Goal: Task Accomplishment & Management: Use online tool/utility

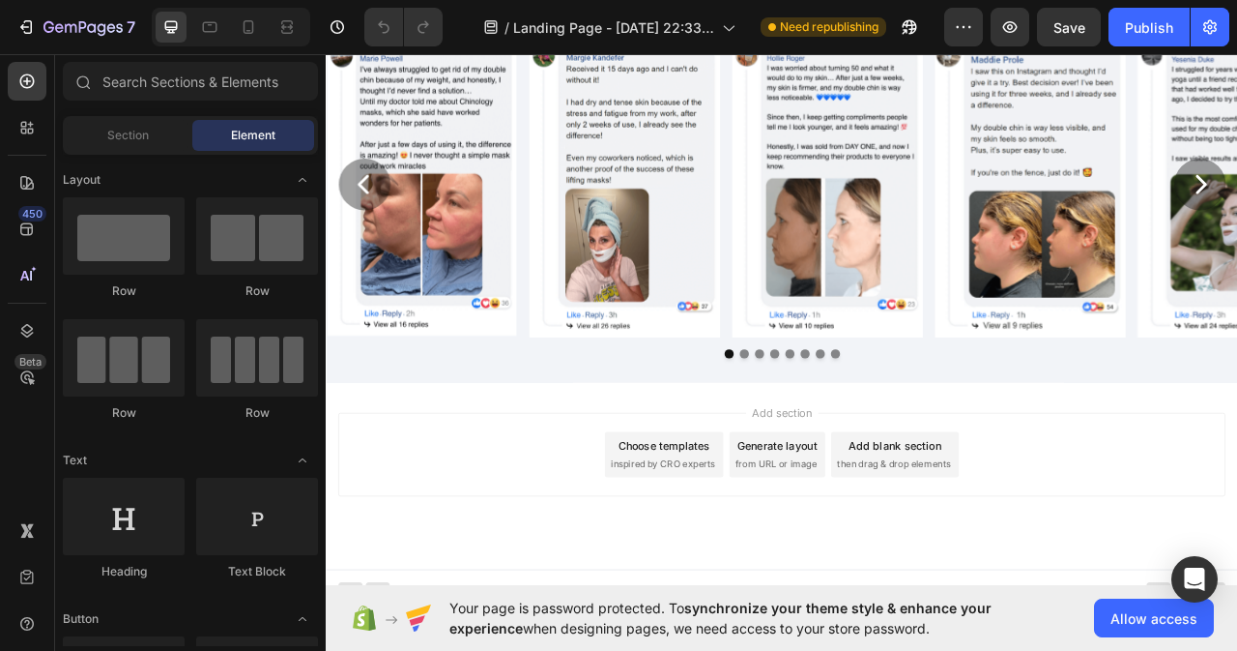
scroll to position [8144, 0]
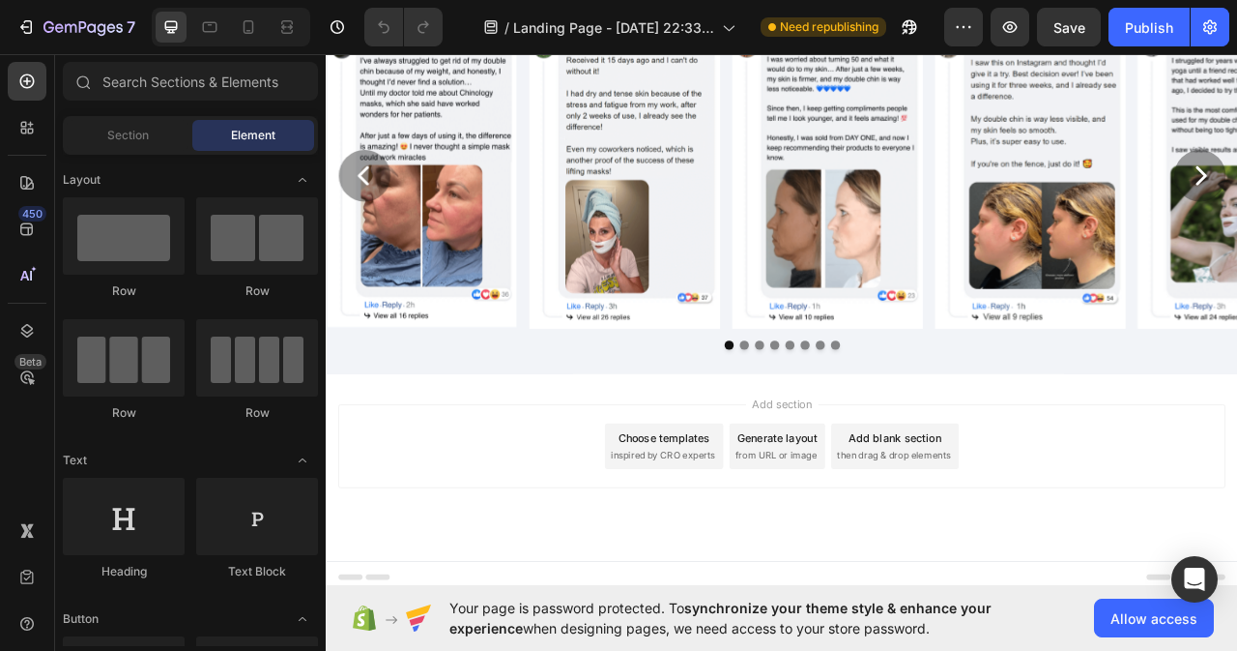
click at [1082, 559] on span "then drag & drop elements" at bounding box center [1048, 565] width 144 height 17
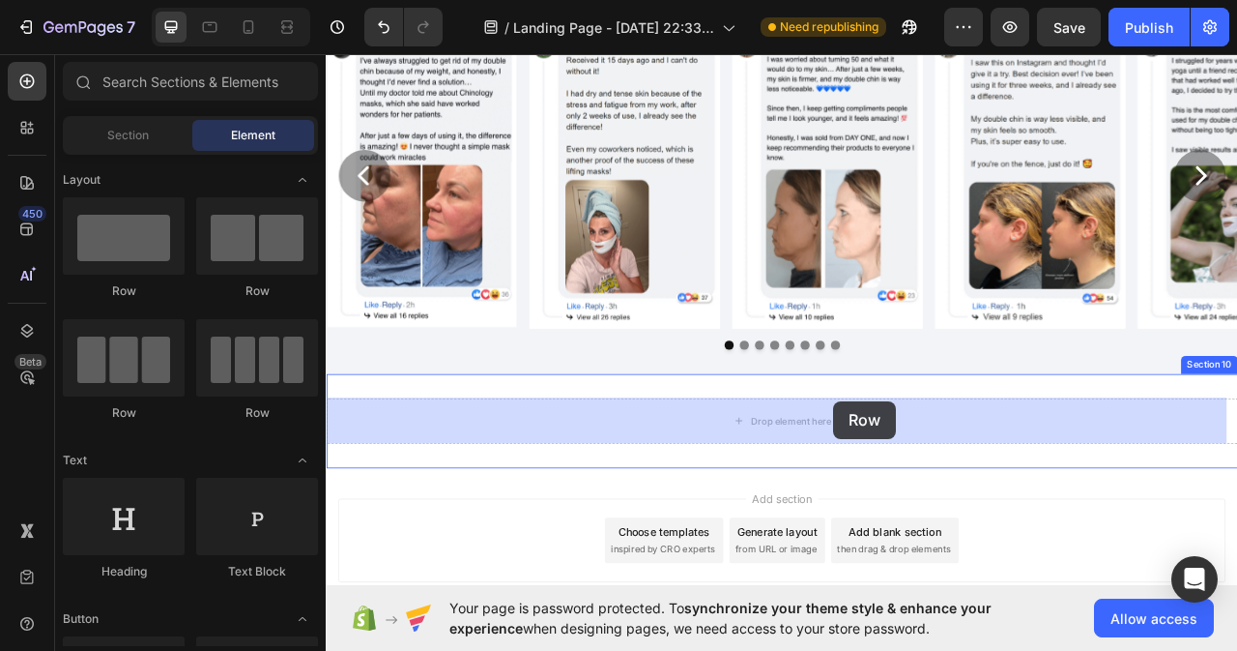
drag, startPoint x: 450, startPoint y: 264, endPoint x: 972, endPoint y: 497, distance: 570.8
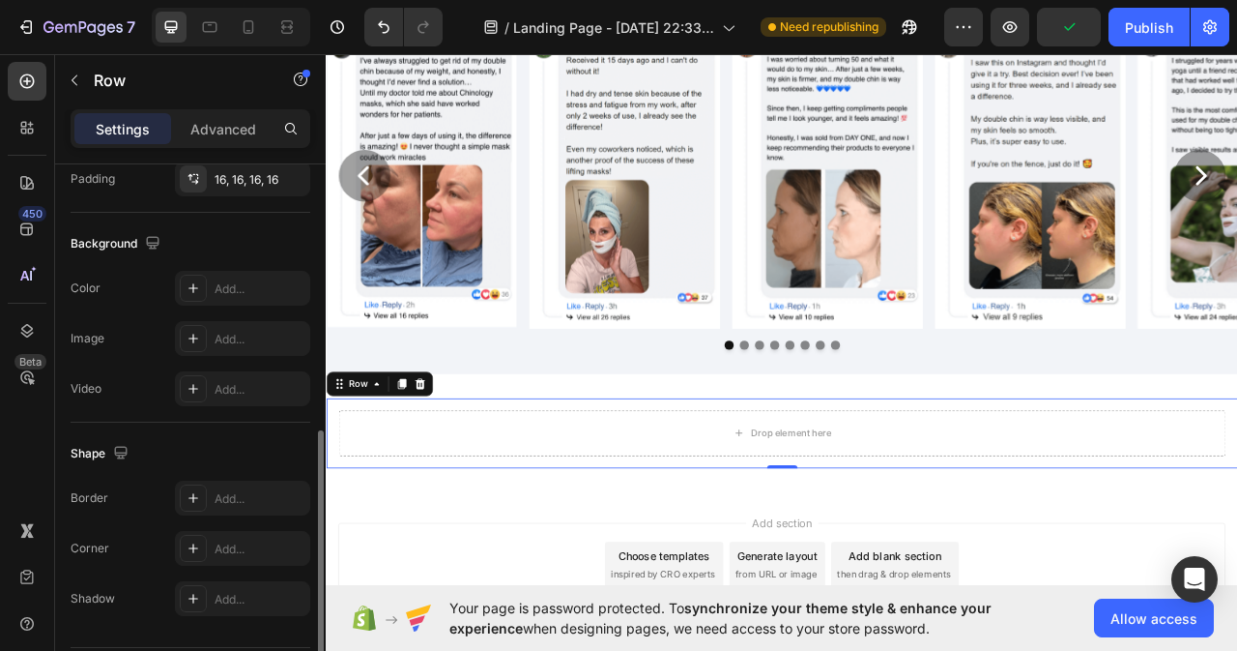
scroll to position [290, 0]
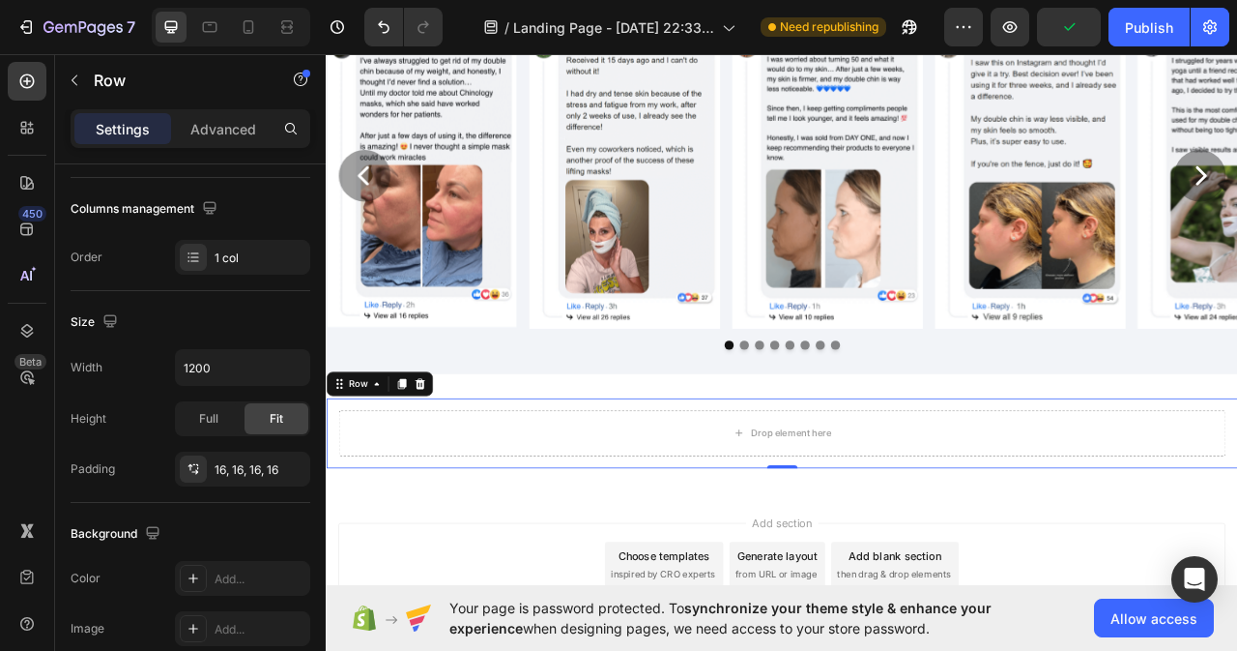
click at [382, 576] on div "Drop element here Row 0" at bounding box center [906, 537] width 1160 height 89
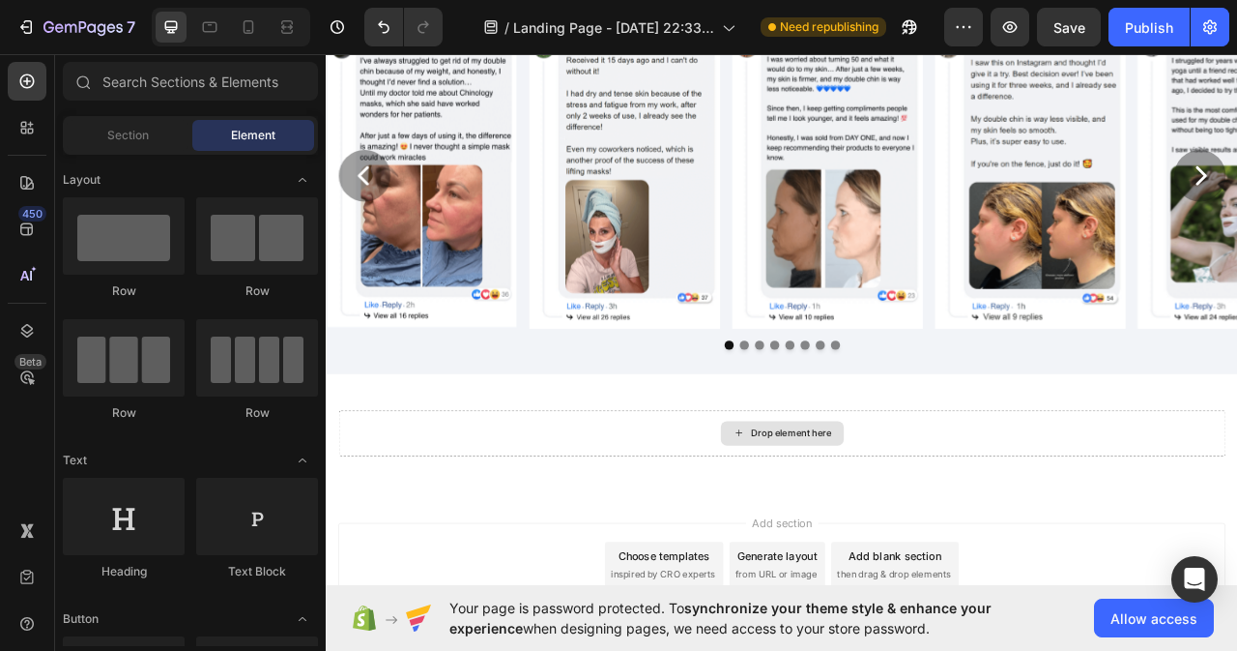
click at [864, 548] on div "Drop element here" at bounding box center [906, 537] width 157 height 31
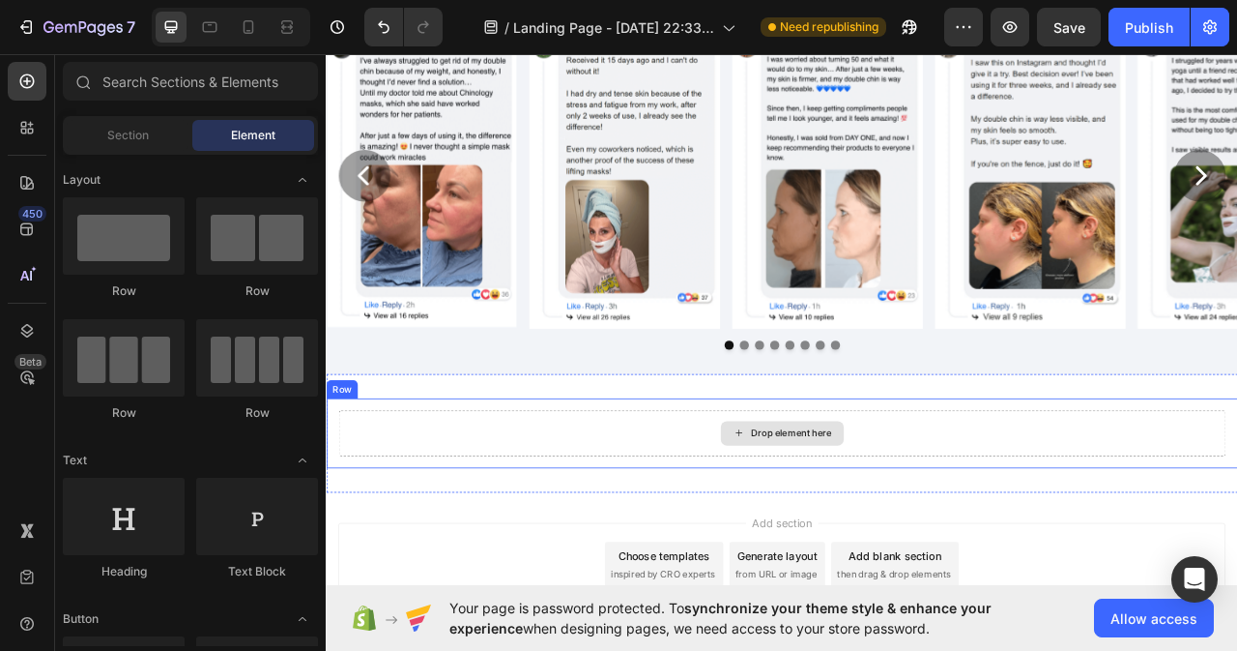
click at [857, 530] on div "Drop element here" at bounding box center [906, 537] width 157 height 31
click at [432, 524] on div "Drop element here" at bounding box center [905, 537] width 1129 height 58
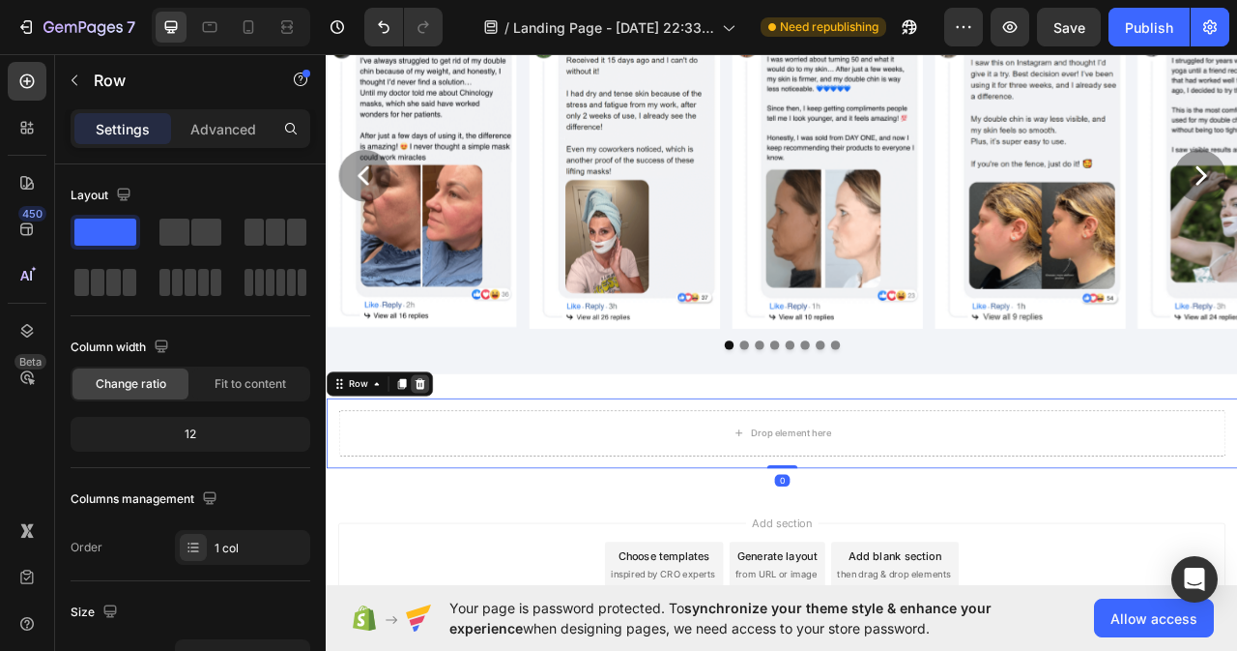
click at [447, 471] on icon at bounding box center [445, 475] width 13 height 14
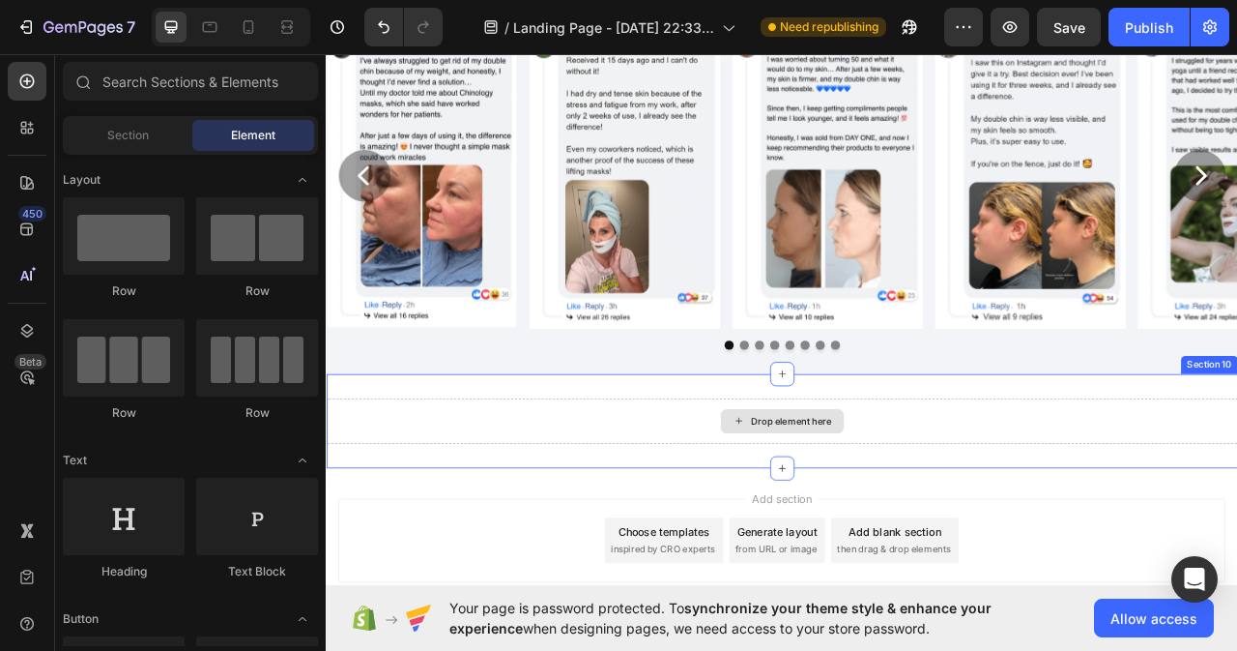
click at [482, 537] on div "Drop element here" at bounding box center [906, 522] width 1160 height 58
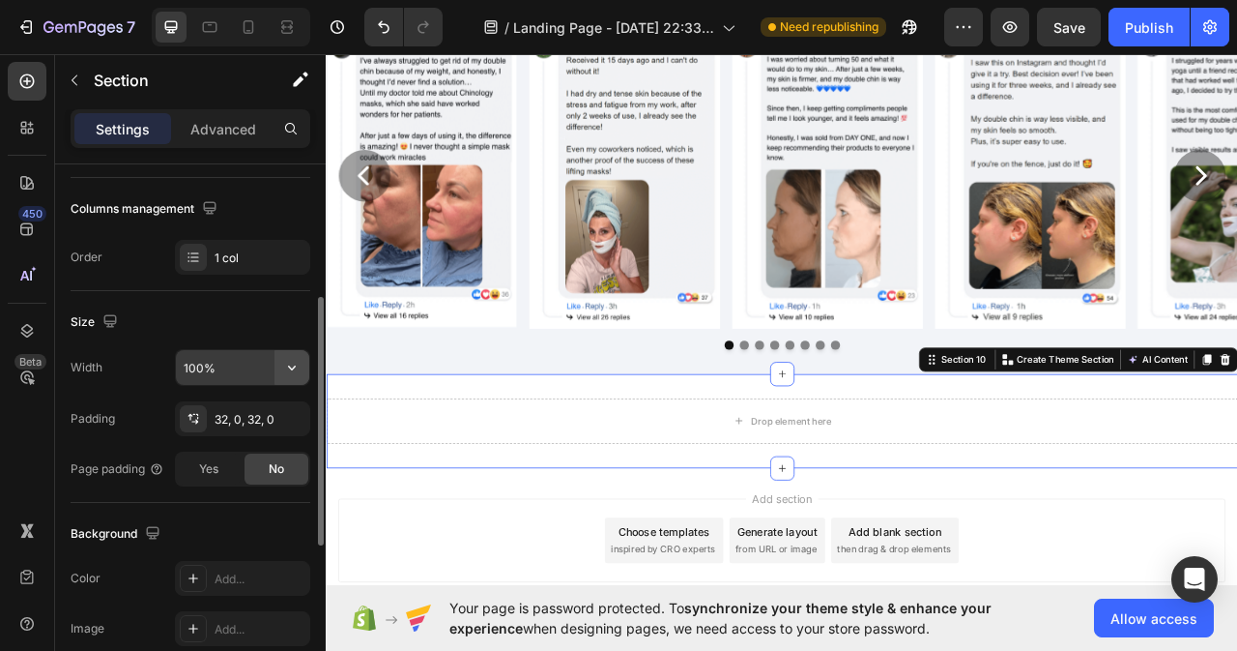
click at [281, 364] on button "button" at bounding box center [292, 367] width 35 height 35
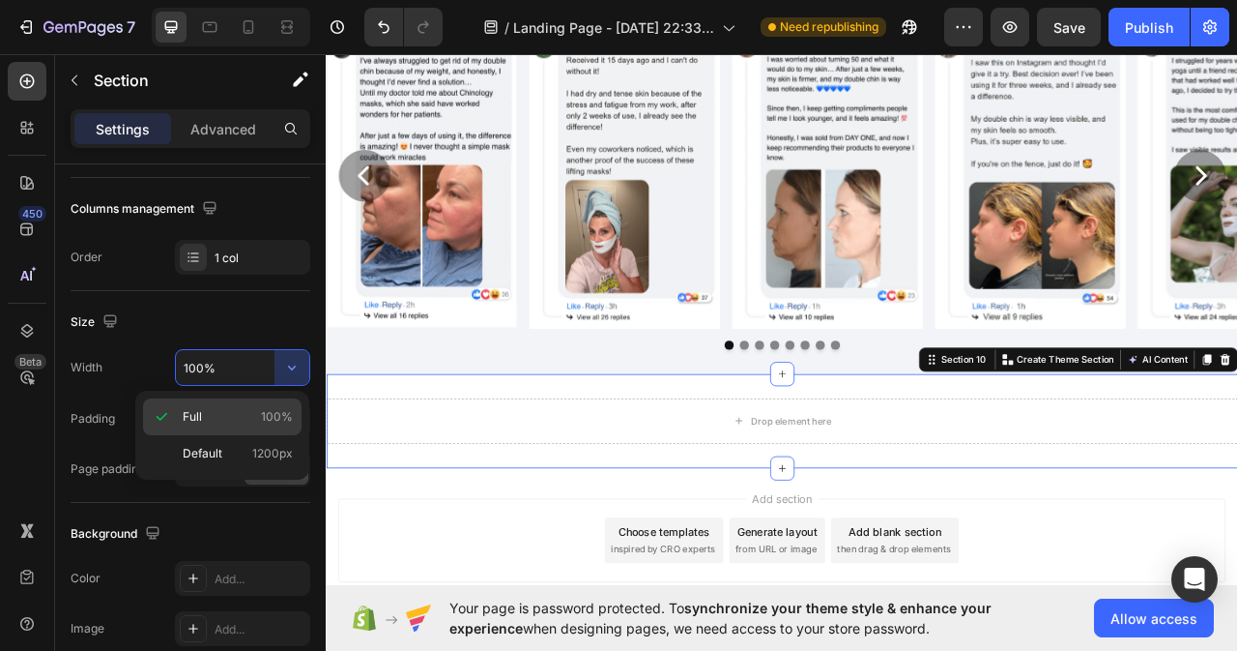
click at [275, 410] on span "100%" at bounding box center [277, 416] width 32 height 17
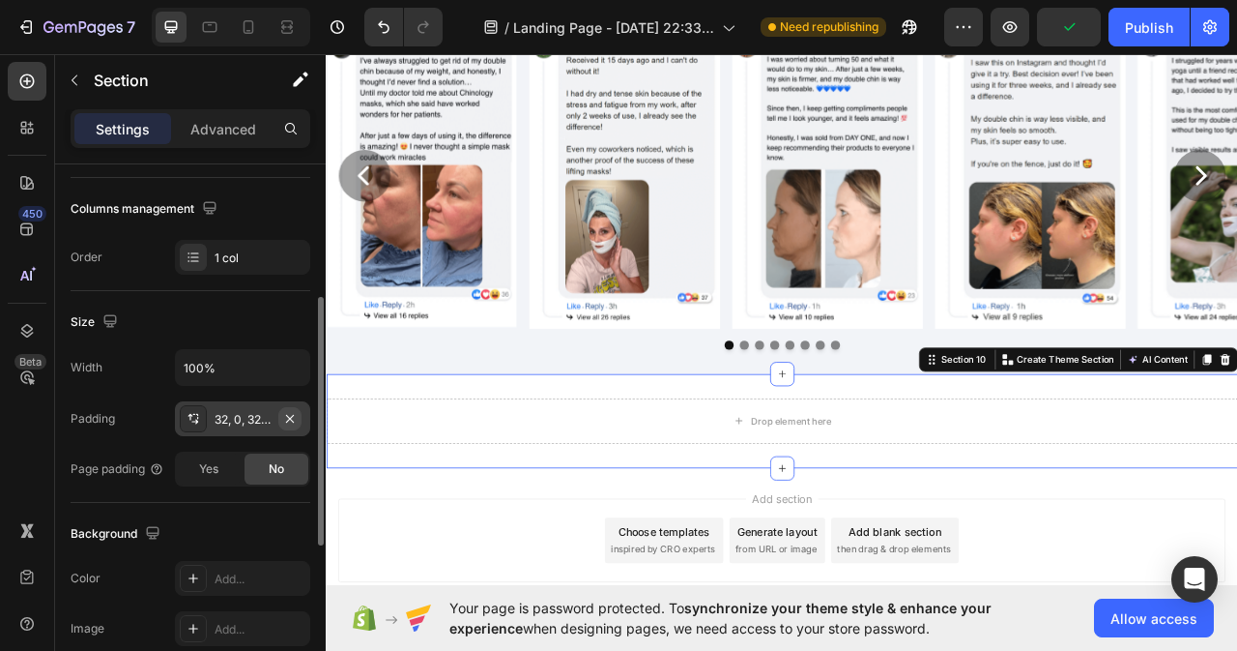
click at [288, 421] on icon "button" at bounding box center [290, 418] width 8 height 8
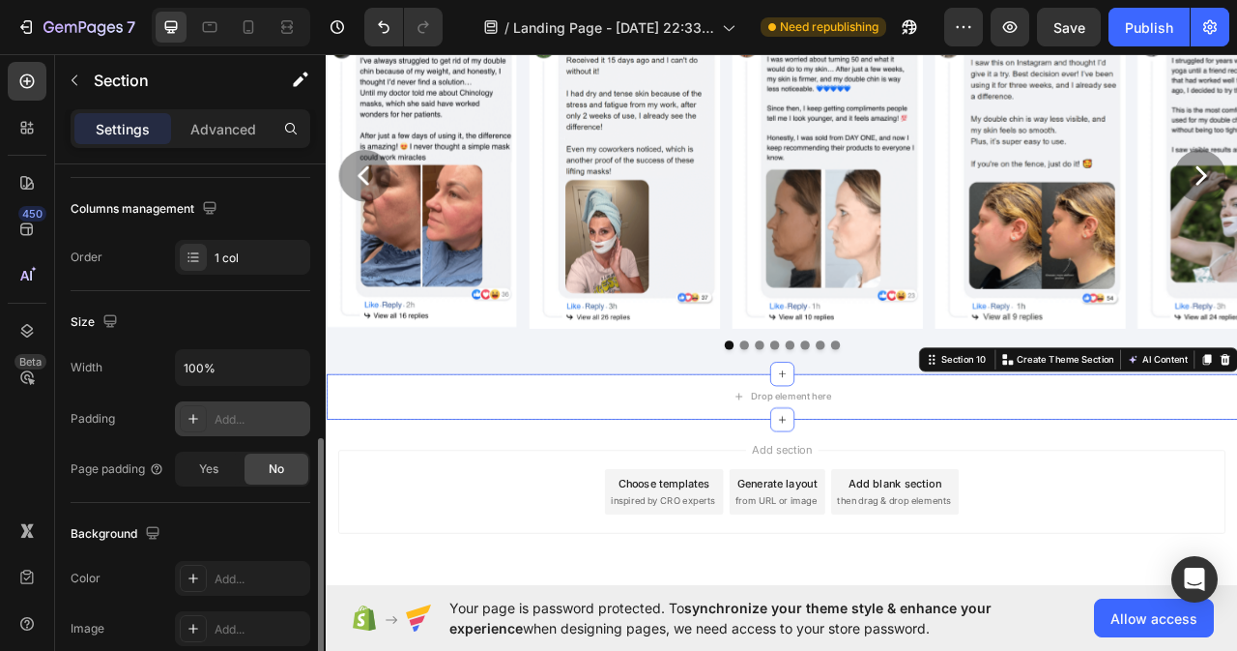
scroll to position [193, 0]
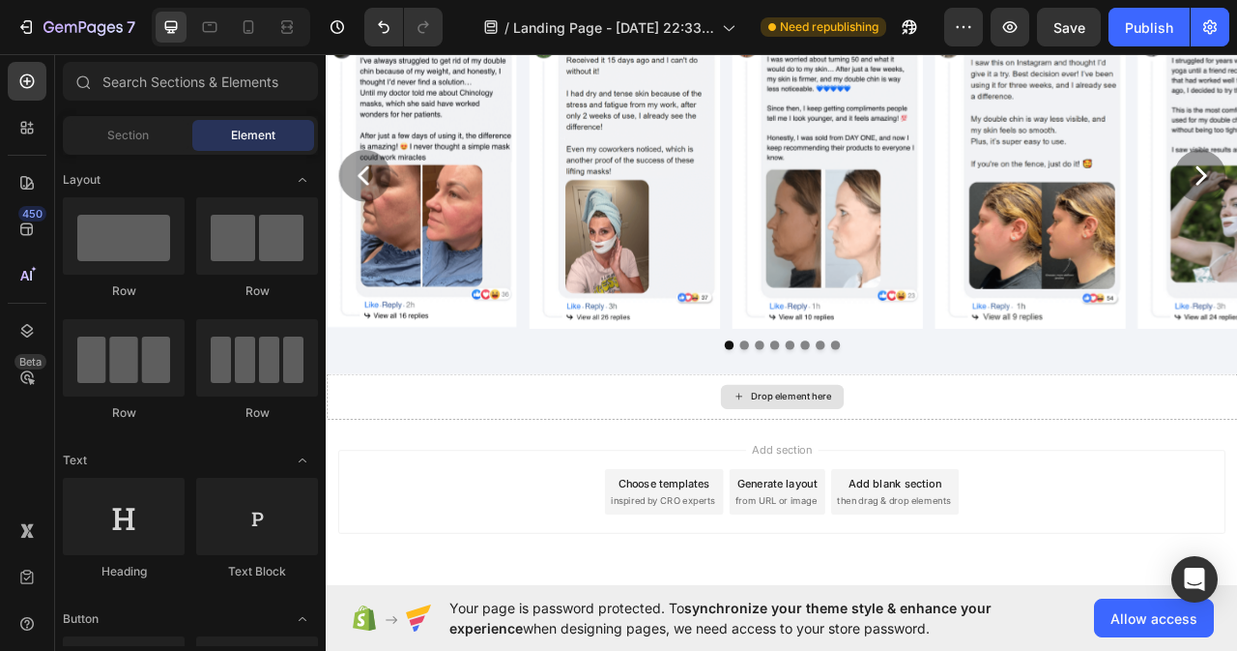
click at [925, 499] on div "Drop element here" at bounding box center [906, 491] width 157 height 31
drag, startPoint x: 113, startPoint y: 231, endPoint x: 36, endPoint y: 304, distance: 106.0
click at [36, 304] on div "450 Beta Sections(18) Elements(83) Section Element Hero Section Product Detail …" at bounding box center [163, 352] width 326 height 596
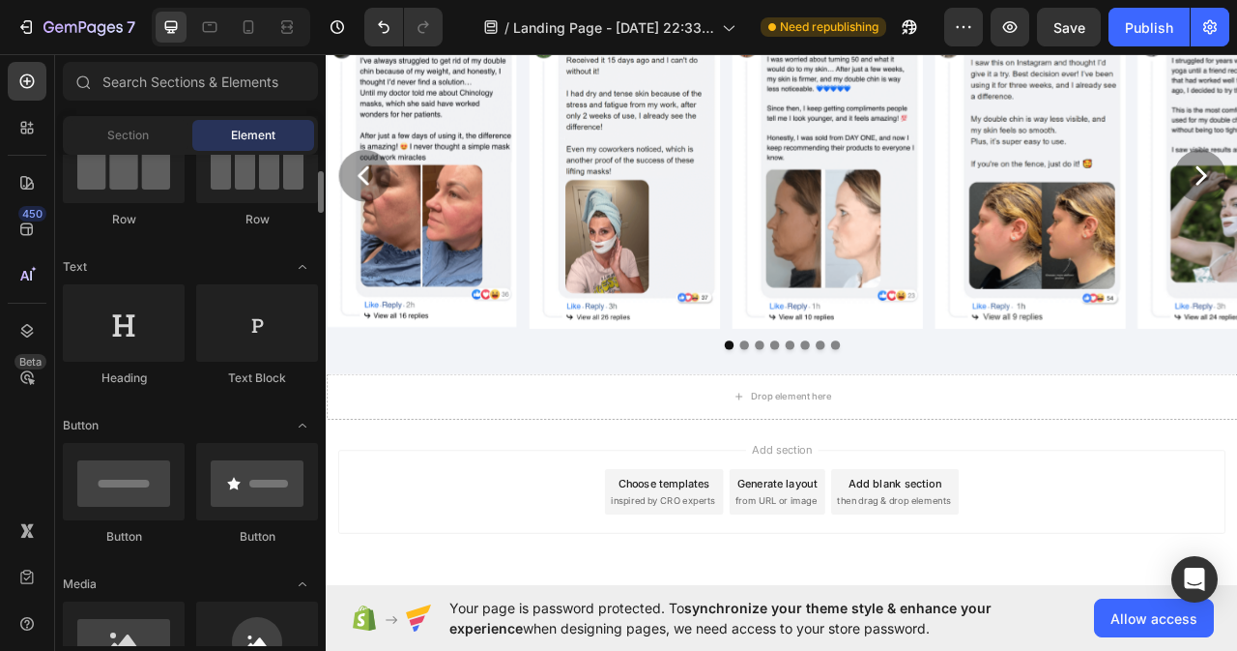
scroll to position [387, 0]
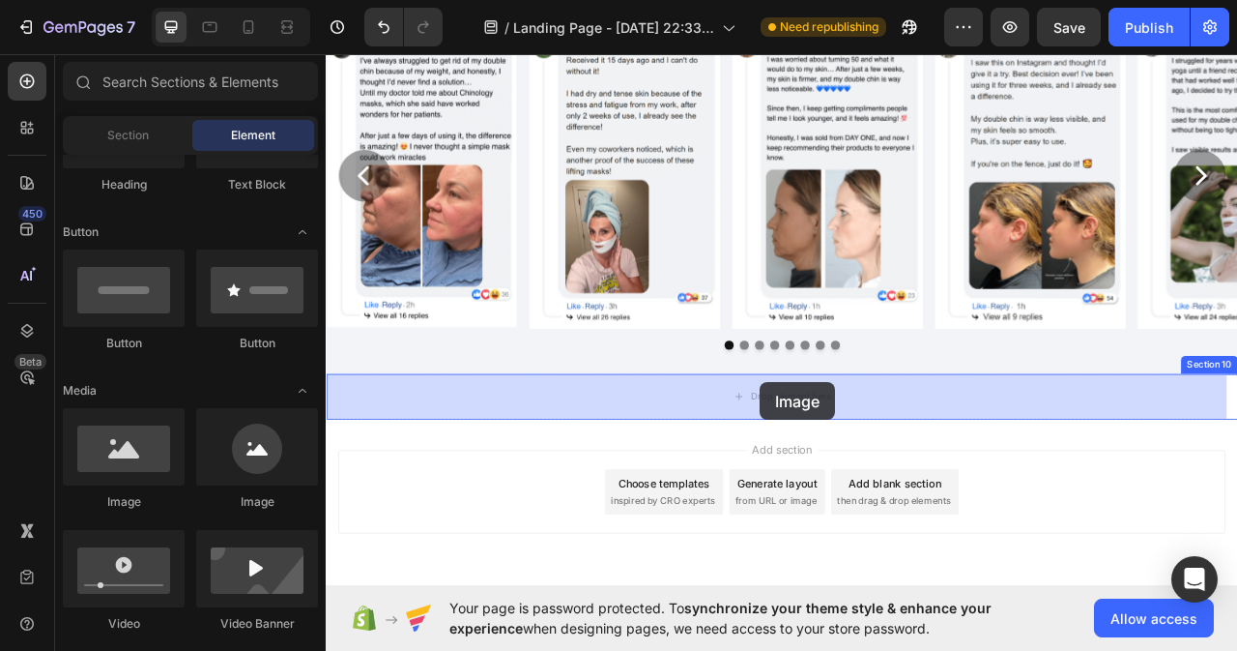
drag, startPoint x: 469, startPoint y: 496, endPoint x: 878, endPoint y: 473, distance: 409.6
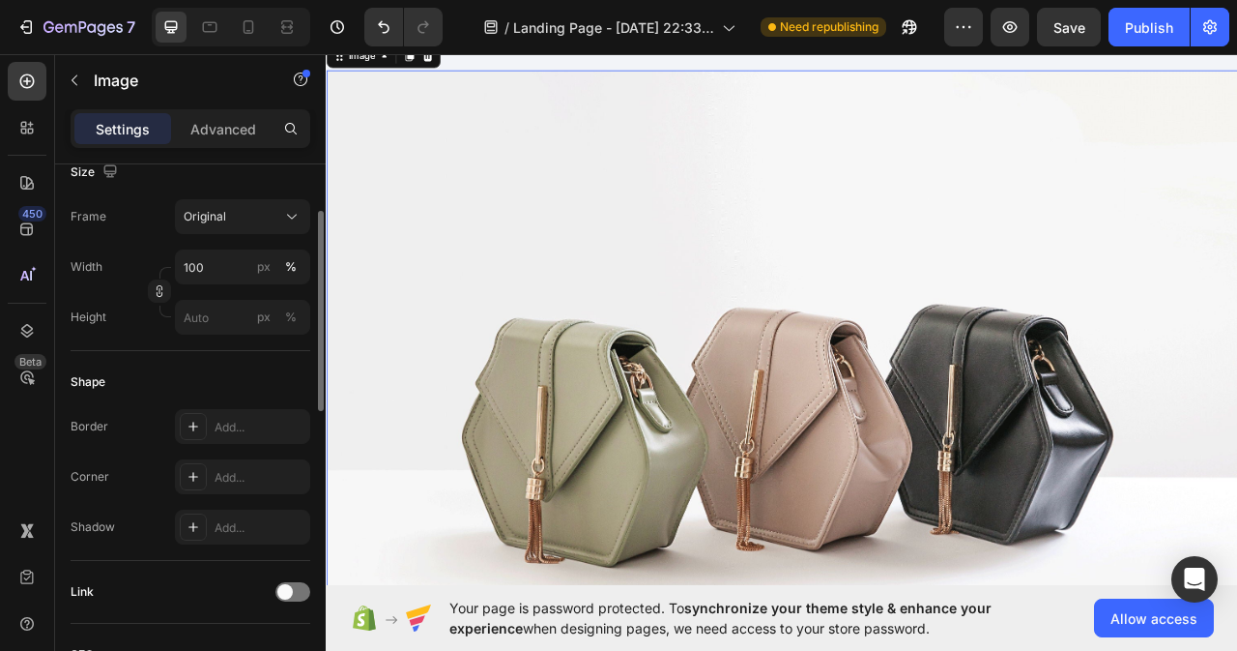
scroll to position [290, 0]
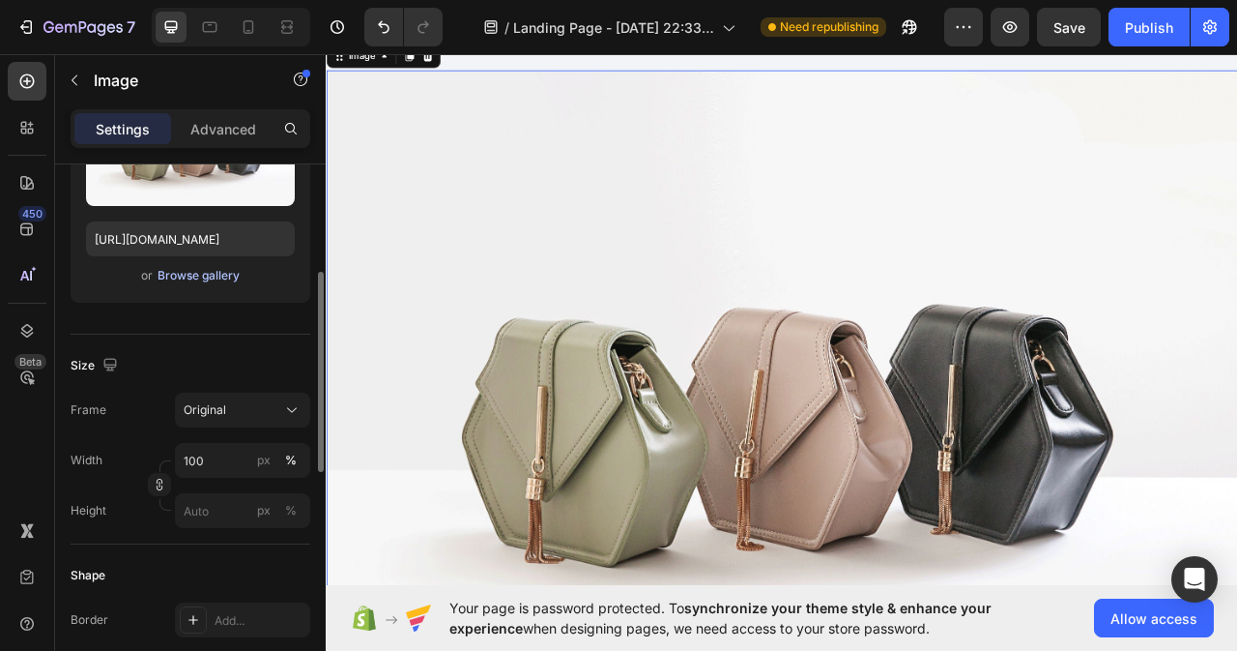
click at [211, 276] on div "Browse gallery" at bounding box center [199, 275] width 82 height 17
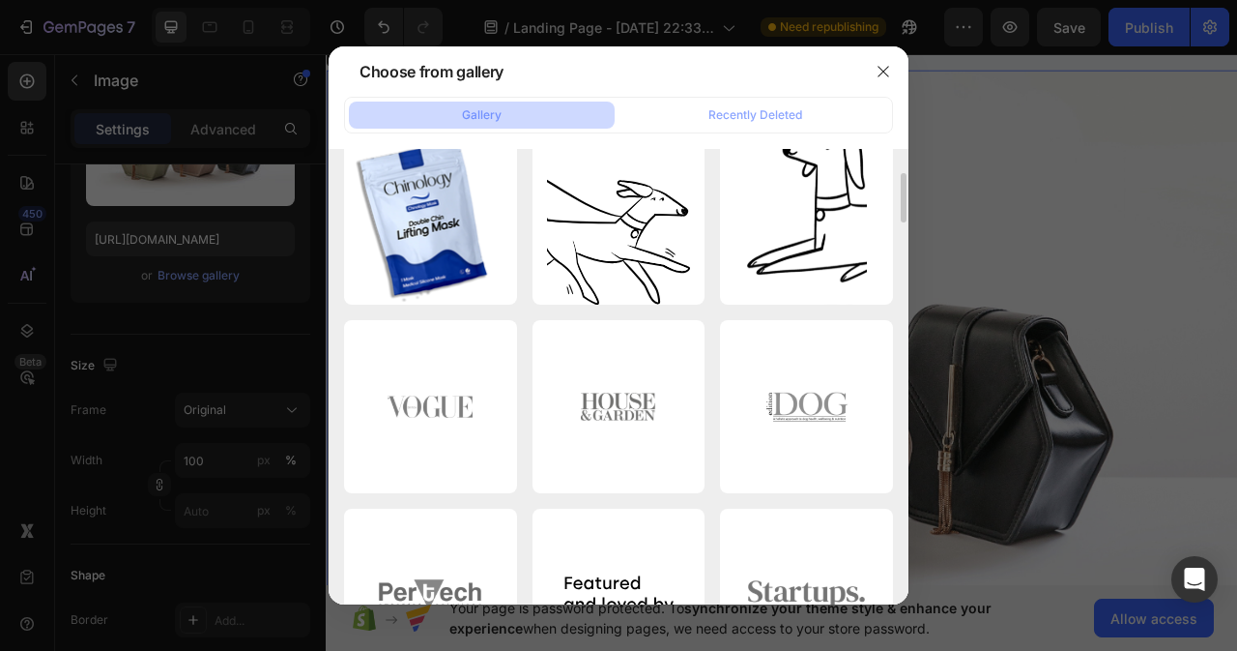
scroll to position [0, 0]
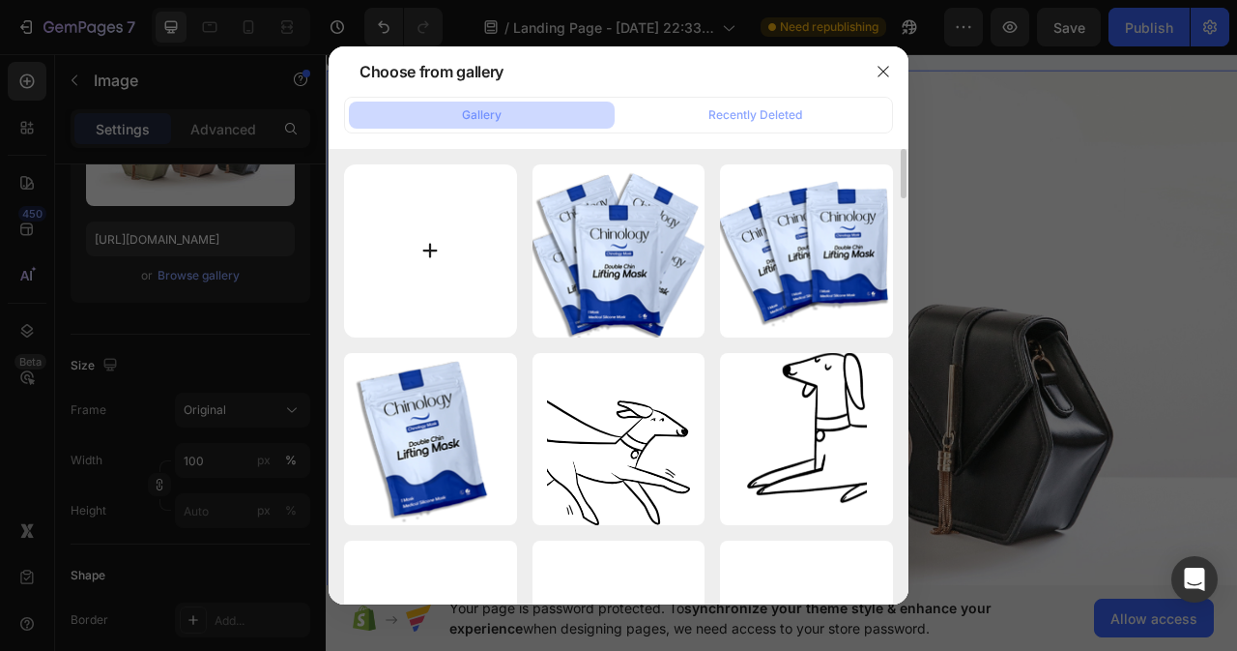
click at [429, 244] on input "file" at bounding box center [430, 250] width 173 height 173
click at [880, 70] on icon "button" at bounding box center [883, 71] width 15 height 15
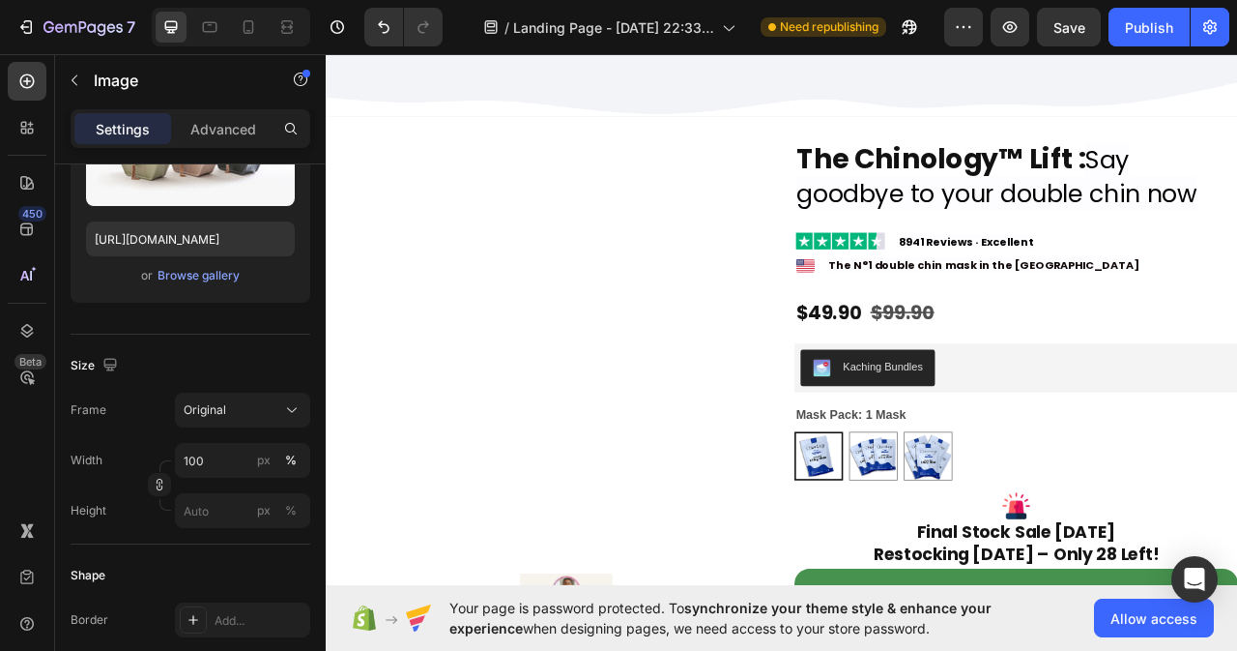
scroll to position [334, 0]
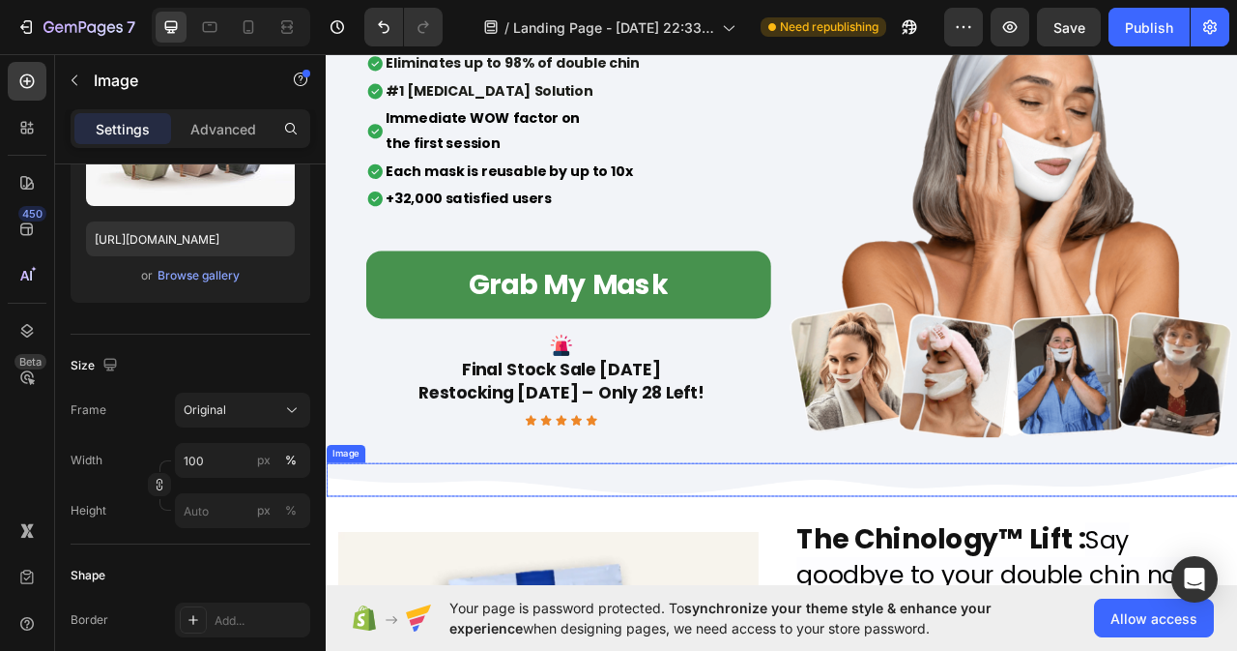
click at [792, 584] on img at bounding box center [906, 596] width 1160 height 43
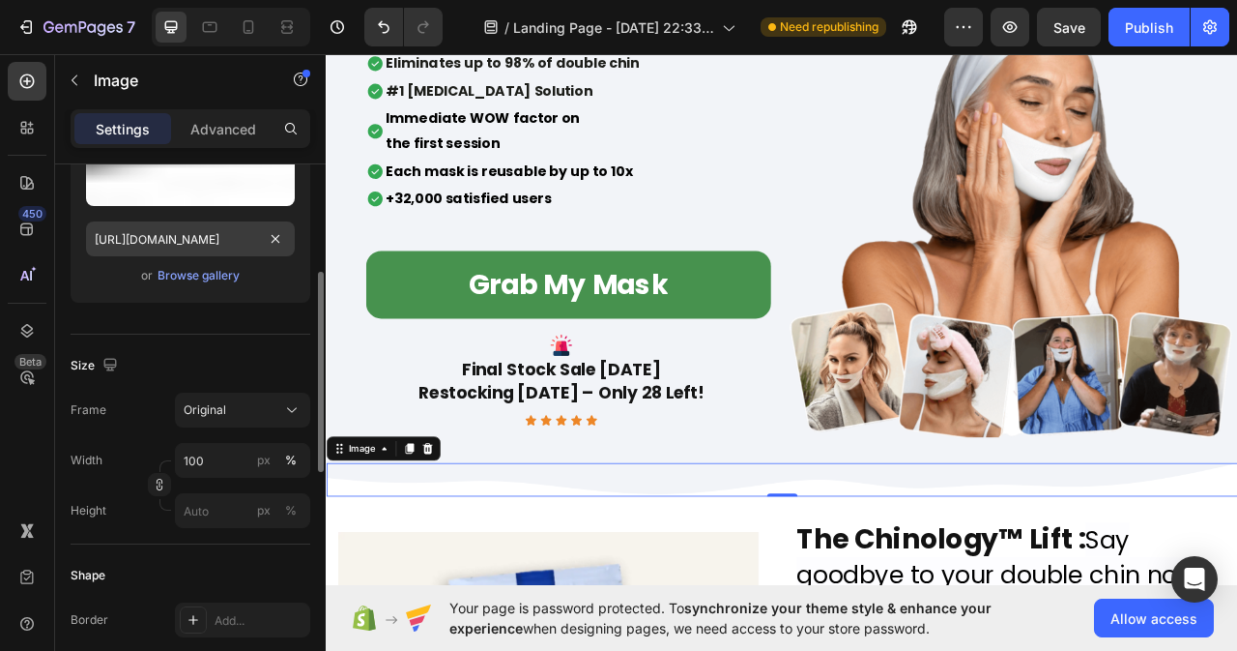
scroll to position [193, 0]
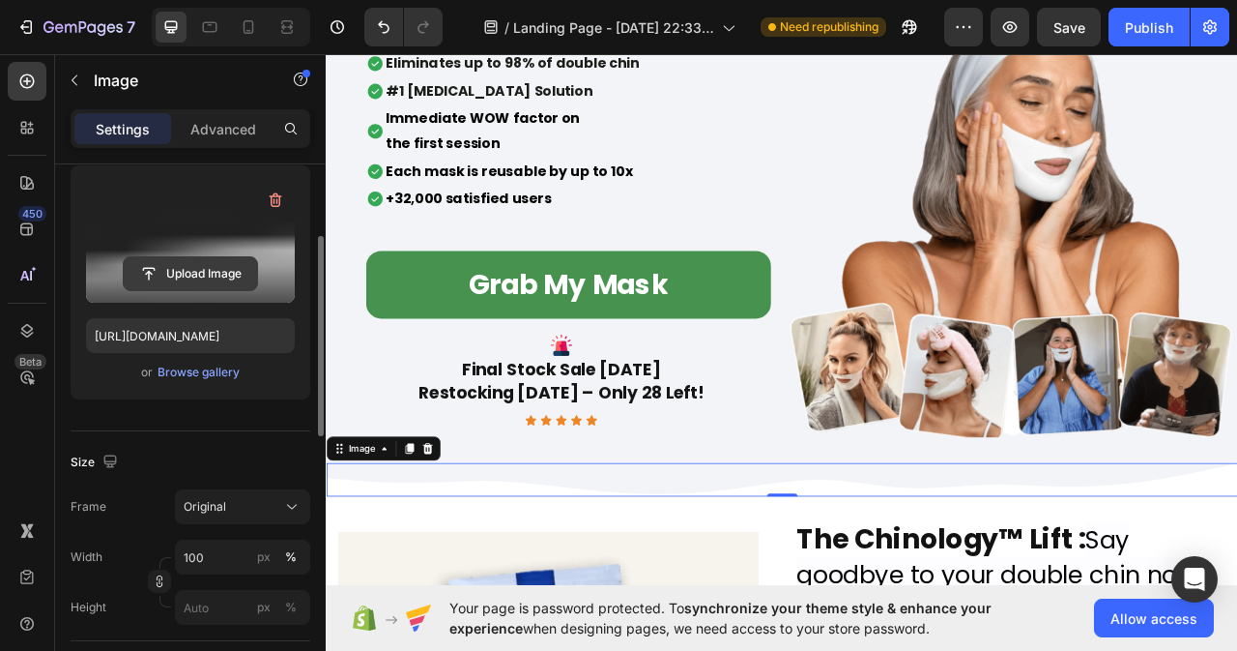
click at [188, 276] on input "file" at bounding box center [190, 273] width 133 height 33
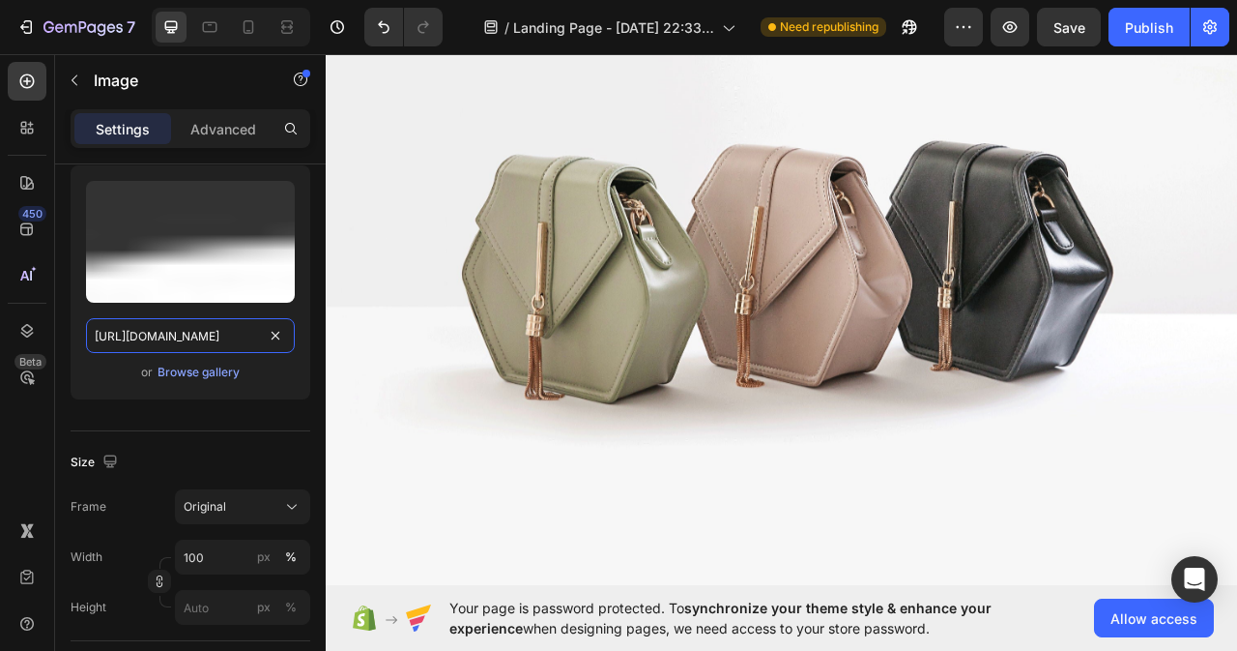
scroll to position [8713, 0]
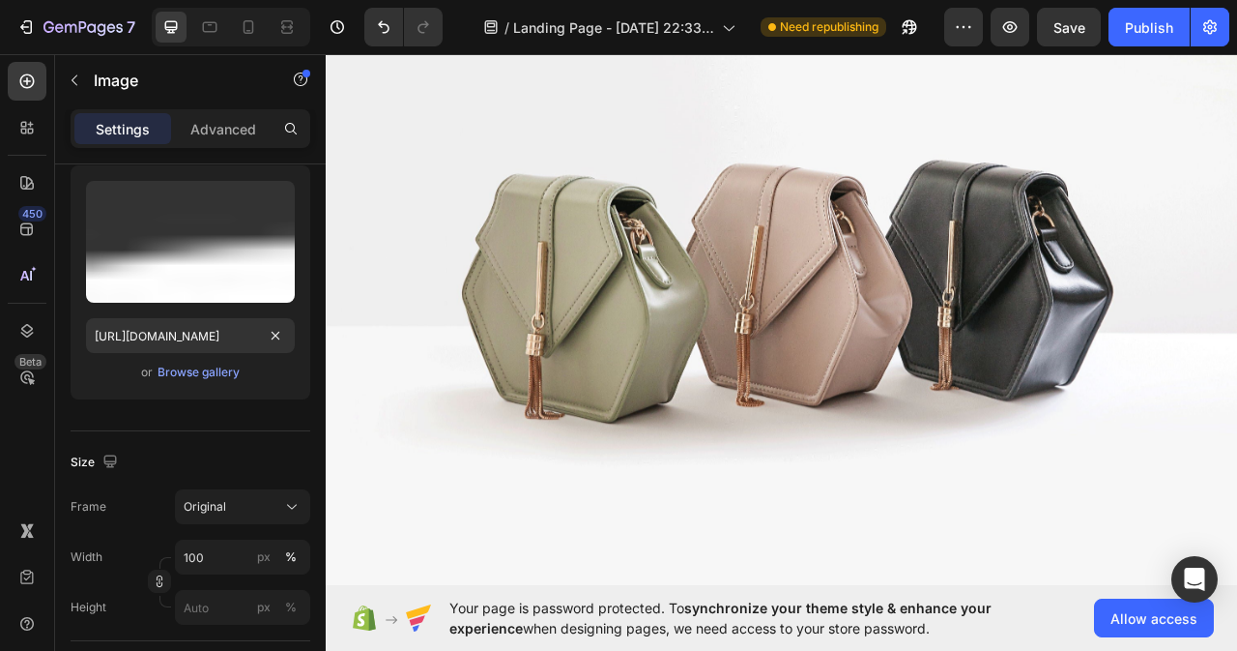
click at [870, 558] on img at bounding box center [906, 328] width 1160 height 870
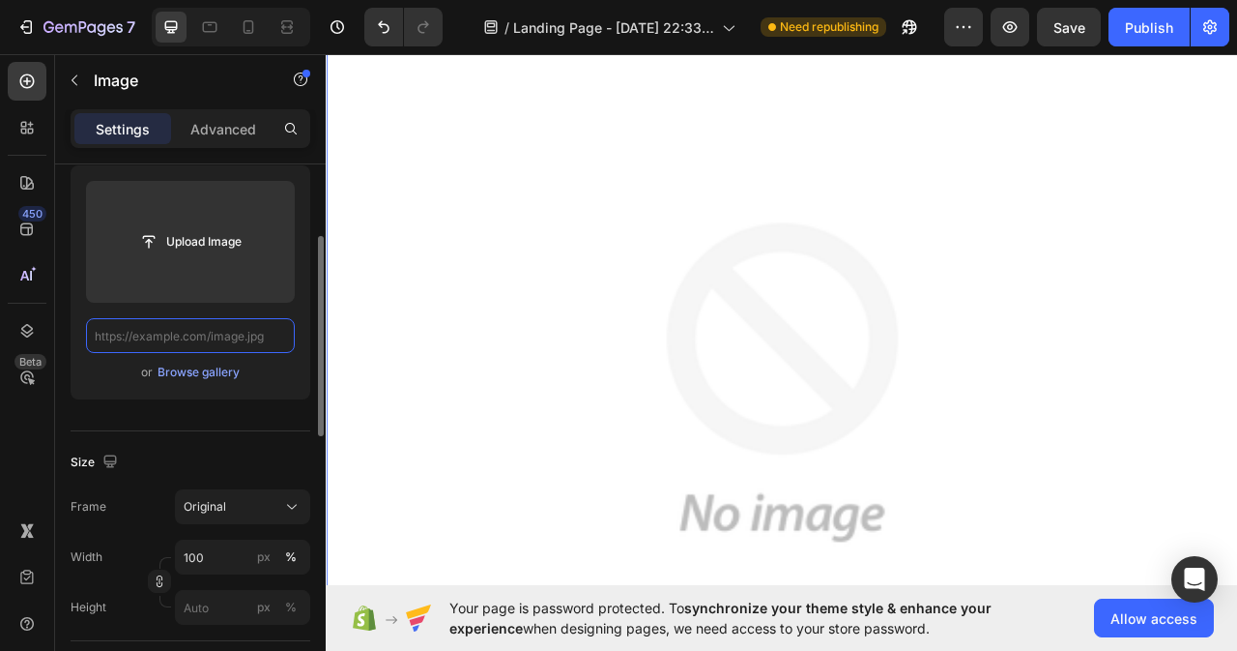
scroll to position [0, 0]
click at [189, 337] on input "text" at bounding box center [190, 335] width 209 height 35
paste input "[URL][DOMAIN_NAME]"
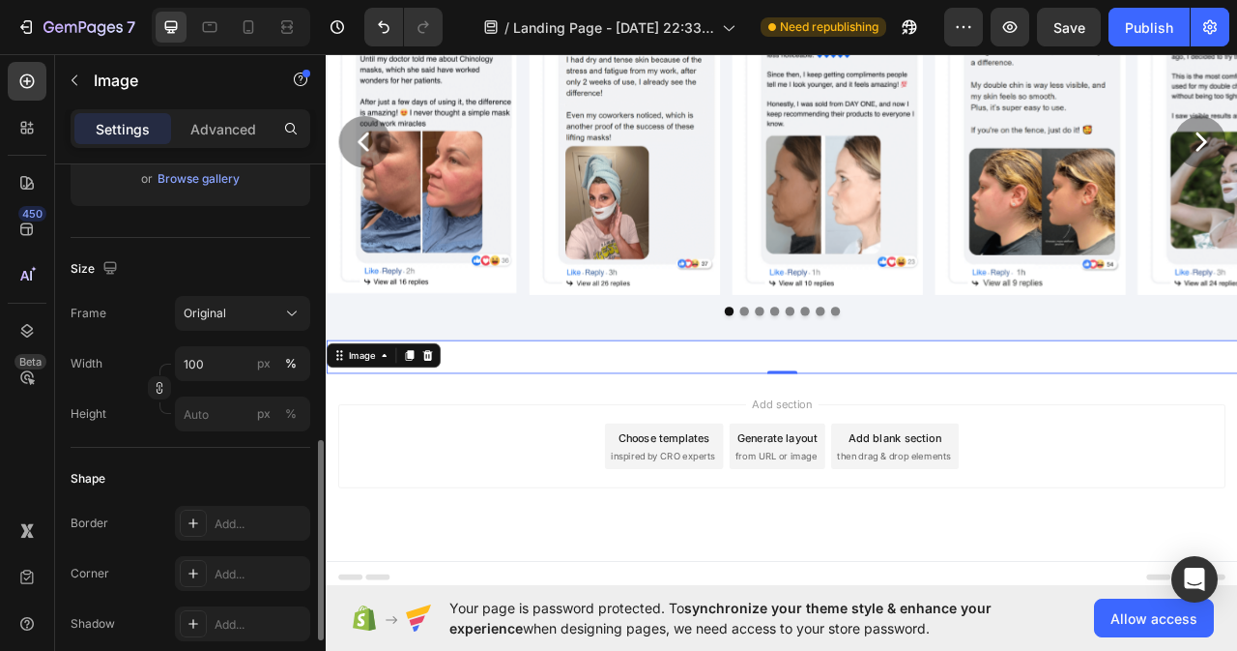
scroll to position [483, 0]
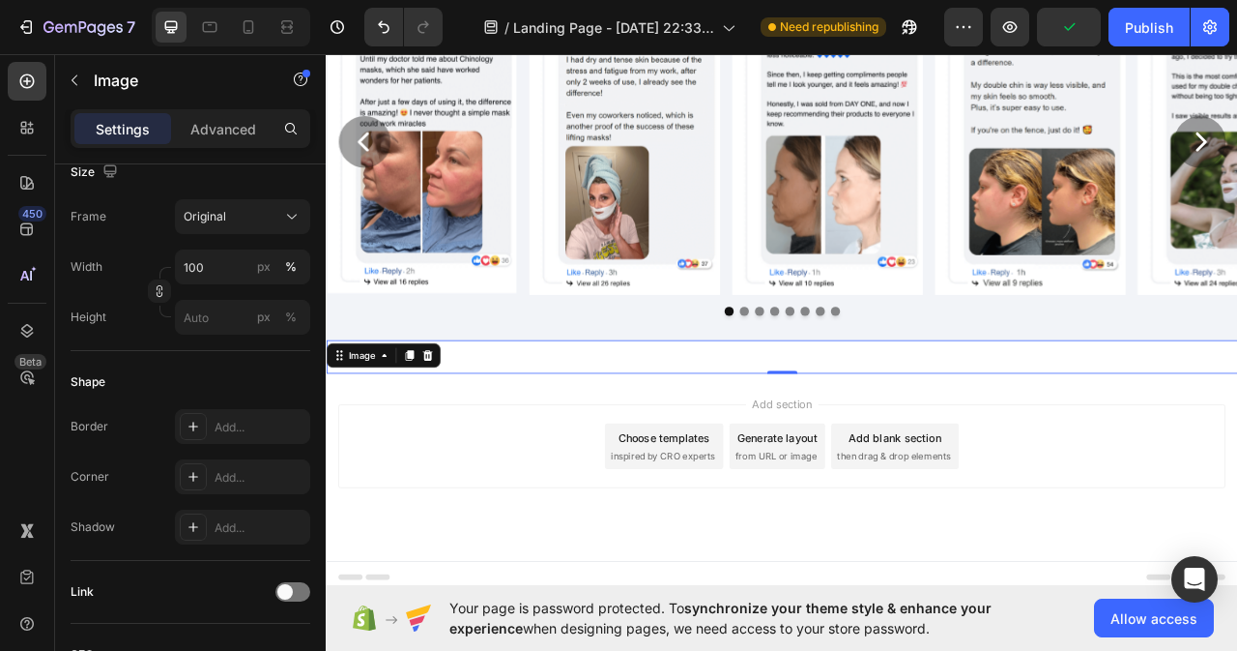
type input "[URL][DOMAIN_NAME]"
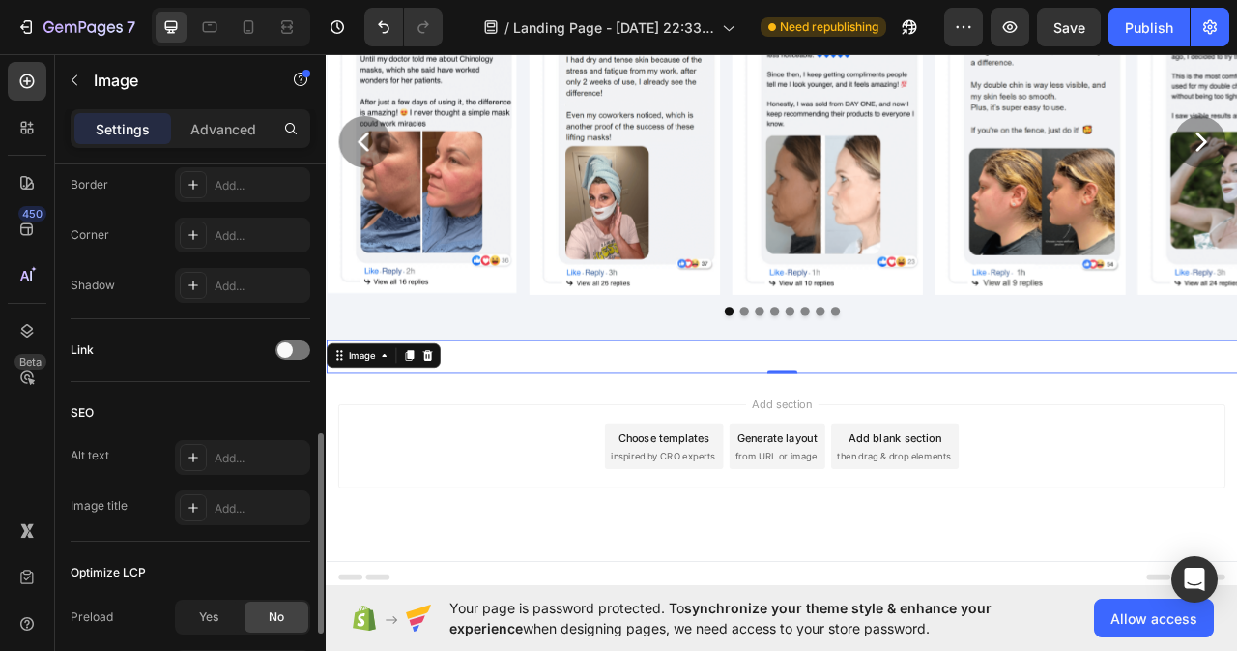
scroll to position [822, 0]
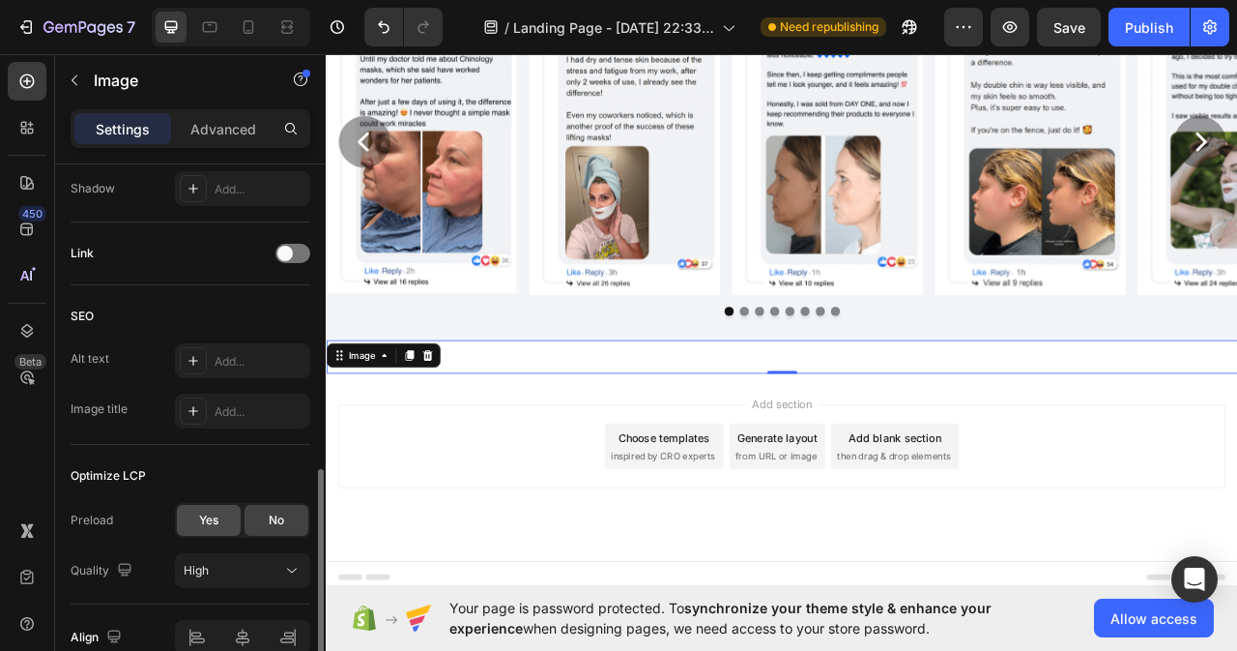
click at [201, 511] on div "Yes" at bounding box center [209, 520] width 64 height 31
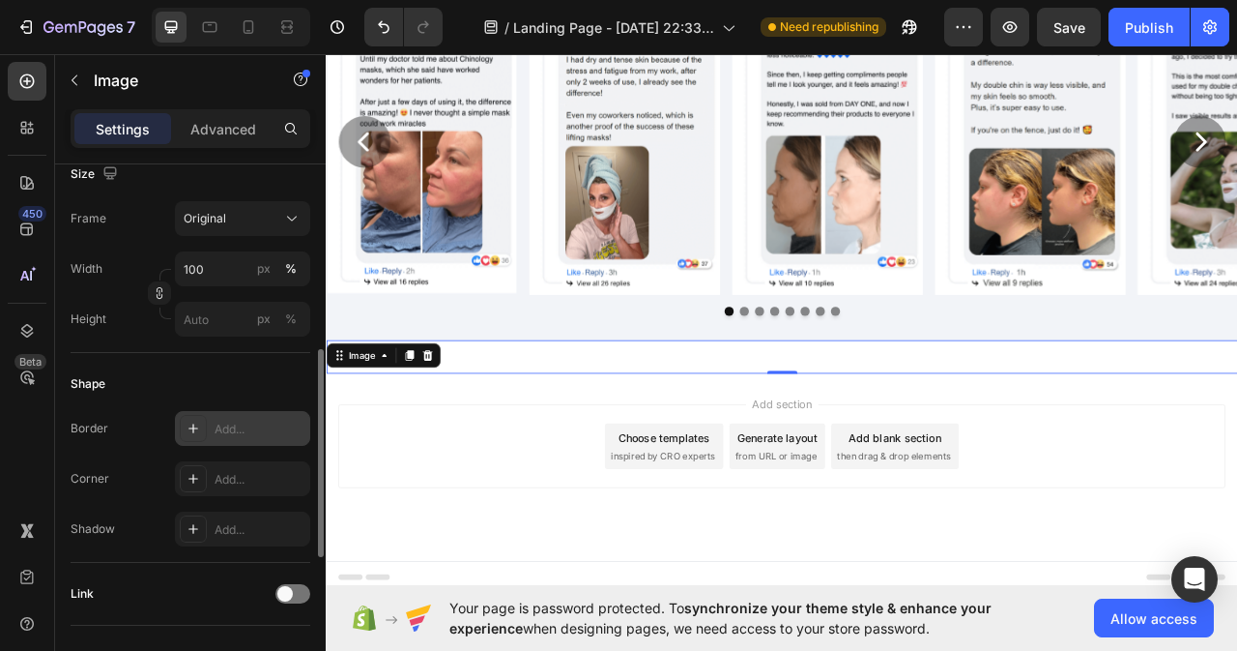
scroll to position [578, 0]
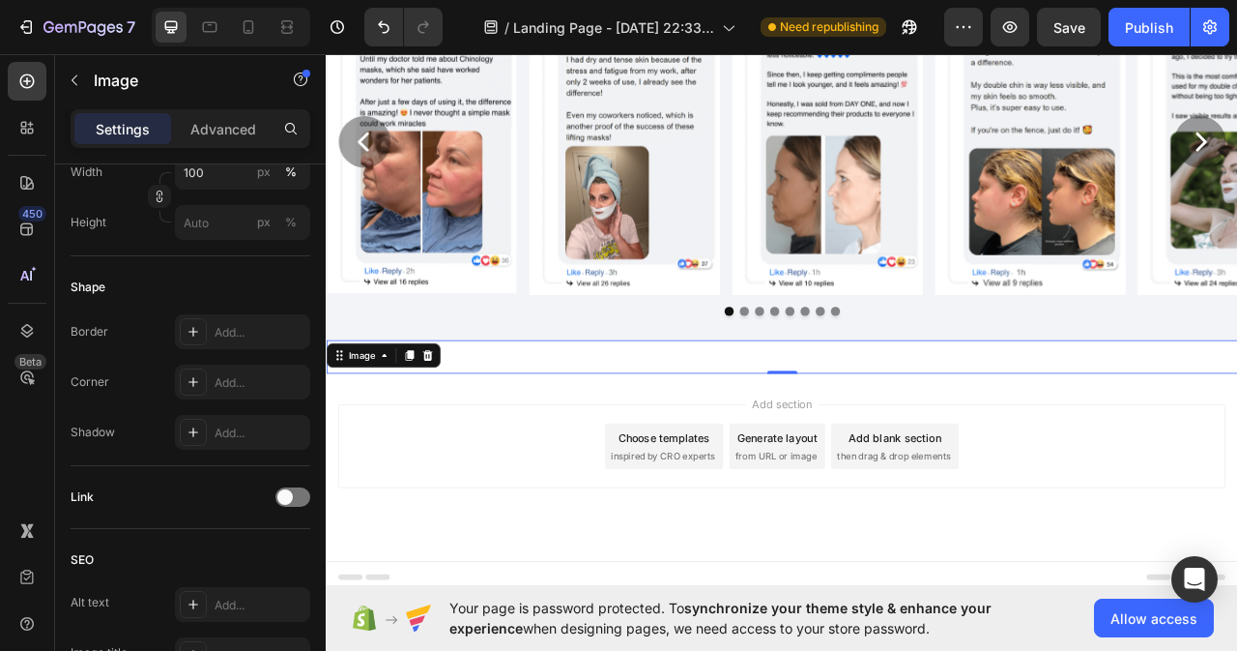
click at [527, 476] on div "Add section Choose templates inspired by CRO experts Generate layout from URL o…" at bounding box center [906, 581] width 1160 height 238
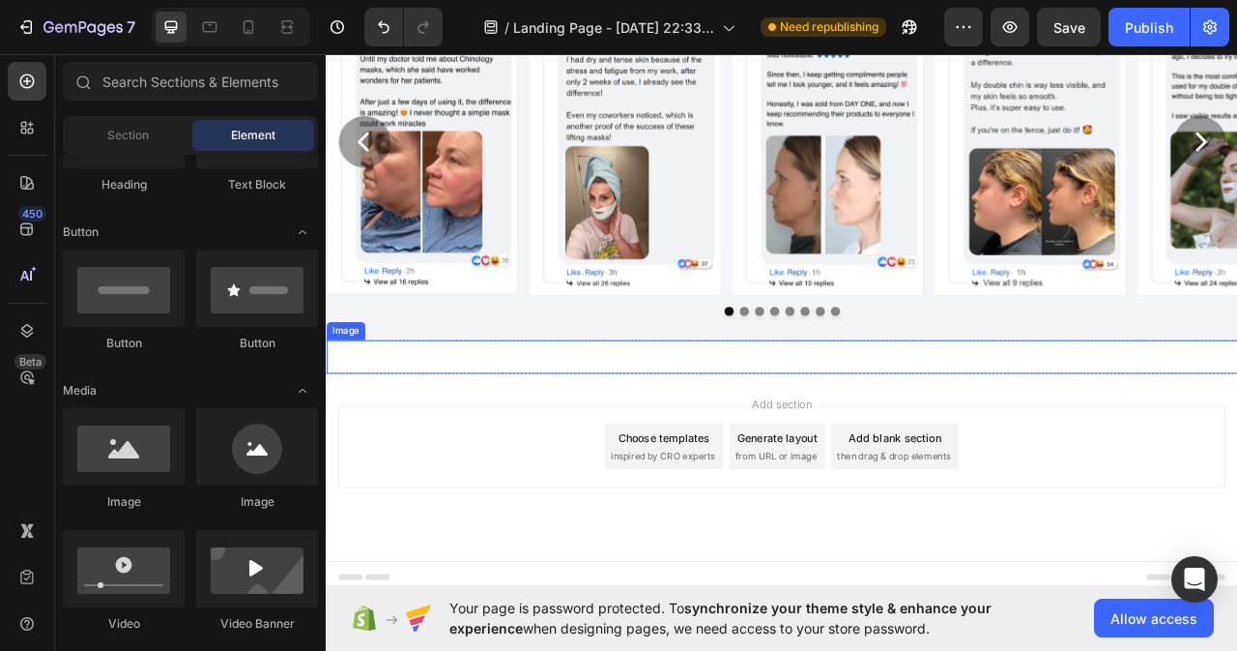
click at [372, 446] on img at bounding box center [906, 441] width 1160 height 43
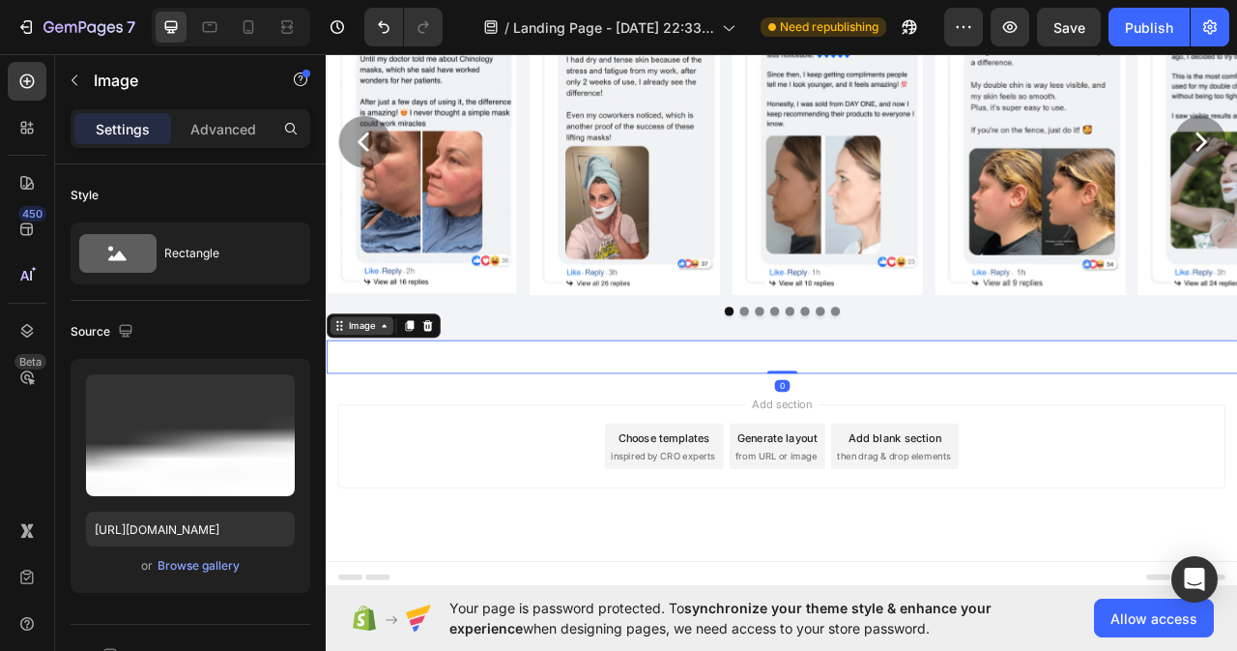
click at [396, 400] on icon at bounding box center [399, 401] width 6 height 4
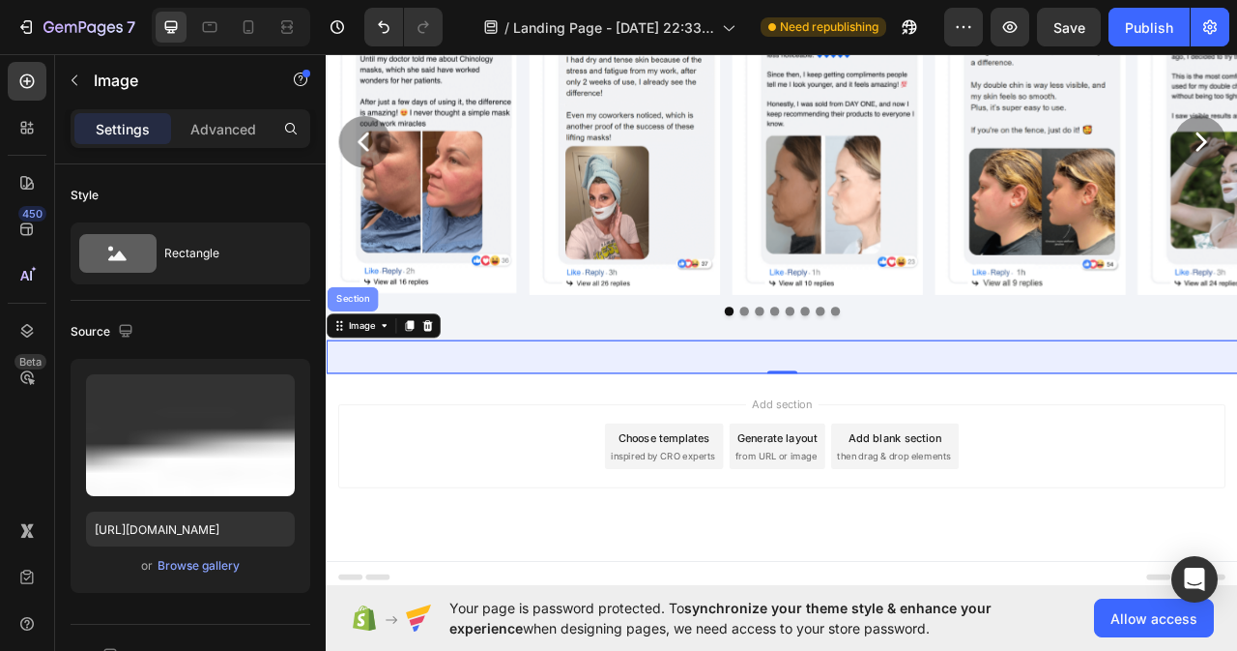
click at [359, 363] on div "Section" at bounding box center [358, 368] width 49 height 12
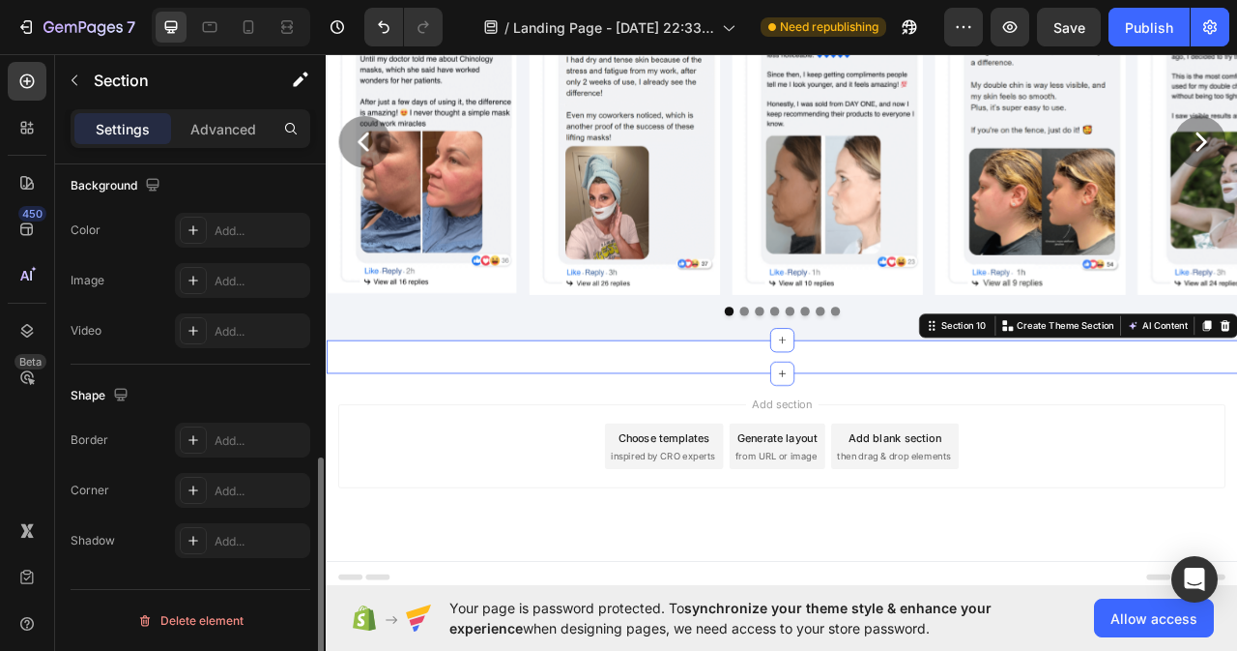
scroll to position [541, 0]
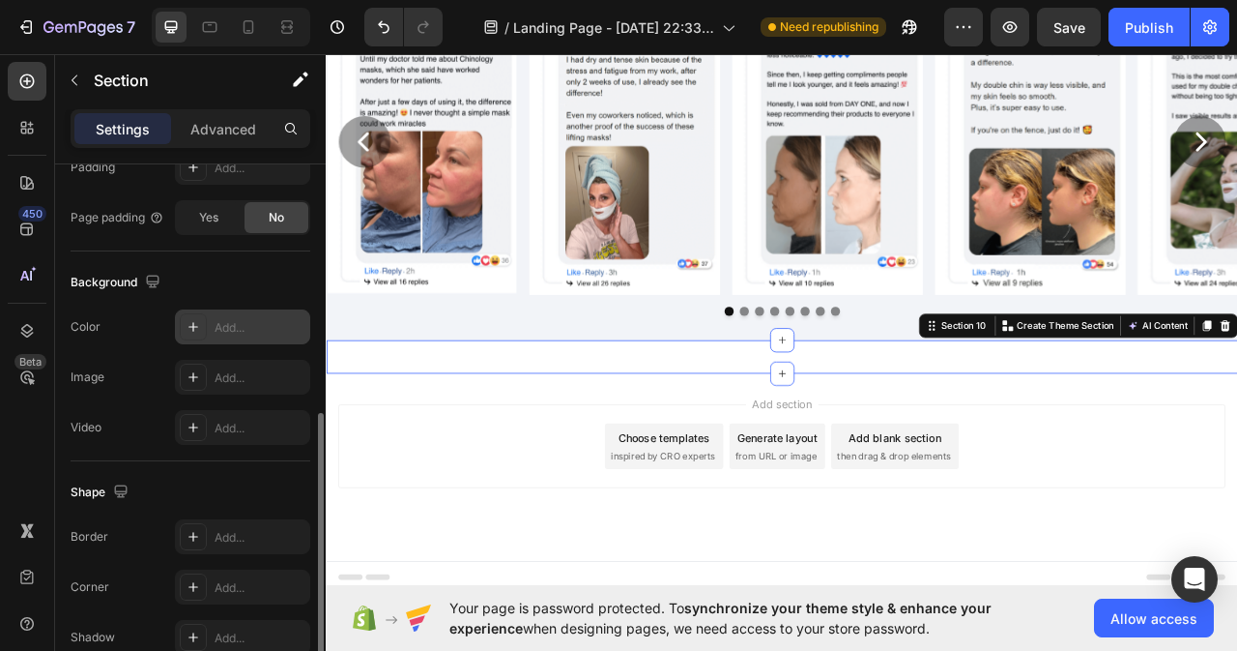
click at [239, 324] on div "Add..." at bounding box center [260, 327] width 91 height 17
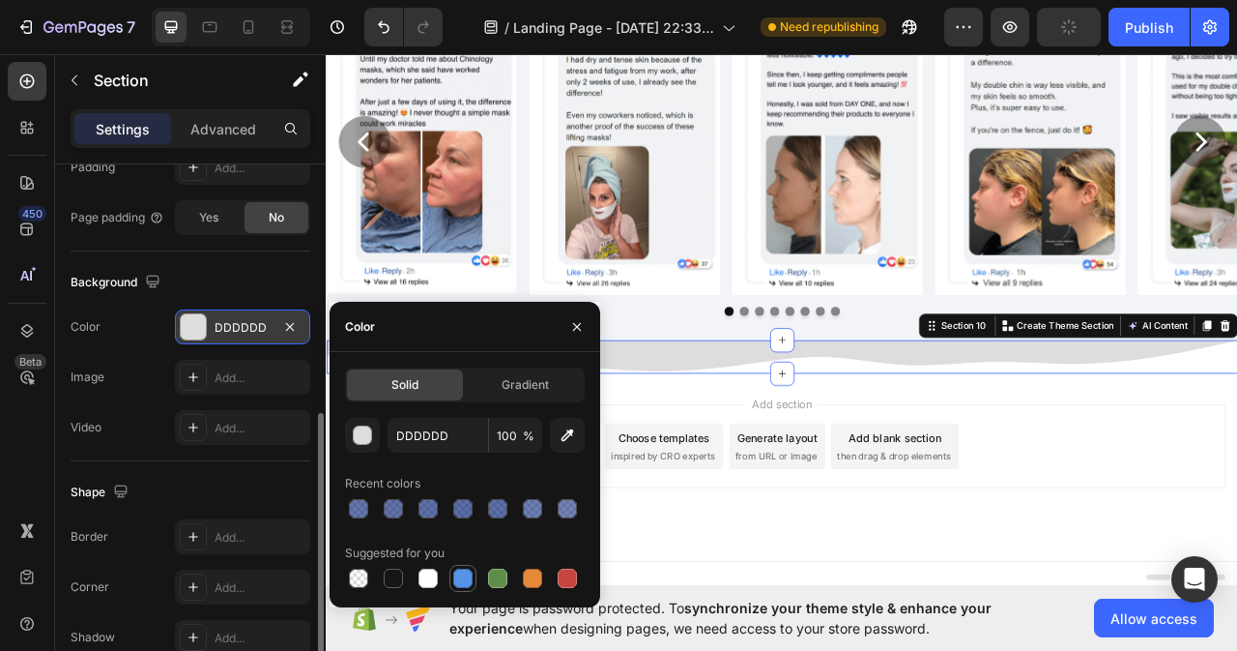
click at [461, 573] on div at bounding box center [462, 577] width 19 height 19
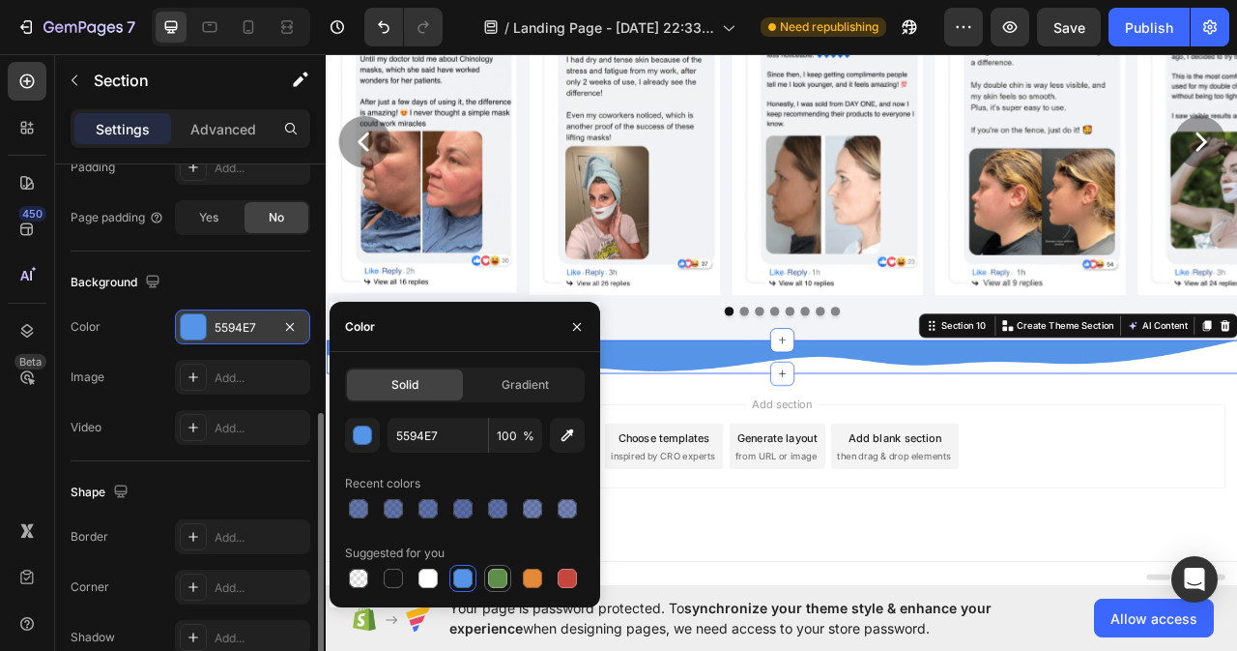
click at [492, 587] on div at bounding box center [497, 577] width 19 height 19
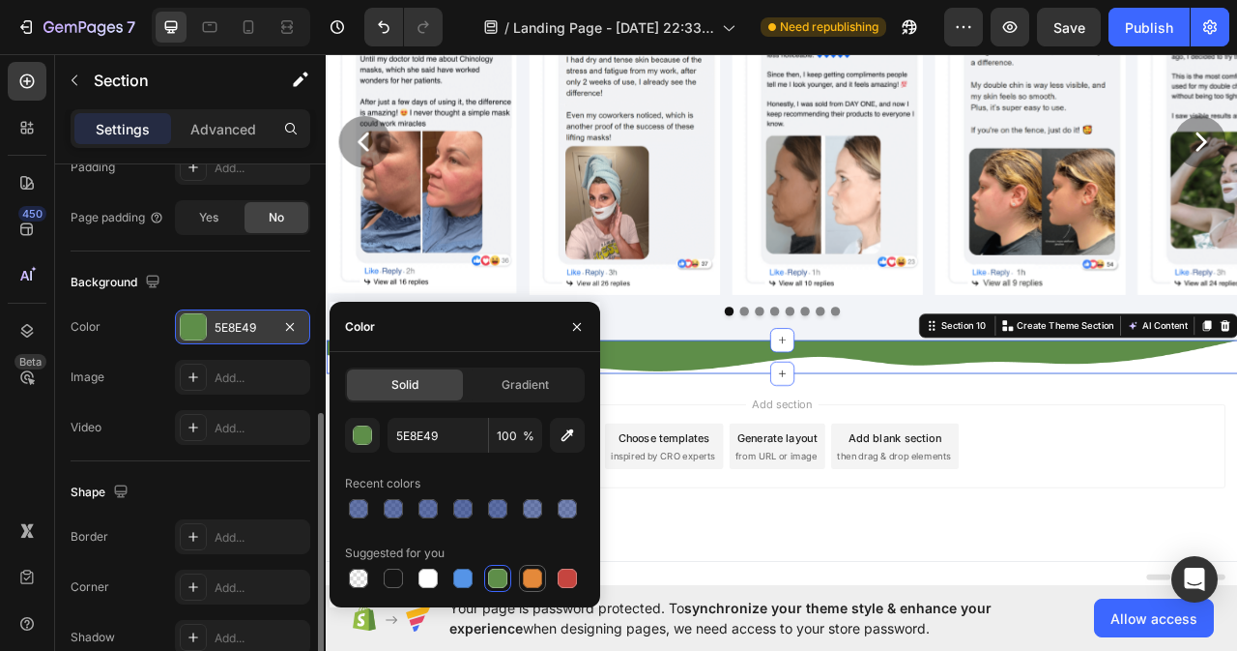
click at [534, 579] on div at bounding box center [532, 577] width 19 height 19
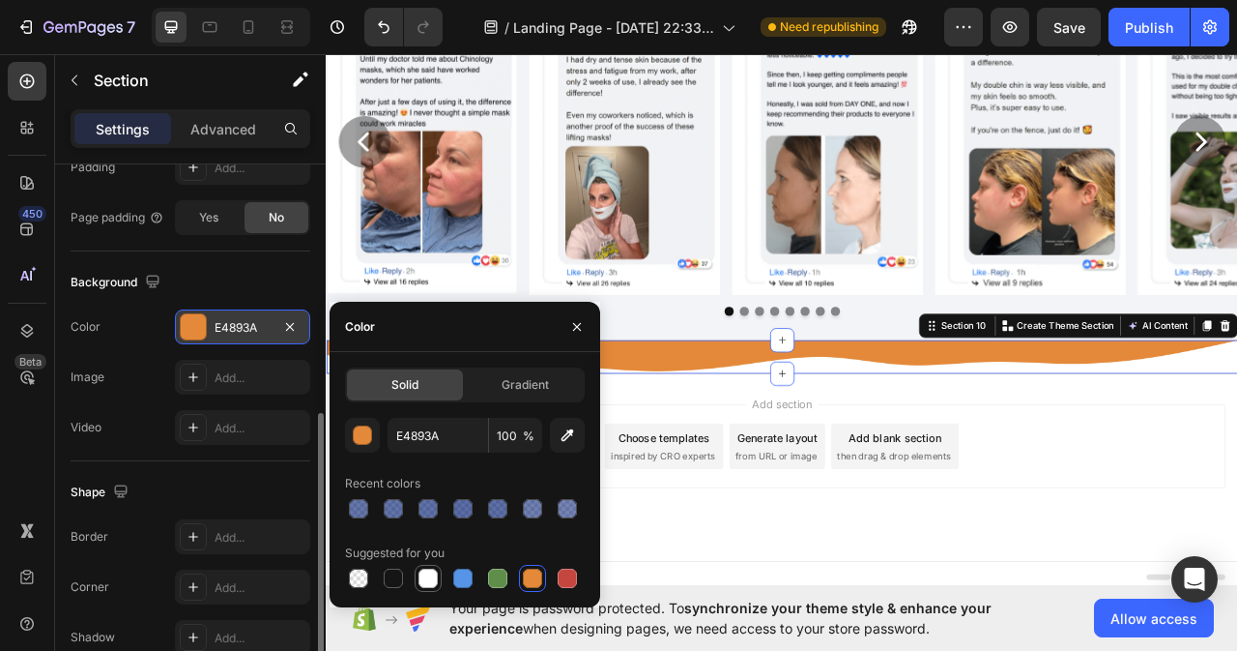
click at [428, 577] on div at bounding box center [428, 577] width 19 height 19
type input "FFFFFF"
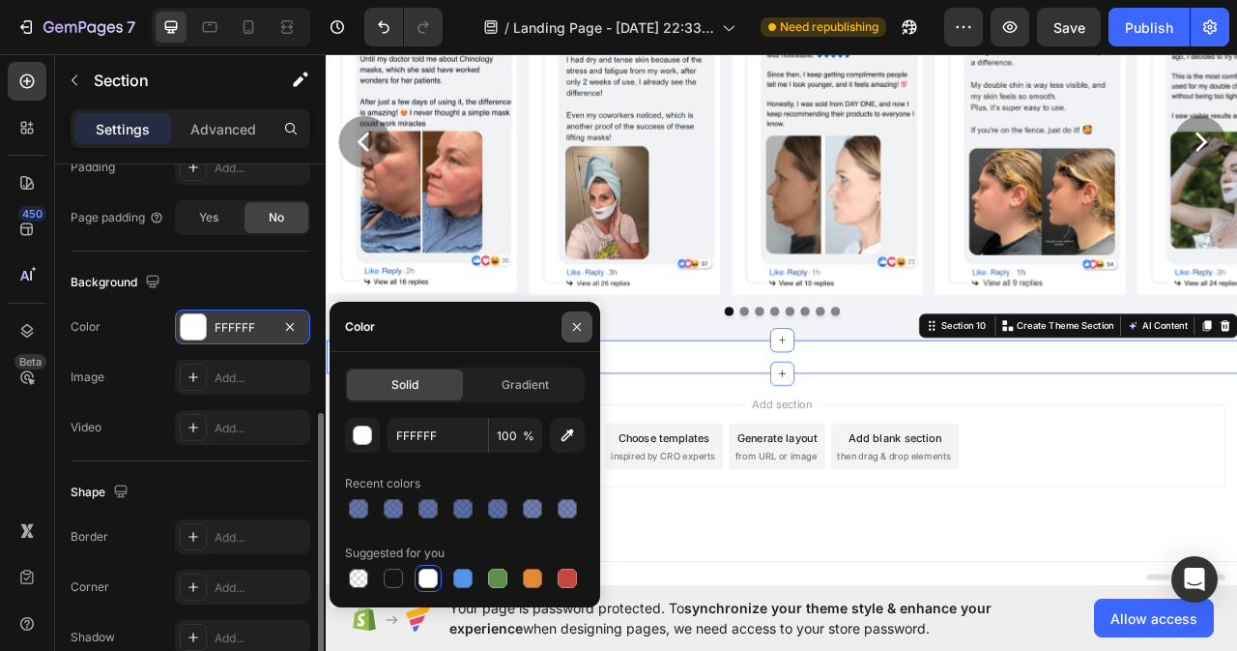
click at [579, 325] on icon "button" at bounding box center [577, 326] width 8 height 8
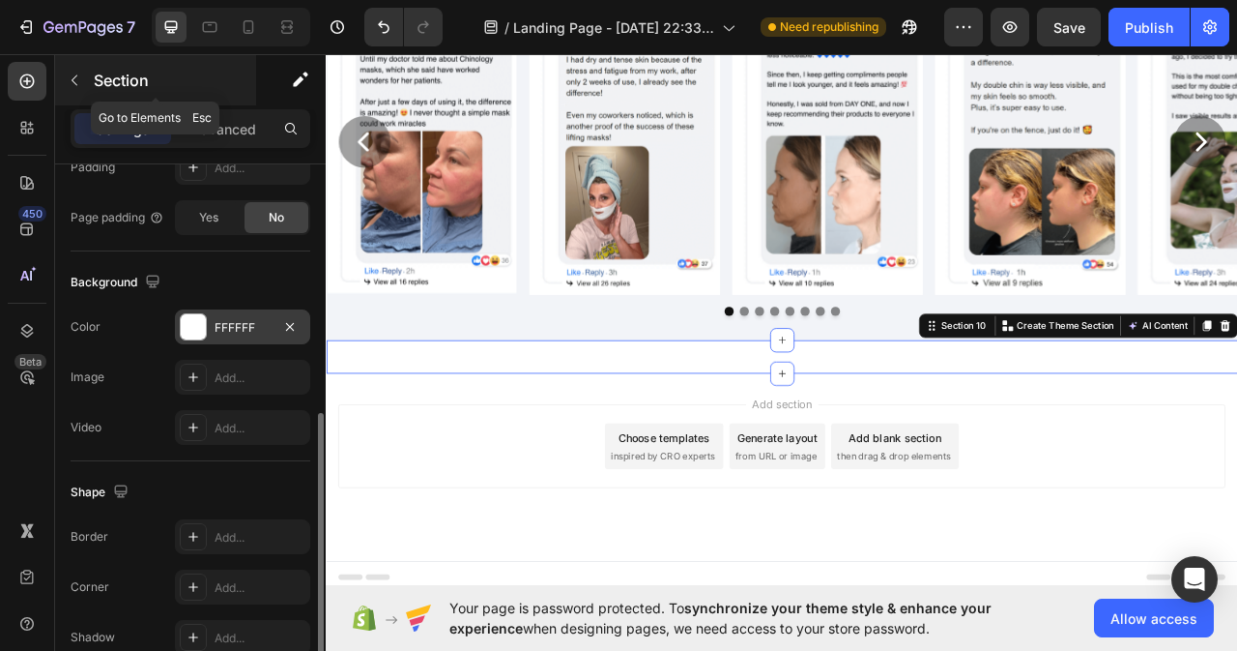
click at [71, 78] on icon "button" at bounding box center [74, 80] width 15 height 15
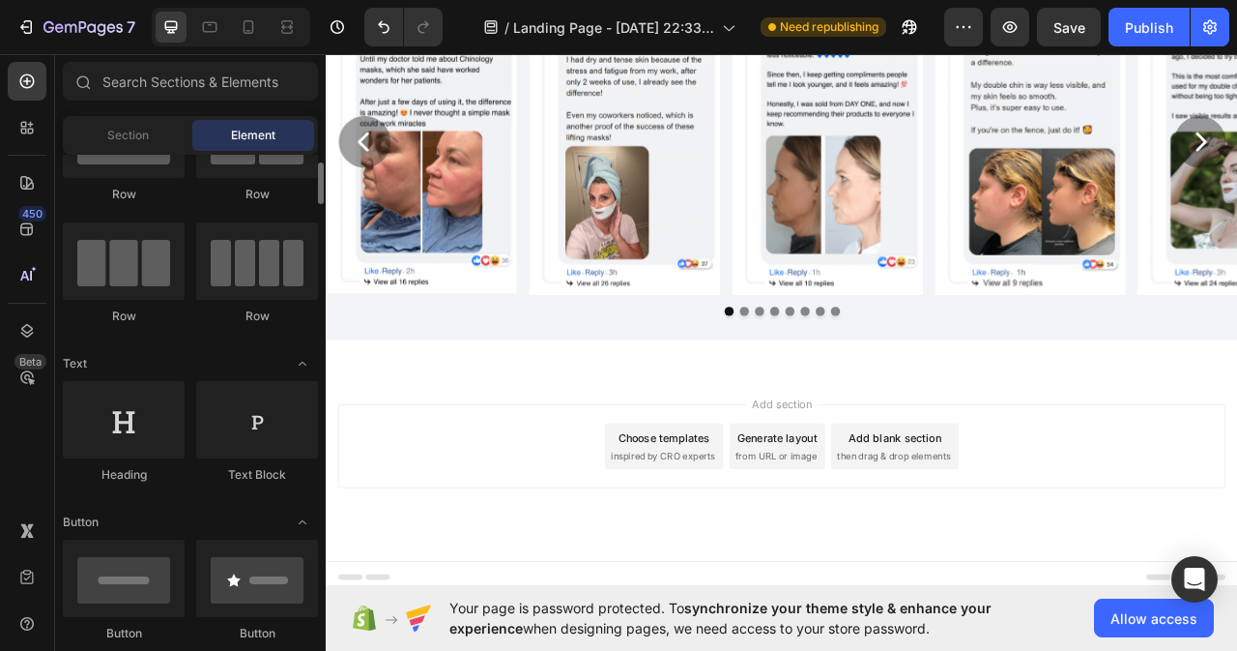
scroll to position [0, 0]
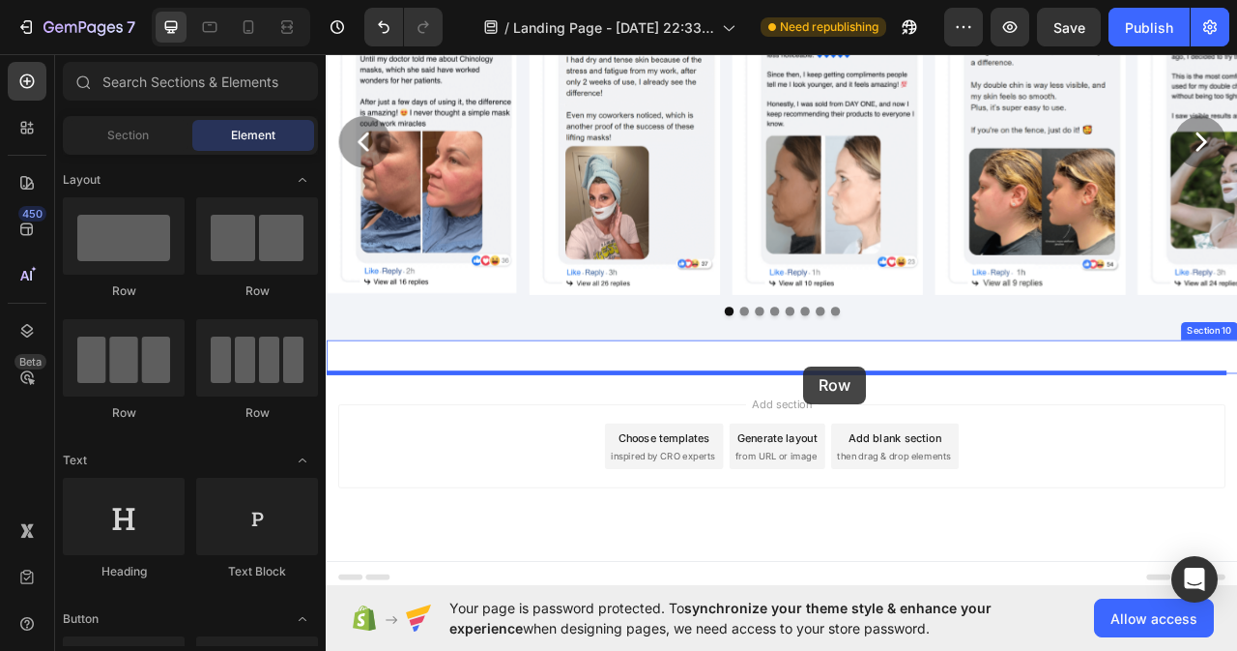
drag, startPoint x: 608, startPoint y: 267, endPoint x: 934, endPoint y: 452, distance: 374.9
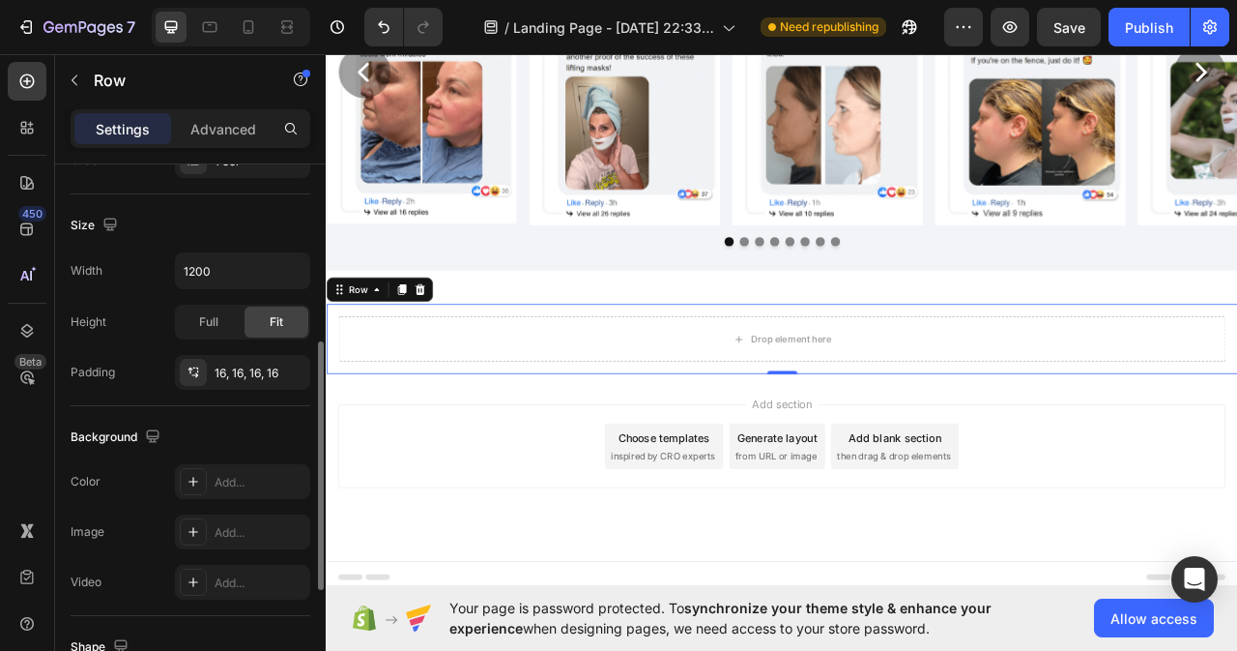
scroll to position [483, 0]
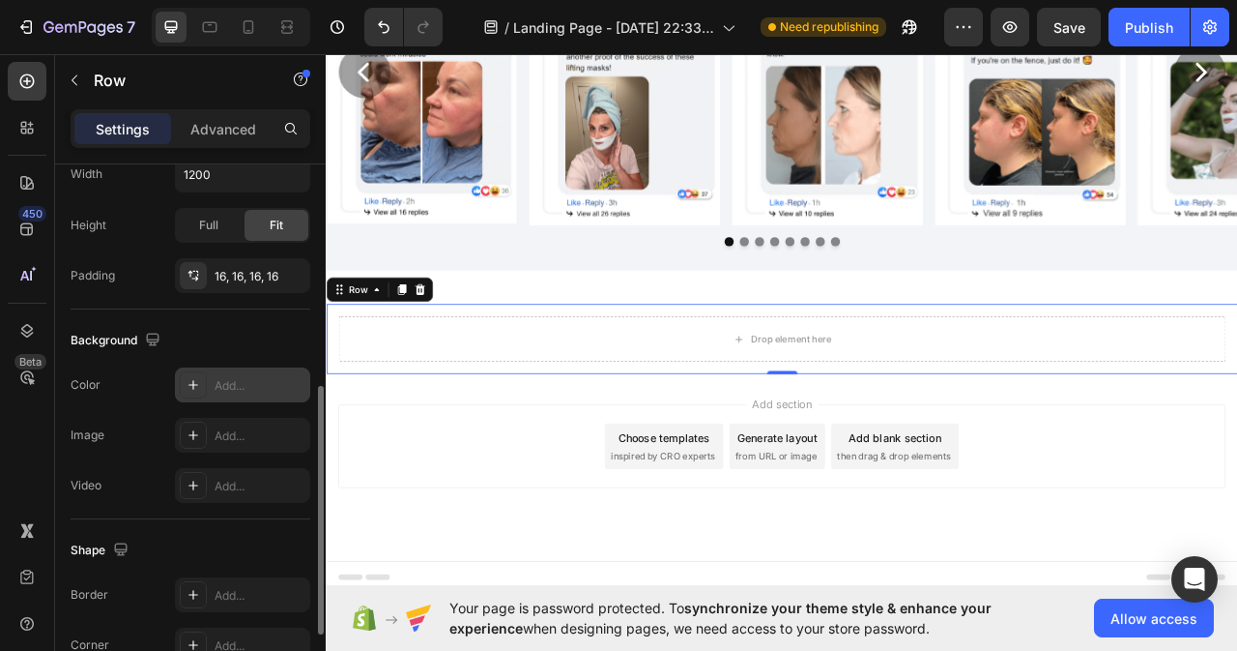
click at [234, 388] on div "Add..." at bounding box center [260, 385] width 91 height 17
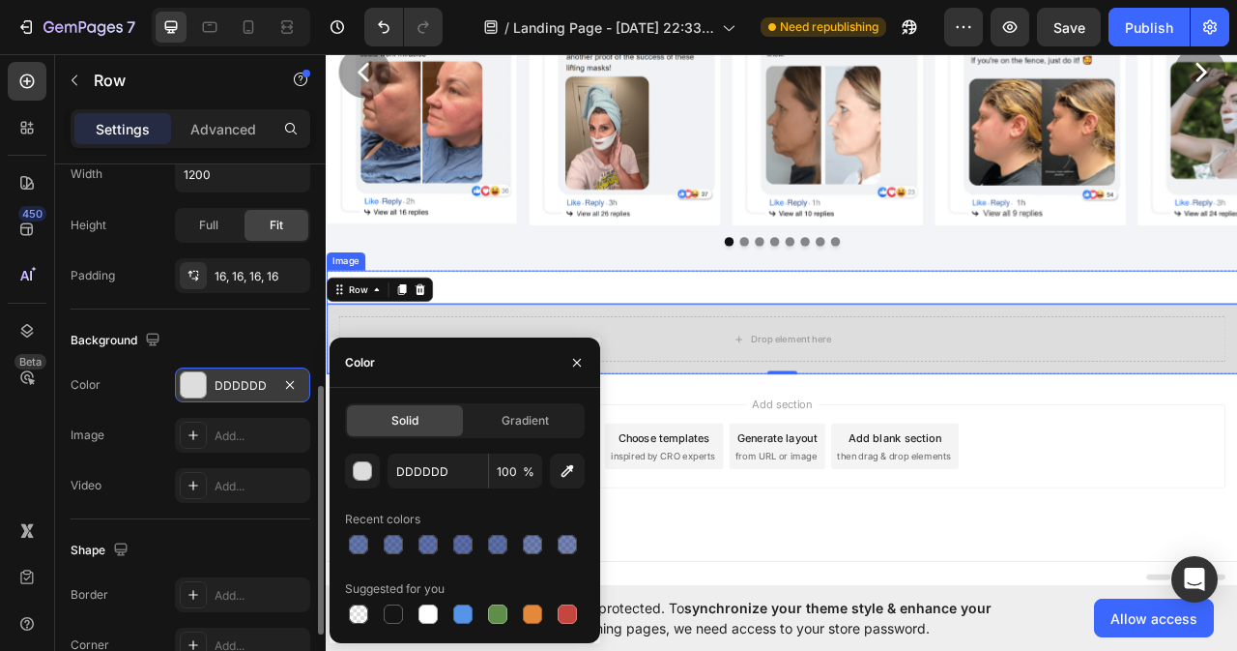
click at [996, 350] on img at bounding box center [906, 352] width 1160 height 43
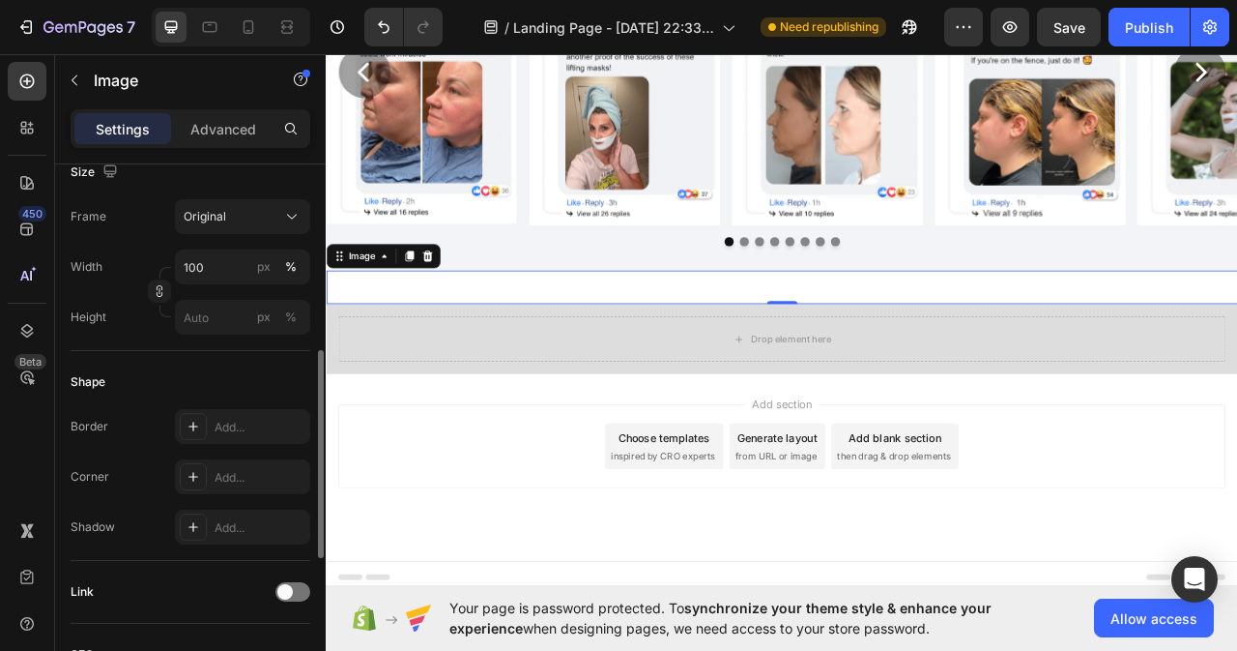
scroll to position [0, 0]
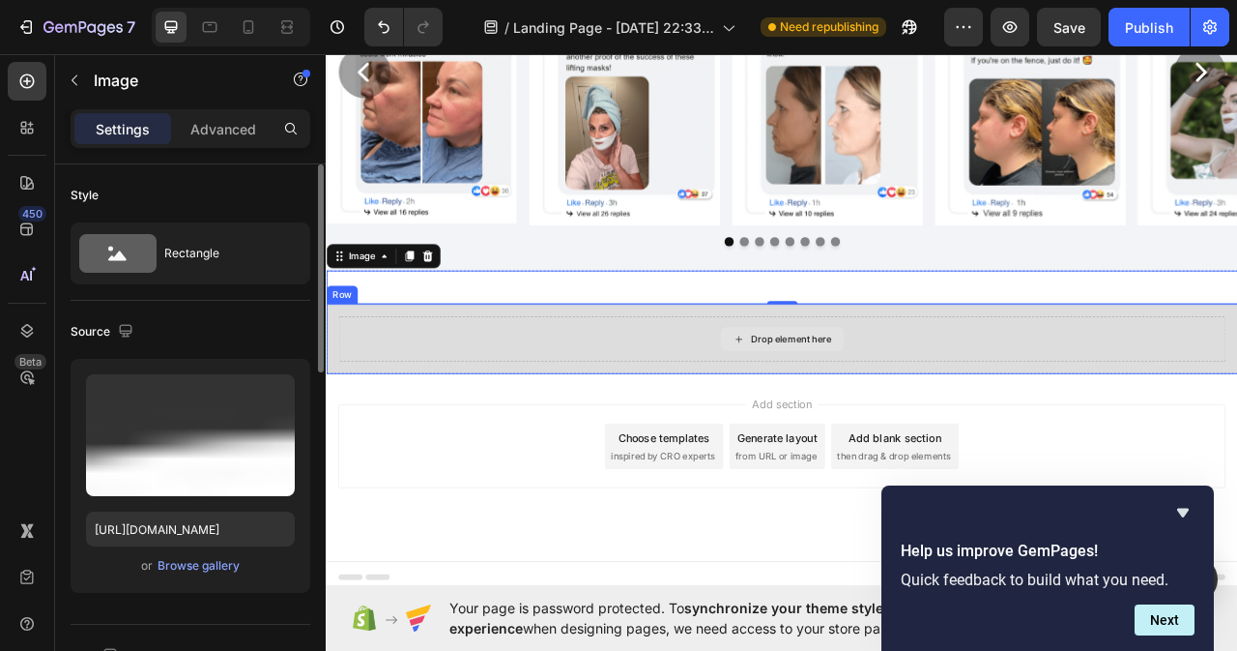
click at [644, 400] on div "Drop element here" at bounding box center [905, 418] width 1129 height 58
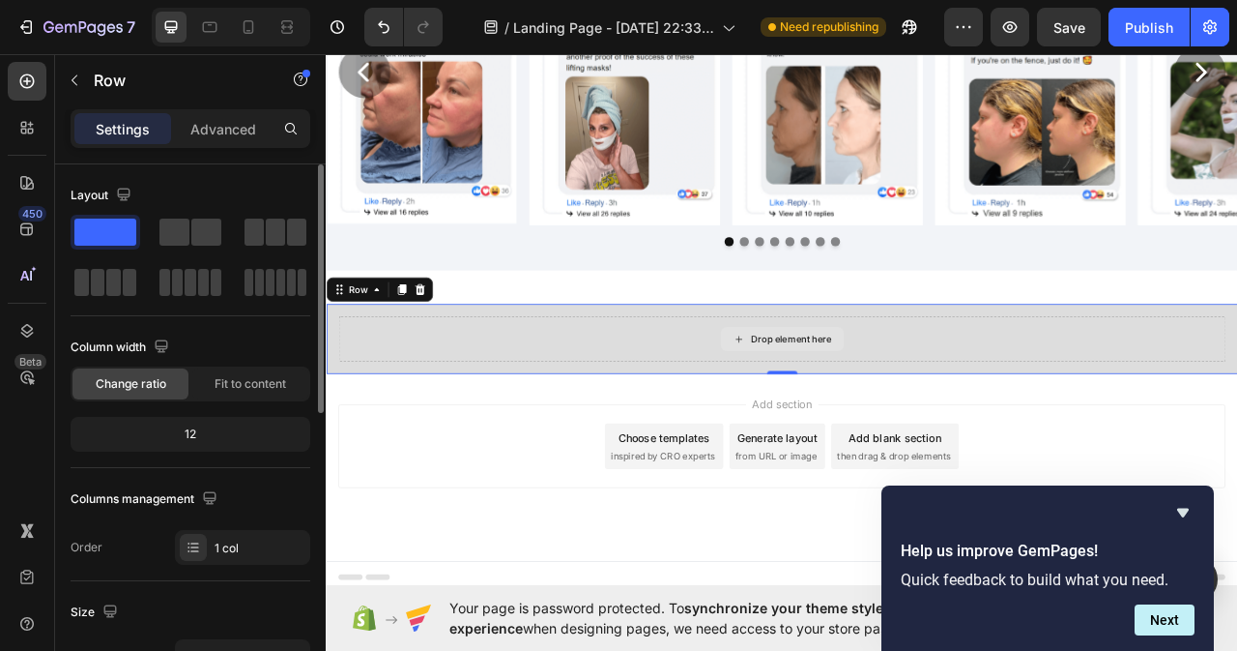
click at [638, 414] on div "Drop element here" at bounding box center [905, 418] width 1129 height 58
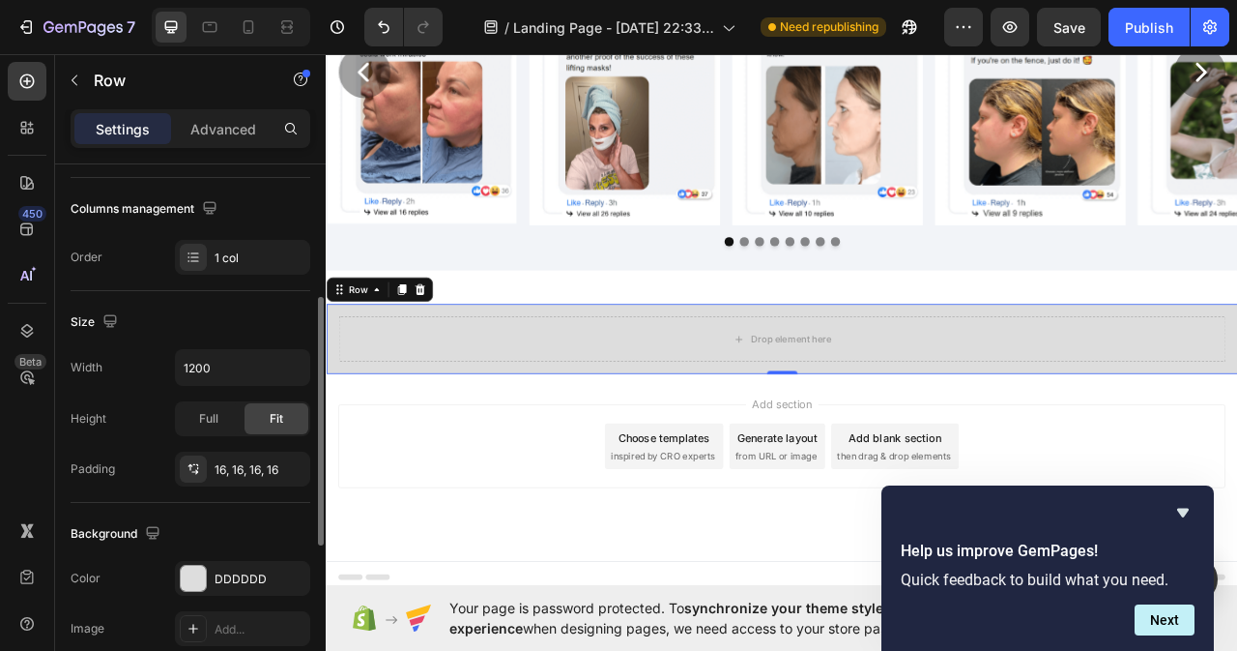
scroll to position [387, 0]
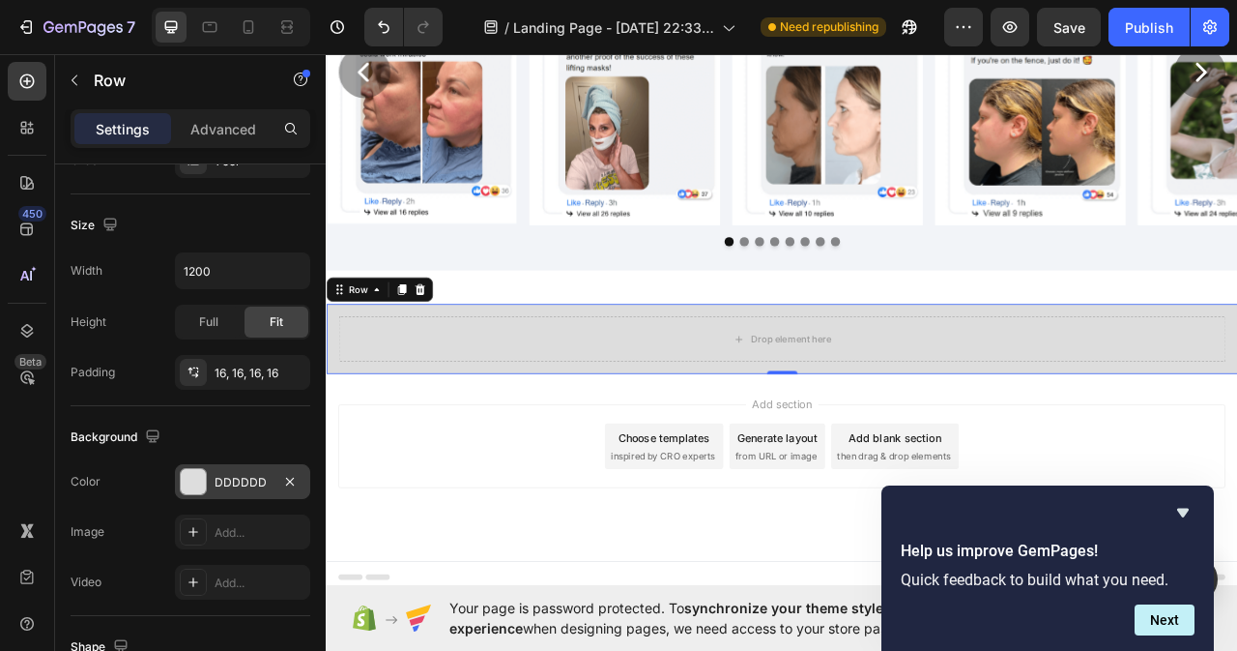
click at [249, 485] on div "DDDDDD" at bounding box center [243, 482] width 56 height 17
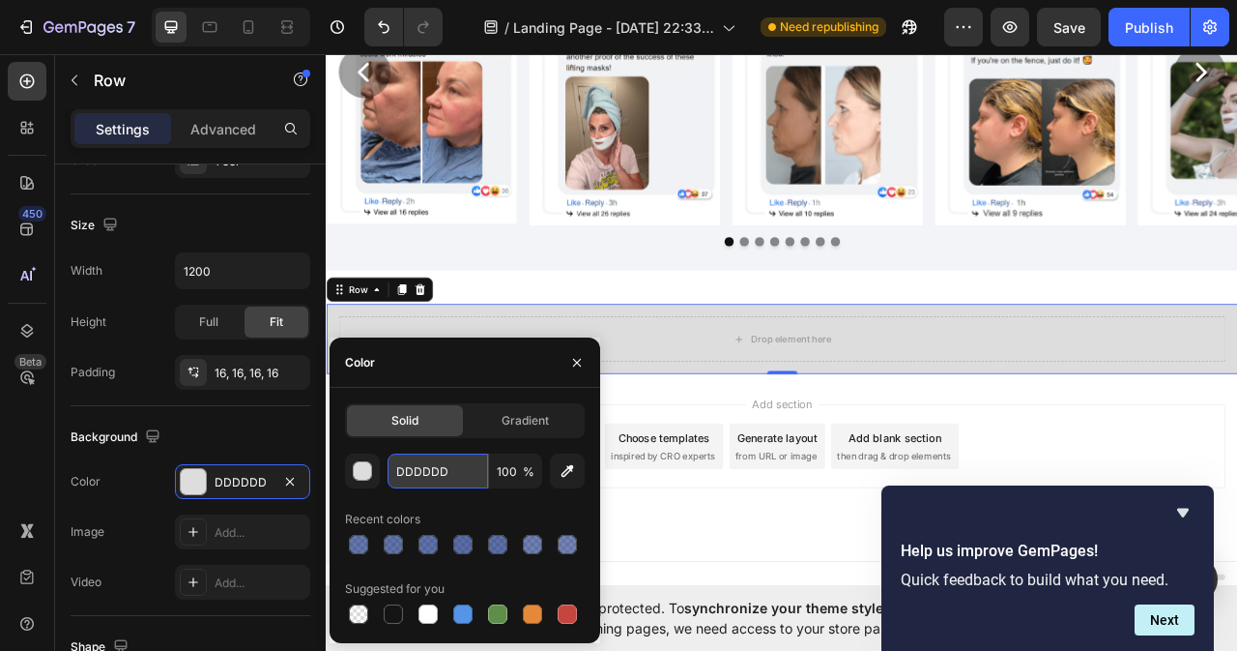
click at [450, 474] on input "DDDDDD" at bounding box center [438, 470] width 101 height 35
paste input "#ECEFFE"
type input "#ECEFFE"
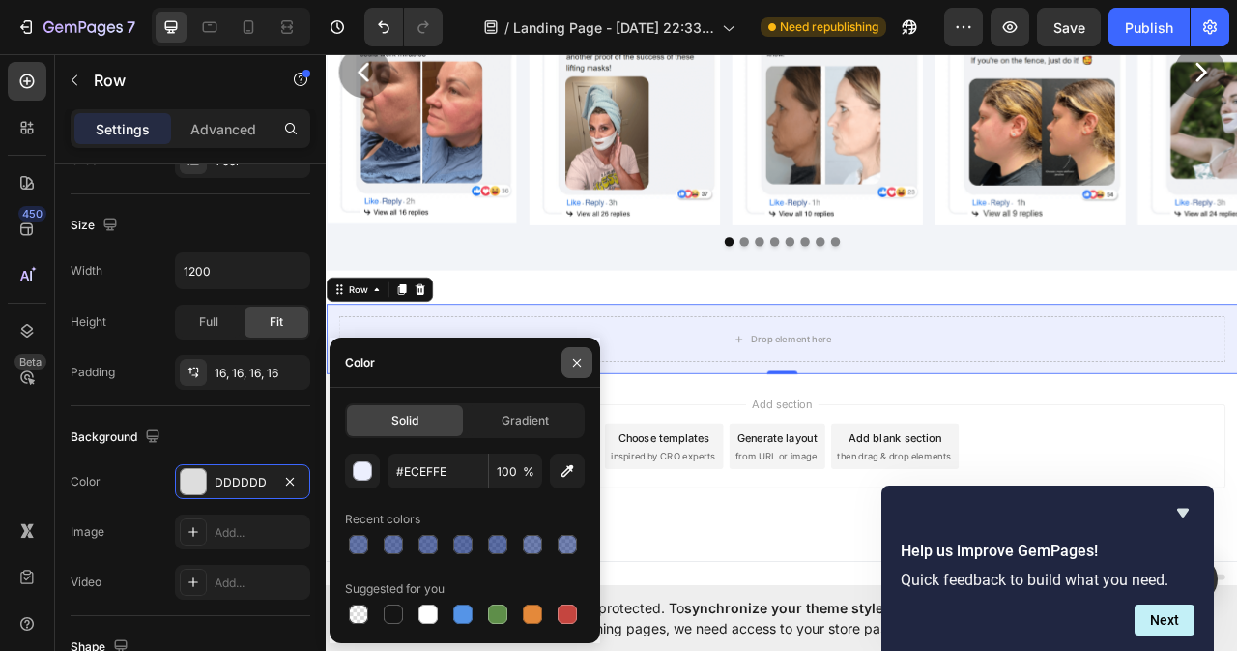
click at [573, 363] on icon "button" at bounding box center [576, 362] width 15 height 15
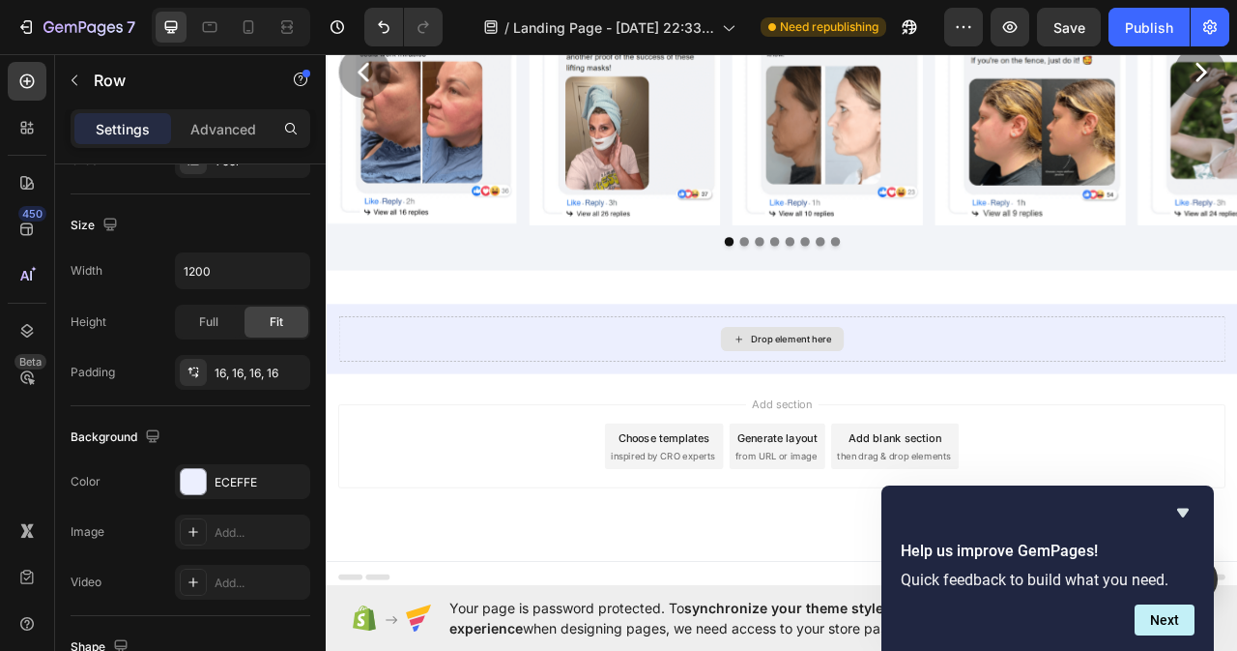
click at [866, 410] on div "Drop element here" at bounding box center [917, 417] width 102 height 15
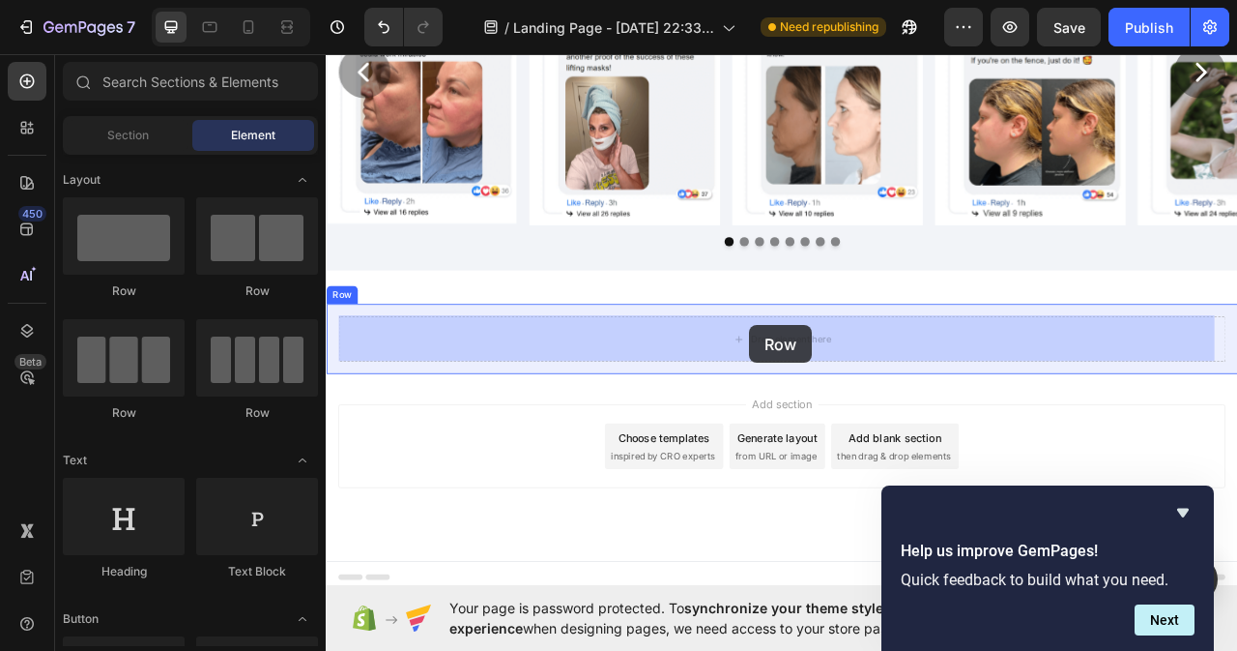
drag, startPoint x: 447, startPoint y: 289, endPoint x: 864, endPoint y: 400, distance: 432.2
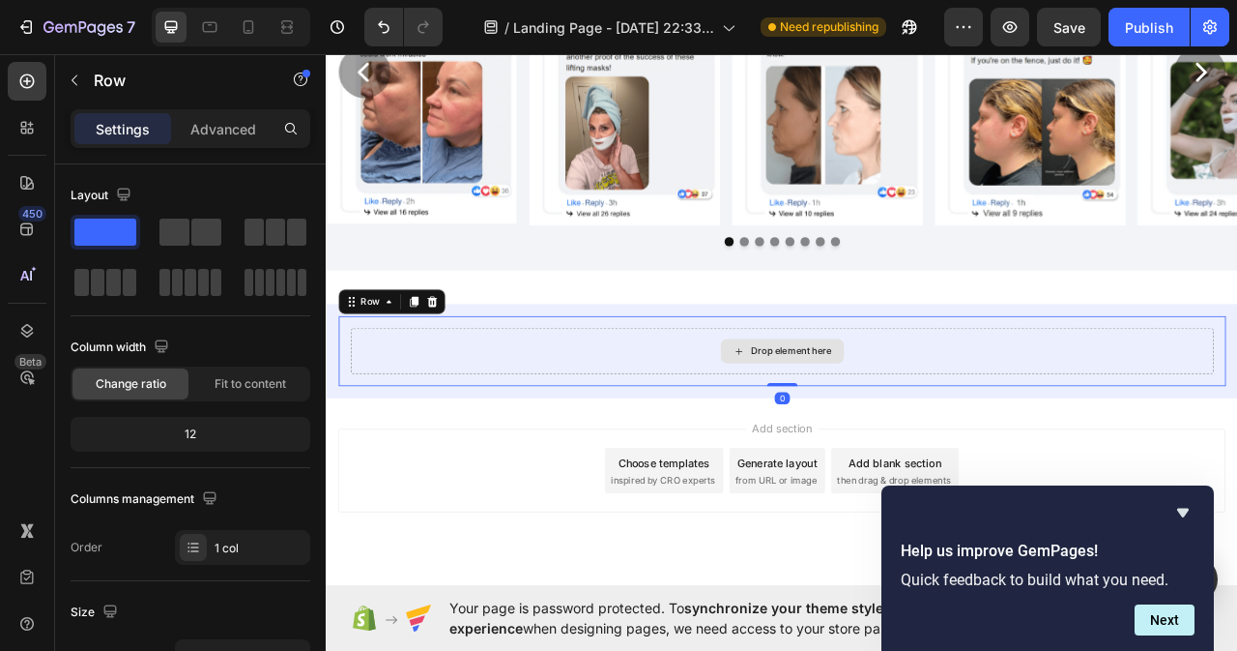
scroll to position [8306, 0]
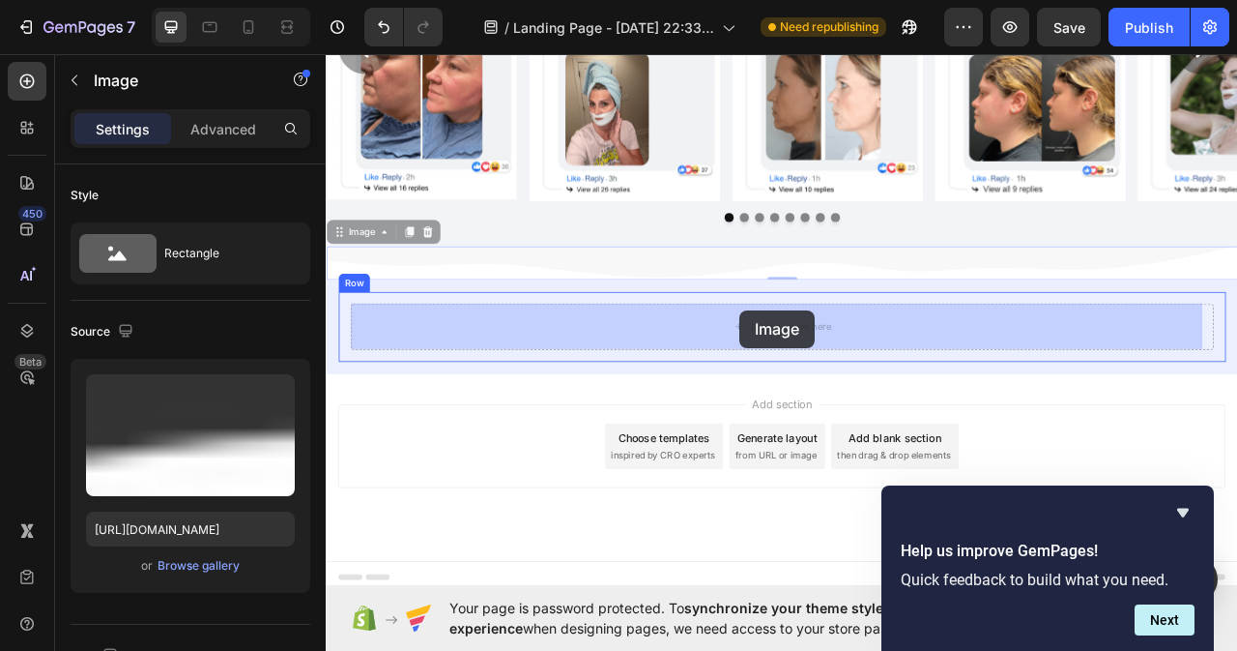
drag, startPoint x: 841, startPoint y: 305, endPoint x: 853, endPoint y: 381, distance: 76.3
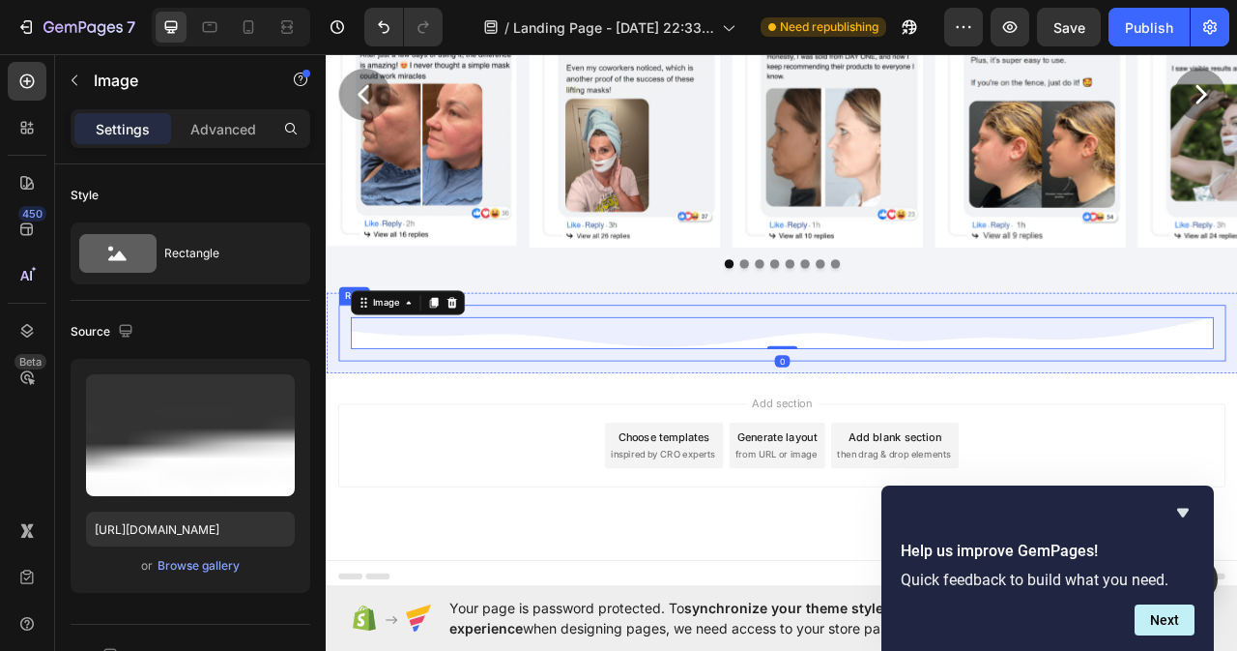
scroll to position [8246, 0]
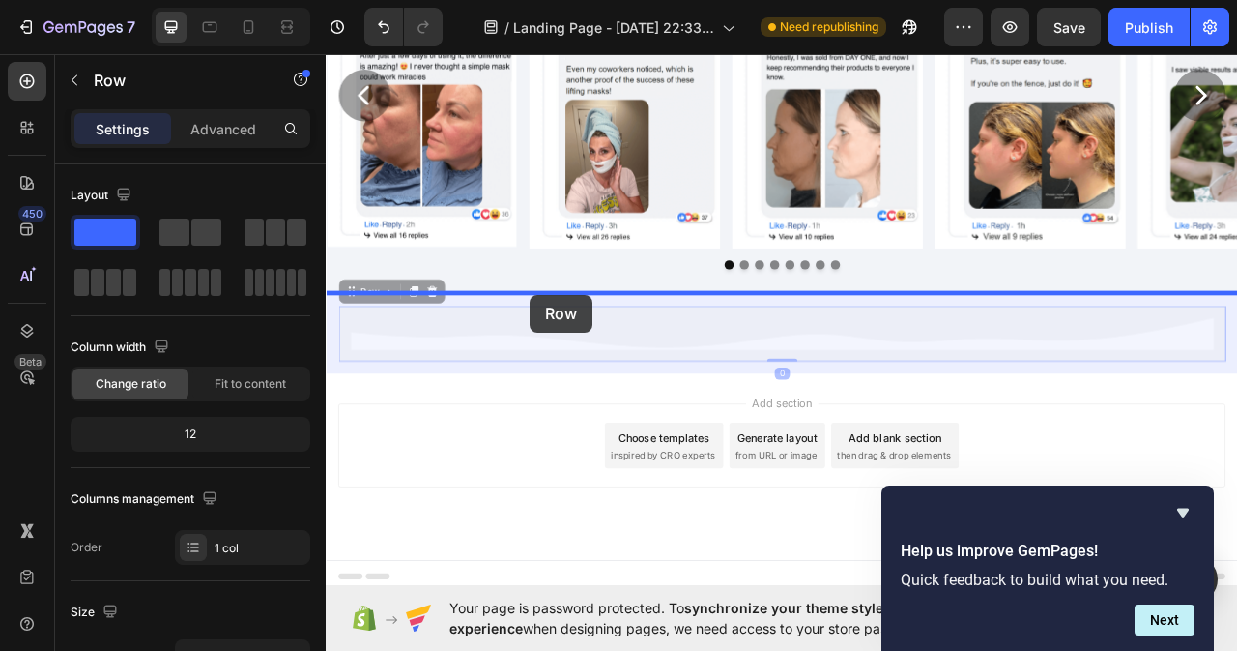
drag, startPoint x: 577, startPoint y: 381, endPoint x: 586, endPoint y: 362, distance: 21.2
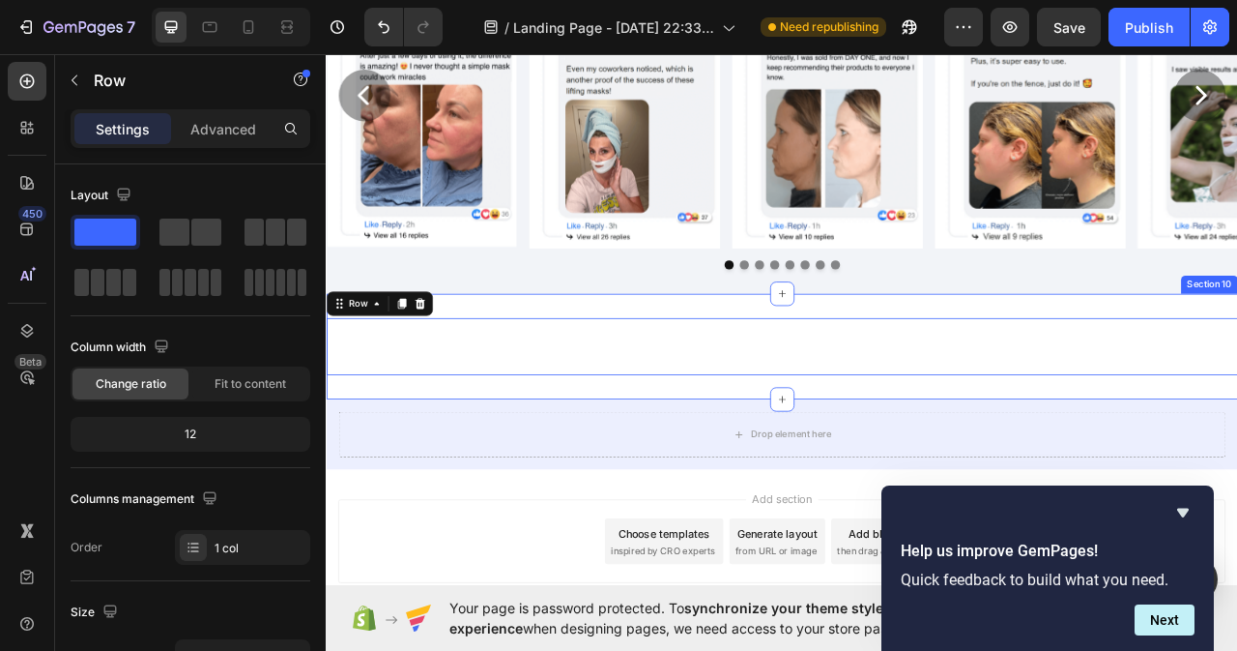
scroll to position [8349, 0]
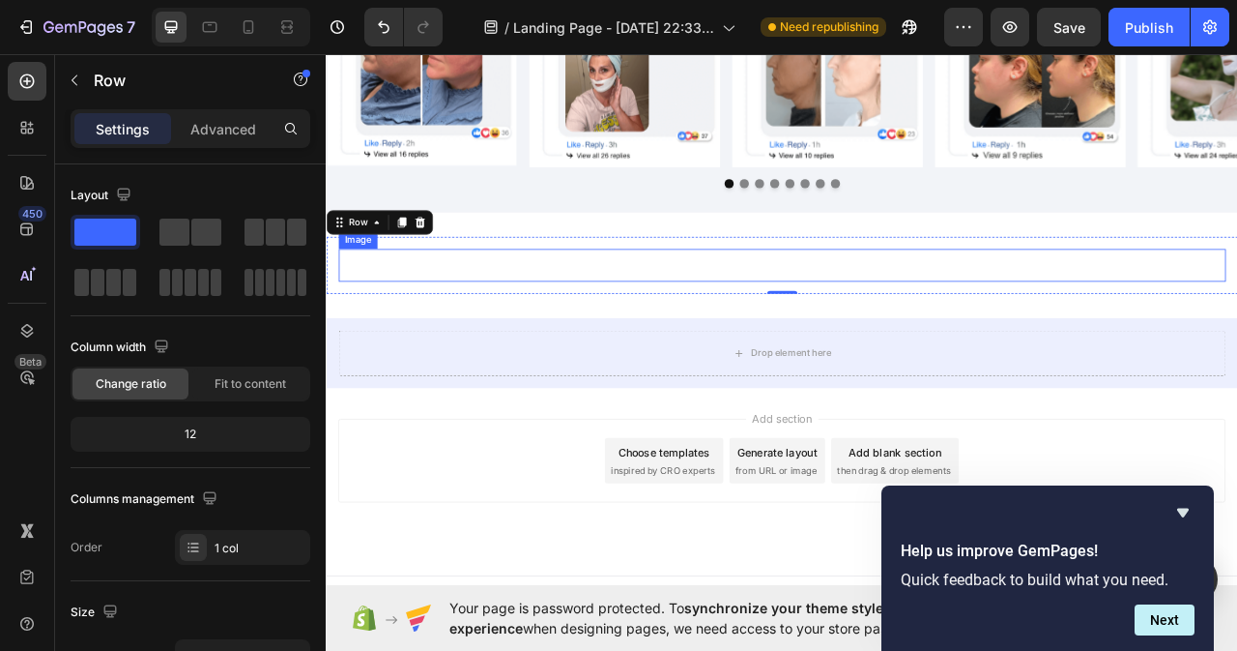
click at [706, 324] on img at bounding box center [905, 325] width 1129 height 42
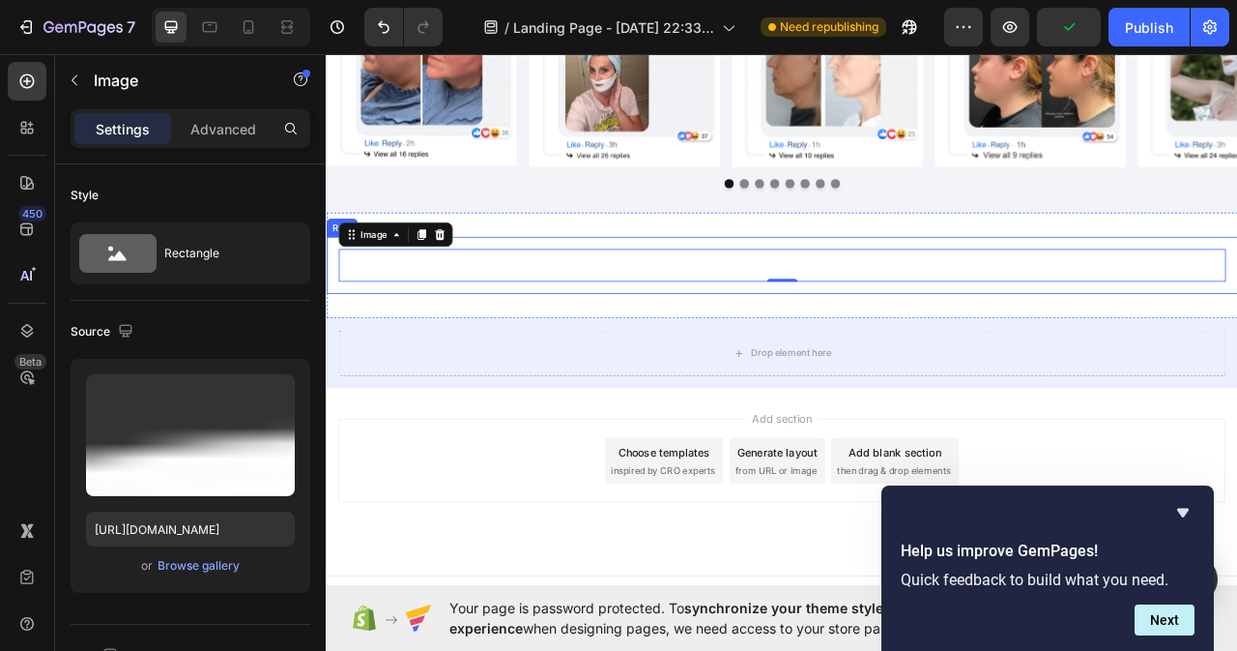
click at [679, 355] on div "Image 0 Row" at bounding box center [906, 324] width 1160 height 73
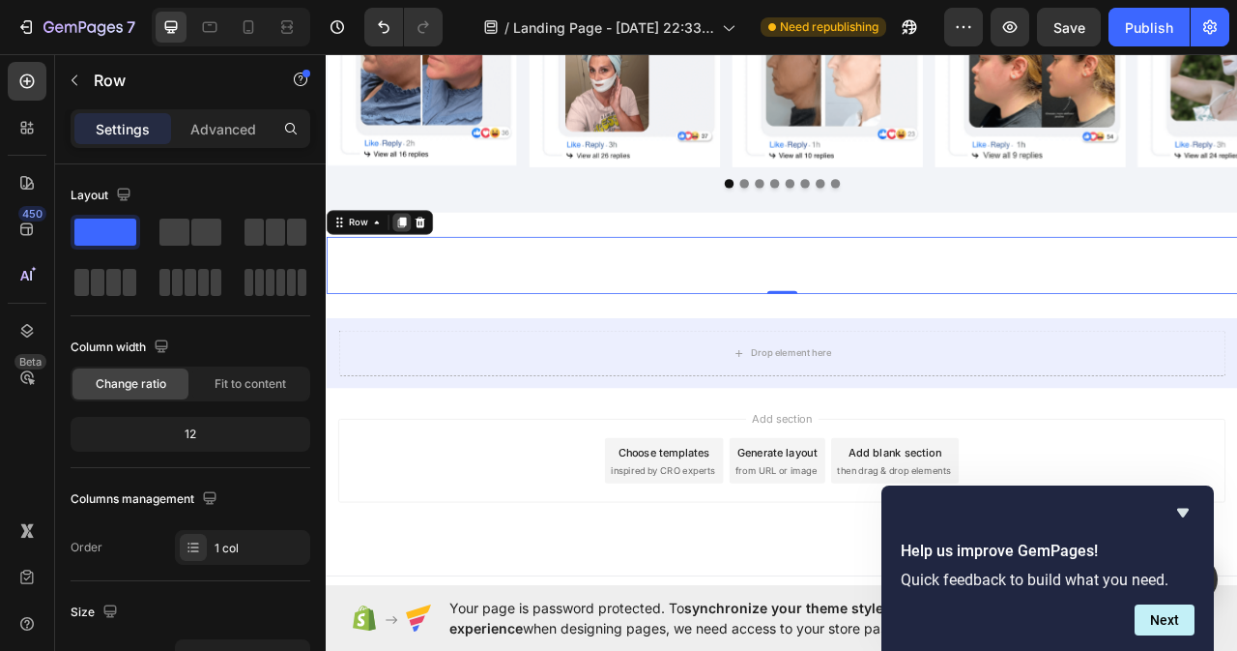
click at [417, 268] on icon at bounding box center [422, 270] width 11 height 14
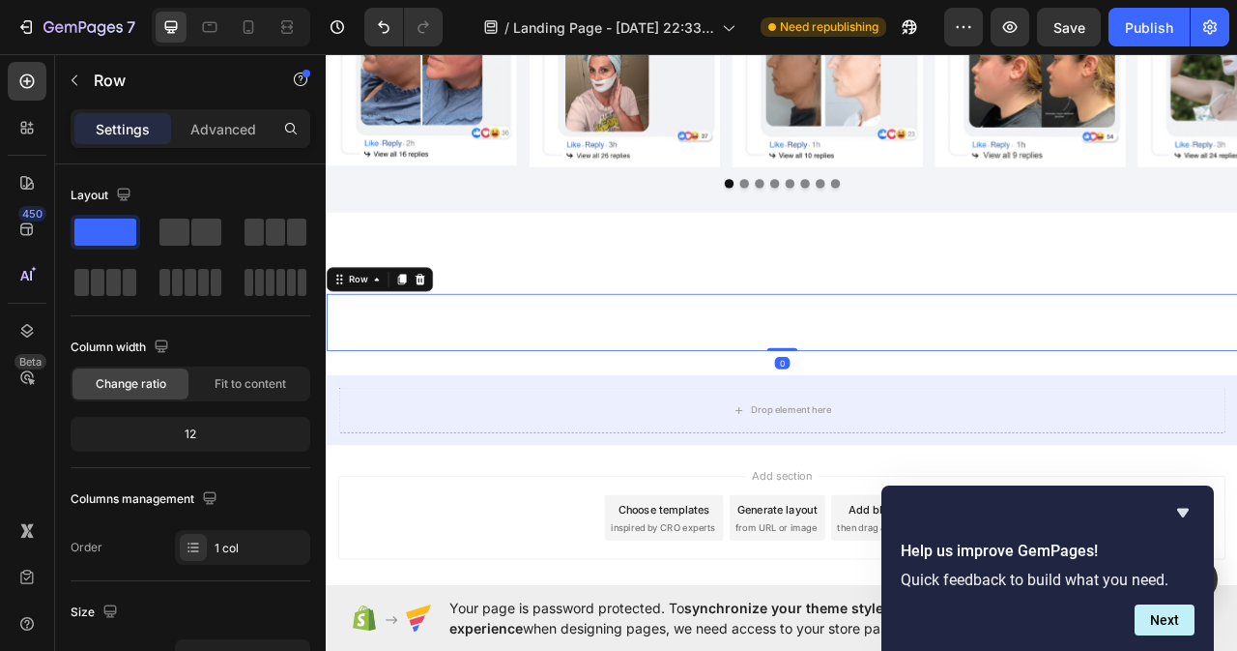
scroll to position [387, 0]
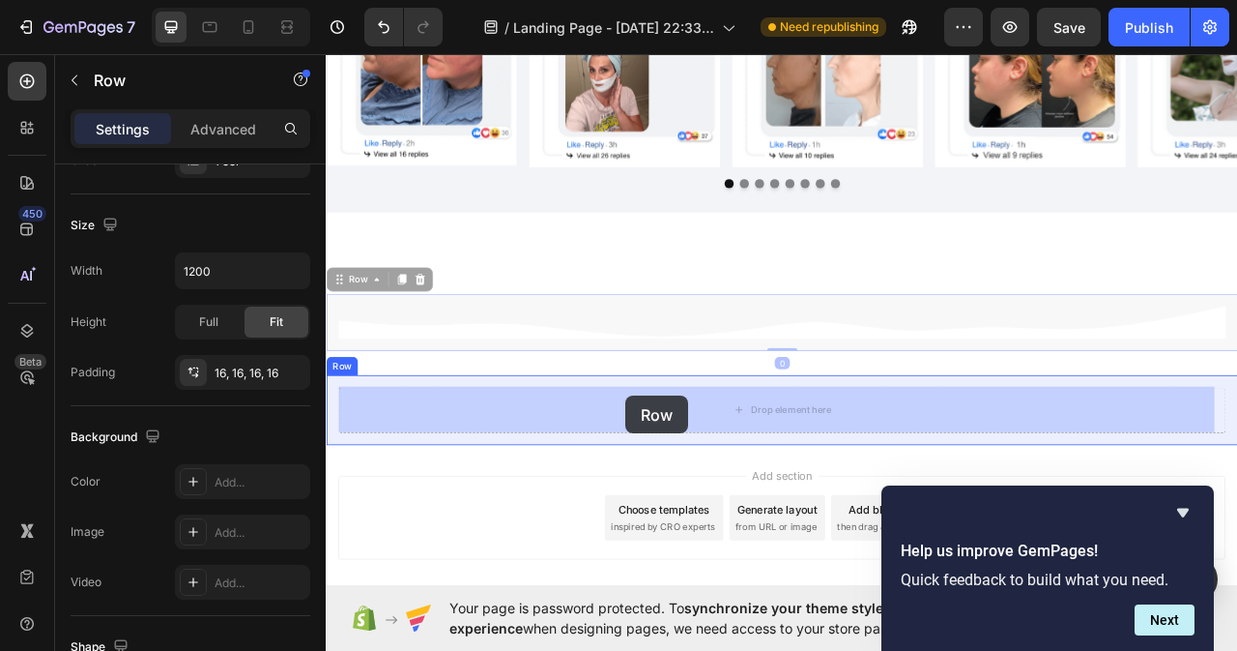
drag, startPoint x: 347, startPoint y: 339, endPoint x: 707, endPoint y: 490, distance: 390.0
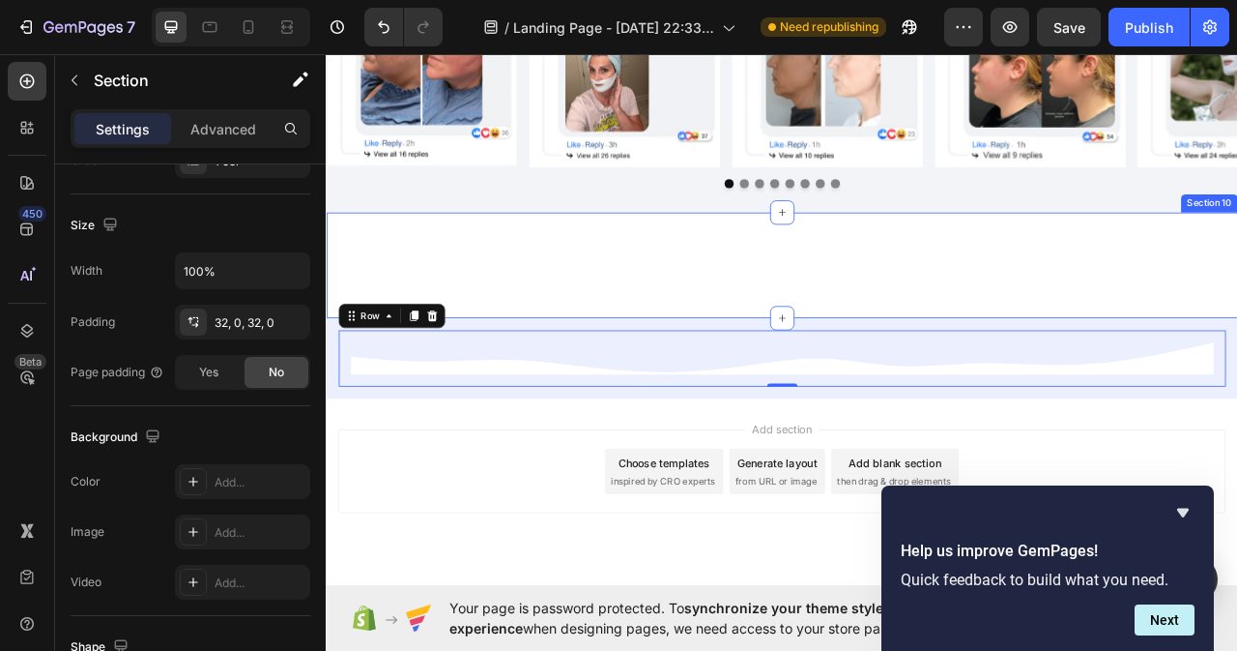
click at [950, 381] on div "Image Row Section 10" at bounding box center [906, 324] width 1160 height 134
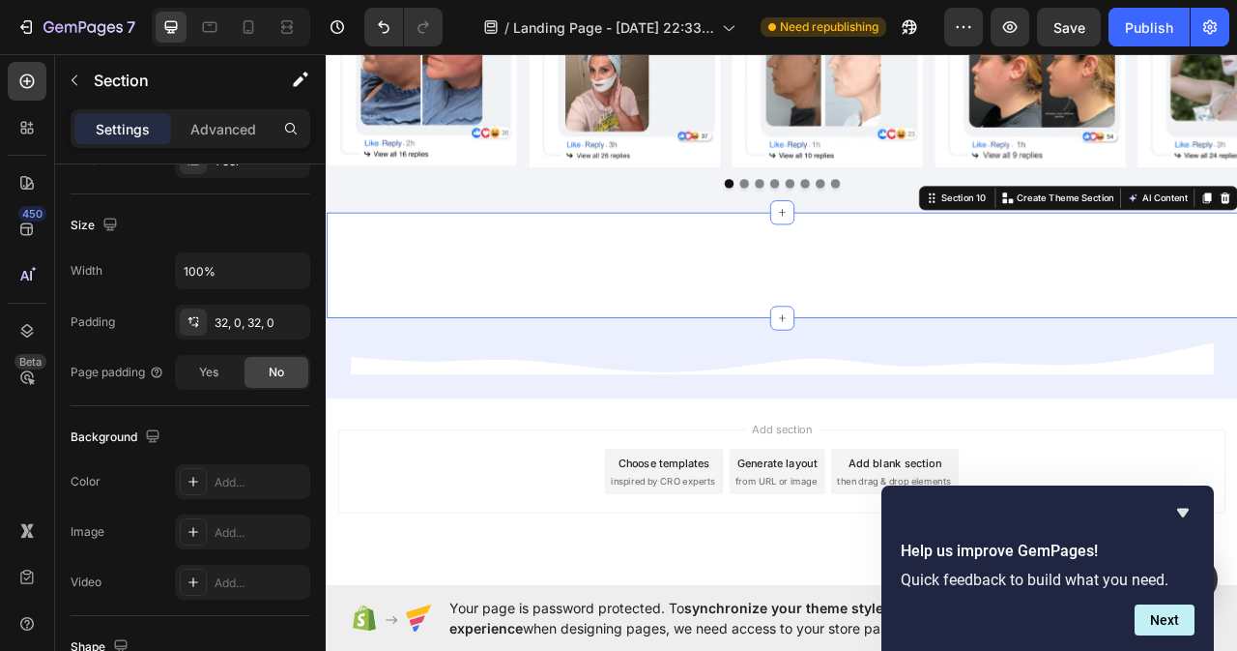
scroll to position [0, 0]
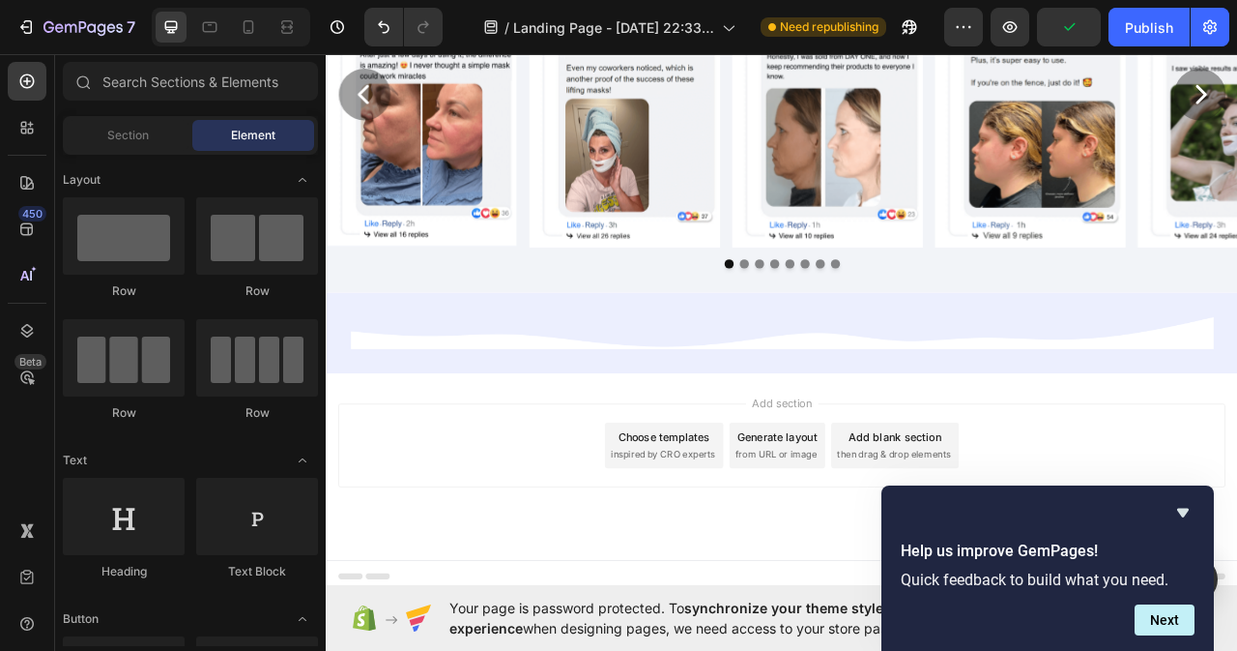
scroll to position [8246, 0]
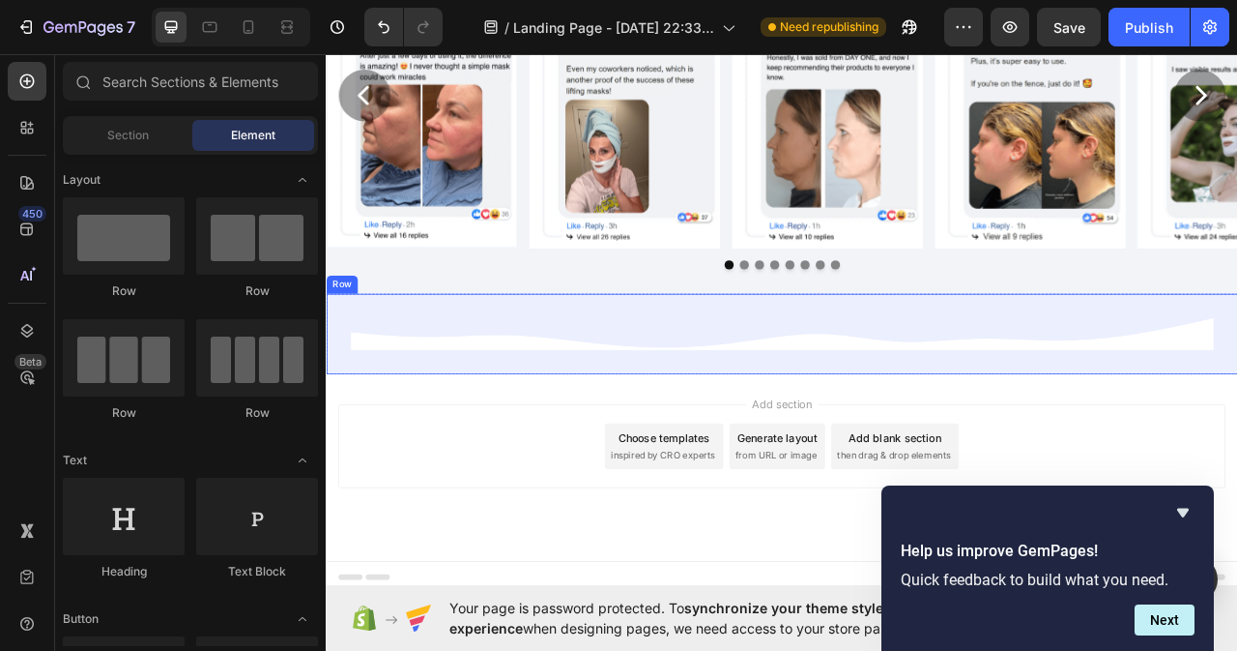
click at [1008, 451] on div "Image Row Row" at bounding box center [906, 411] width 1160 height 102
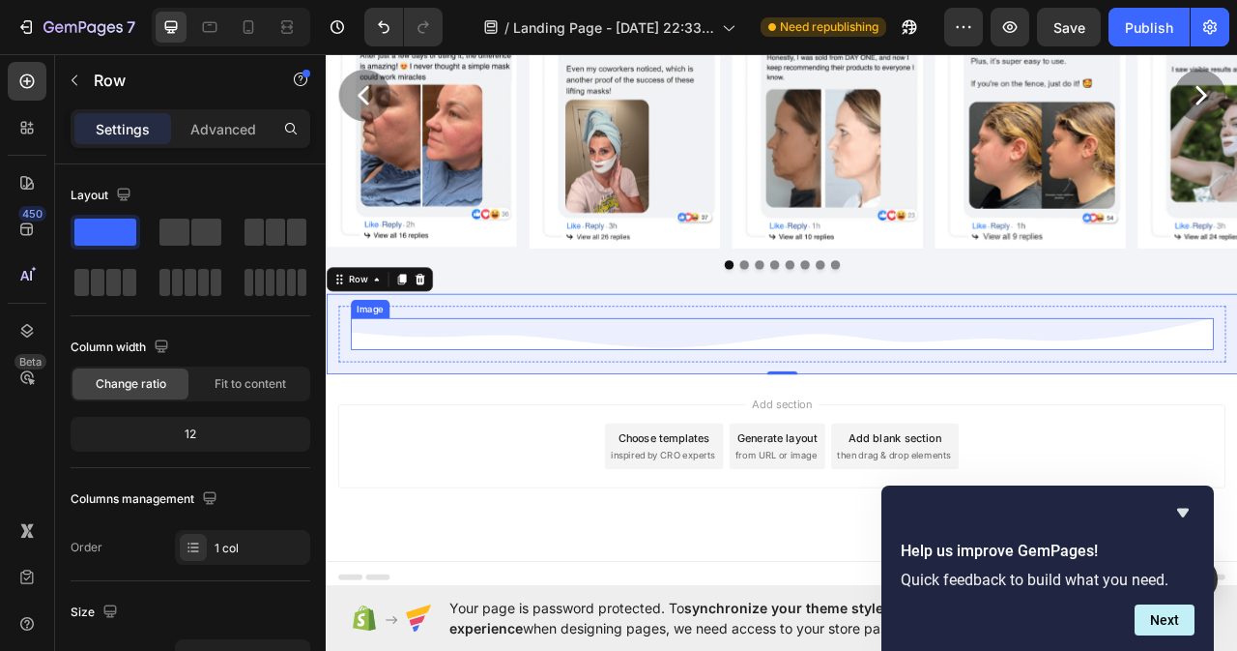
click at [630, 417] on img at bounding box center [906, 411] width 1098 height 41
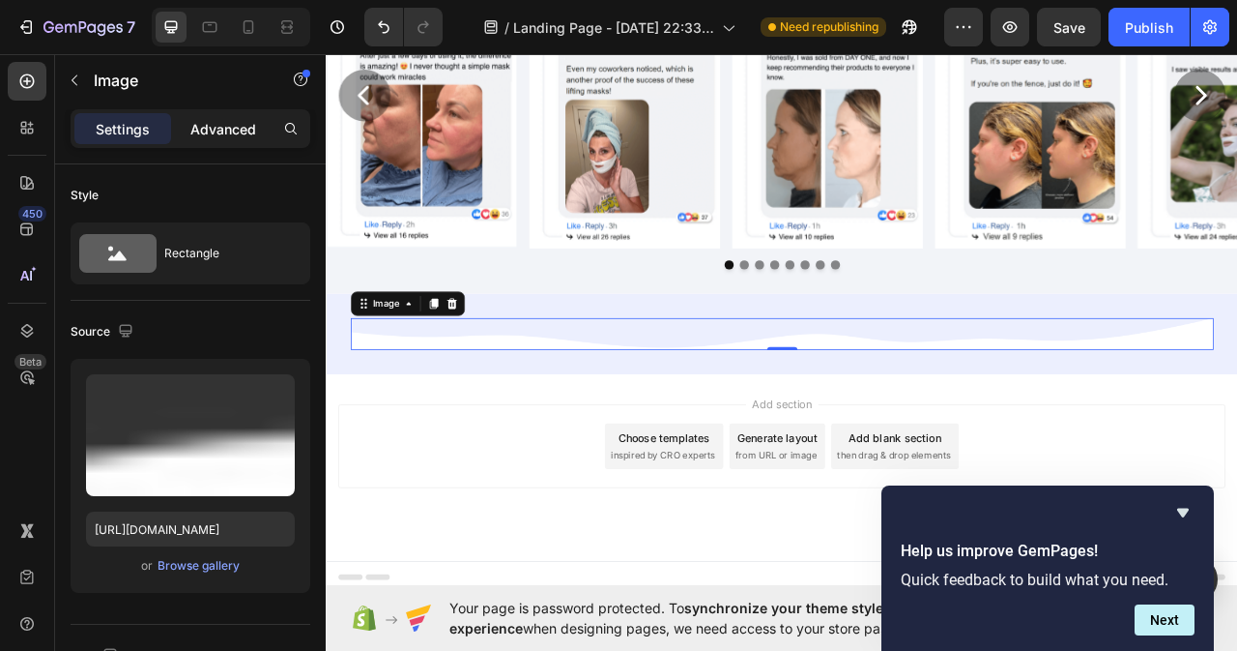
click at [201, 117] on div "Advanced" at bounding box center [223, 128] width 97 height 31
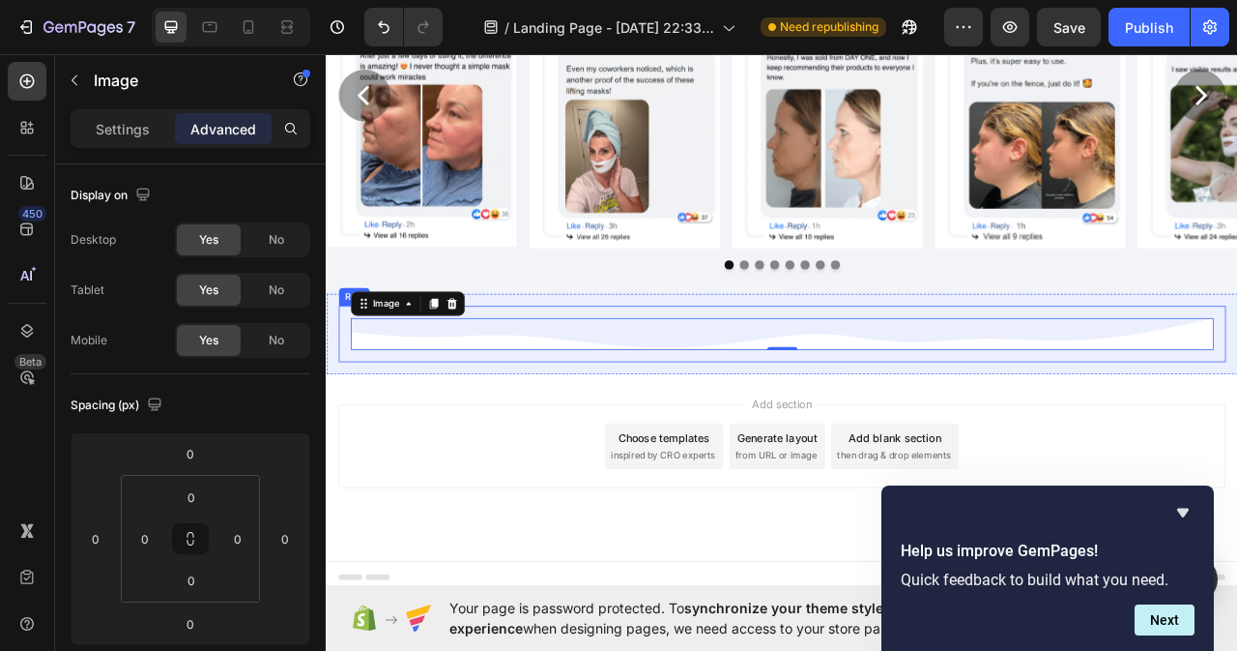
click at [580, 445] on div "Image 0 Row" at bounding box center [905, 411] width 1129 height 72
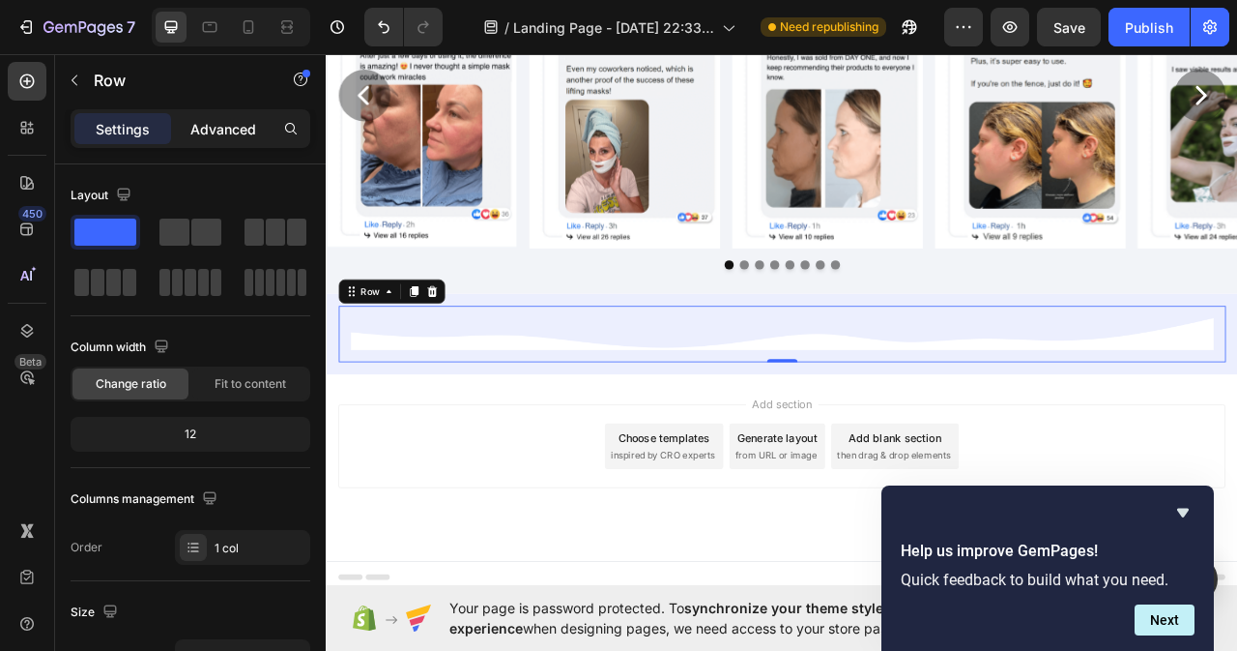
click at [203, 123] on p "Advanced" at bounding box center [223, 129] width 66 height 20
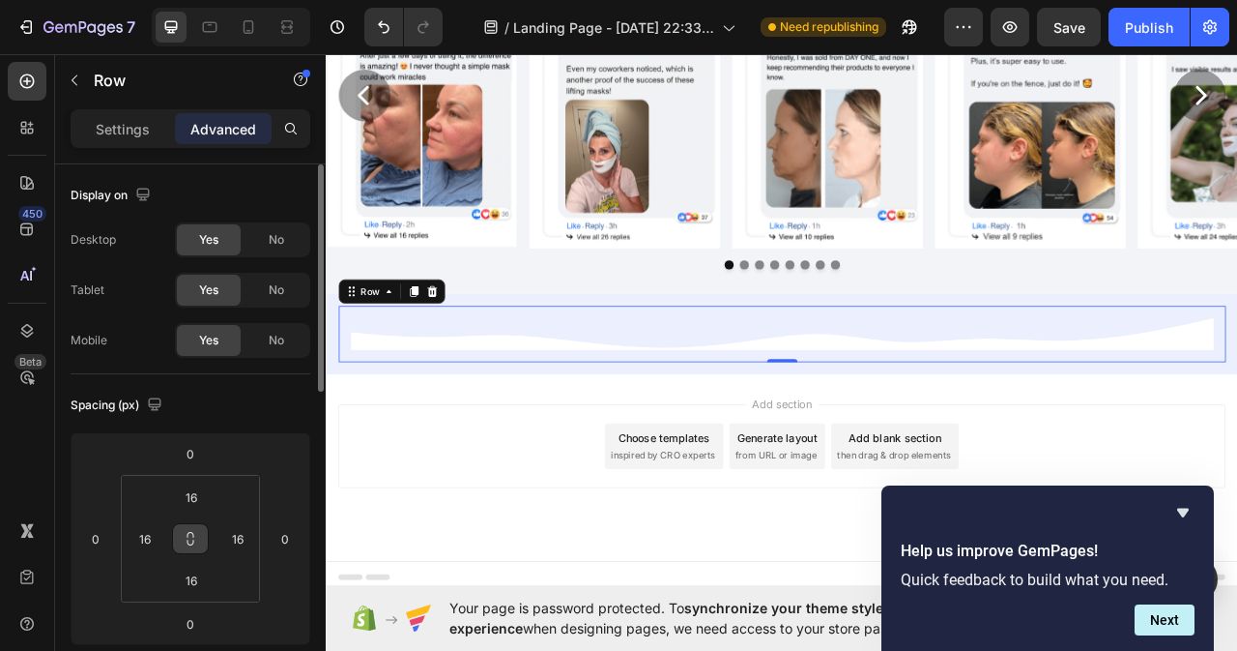
click at [190, 539] on icon at bounding box center [190, 538] width 15 height 15
click at [206, 497] on input "16" at bounding box center [191, 496] width 39 height 29
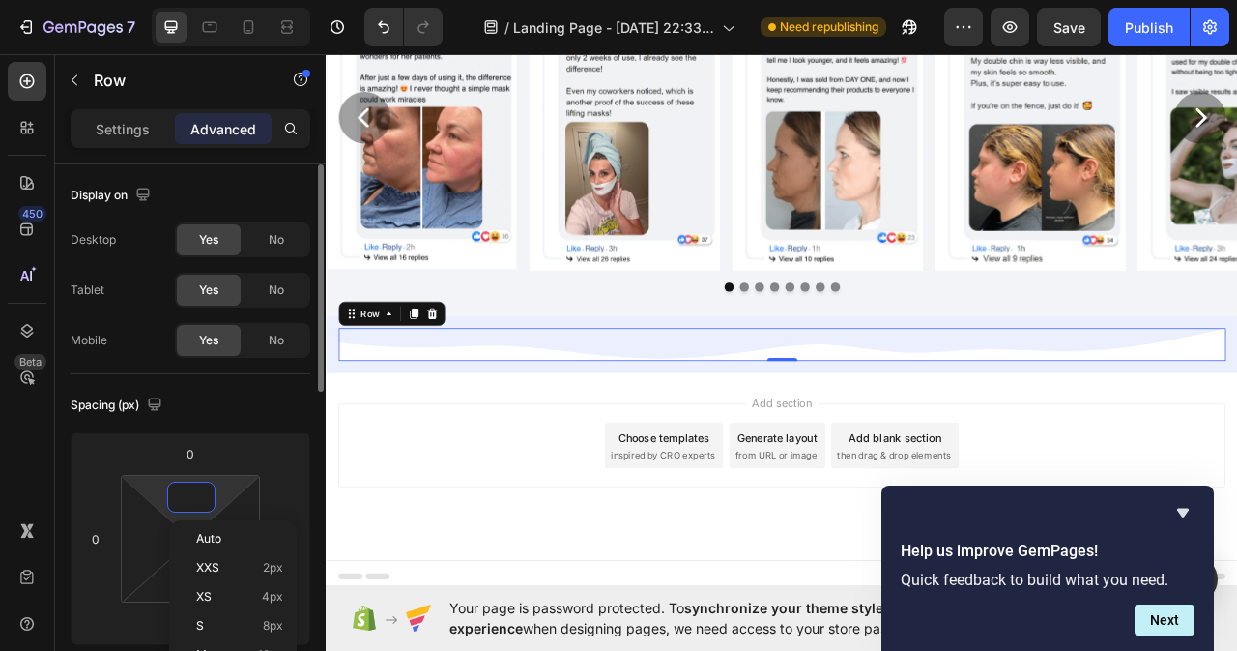
scroll to position [8216, 0]
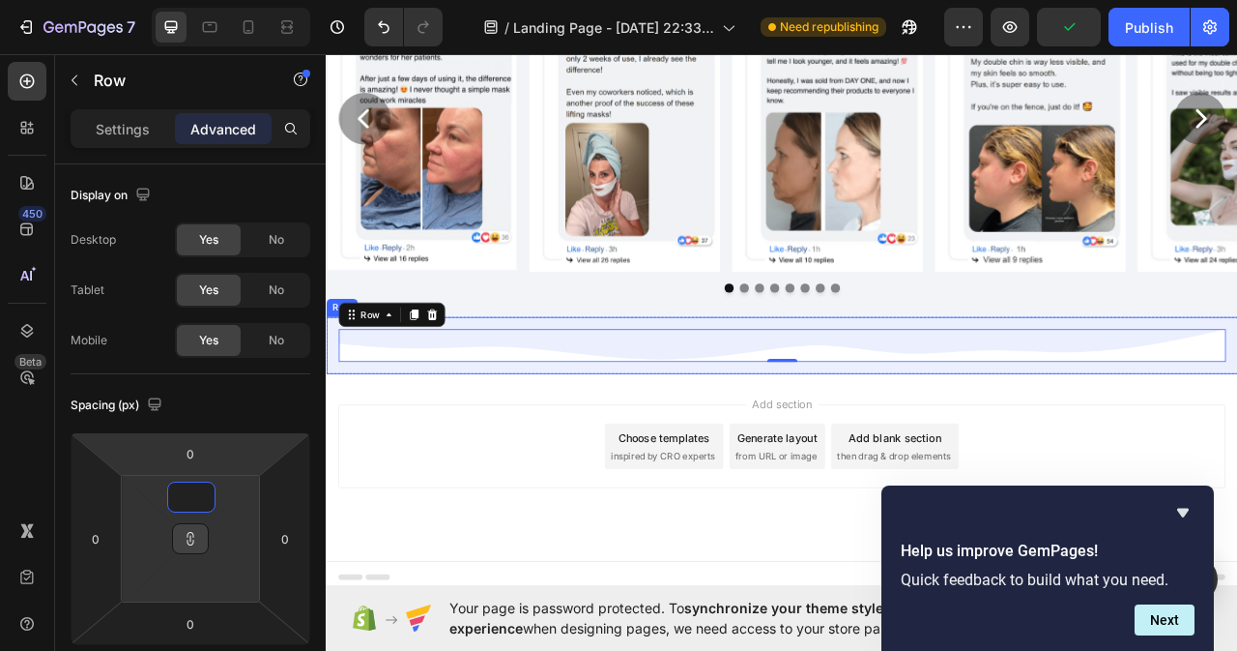
click at [574, 449] on div "Image Row 0 Row" at bounding box center [906, 426] width 1160 height 73
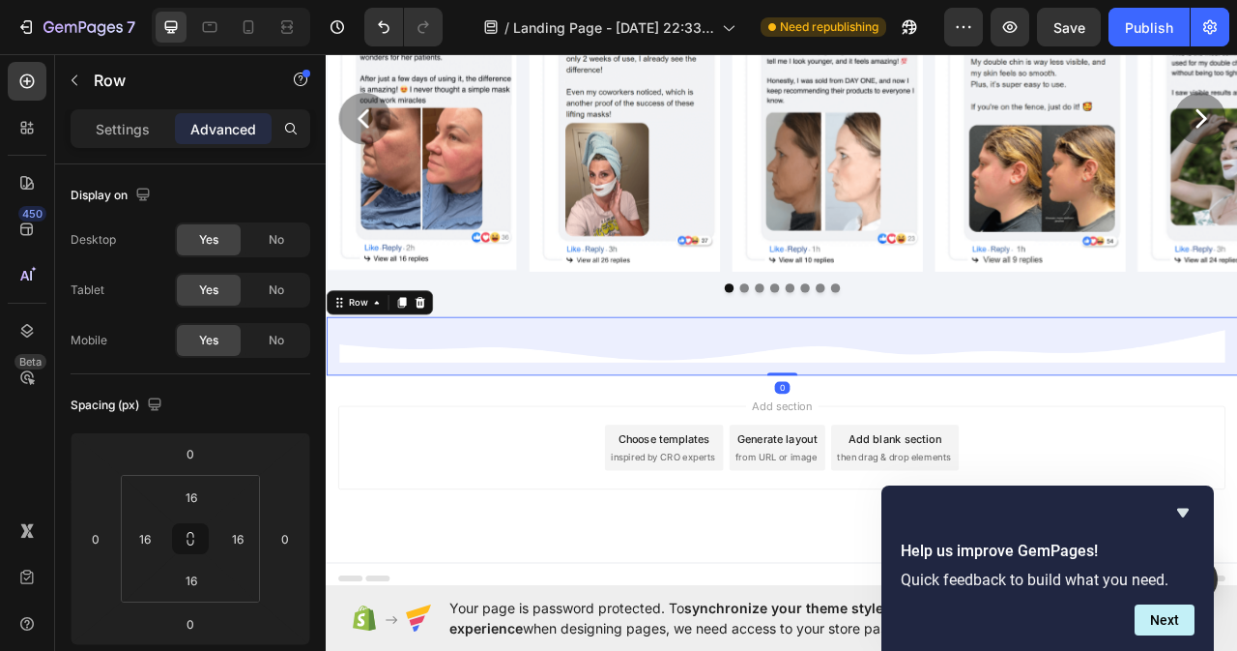
scroll to position [8218, 0]
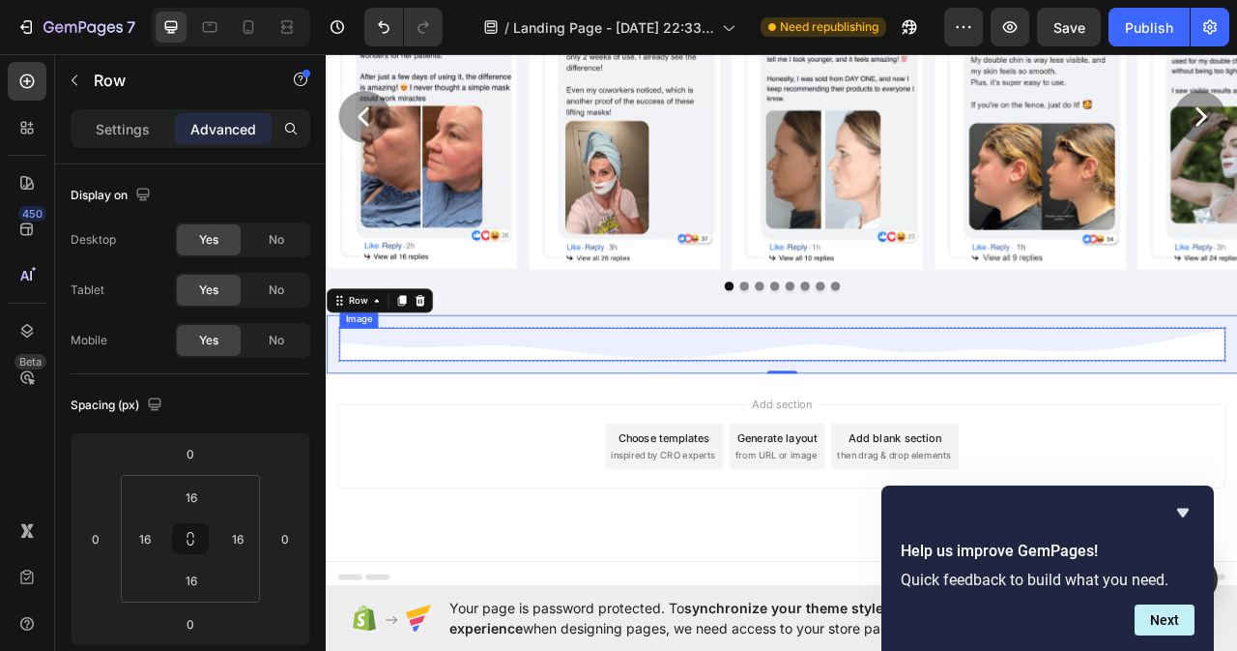
click at [549, 426] on img at bounding box center [905, 425] width 1127 height 42
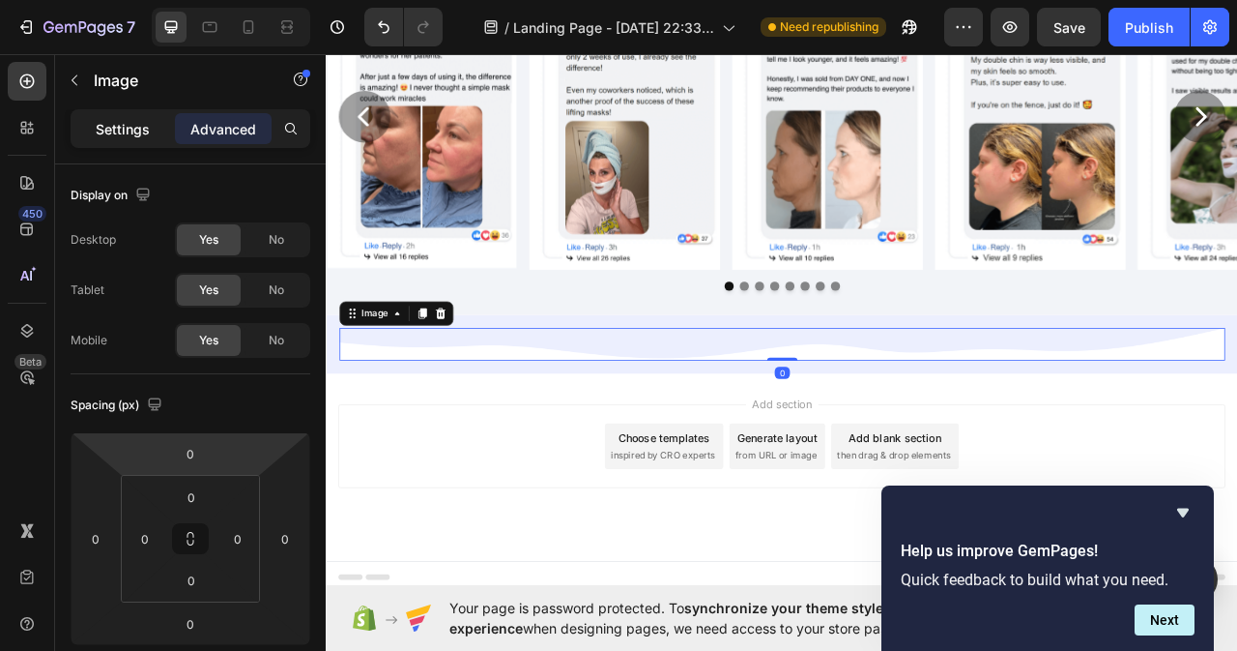
click at [117, 123] on p "Settings" at bounding box center [123, 129] width 54 height 20
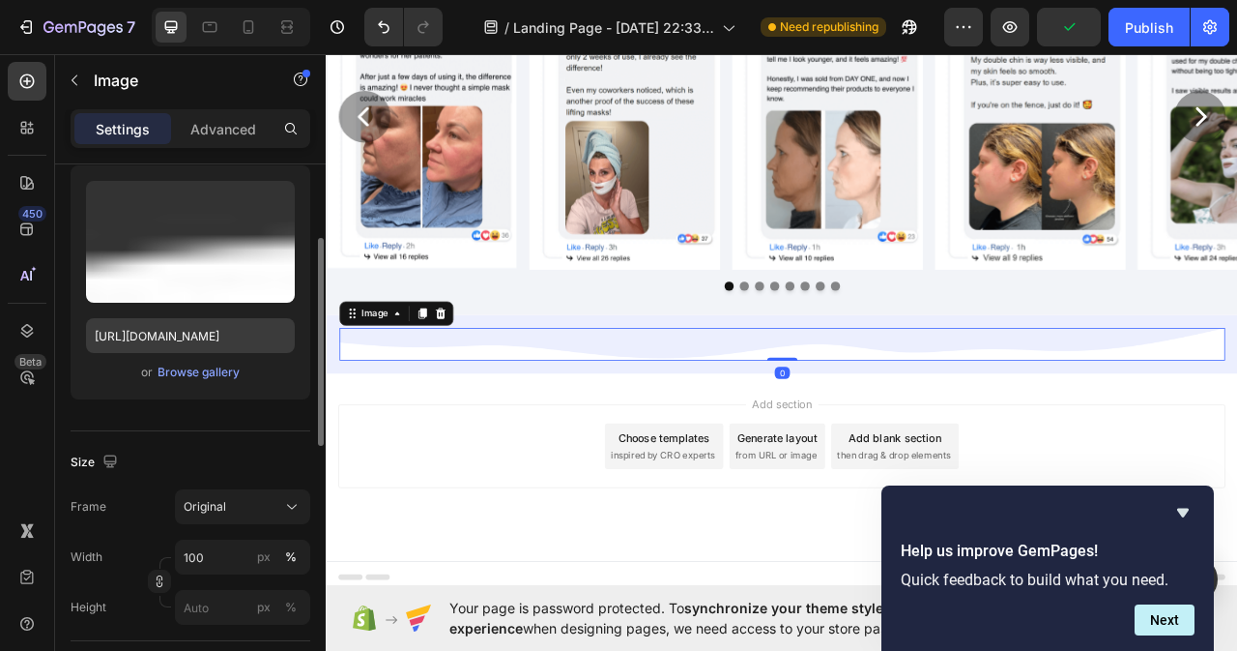
scroll to position [290, 0]
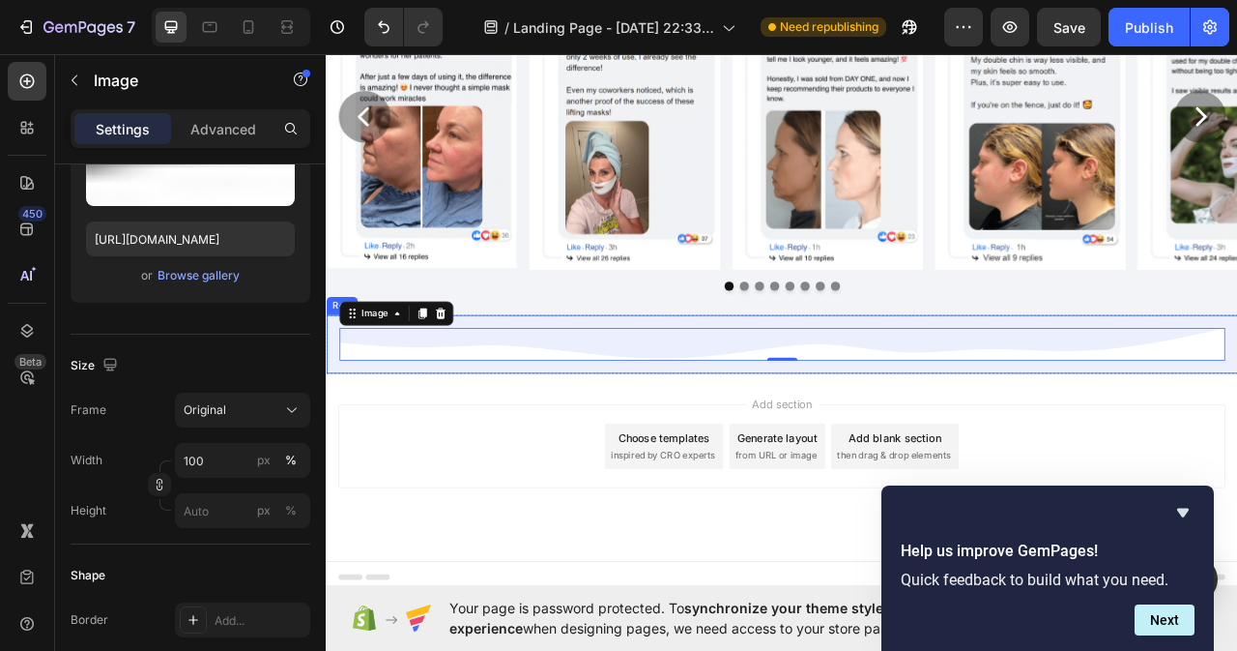
click at [450, 457] on div "Image 0 Row Row" at bounding box center [906, 425] width 1160 height 74
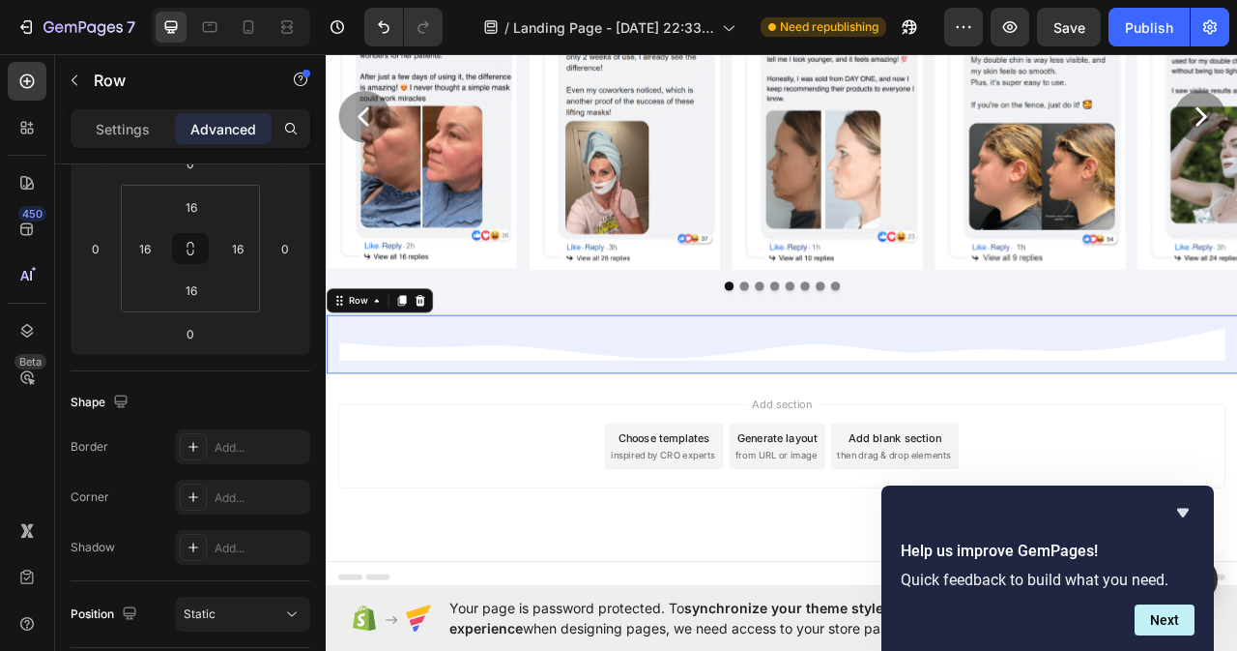
scroll to position [0, 0]
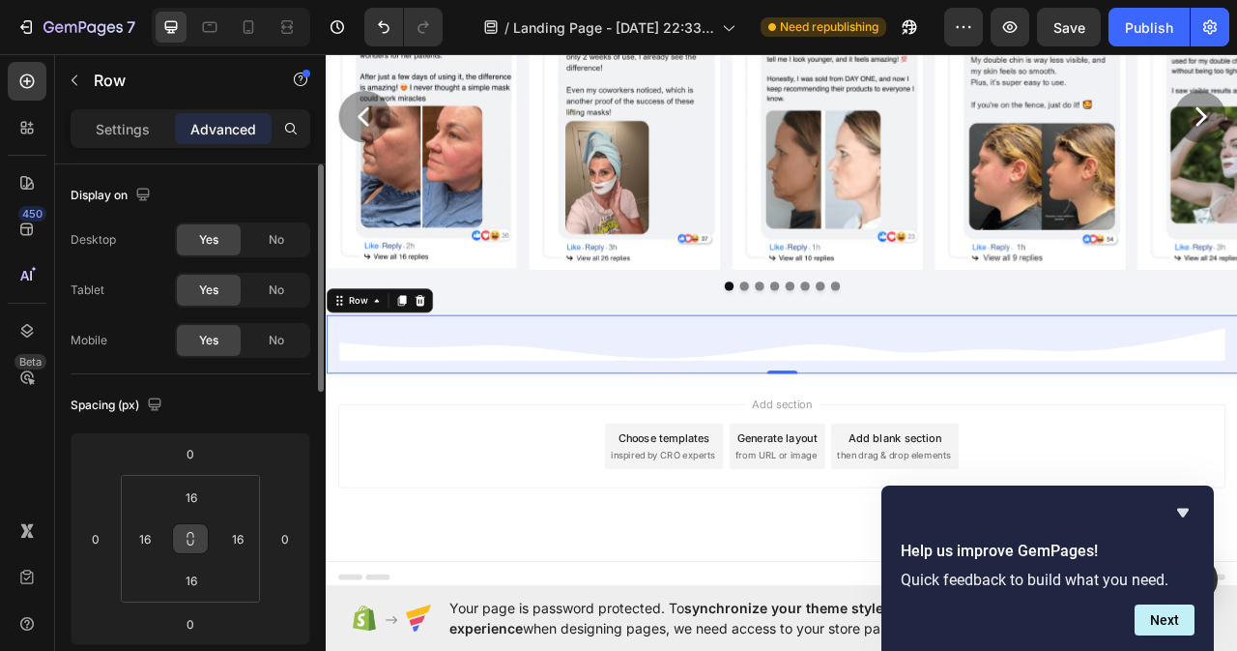
click at [191, 539] on icon at bounding box center [190, 538] width 15 height 15
click at [199, 491] on input "16" at bounding box center [191, 496] width 39 height 29
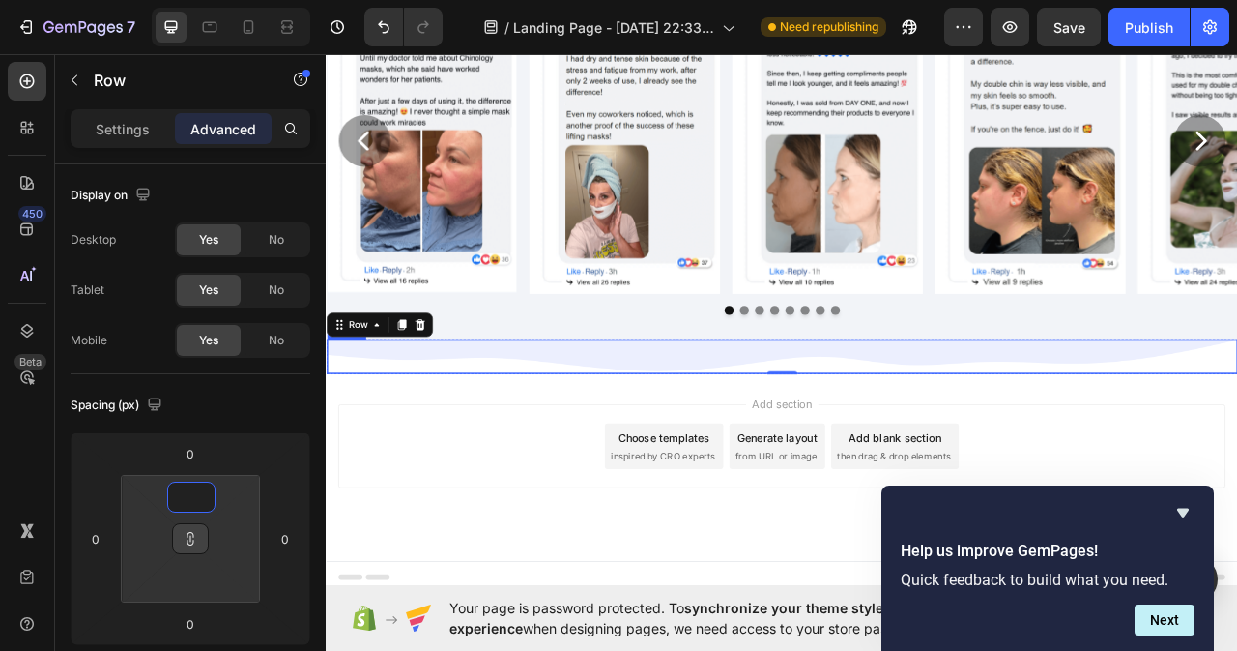
click at [752, 443] on img at bounding box center [906, 440] width 1158 height 43
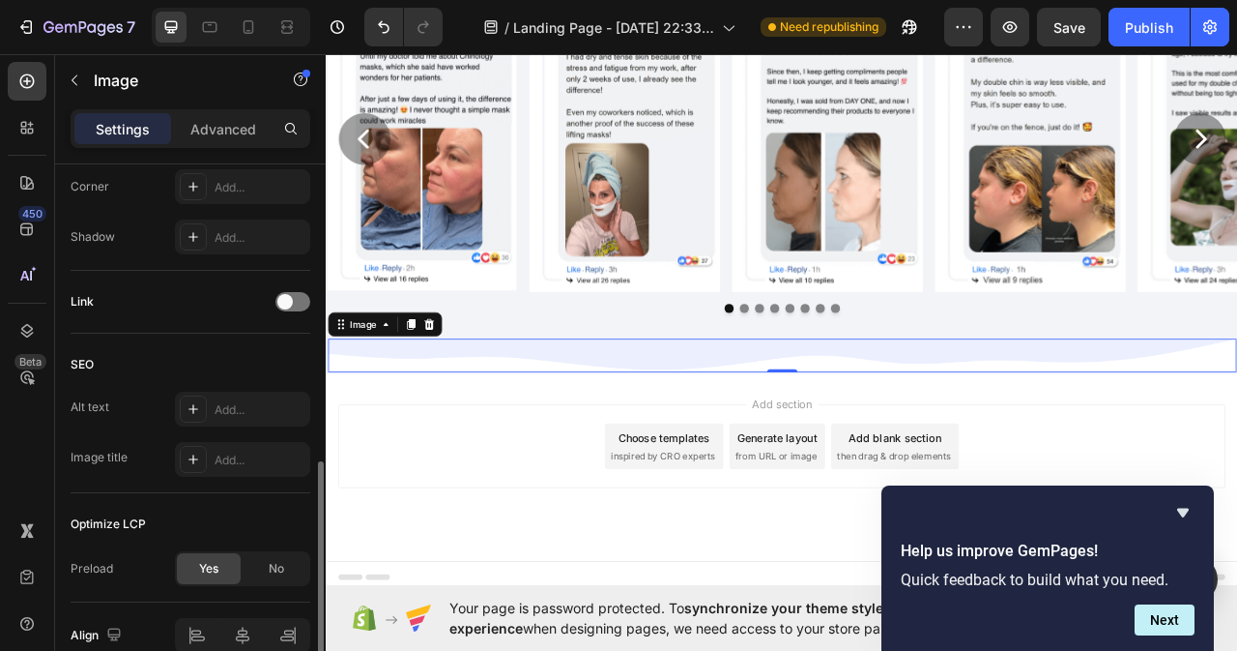
scroll to position [868, 0]
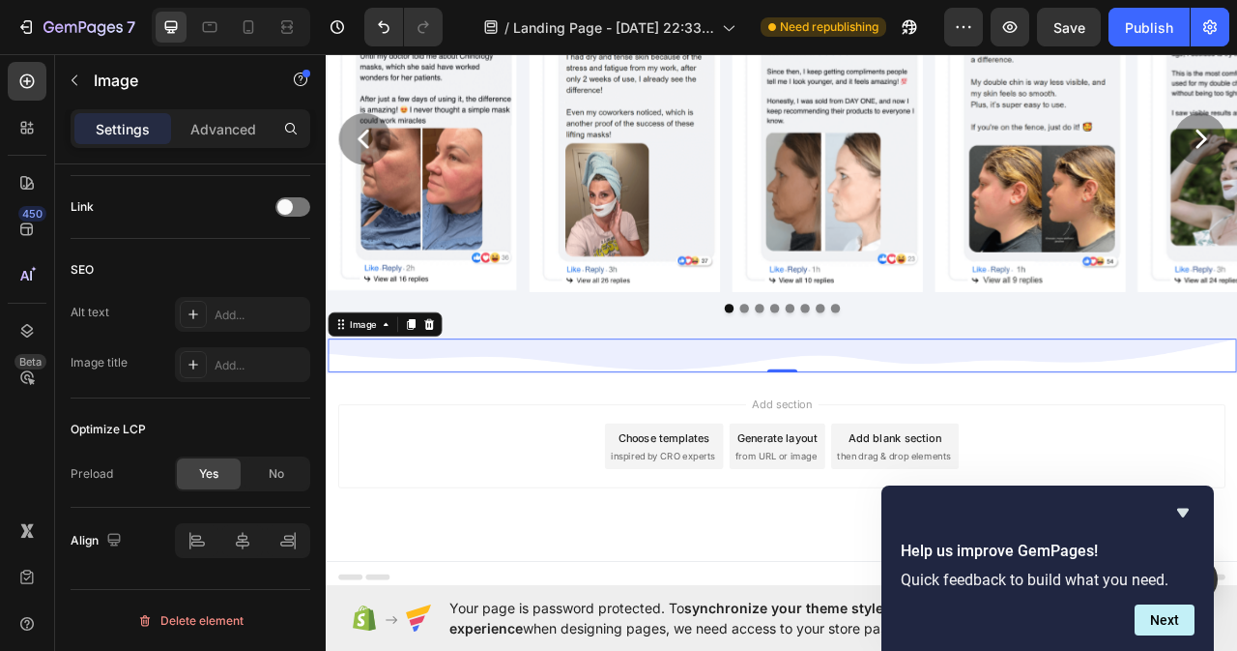
click at [333, 477] on div "Add section Choose templates inspired by CRO experts Generate layout from URL o…" at bounding box center [906, 581] width 1160 height 238
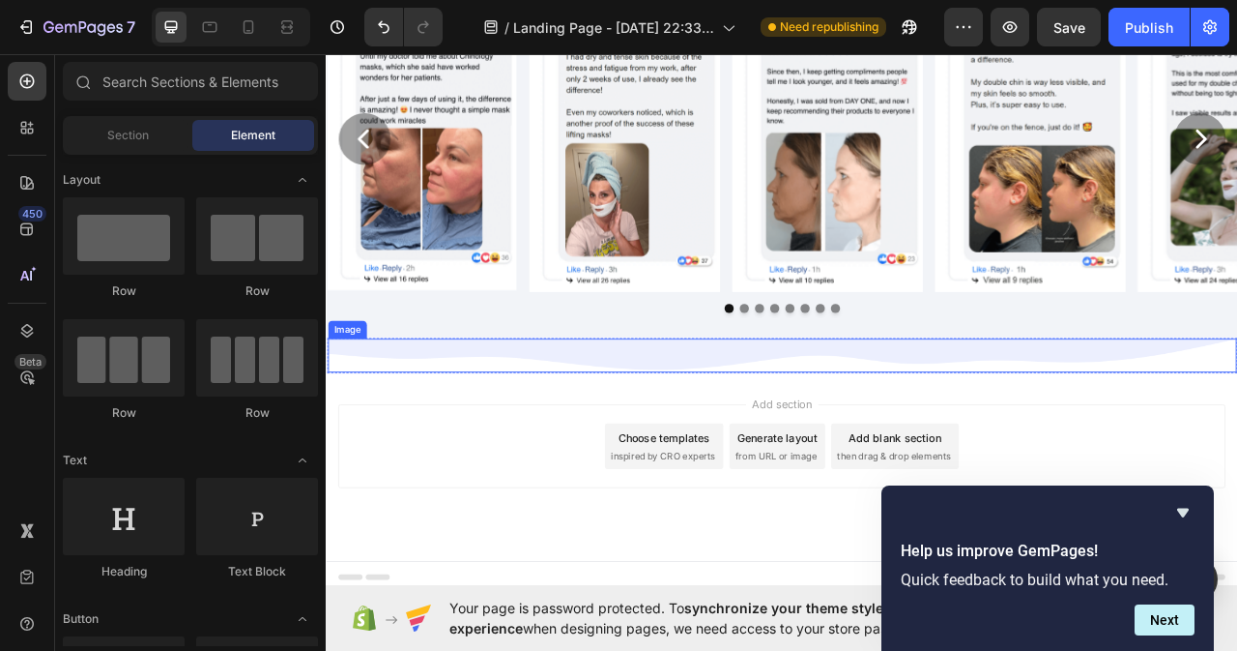
click at [432, 456] on img at bounding box center [906, 439] width 1156 height 43
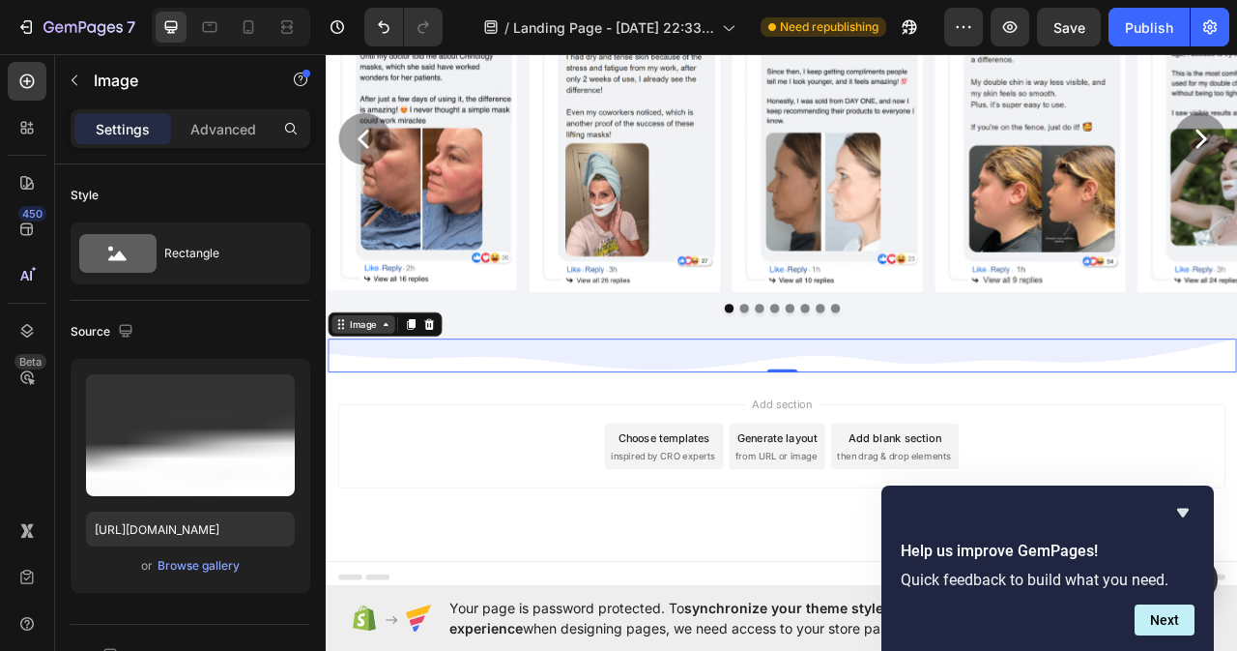
click at [403, 405] on icon at bounding box center [400, 399] width 15 height 15
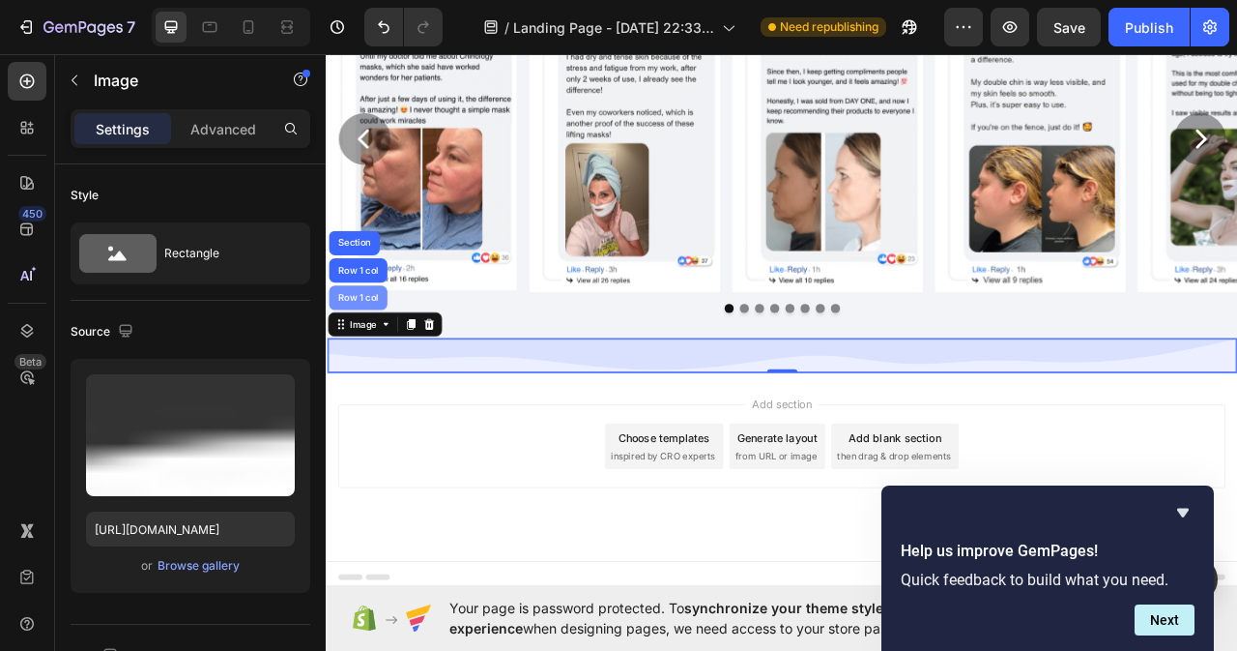
click at [382, 362] on div "Row 1 col" at bounding box center [365, 366] width 59 height 12
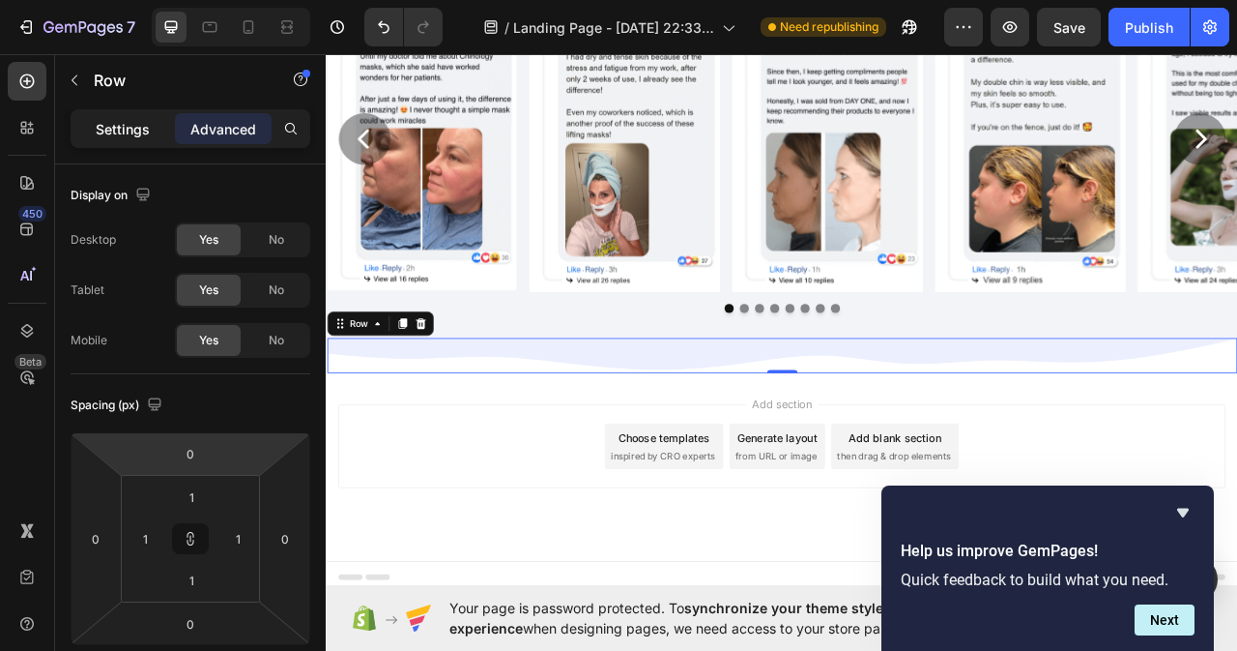
click at [120, 126] on p "Settings" at bounding box center [123, 129] width 54 height 20
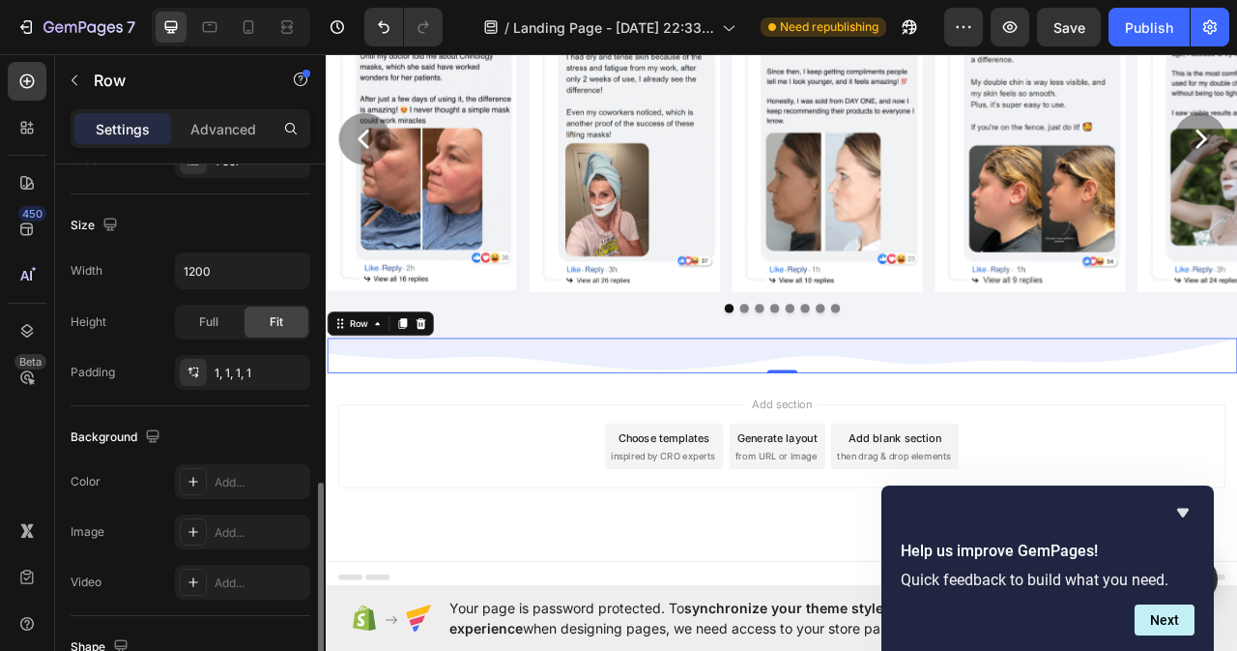
scroll to position [483, 0]
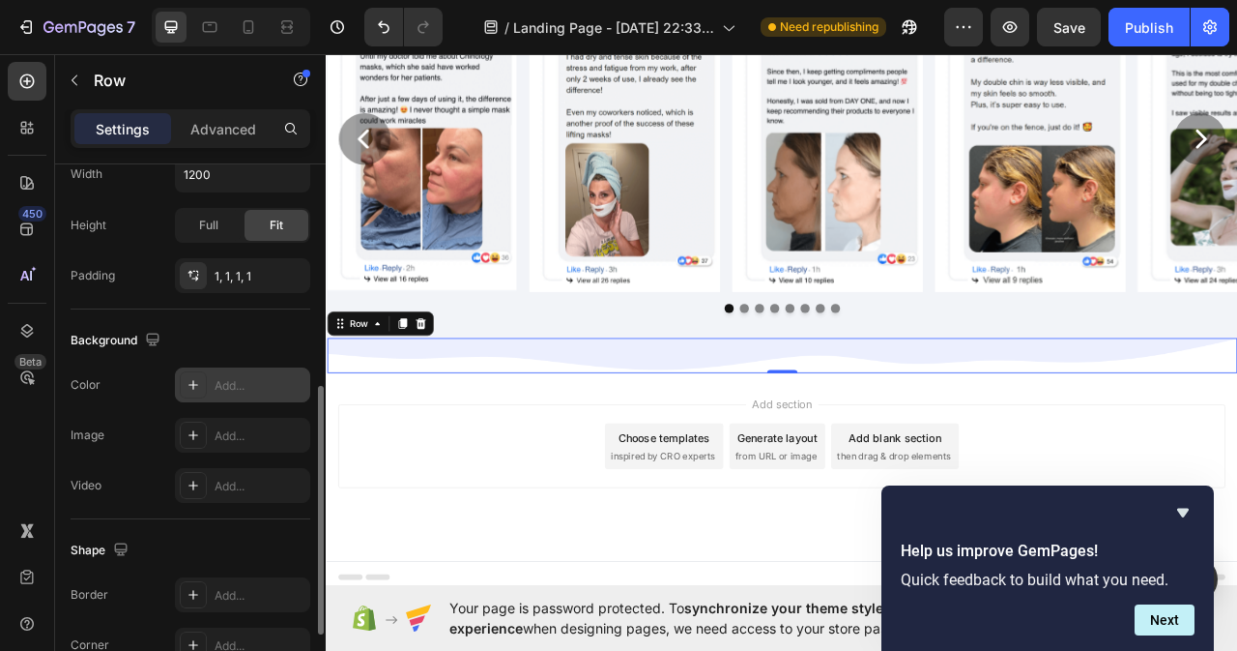
click at [237, 387] on div "Add..." at bounding box center [260, 385] width 91 height 17
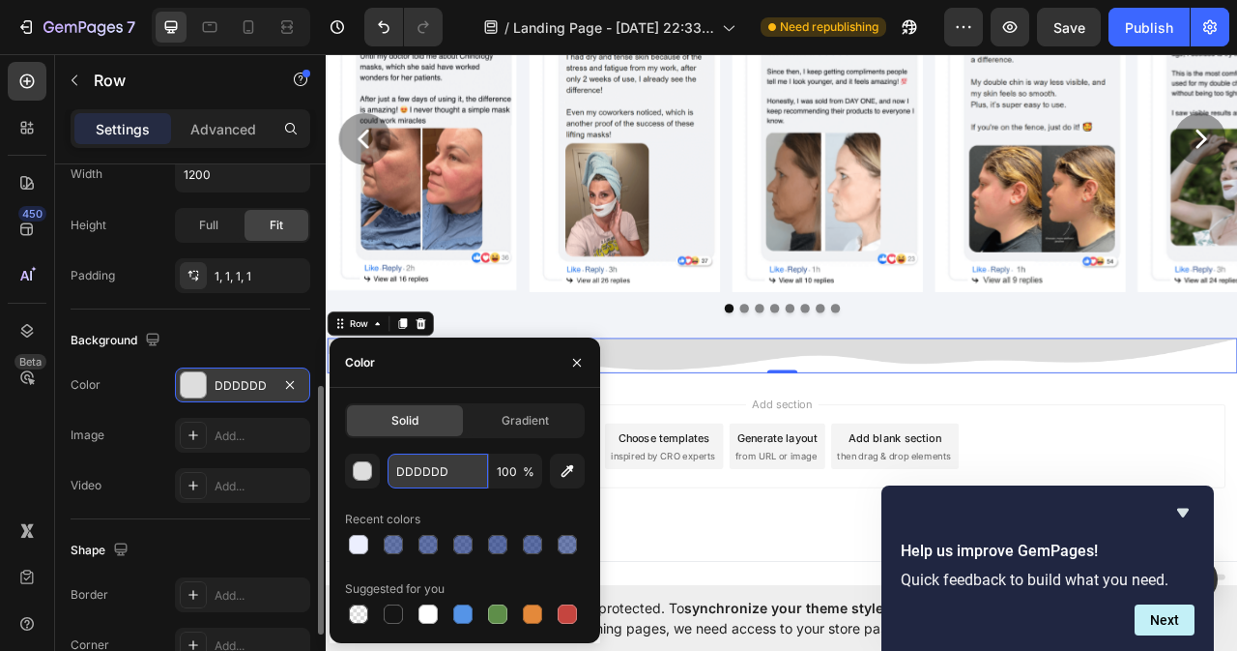
click at [456, 472] on input "DDDDDD" at bounding box center [438, 470] width 101 height 35
click at [437, 618] on div at bounding box center [428, 613] width 19 height 19
type input "FFFFFF"
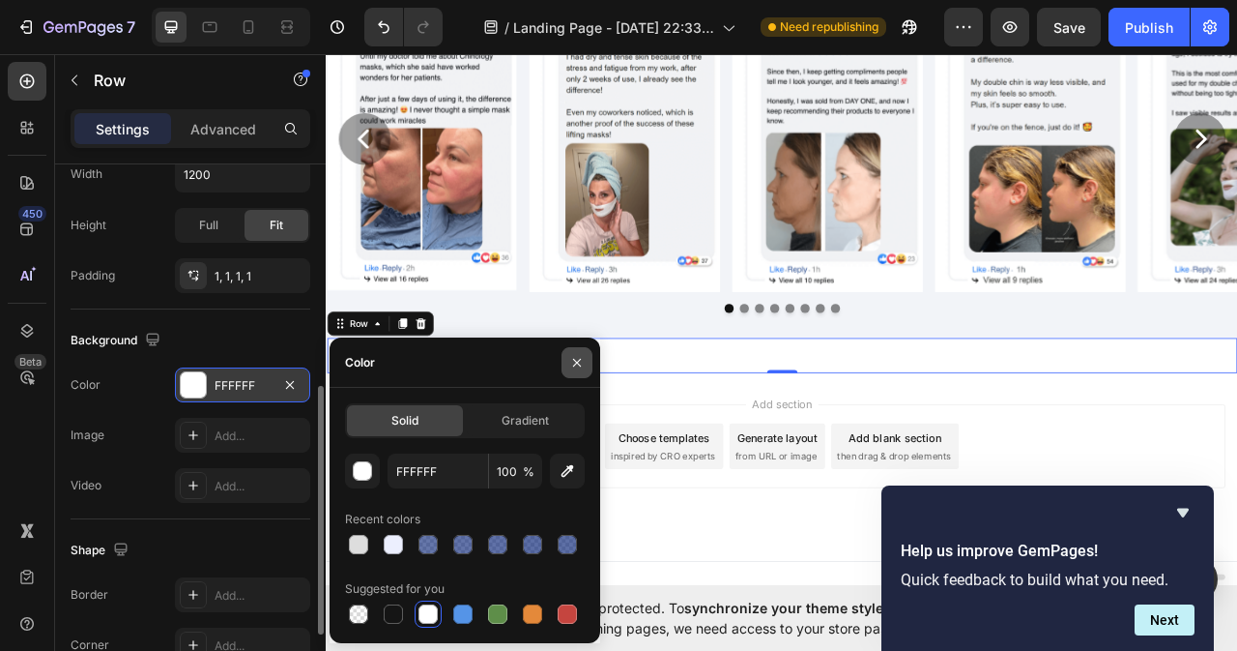
click at [576, 362] on icon "button" at bounding box center [577, 362] width 8 height 8
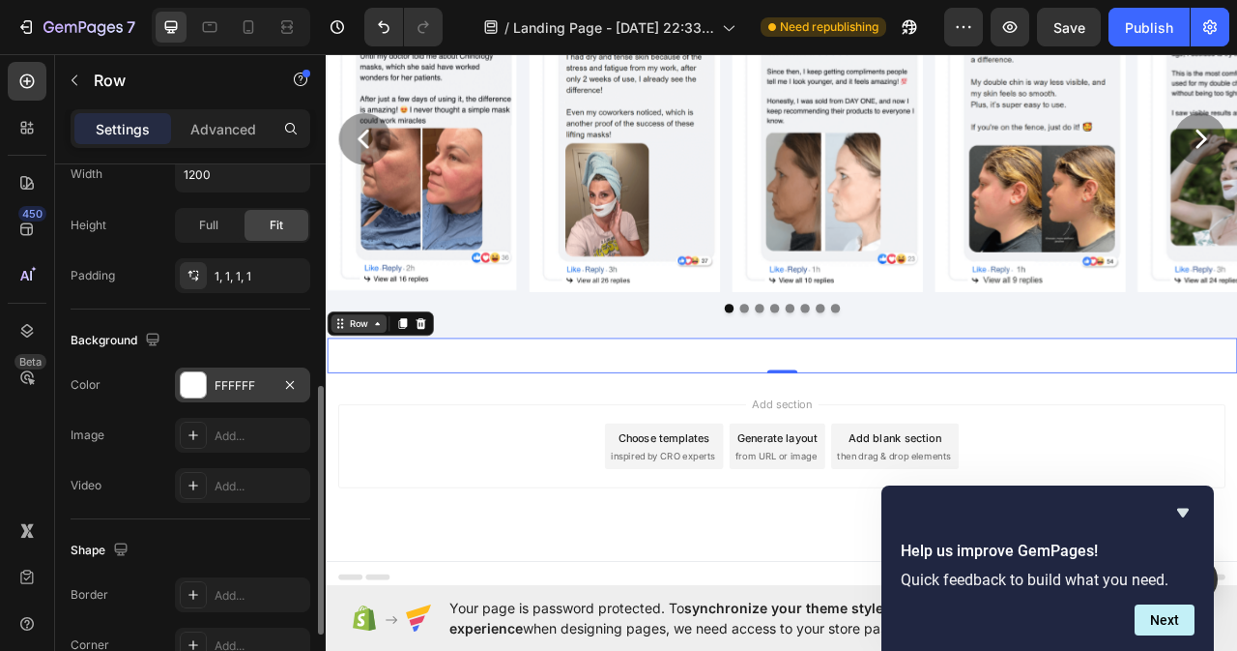
click at [383, 400] on icon at bounding box center [390, 398] width 15 height 15
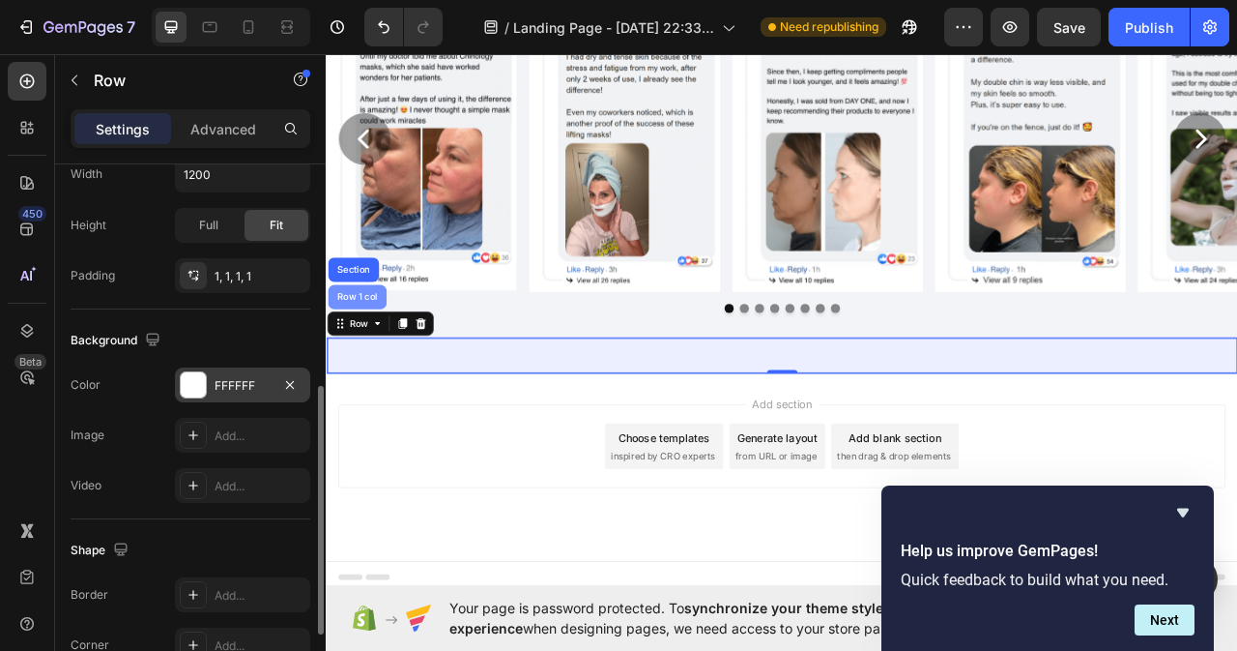
click at [369, 351] on div "Row 1 col" at bounding box center [365, 364] width 74 height 31
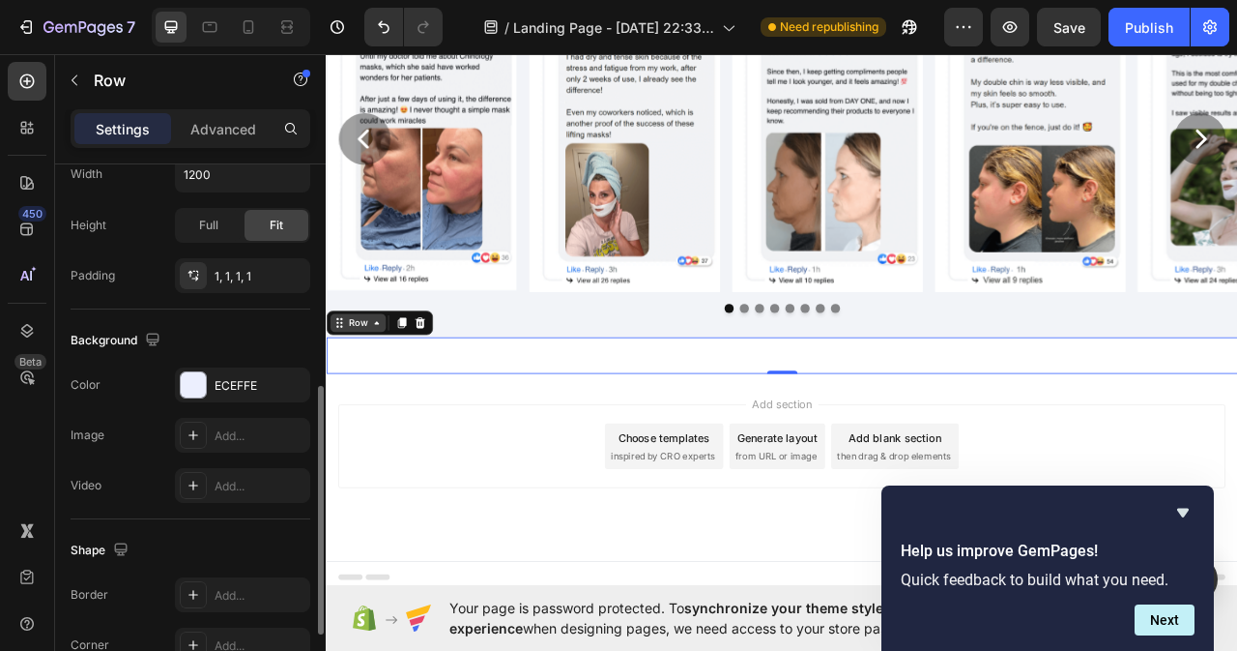
click at [382, 394] on icon at bounding box center [389, 397] width 15 height 15
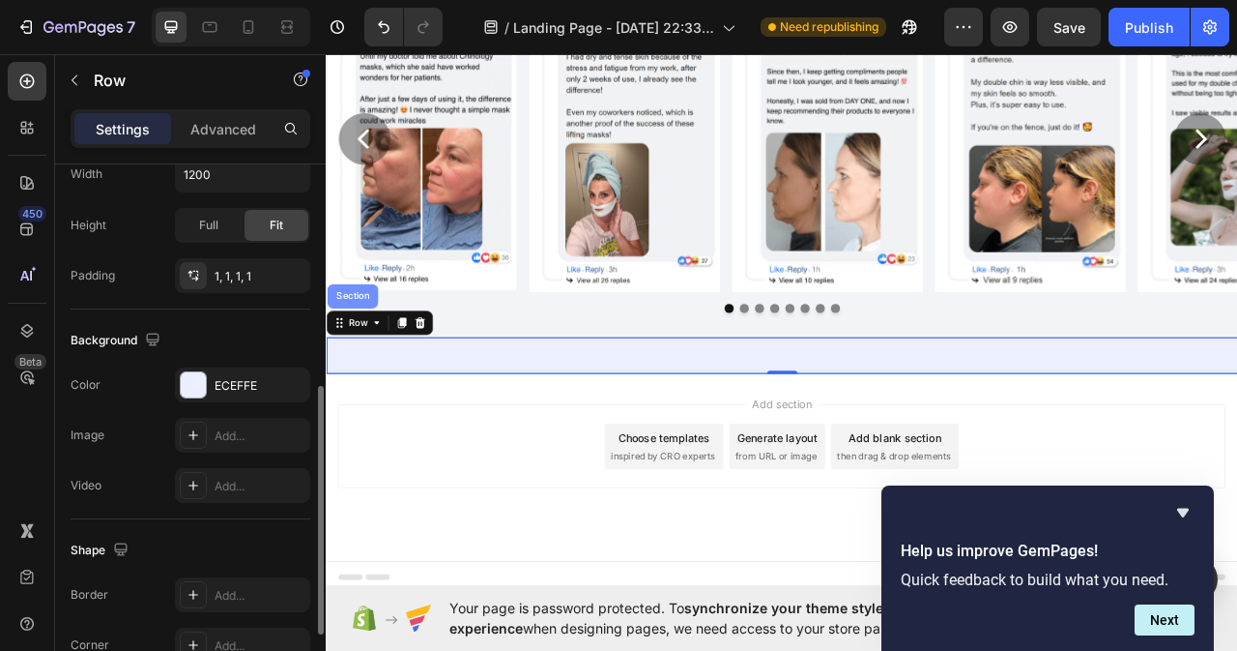
click at [369, 355] on div "Section" at bounding box center [359, 363] width 65 height 31
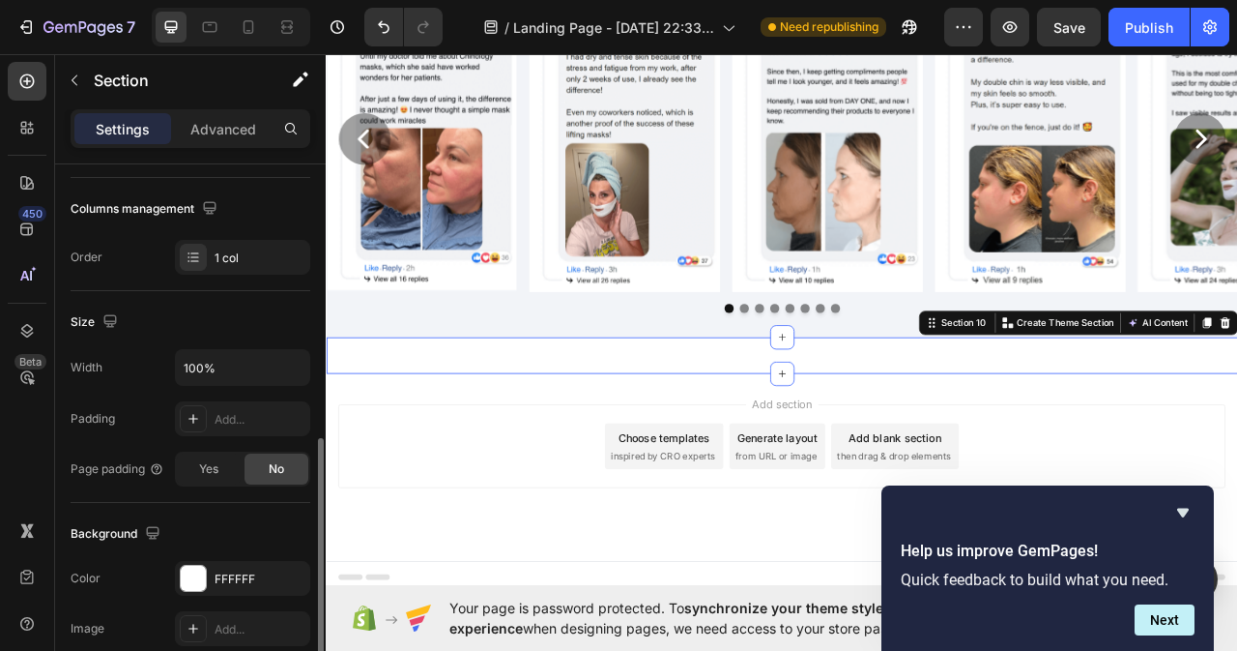
scroll to position [387, 0]
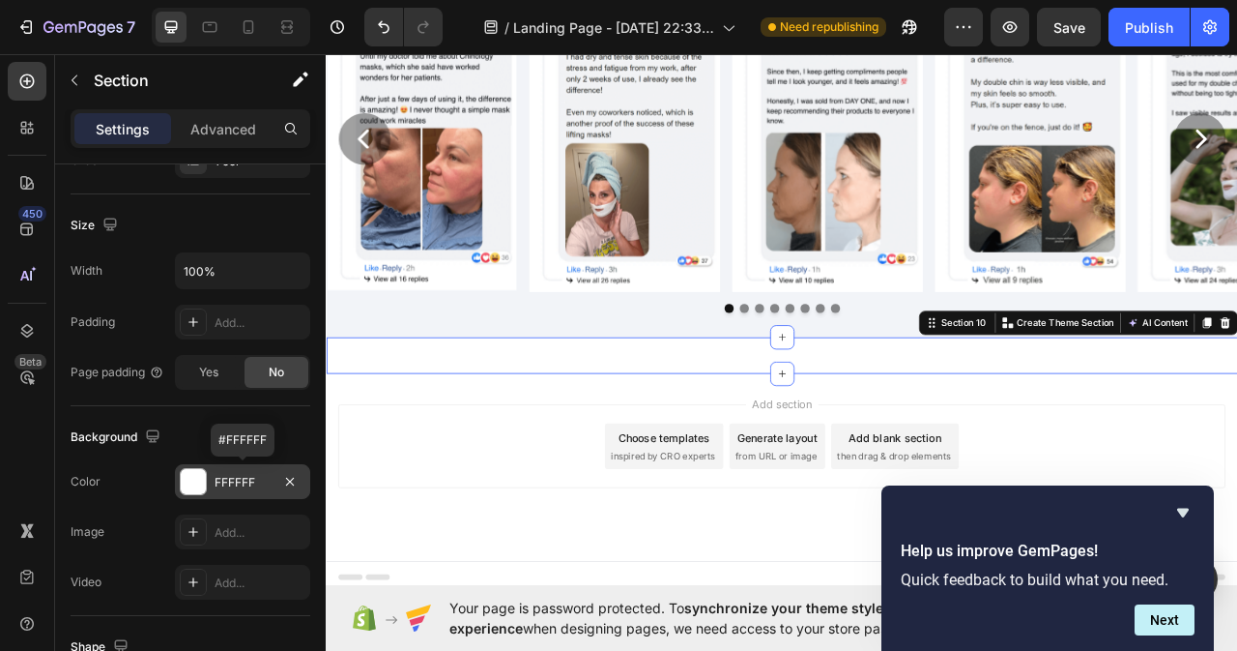
click at [264, 479] on div "FFFFFF" at bounding box center [243, 482] width 56 height 17
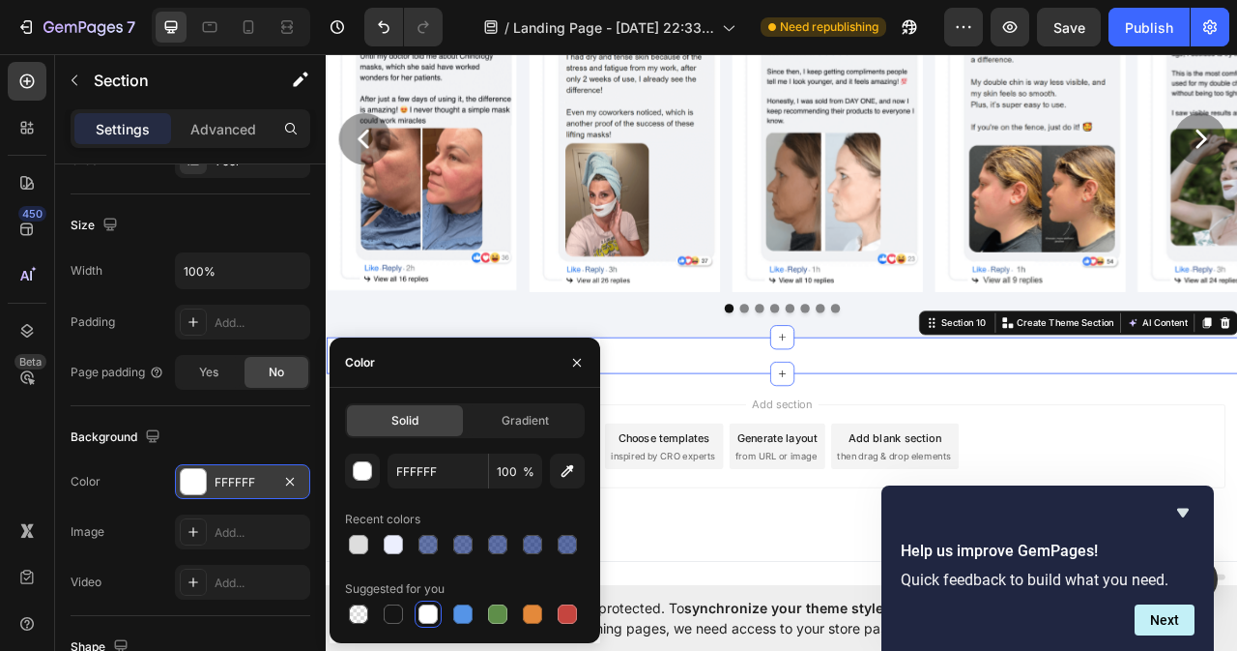
click at [263, 469] on div "FFFFFF" at bounding box center [242, 481] width 135 height 35
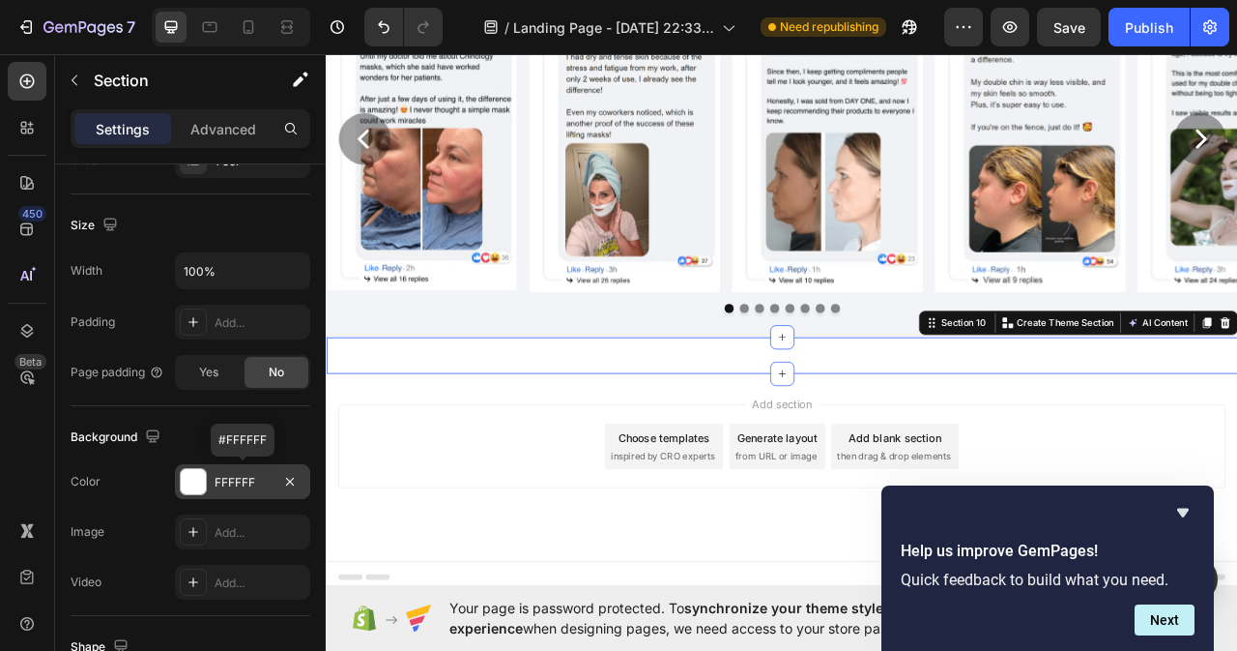
click at [260, 472] on div "FFFFFF" at bounding box center [242, 481] width 135 height 35
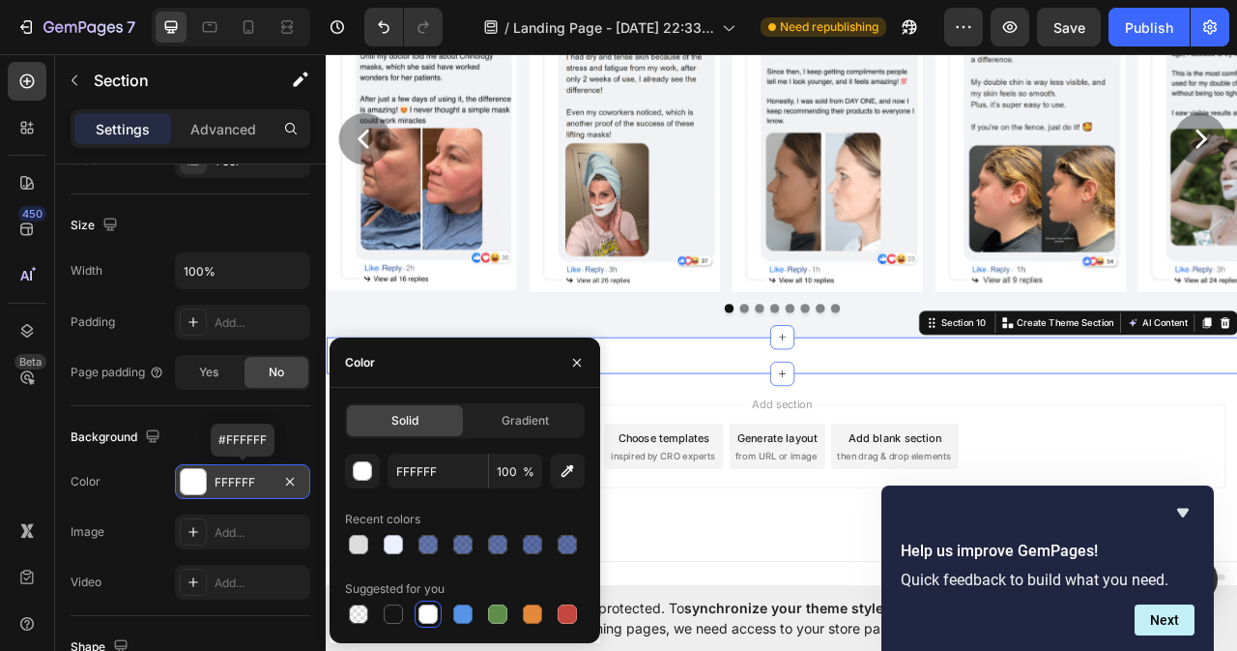
click at [261, 472] on div "FFFFFF" at bounding box center [242, 481] width 135 height 35
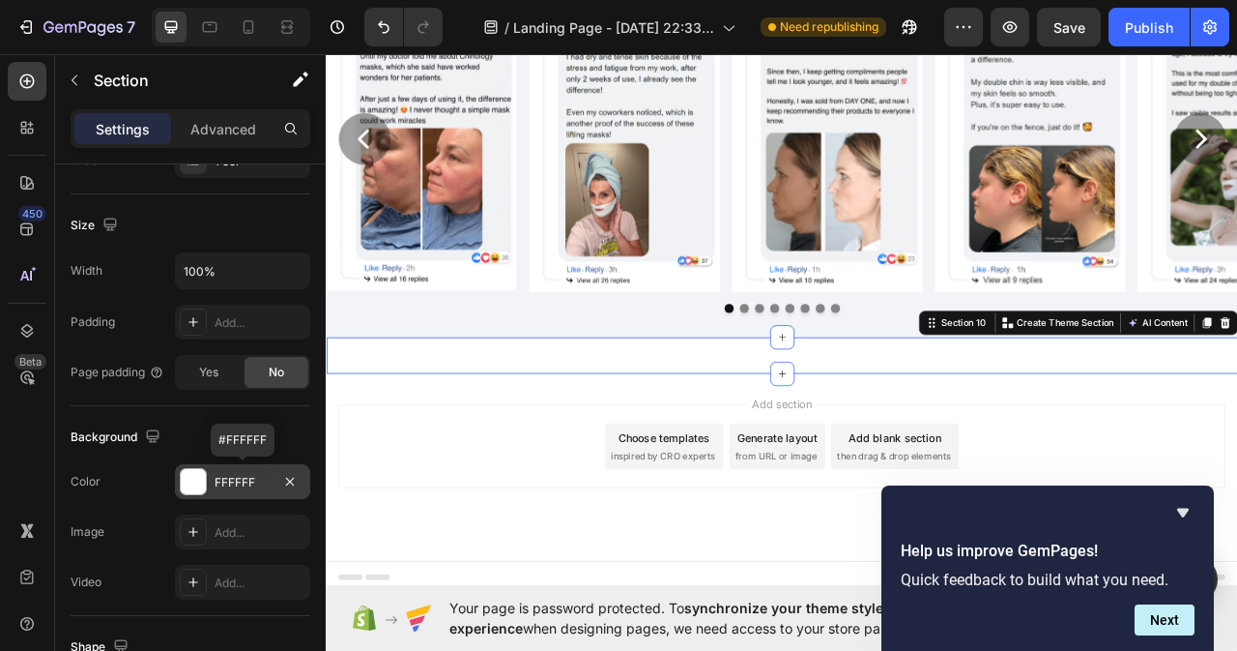
click at [234, 481] on div "FFFFFF" at bounding box center [243, 482] width 56 height 17
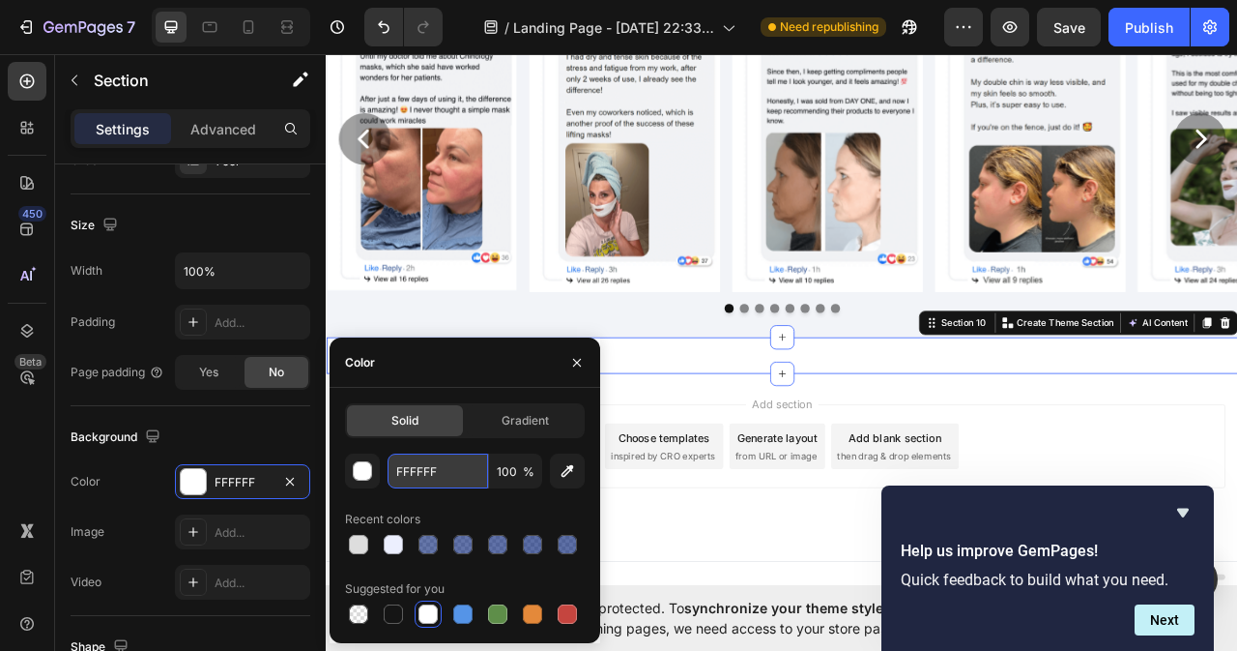
click at [438, 467] on input "FFFFFF" at bounding box center [438, 470] width 101 height 35
paste input "#ECEFFE"
click at [385, 505] on div "Recent colors" at bounding box center [465, 519] width 240 height 31
type input "ECEFFE"
click at [580, 361] on icon "button" at bounding box center [576, 362] width 15 height 15
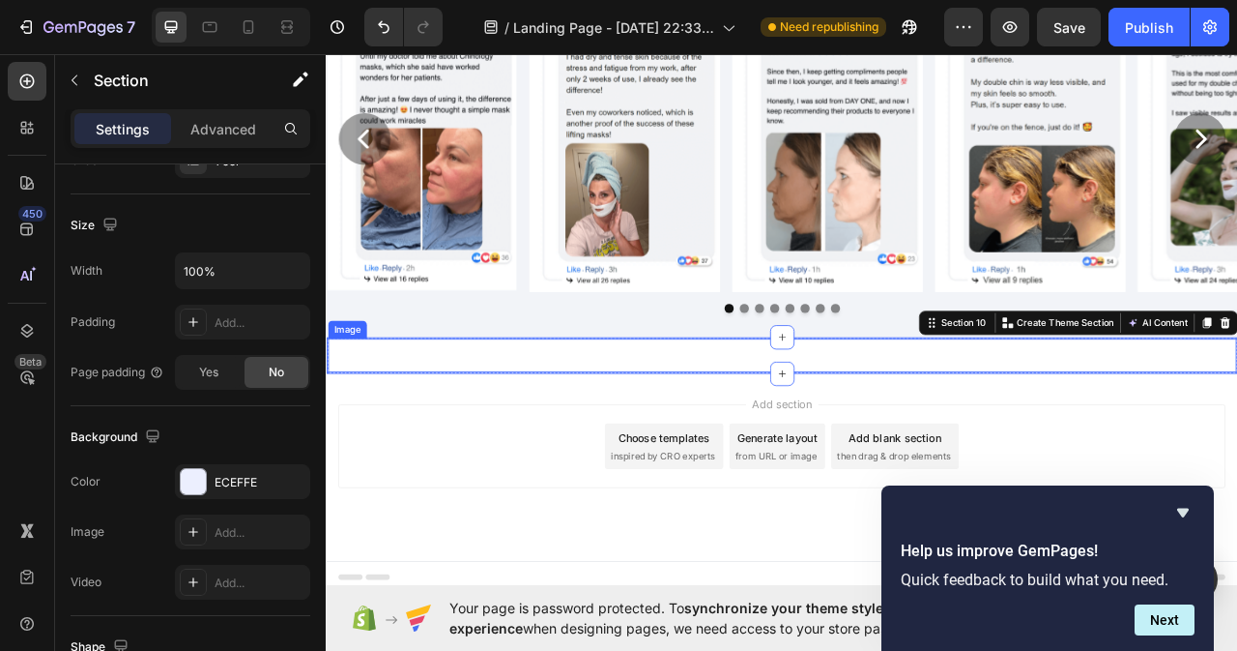
click at [958, 449] on img at bounding box center [906, 439] width 1156 height 43
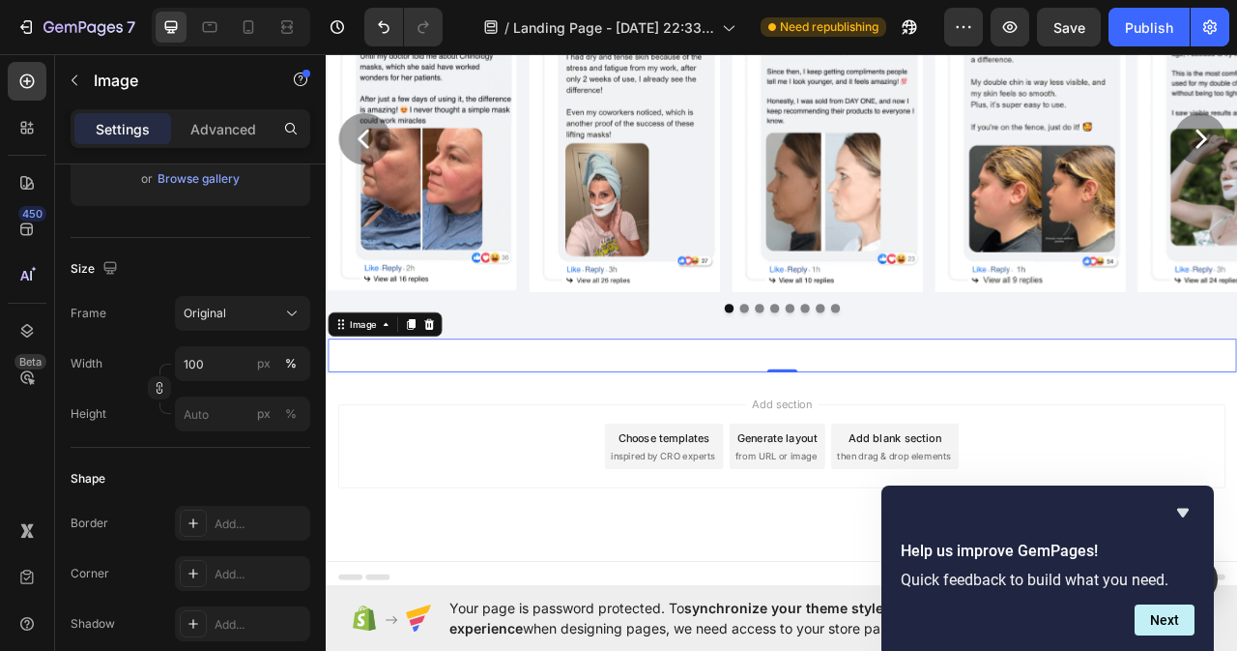
scroll to position [0, 0]
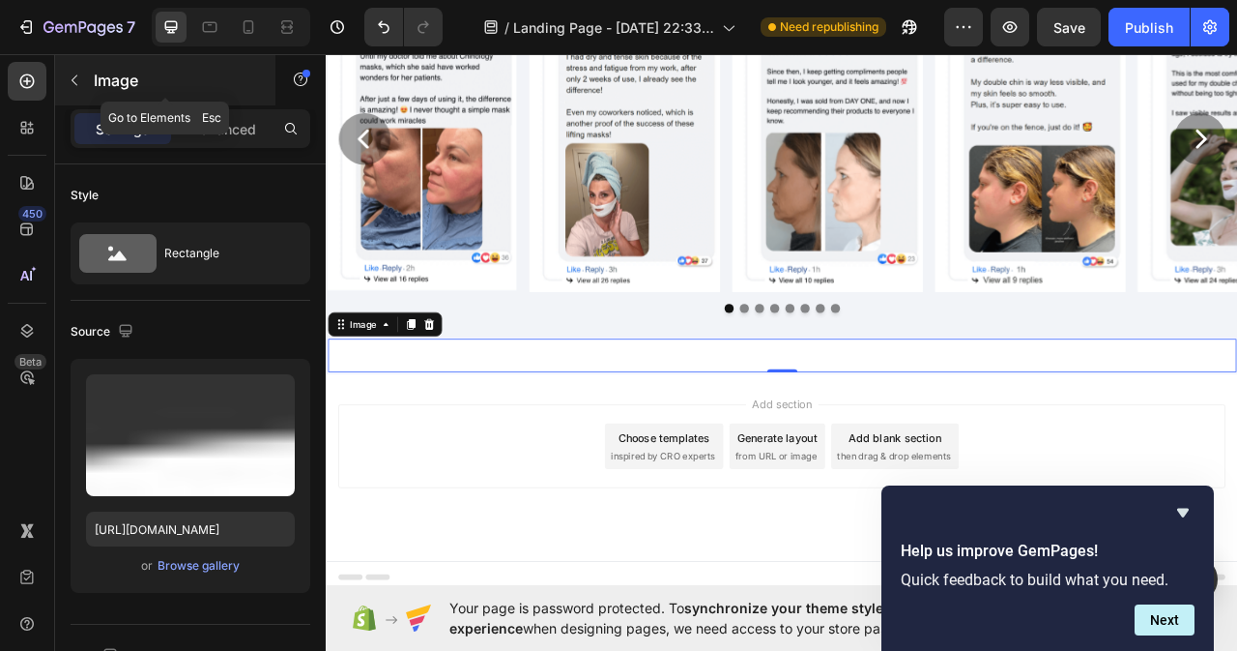
click at [77, 82] on icon "button" at bounding box center [74, 80] width 15 height 15
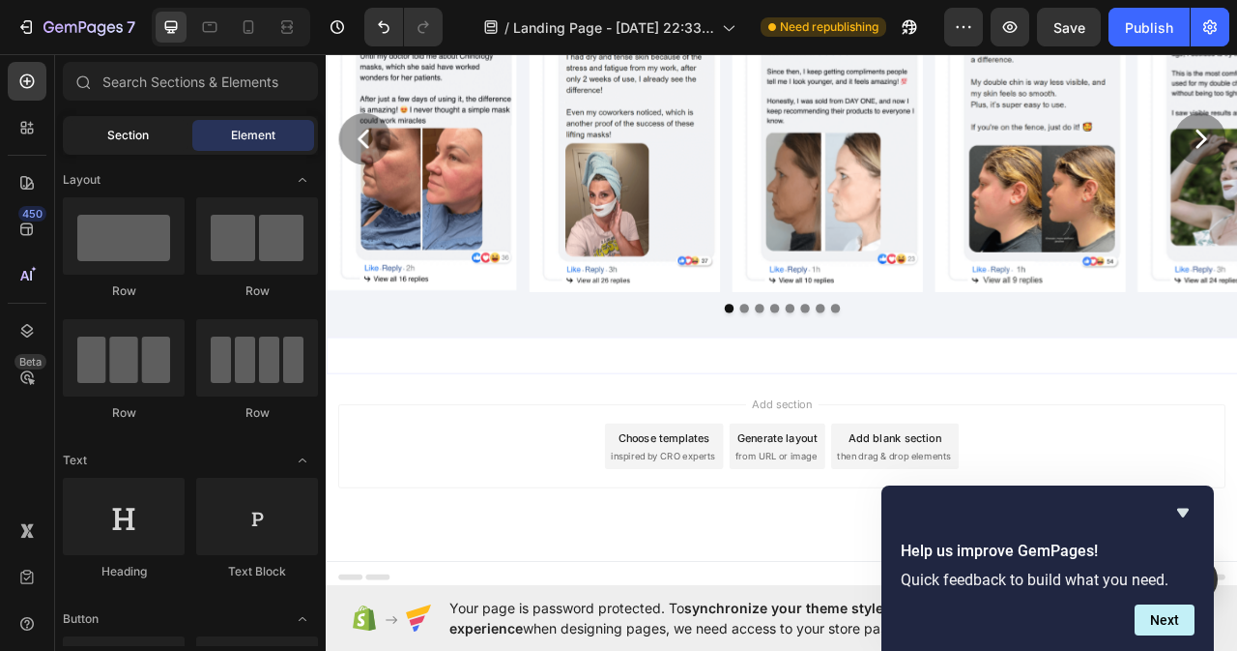
click at [131, 133] on span "Section" at bounding box center [128, 135] width 42 height 17
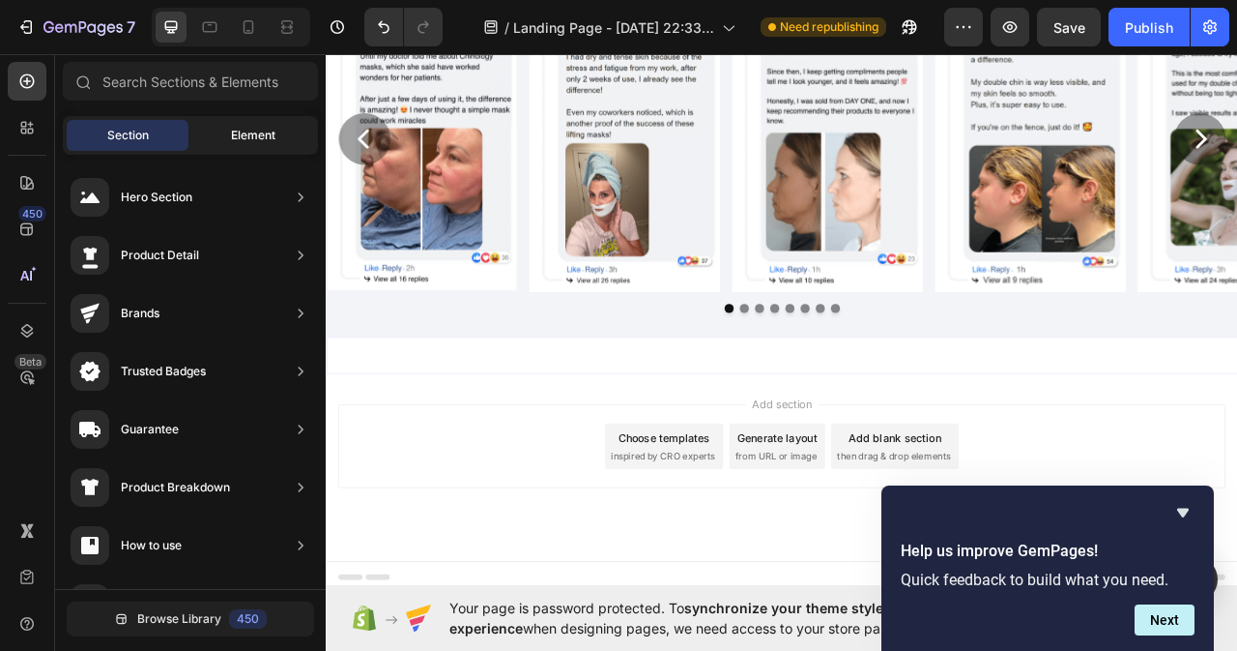
click at [247, 132] on span "Element" at bounding box center [253, 135] width 44 height 17
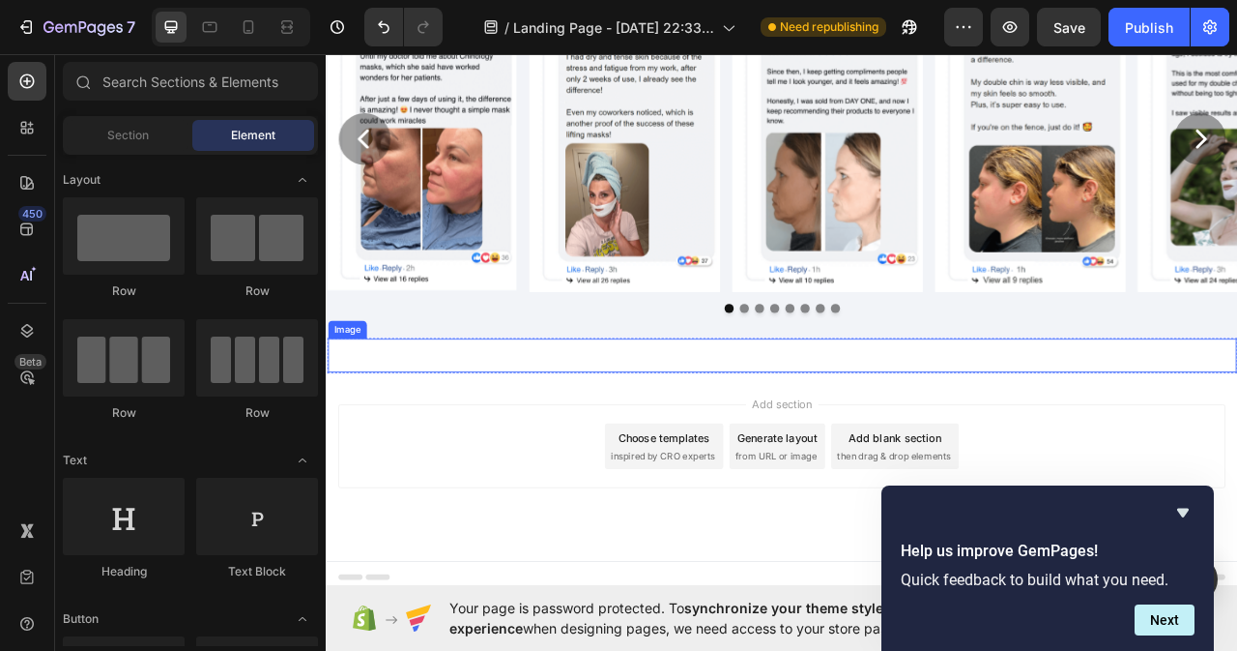
click at [872, 446] on img at bounding box center [906, 439] width 1156 height 43
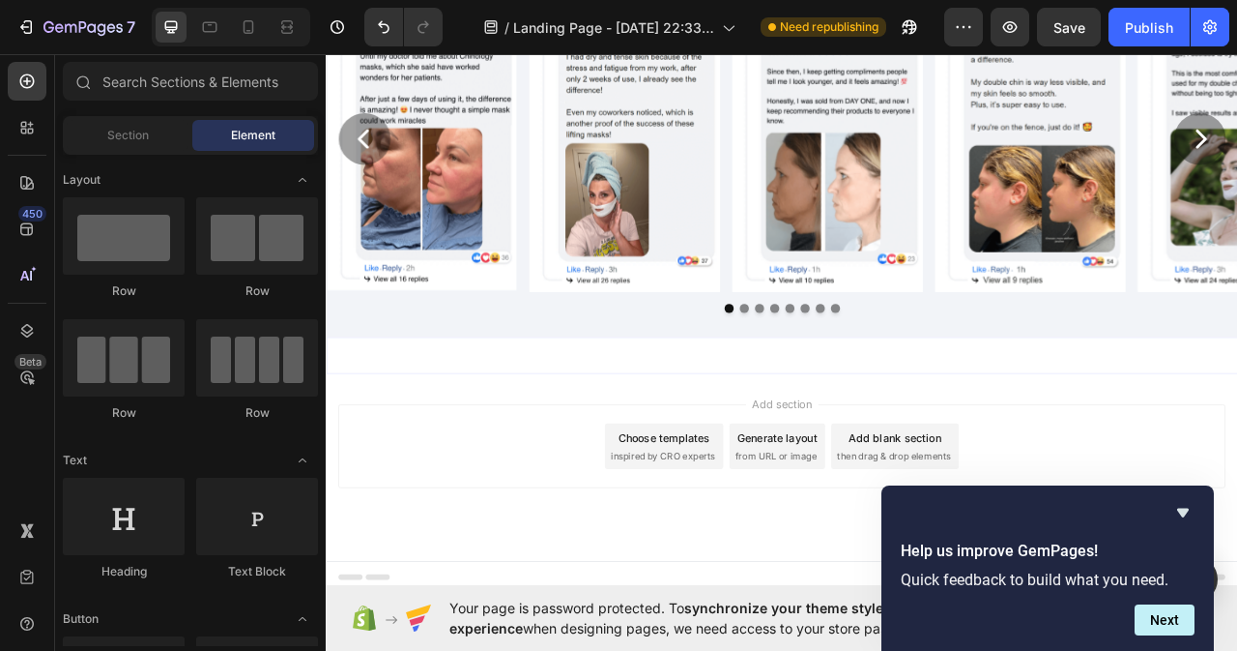
click at [1036, 552] on div "Add blank section" at bounding box center [1050, 544] width 118 height 20
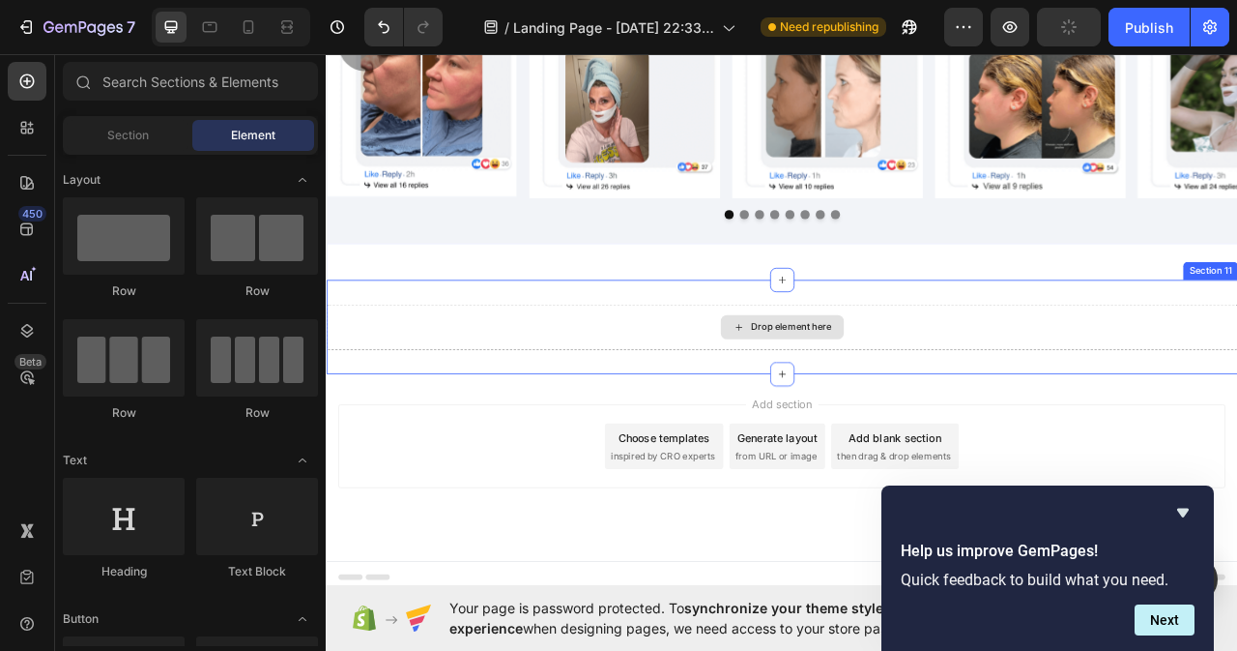
click at [1033, 408] on div "Drop element here" at bounding box center [906, 402] width 1160 height 58
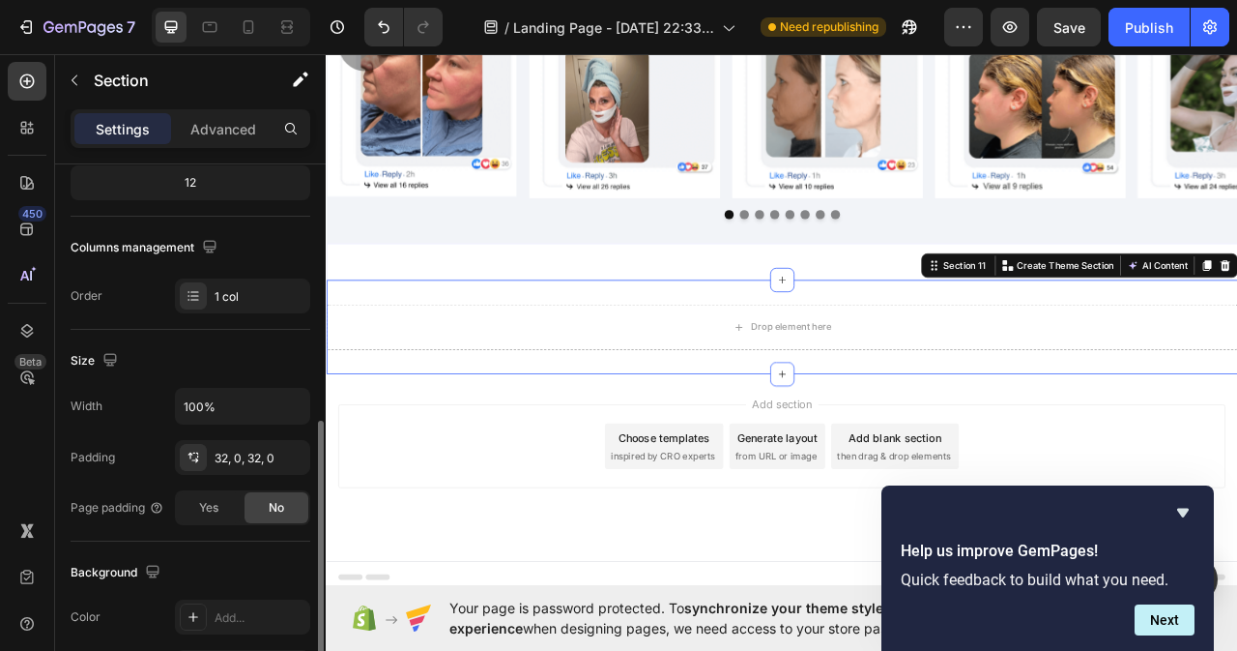
scroll to position [348, 0]
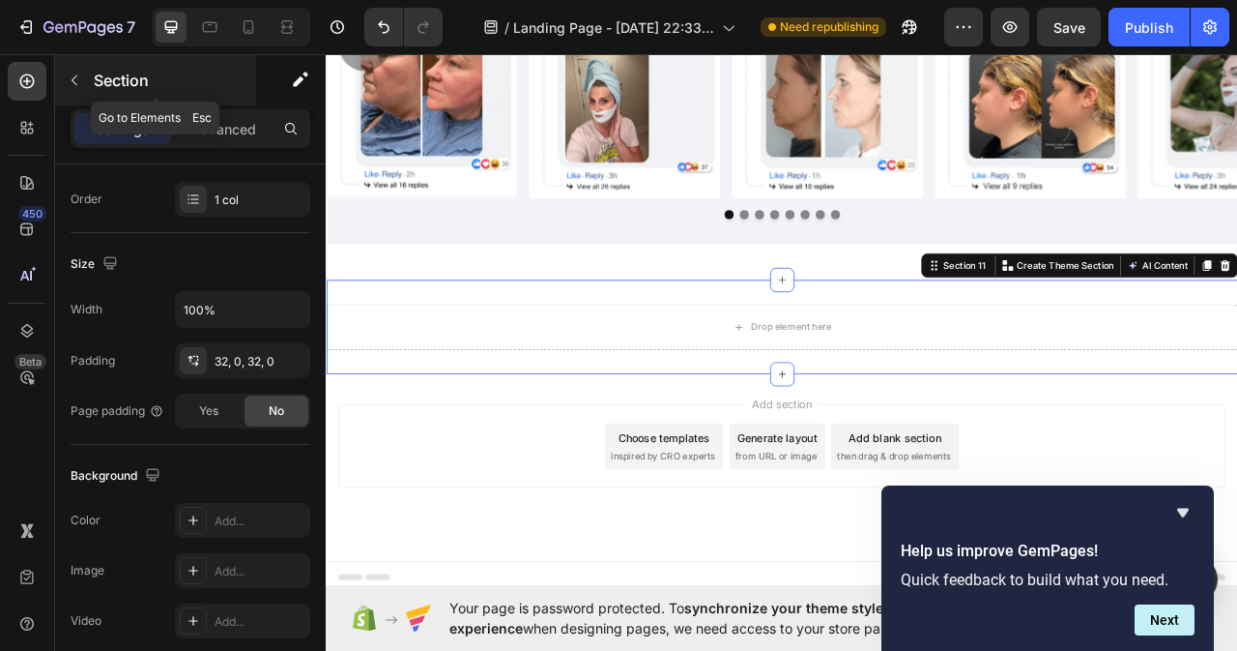
click at [61, 66] on button "button" at bounding box center [74, 80] width 31 height 31
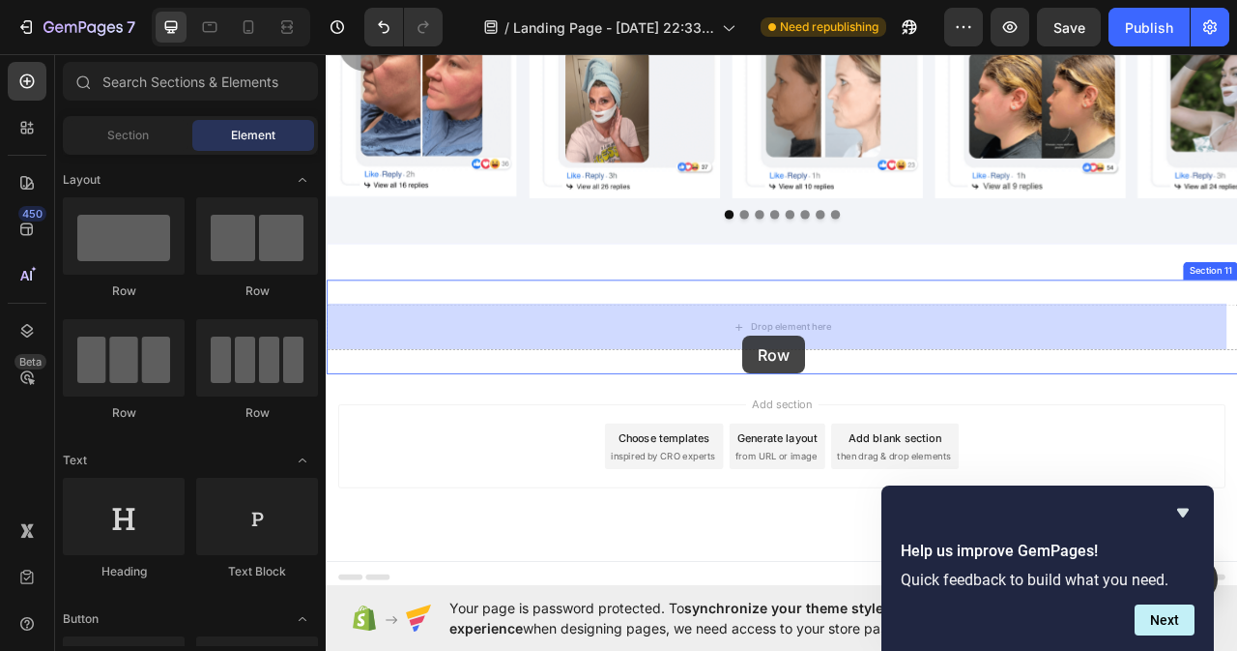
drag, startPoint x: 450, startPoint y: 286, endPoint x: 857, endPoint y: 414, distance: 425.6
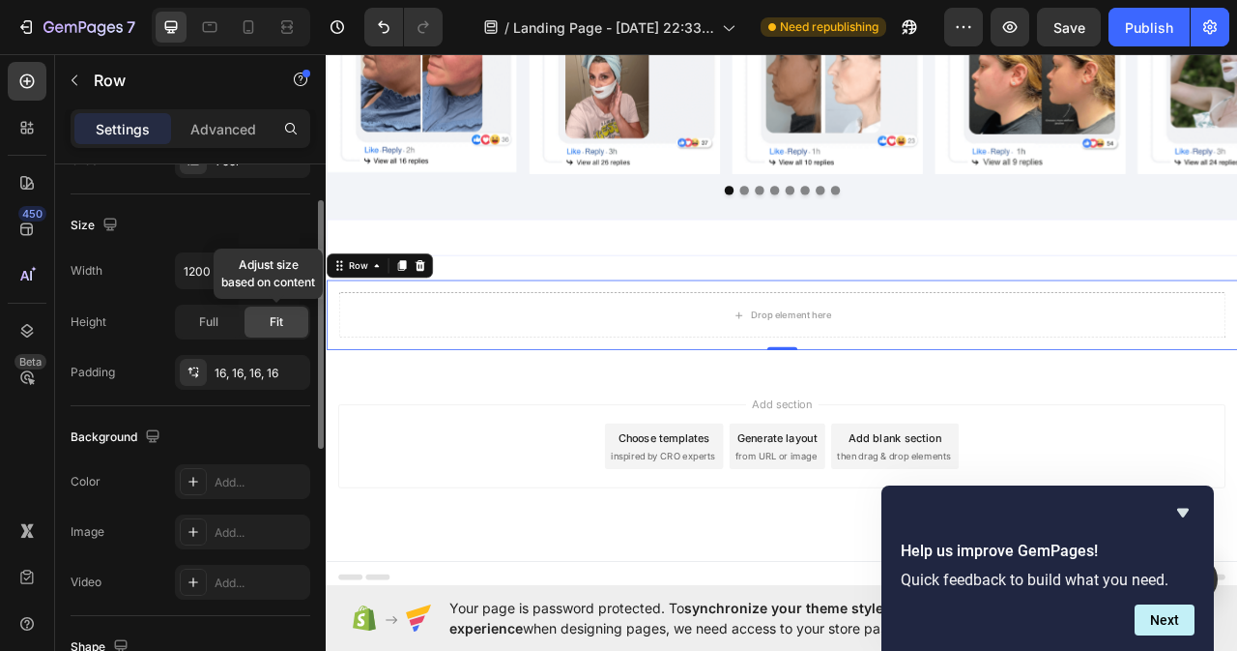
scroll to position [290, 0]
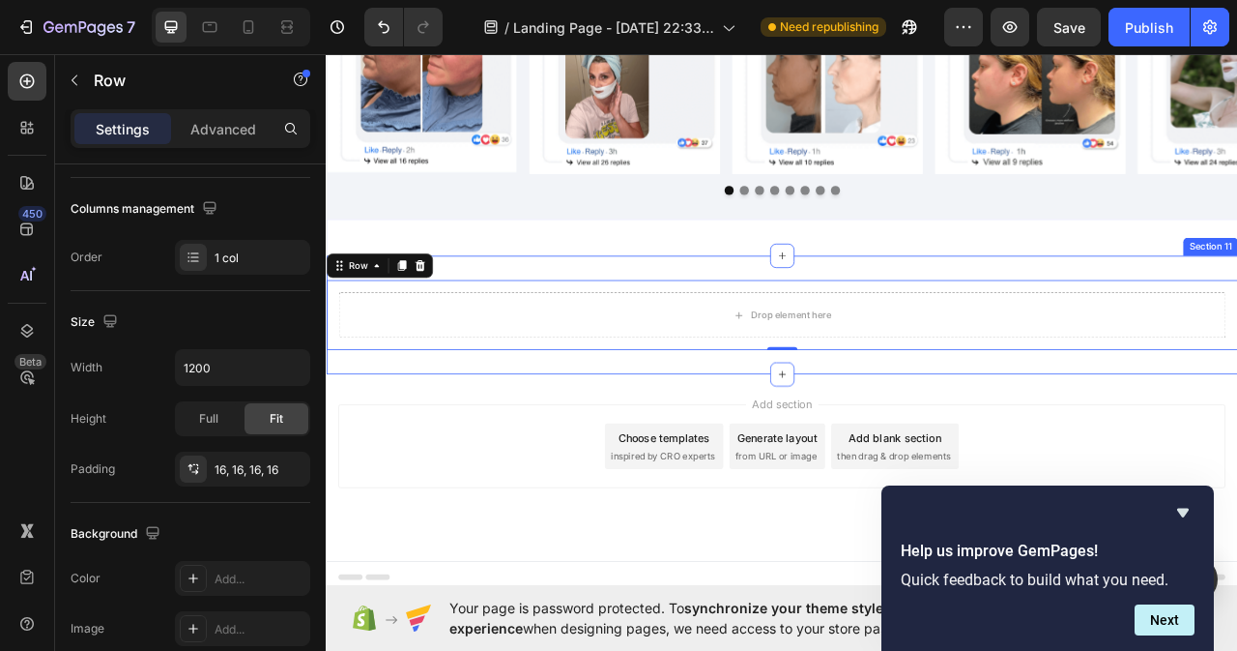
click at [541, 436] on div "Drop element here Row 0 Section 11" at bounding box center [906, 386] width 1160 height 151
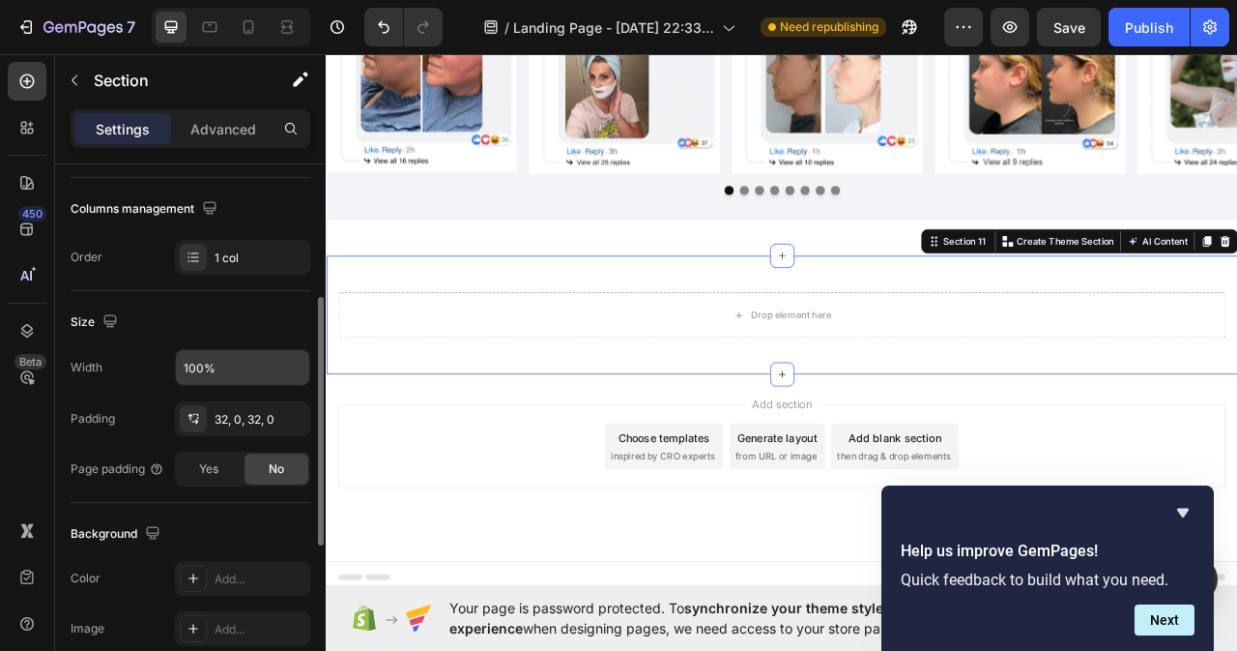
scroll to position [387, 0]
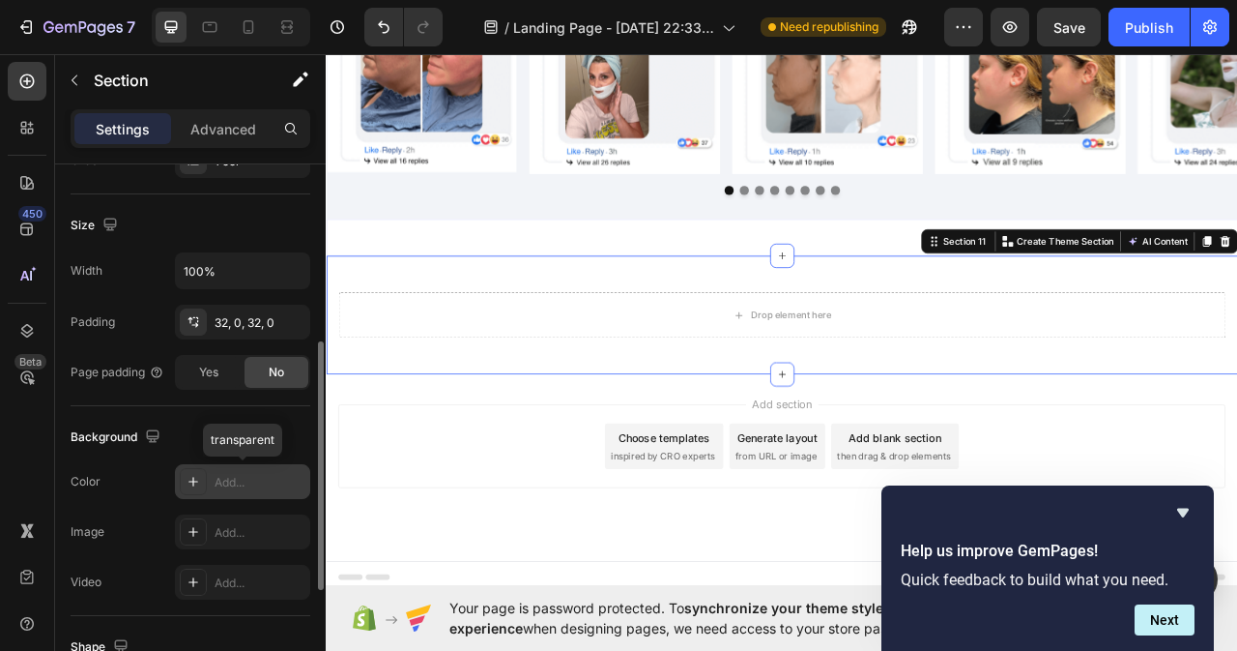
click at [235, 483] on div "Add..." at bounding box center [260, 482] width 91 height 17
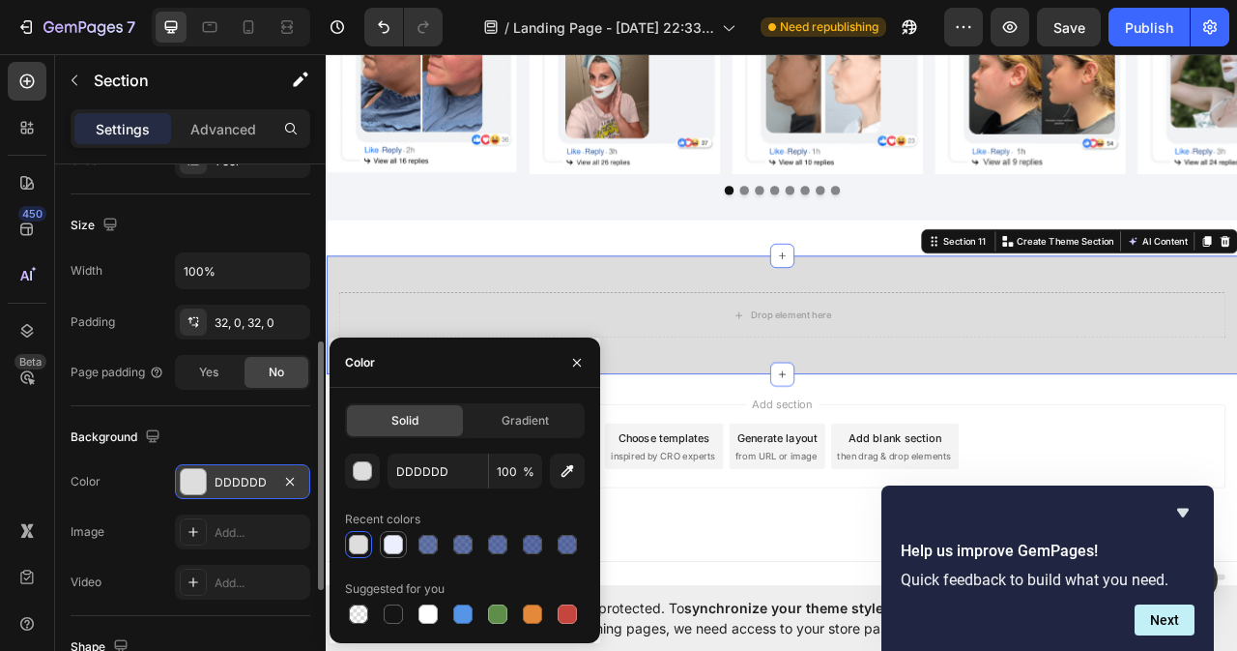
click at [395, 548] on div at bounding box center [393, 544] width 19 height 19
type input "ECEFFE"
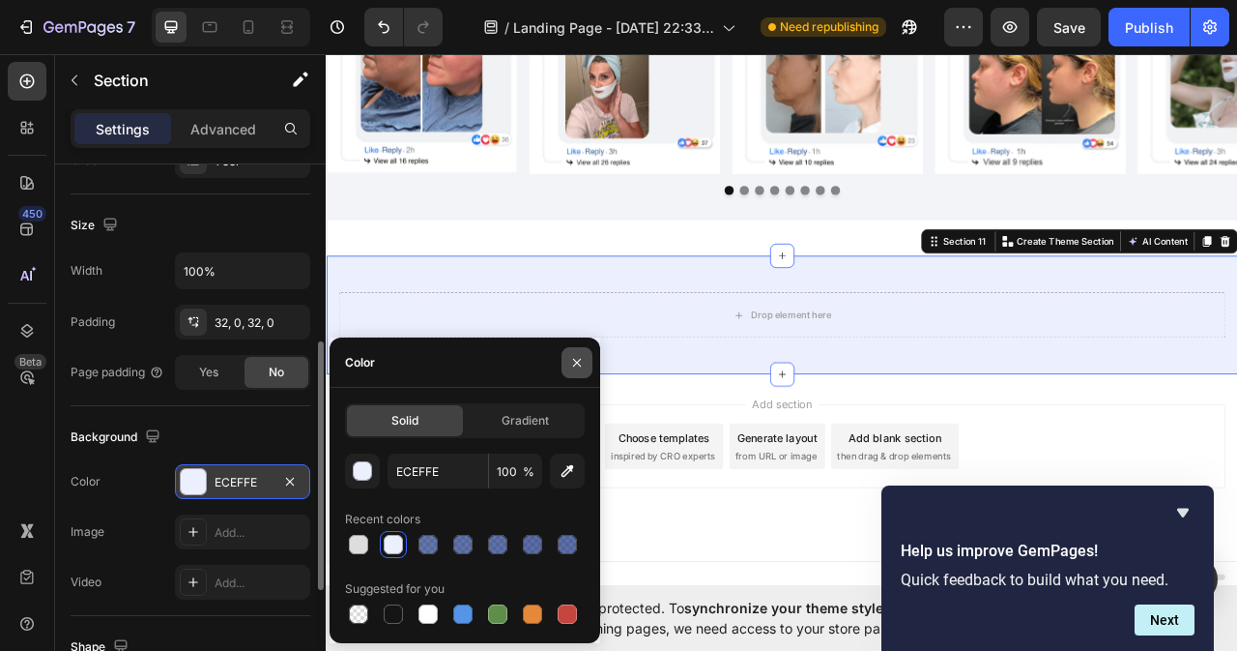
click at [580, 362] on icon "button" at bounding box center [576, 362] width 15 height 15
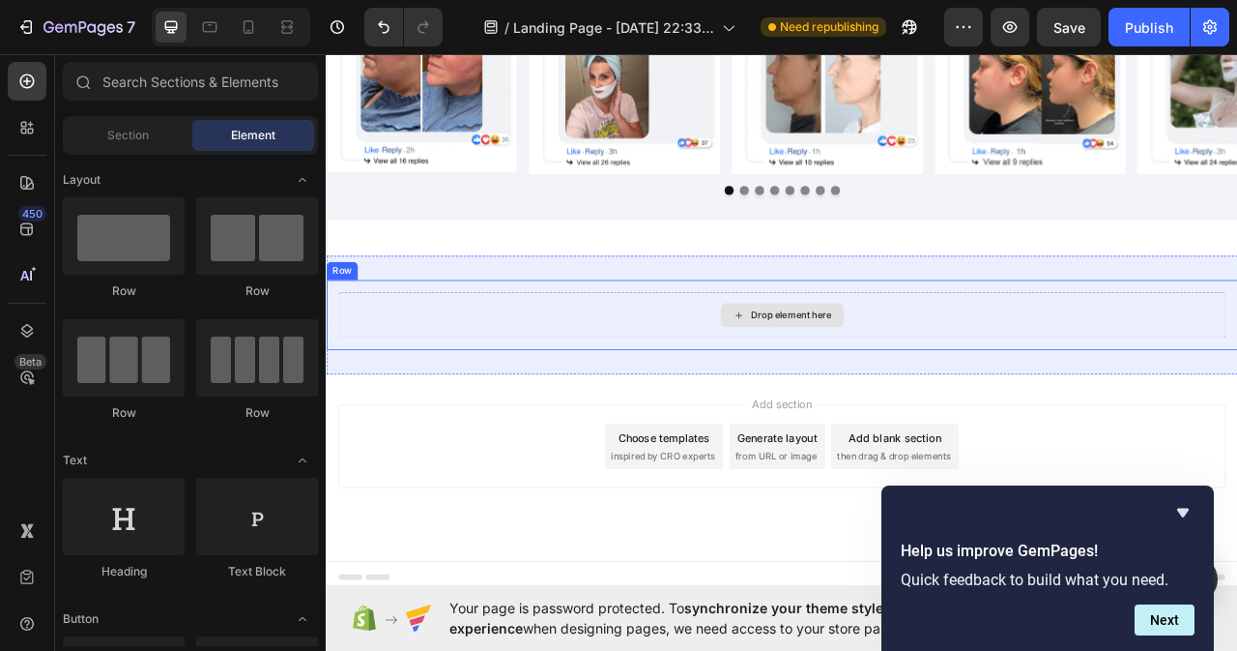
click at [877, 390] on div "Drop element here" at bounding box center [917, 386] width 102 height 15
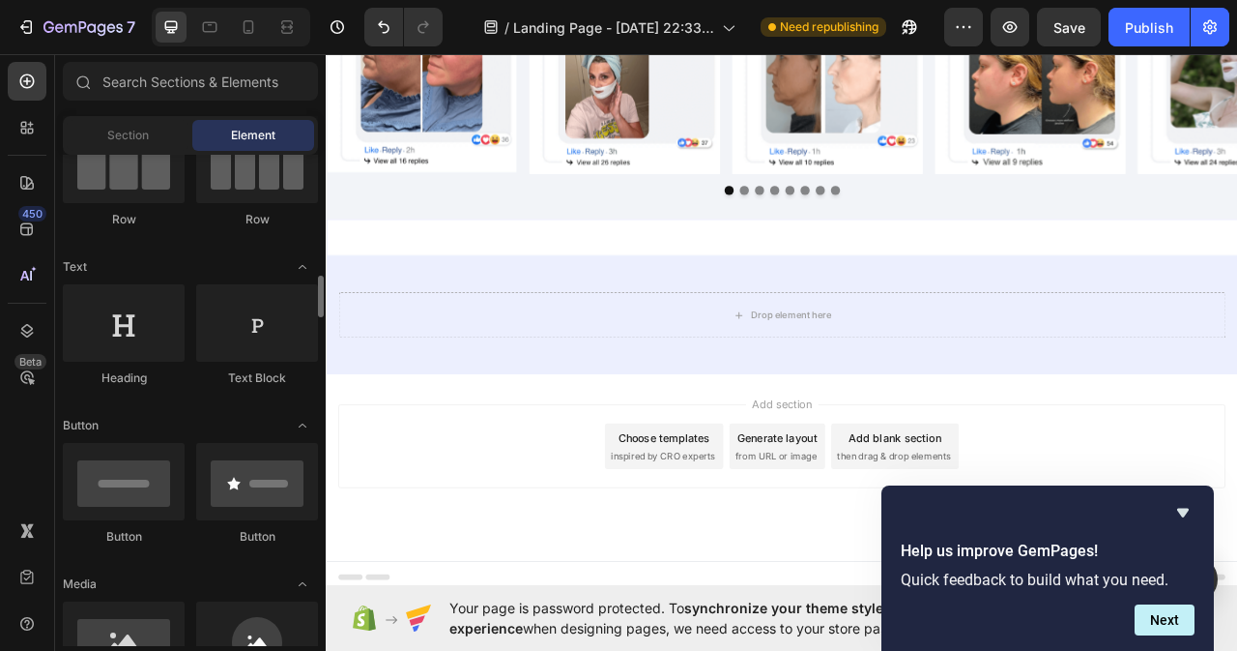
scroll to position [290, 0]
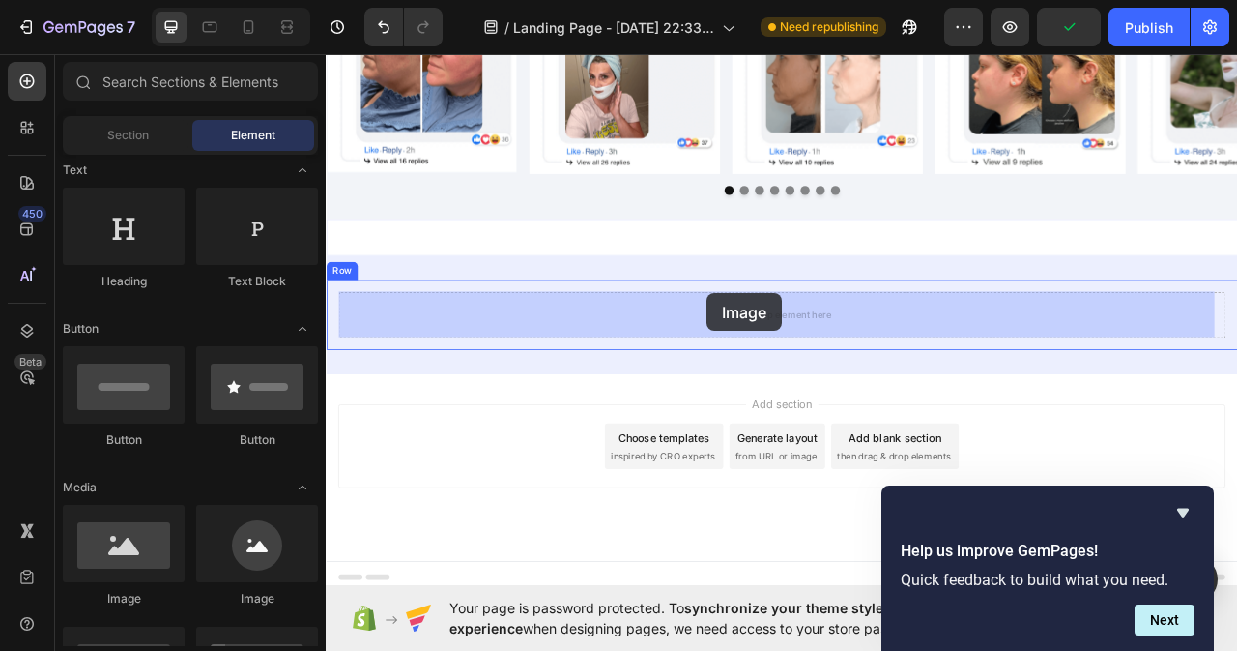
drag, startPoint x: 466, startPoint y: 602, endPoint x: 766, endPoint y: 377, distance: 374.9
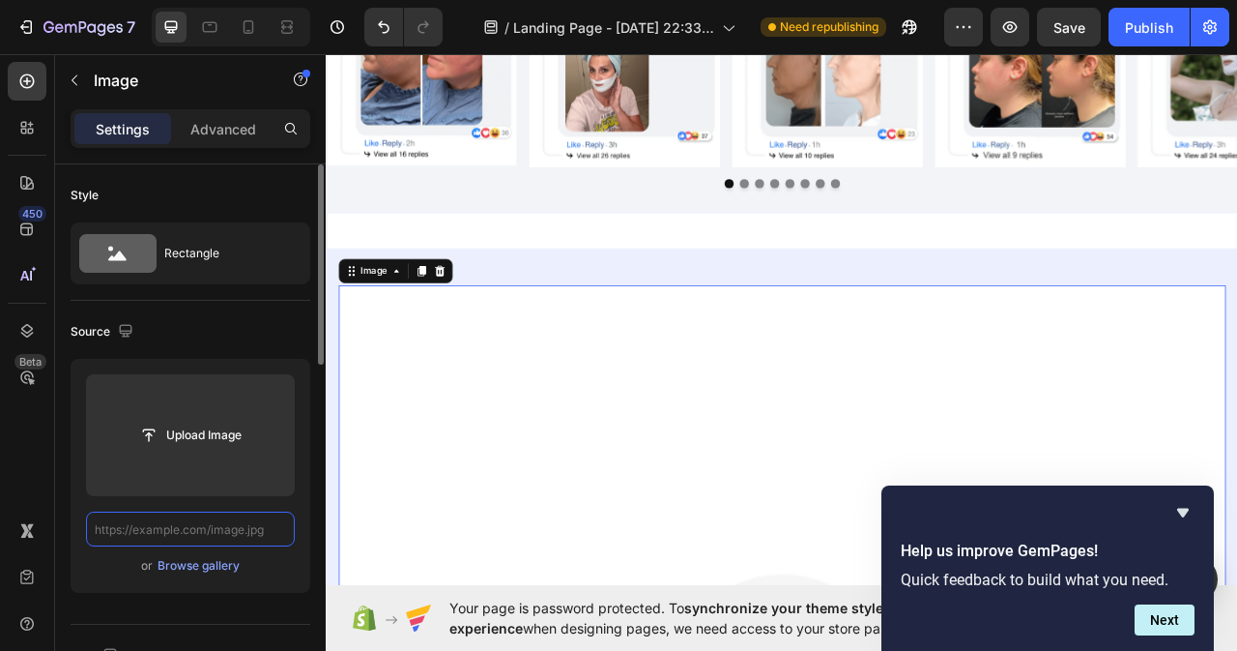
scroll to position [0, 0]
click at [208, 531] on input "text" at bounding box center [190, 528] width 209 height 35
paste input "[URL][DOMAIN_NAME]"
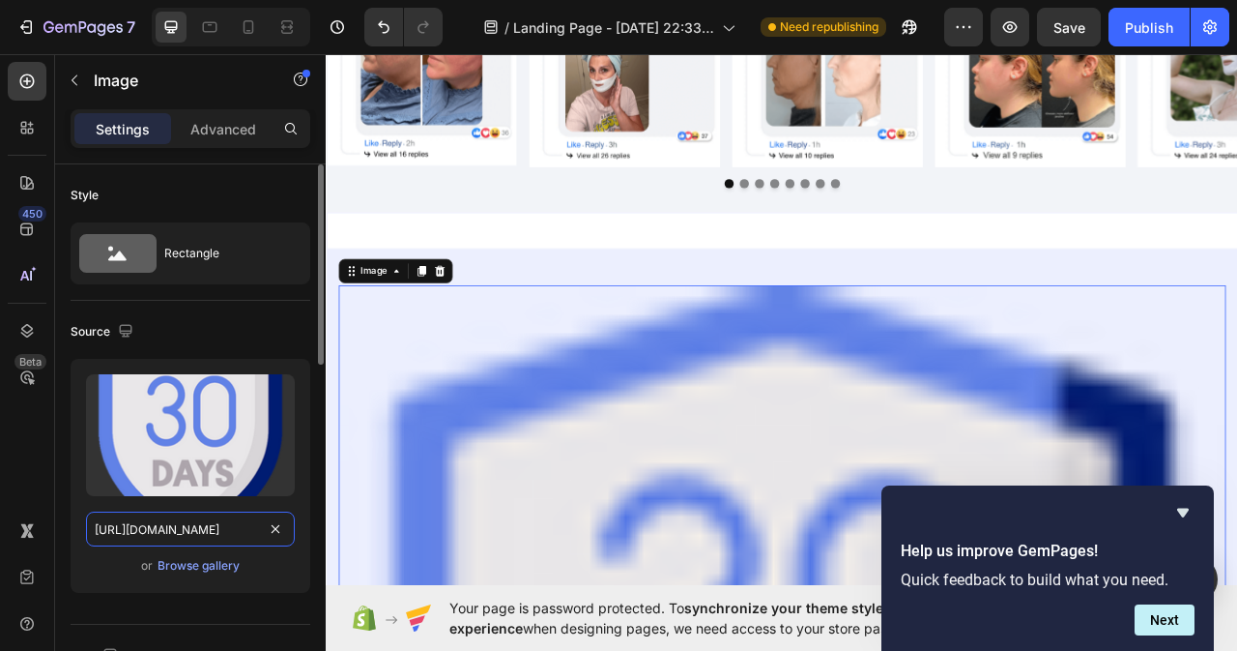
scroll to position [290, 0]
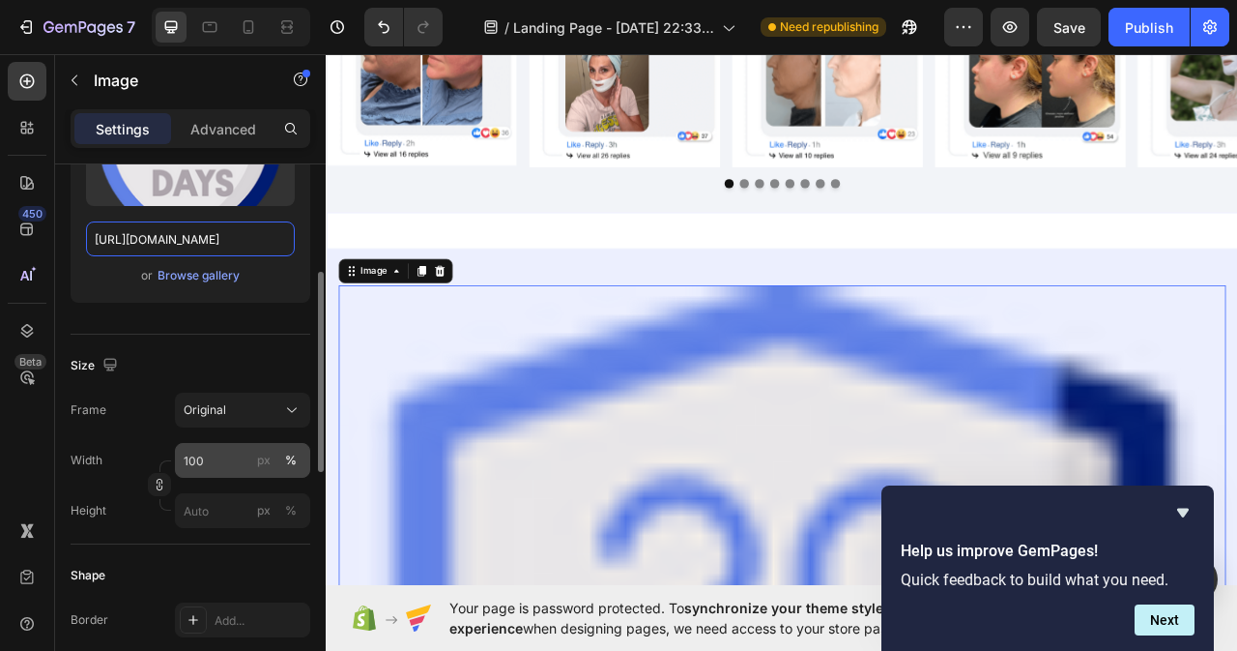
type input "[URL][DOMAIN_NAME]"
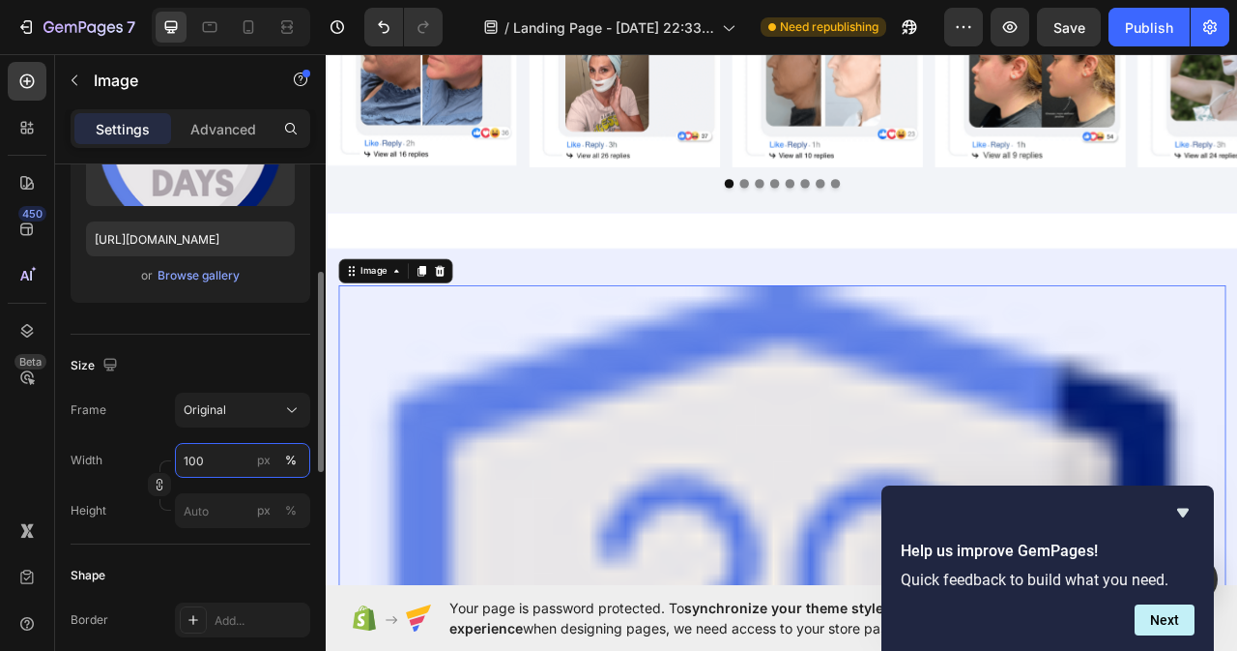
click at [211, 461] on input "100" at bounding box center [242, 460] width 135 height 35
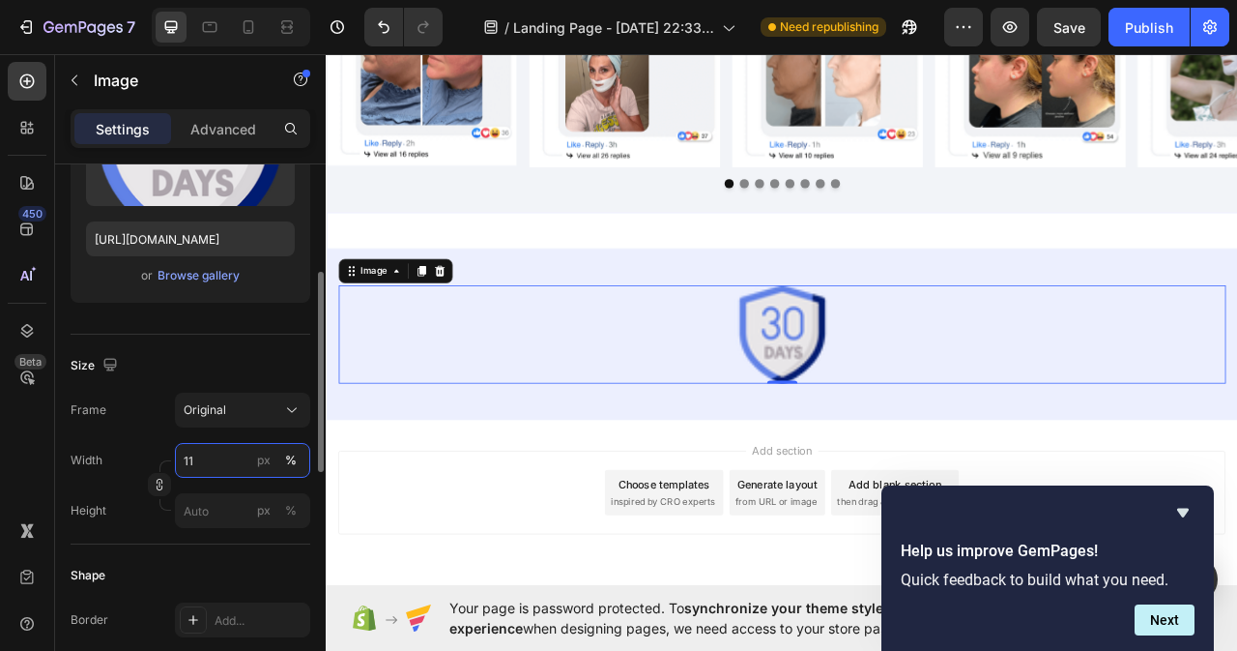
type input "12"
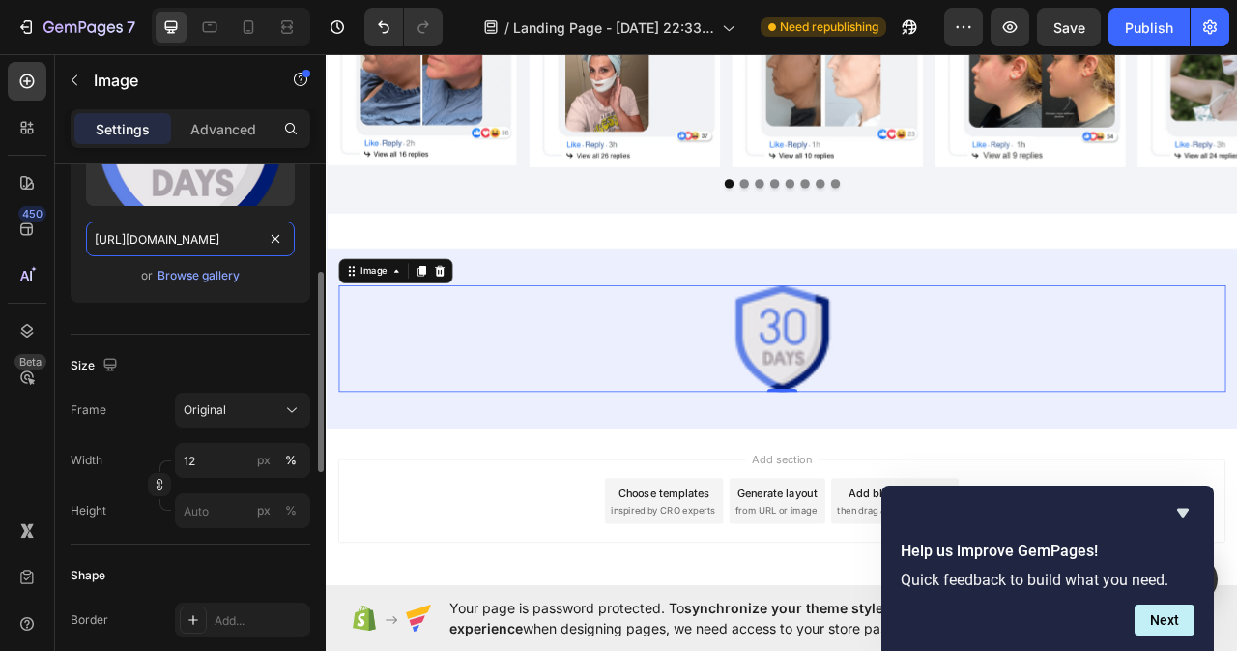
click at [263, 241] on input "[URL][DOMAIN_NAME]" at bounding box center [190, 238] width 209 height 35
type input "[URL][DOMAIN_NAME]"
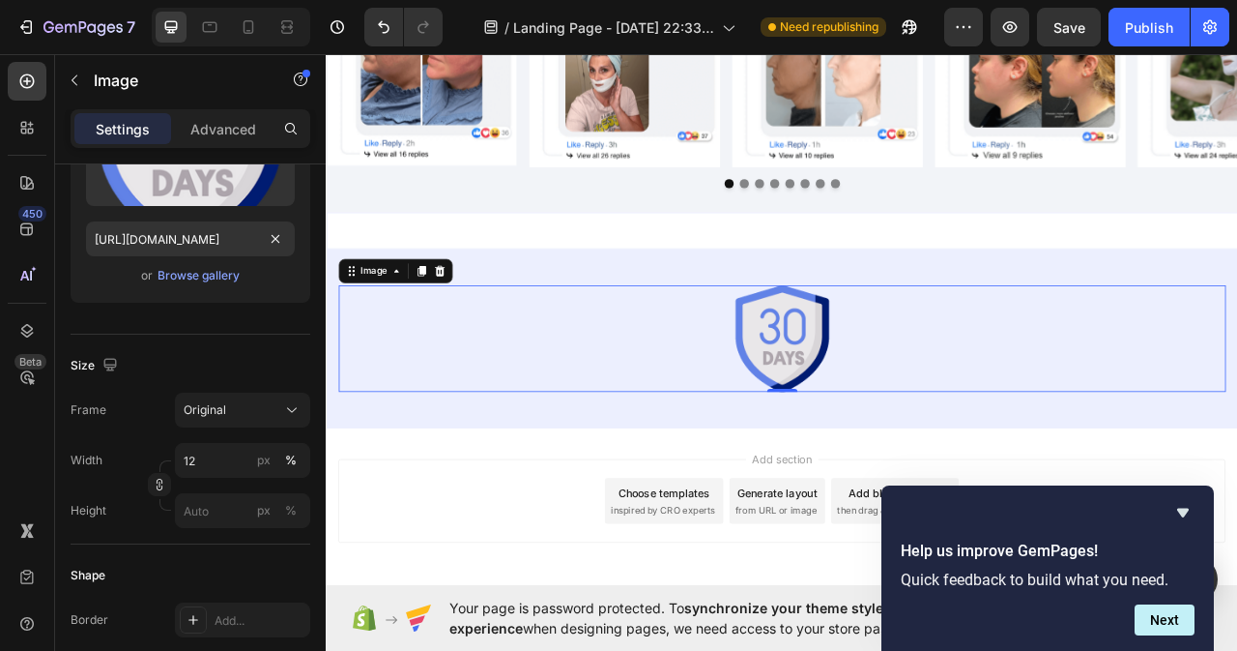
scroll to position [0, 0]
click at [650, 462] on div at bounding box center [905, 417] width 1129 height 135
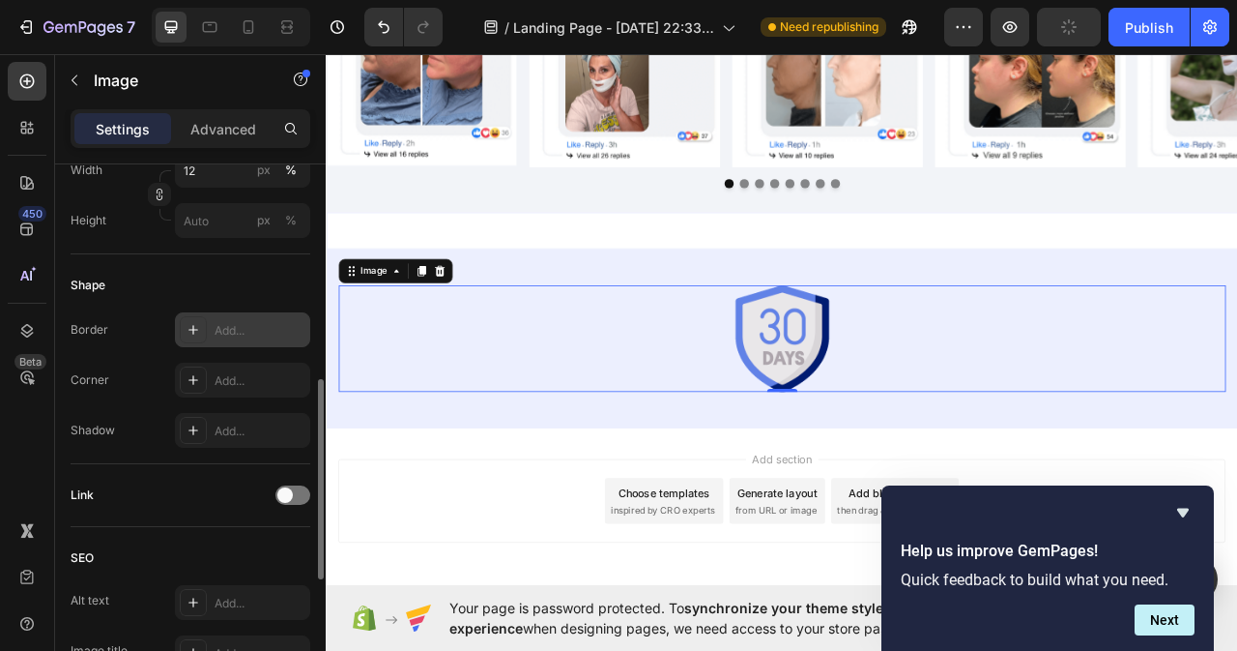
scroll to position [387, 0]
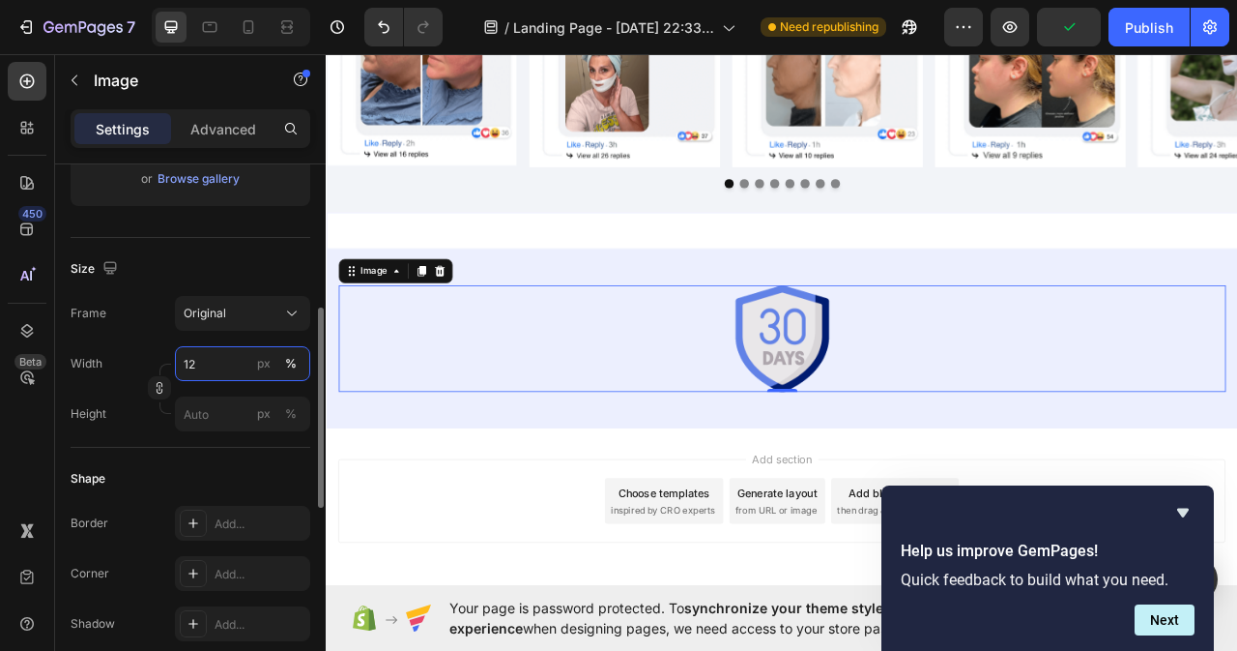
click at [210, 362] on input "12" at bounding box center [242, 363] width 135 height 35
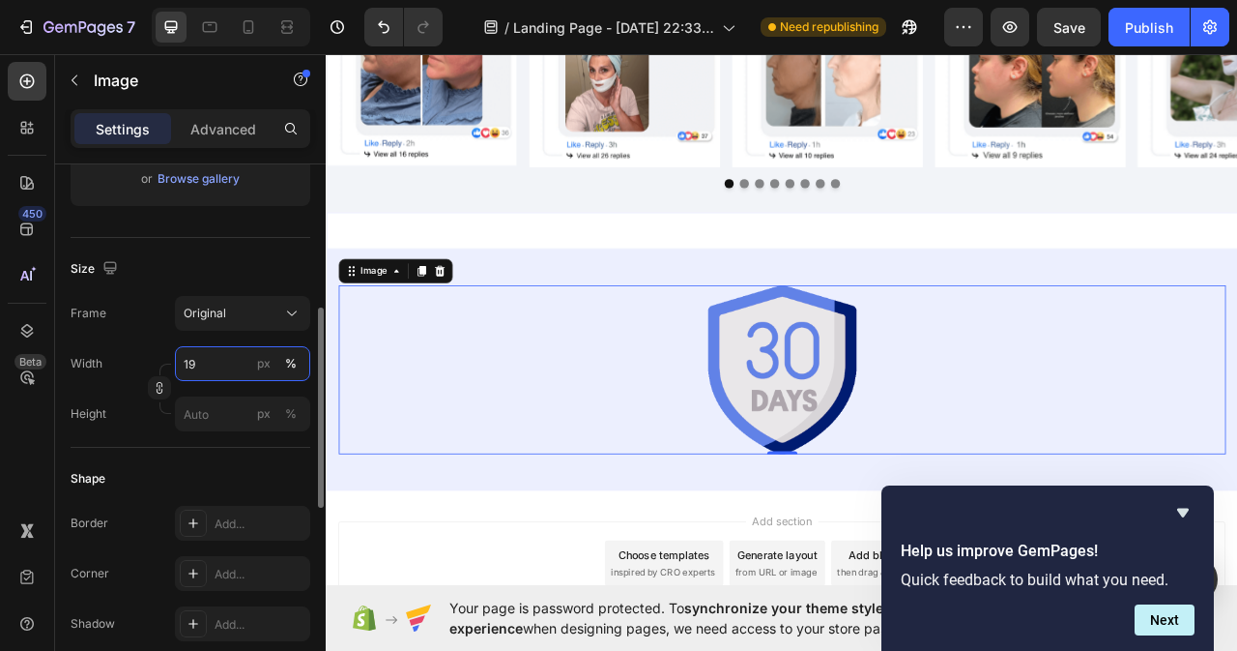
type input "18"
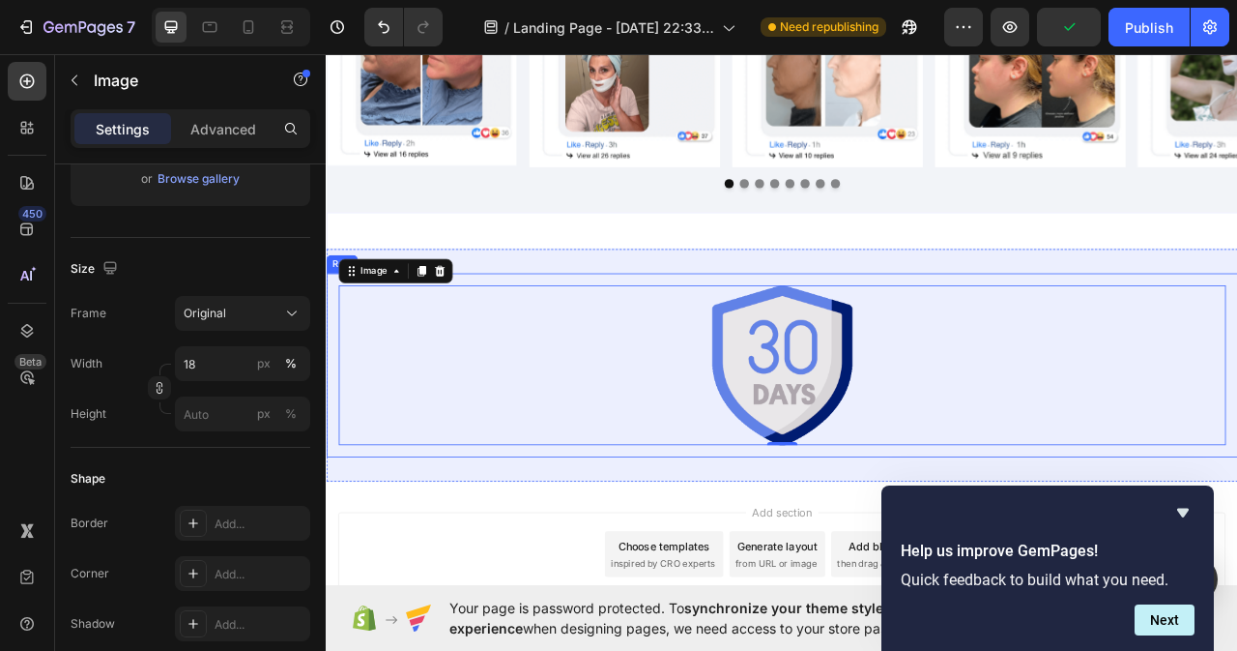
click at [498, 565] on div "Image 0 Row" at bounding box center [906, 451] width 1160 height 234
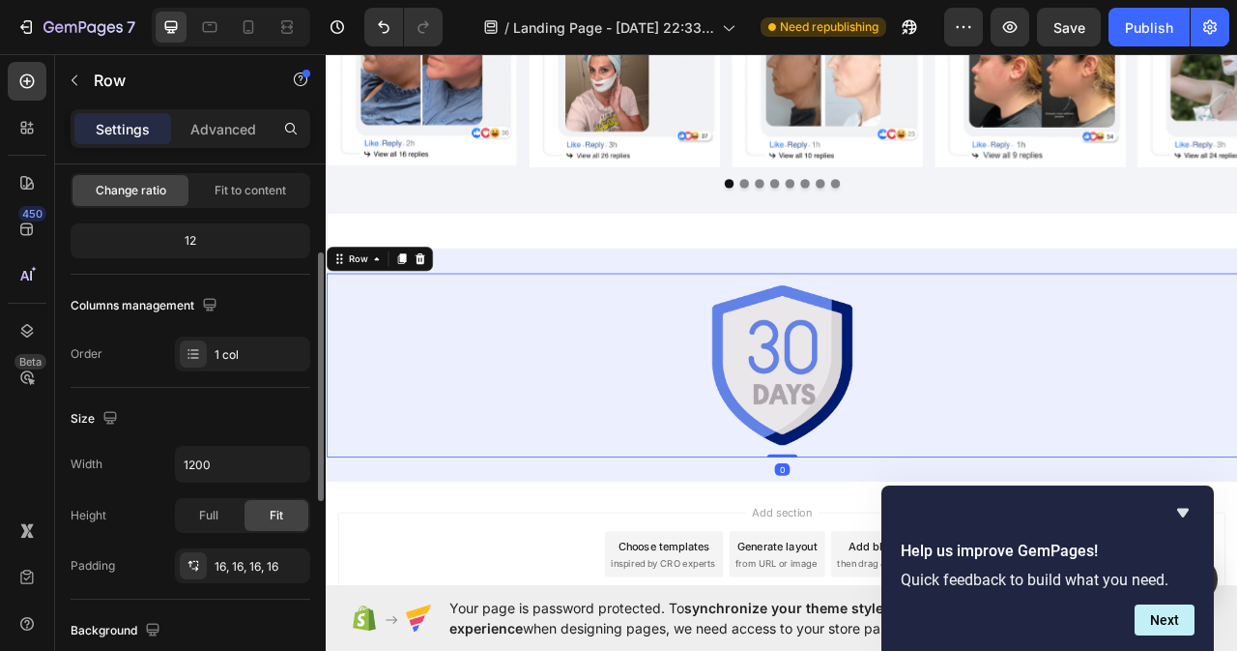
scroll to position [97, 0]
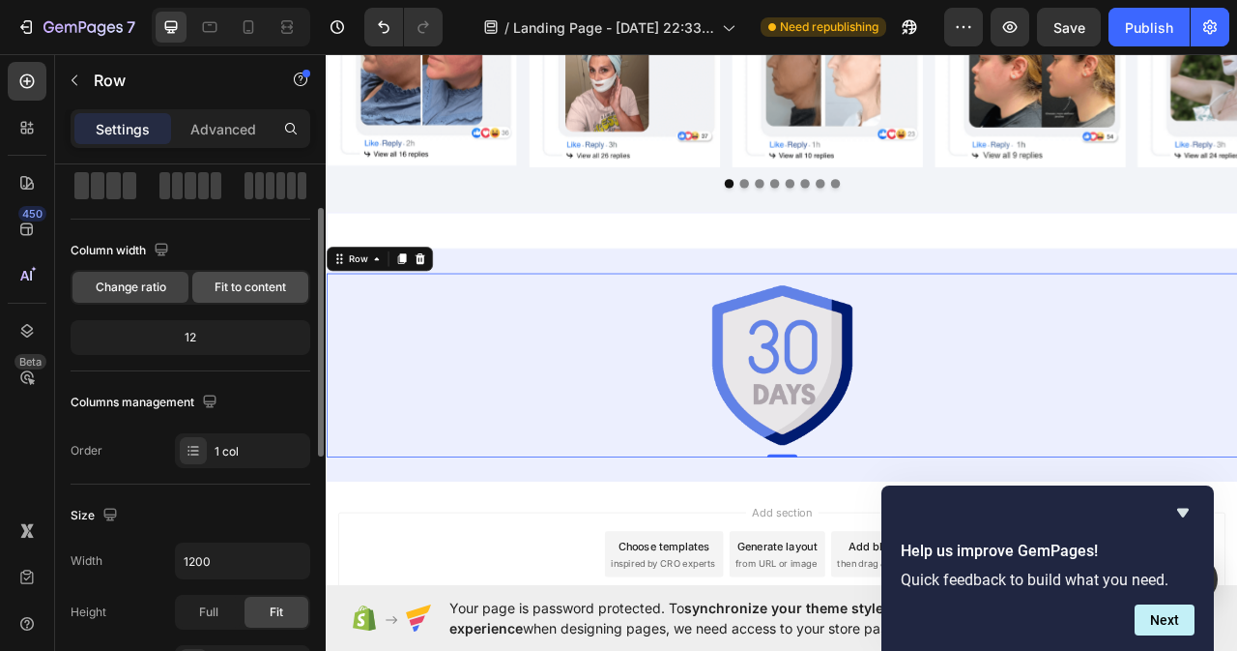
click at [276, 285] on span "Fit to content" at bounding box center [251, 286] width 72 height 17
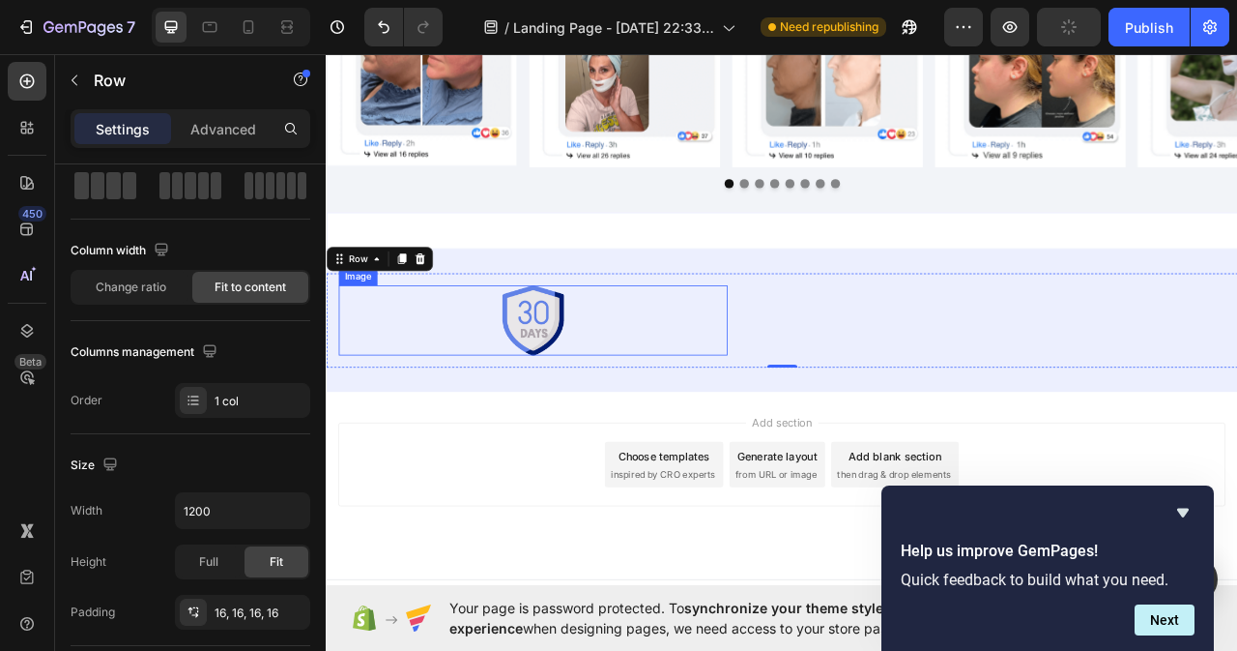
click at [744, 418] on div at bounding box center [588, 394] width 495 height 89
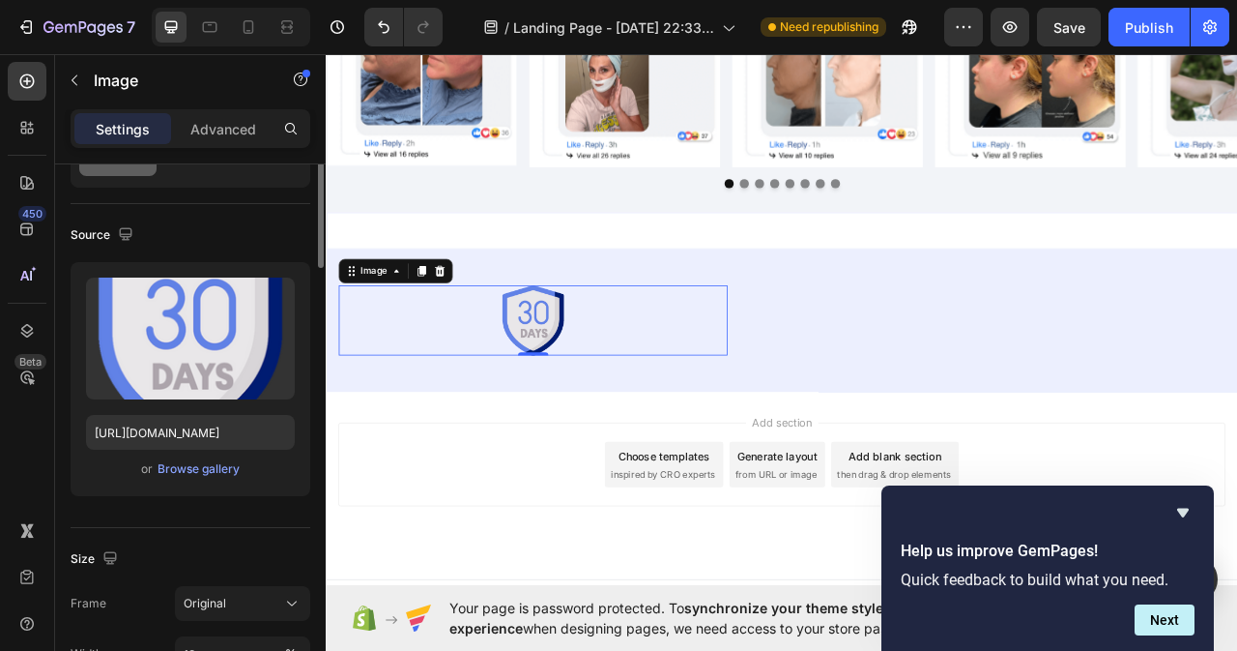
scroll to position [0, 0]
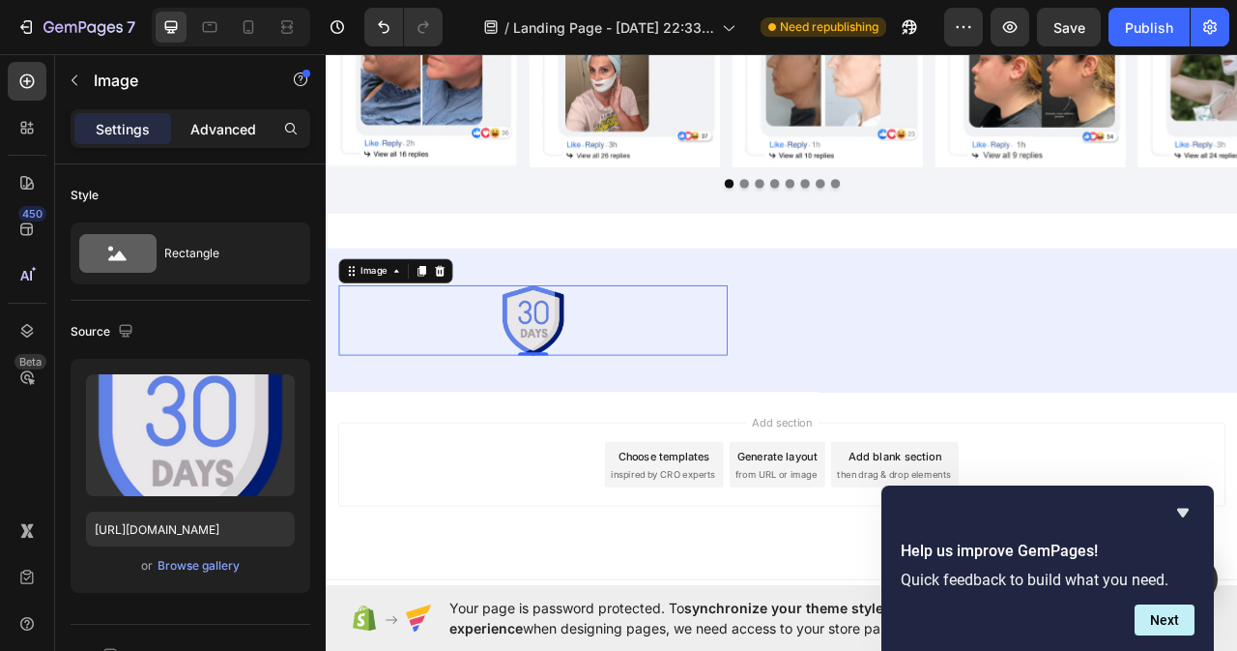
click at [217, 125] on p "Advanced" at bounding box center [223, 129] width 66 height 20
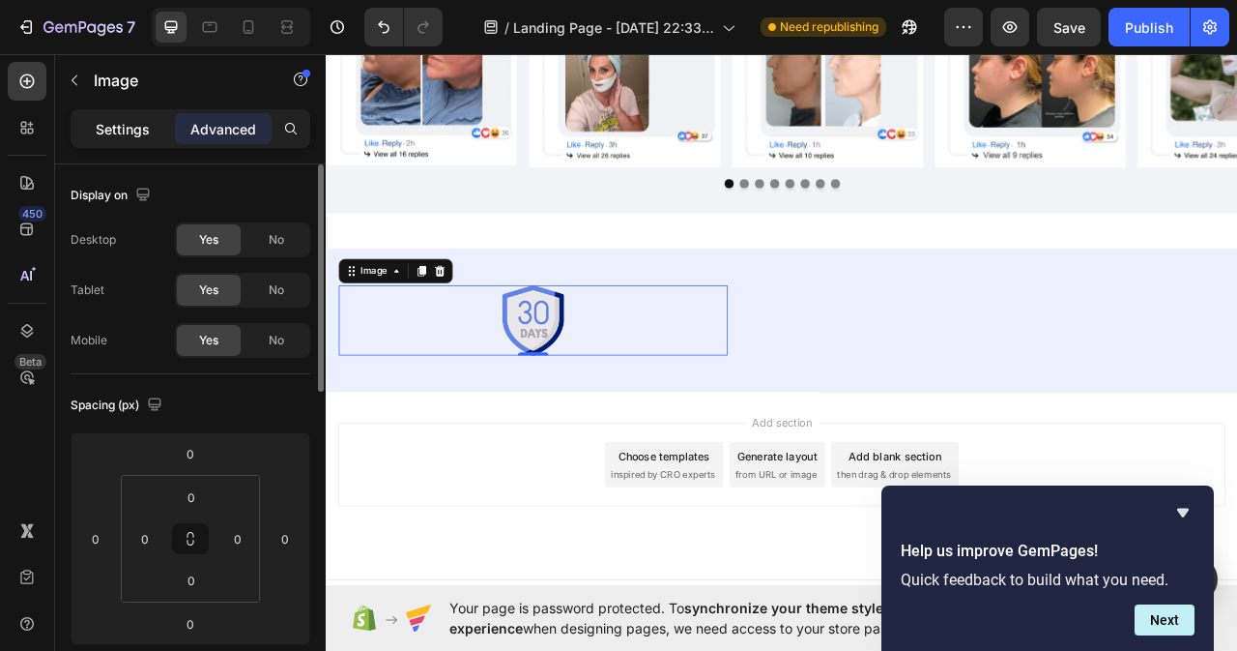
click at [128, 134] on p "Settings" at bounding box center [123, 129] width 54 height 20
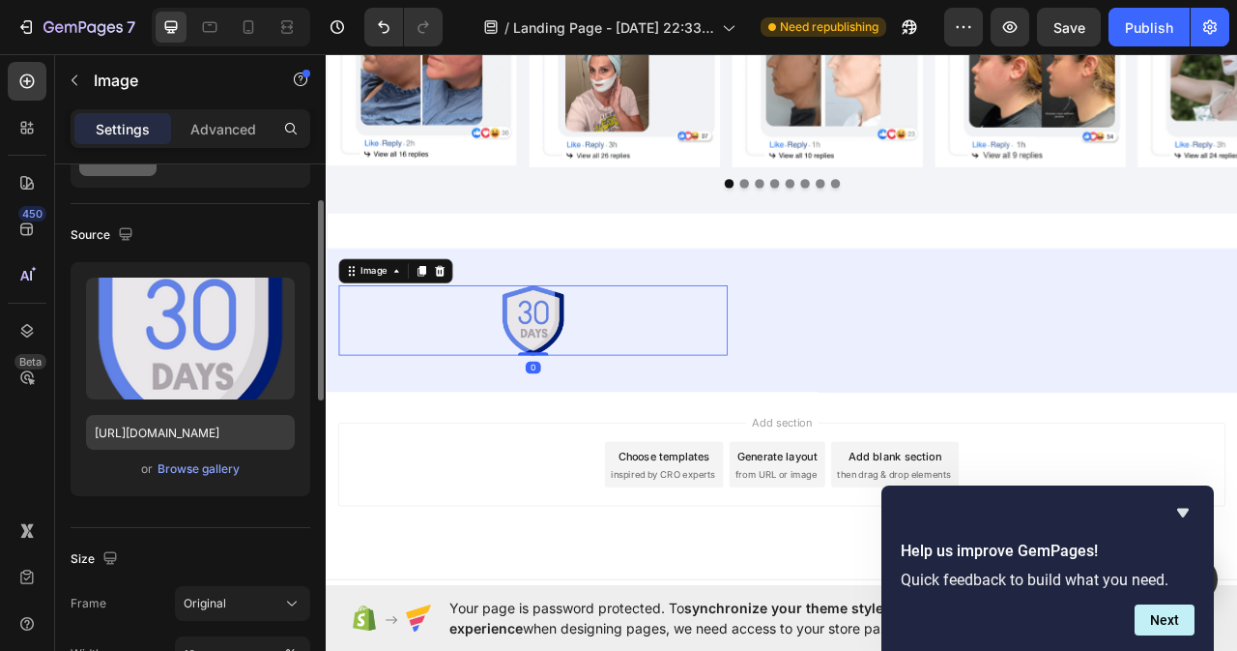
scroll to position [193, 0]
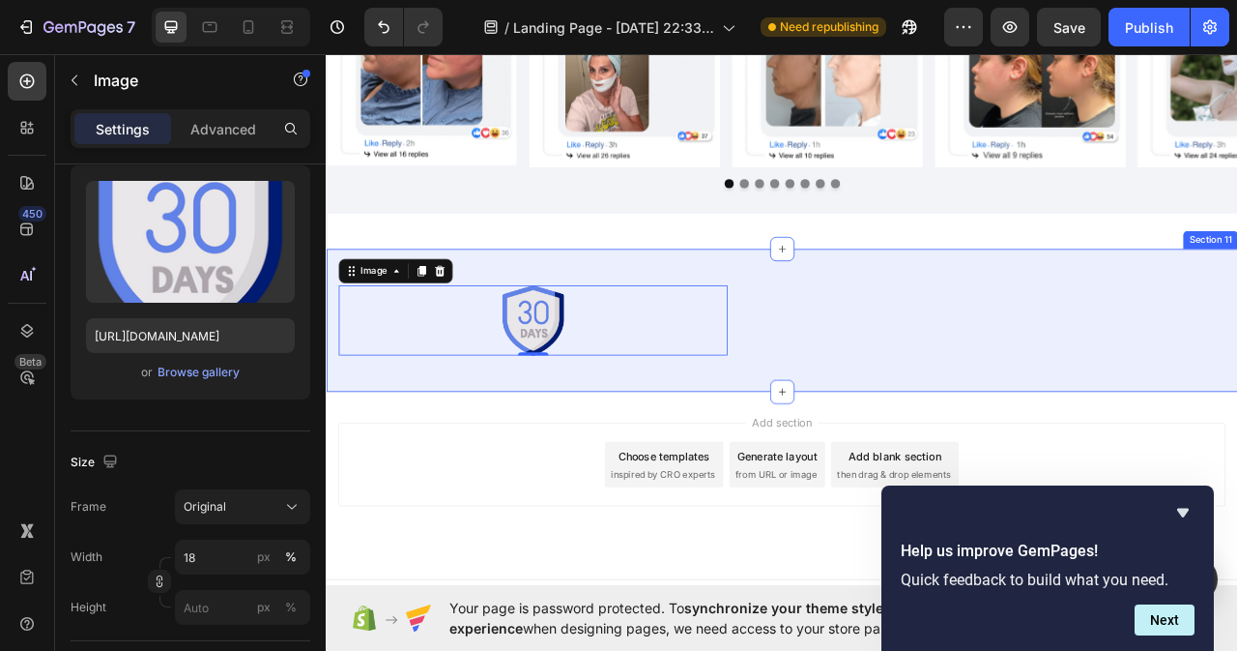
click at [765, 332] on div "Image 0 Row Section 11" at bounding box center [906, 395] width 1160 height 182
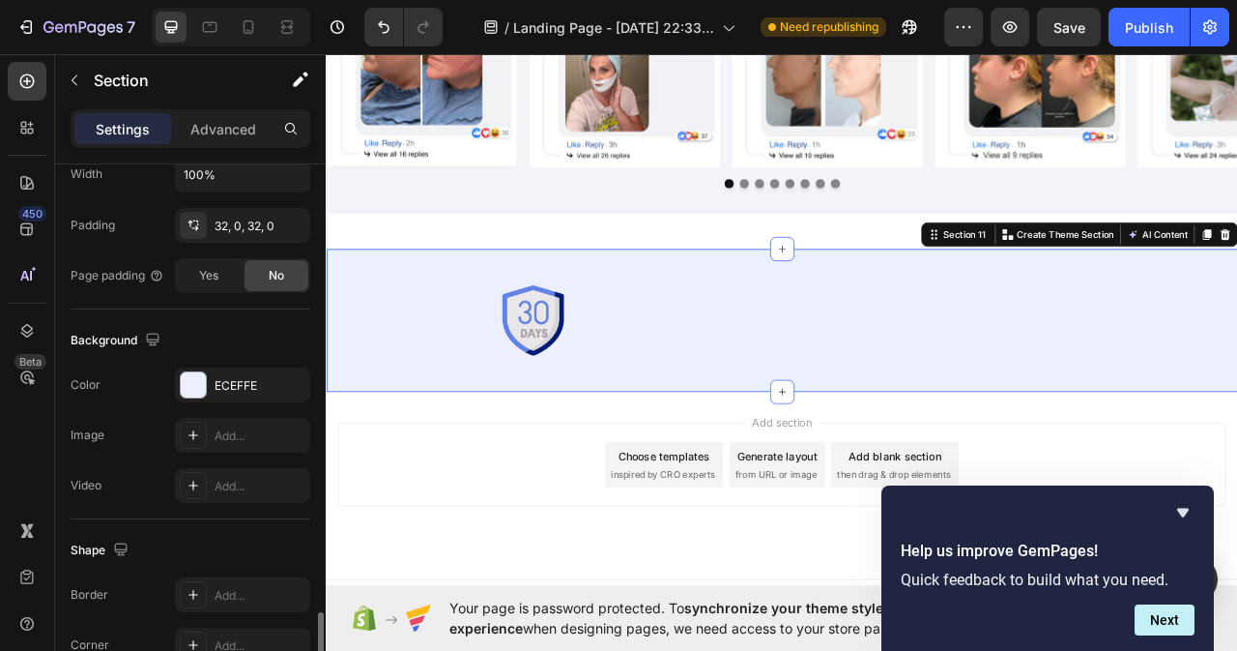
scroll to position [638, 0]
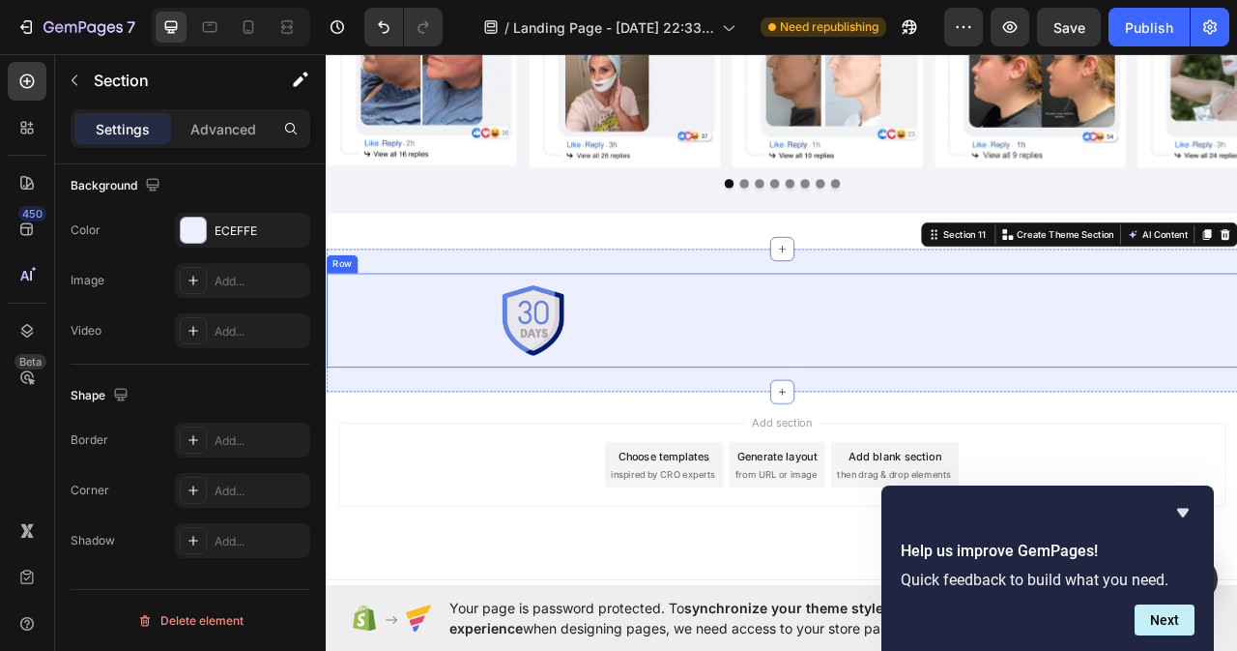
click at [392, 439] on div "Image Row" at bounding box center [906, 394] width 1160 height 120
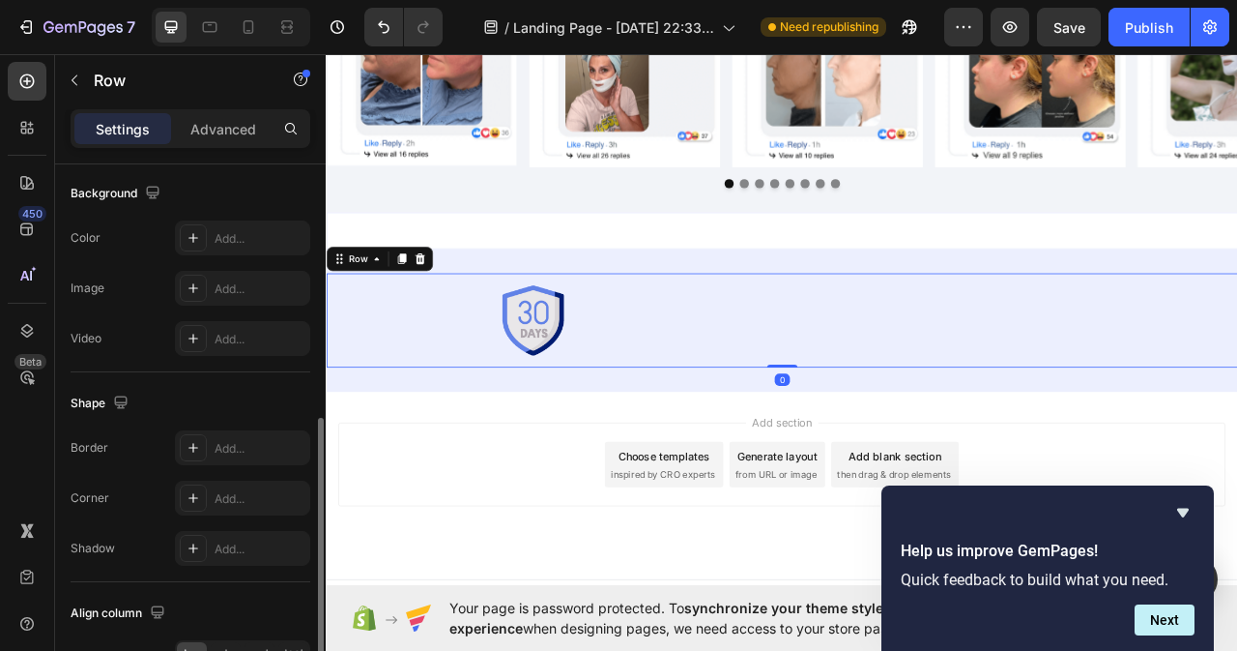
scroll to position [677, 0]
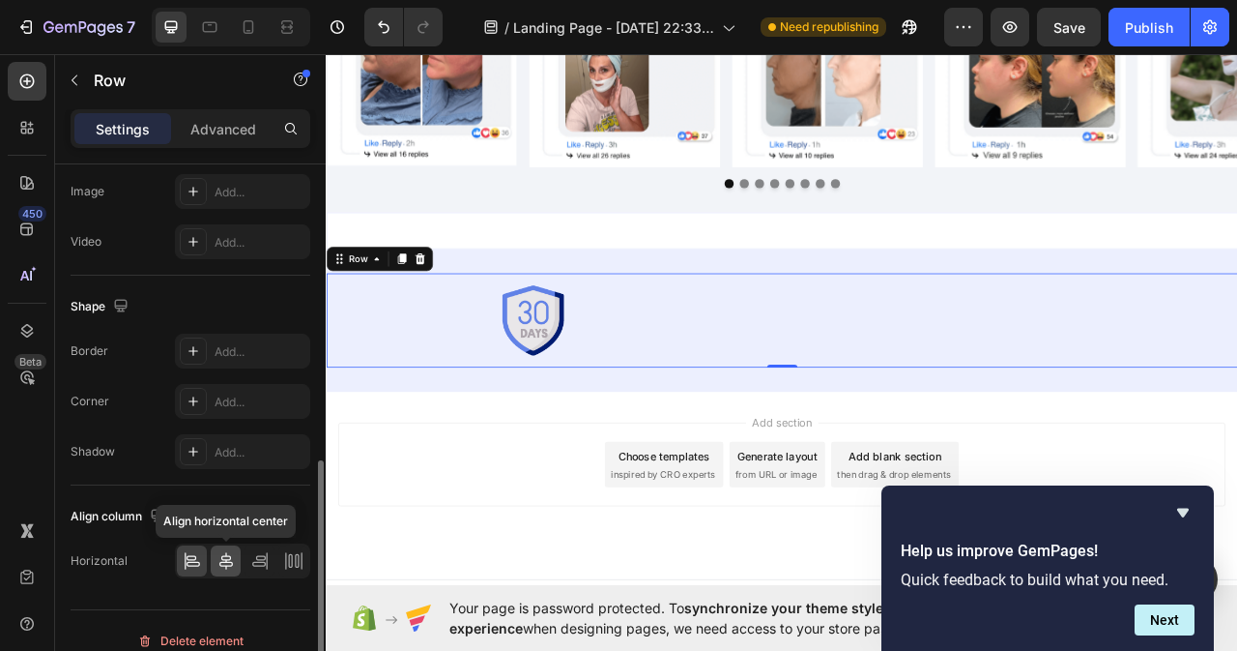
click at [223, 545] on div at bounding box center [226, 560] width 30 height 31
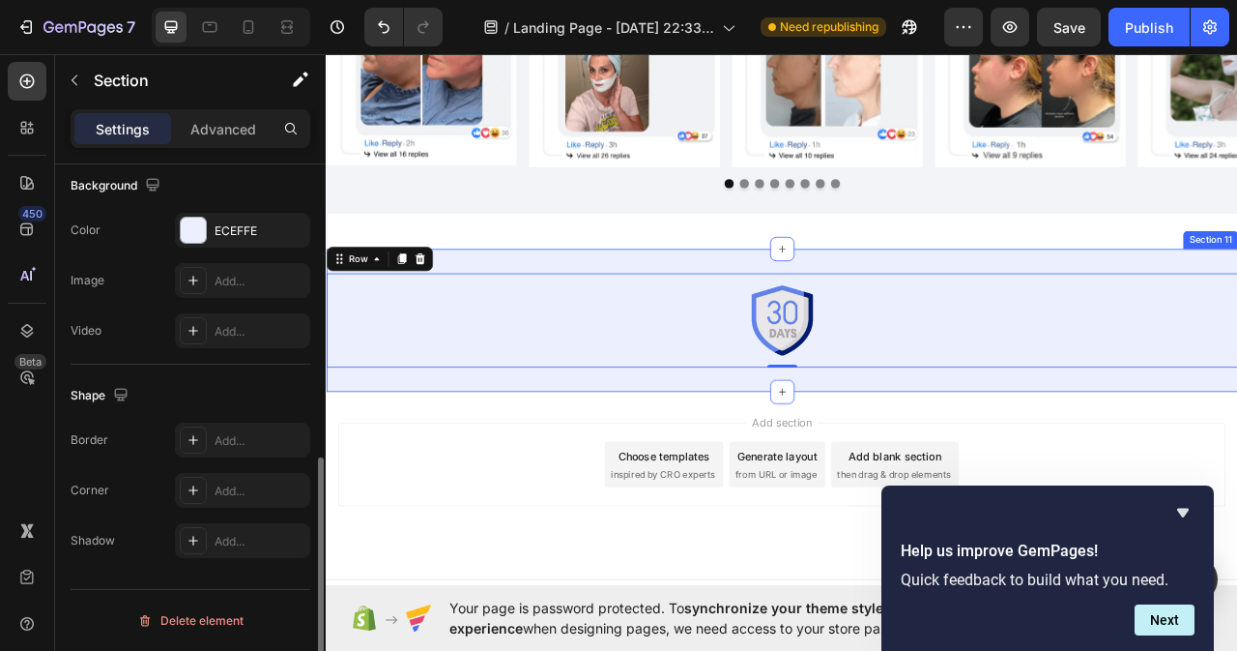
click at [992, 305] on div "Image Row 0 Section 11" at bounding box center [906, 395] width 1160 height 182
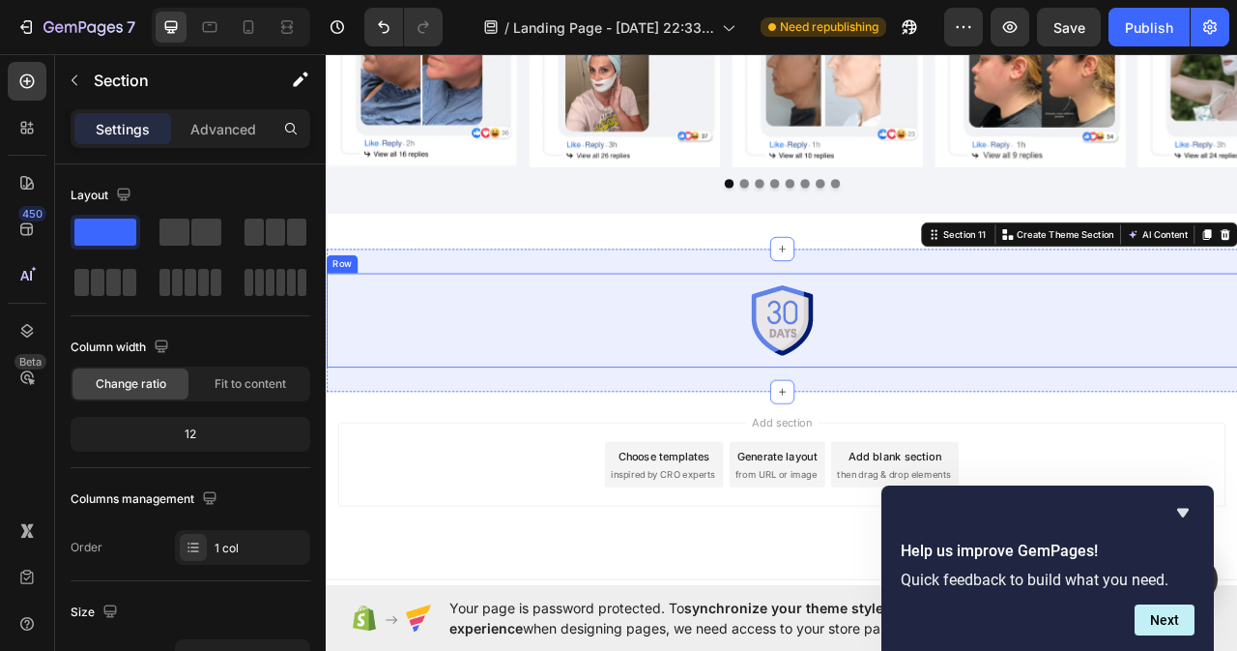
click at [1236, 403] on div "Image Row" at bounding box center [906, 394] width 1160 height 120
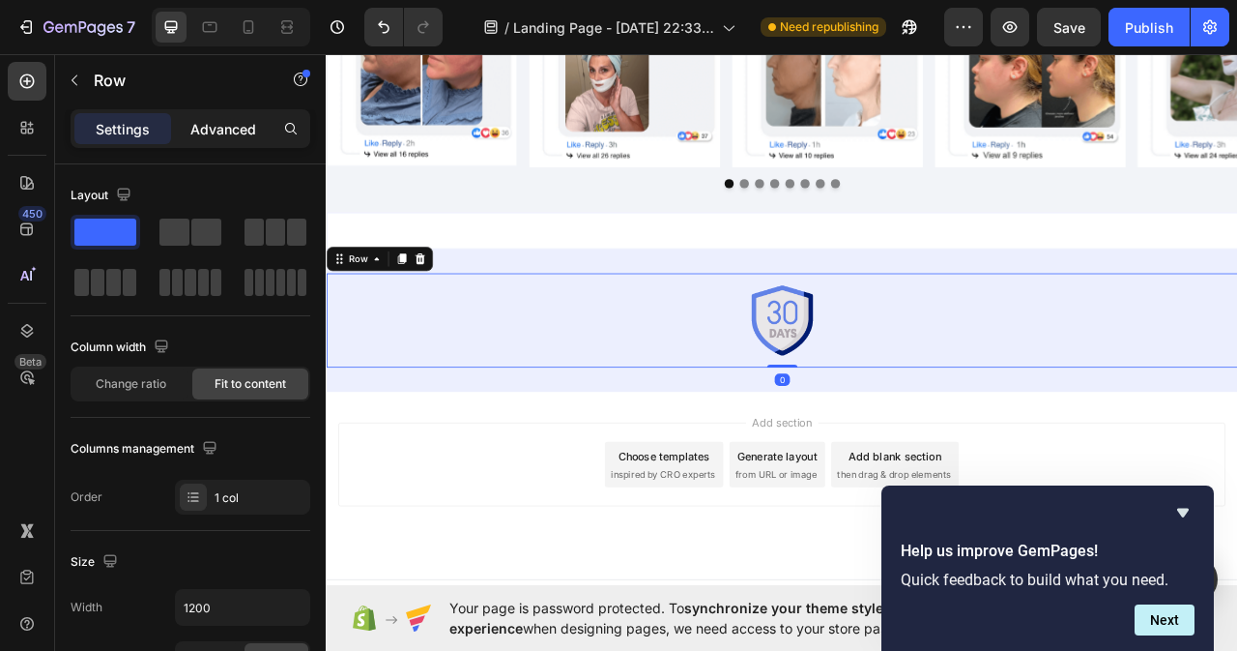
click at [226, 129] on p "Advanced" at bounding box center [223, 129] width 66 height 20
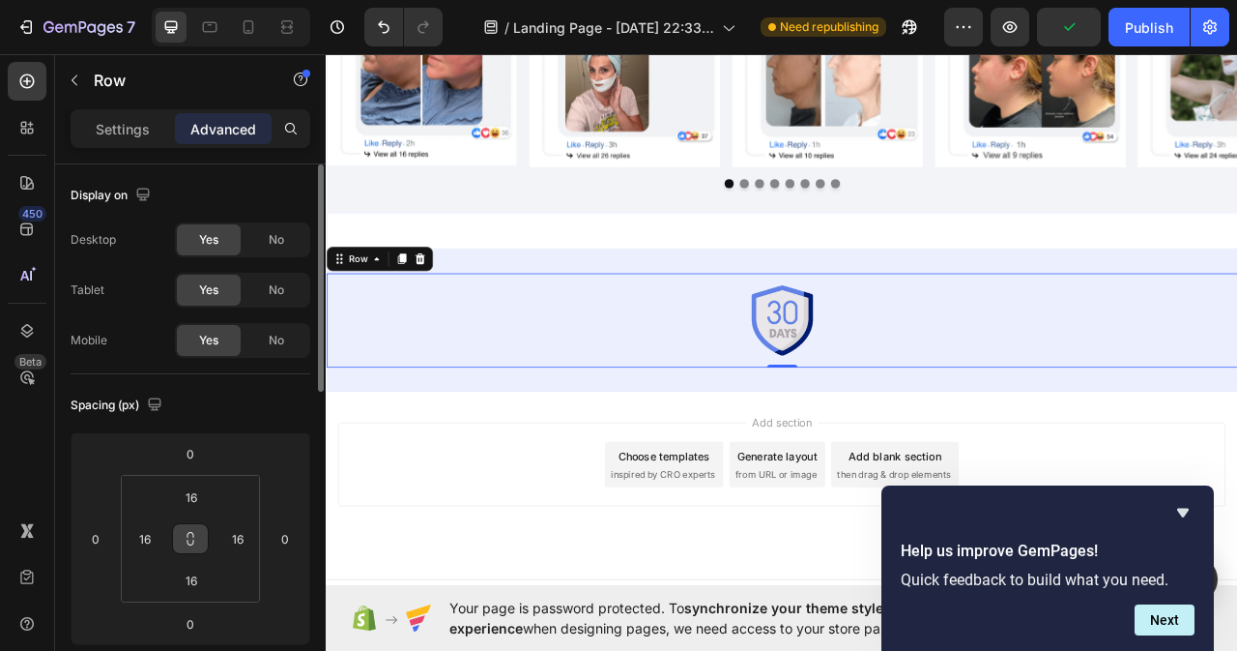
click at [189, 540] on icon at bounding box center [190, 538] width 15 height 15
click at [192, 542] on icon at bounding box center [190, 538] width 15 height 15
click at [198, 499] on input "16" at bounding box center [191, 496] width 39 height 29
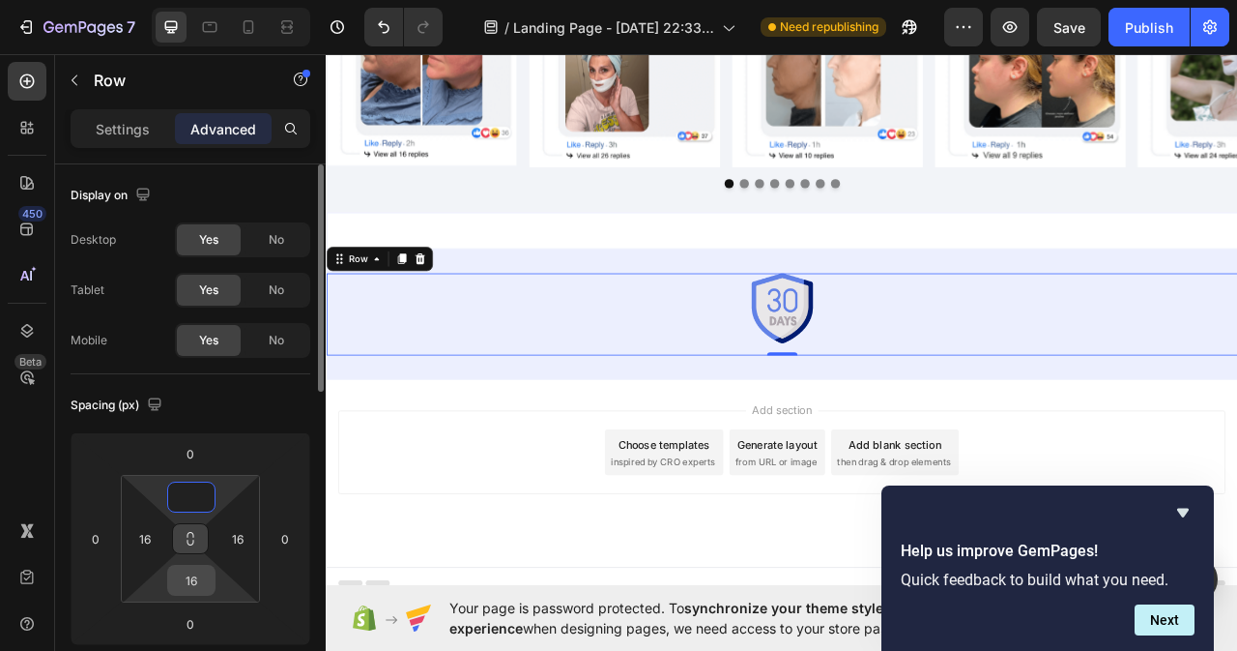
type input "0"
click at [197, 580] on input "16" at bounding box center [191, 580] width 39 height 29
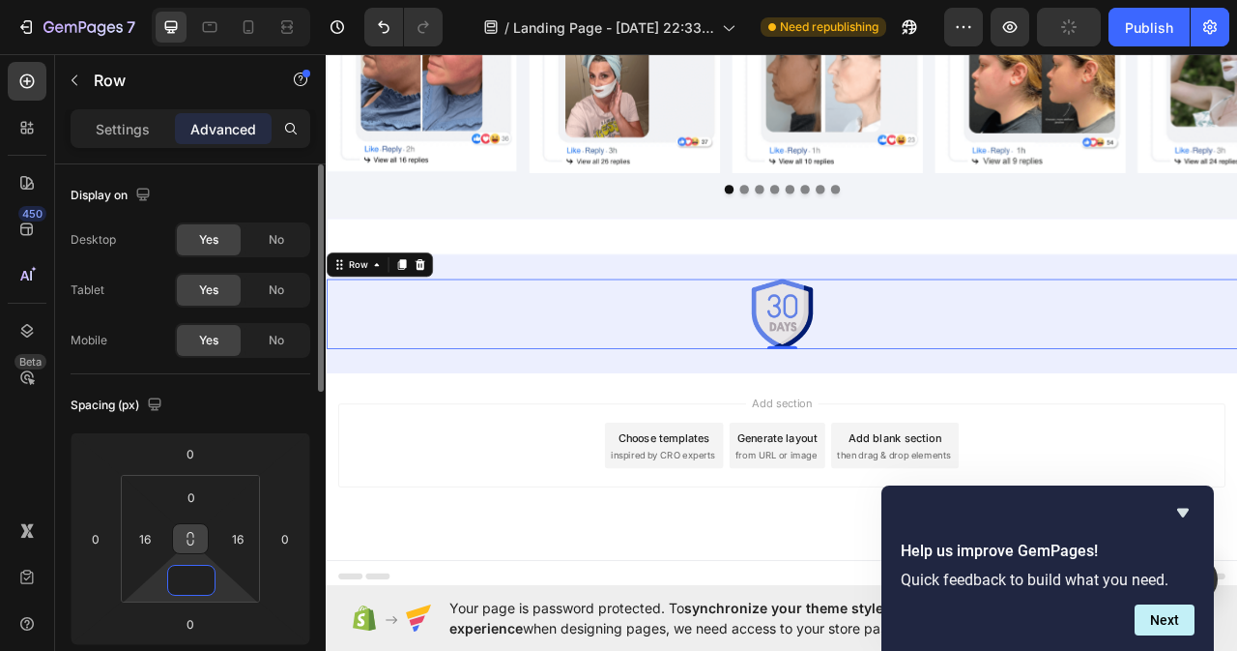
scroll to position [8341, 0]
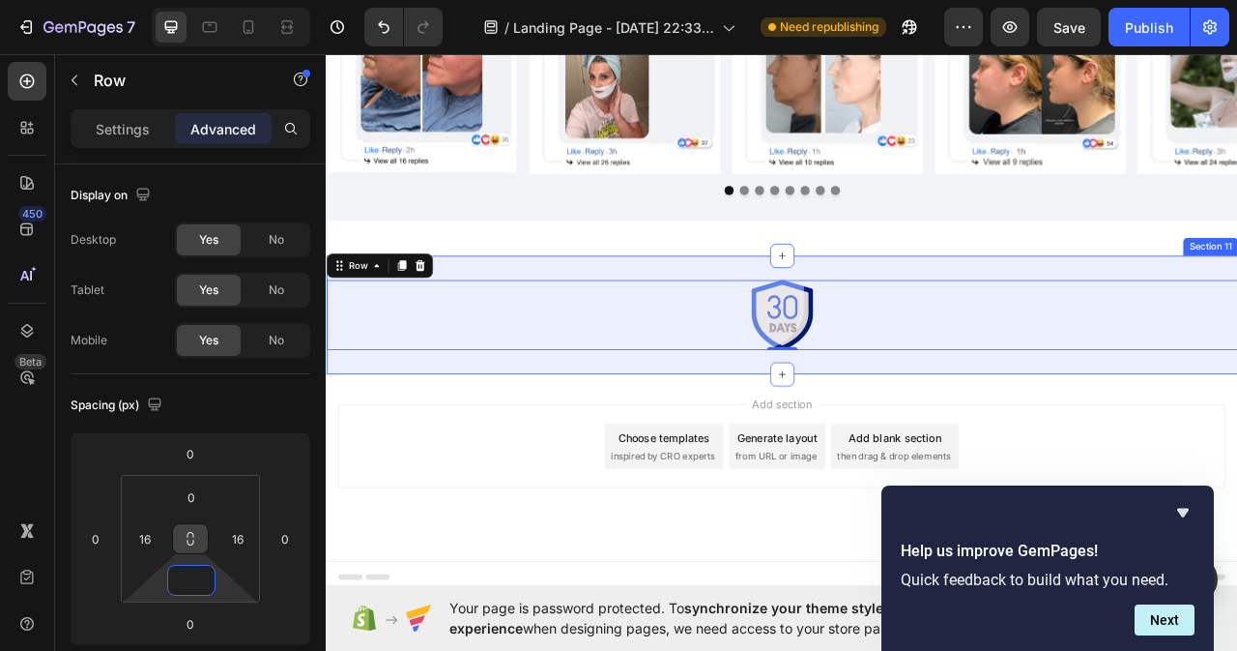
click at [986, 327] on div "Image Row 0 Section 11" at bounding box center [906, 386] width 1160 height 151
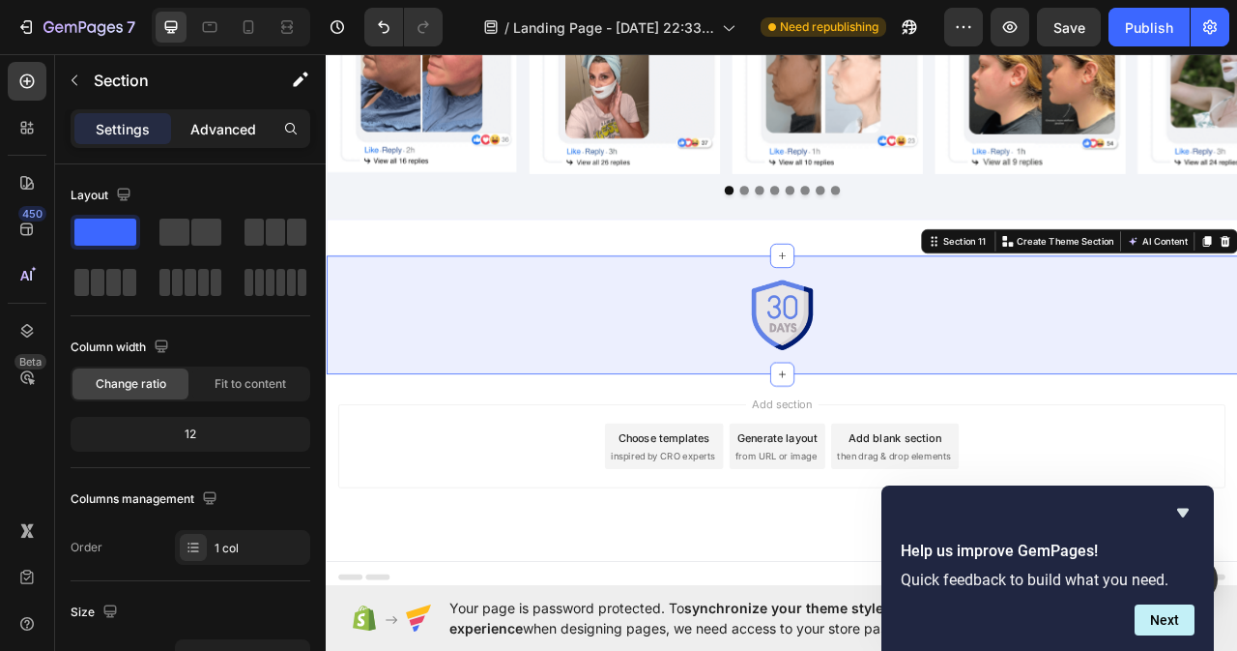
click at [223, 132] on p "Advanced" at bounding box center [223, 129] width 66 height 20
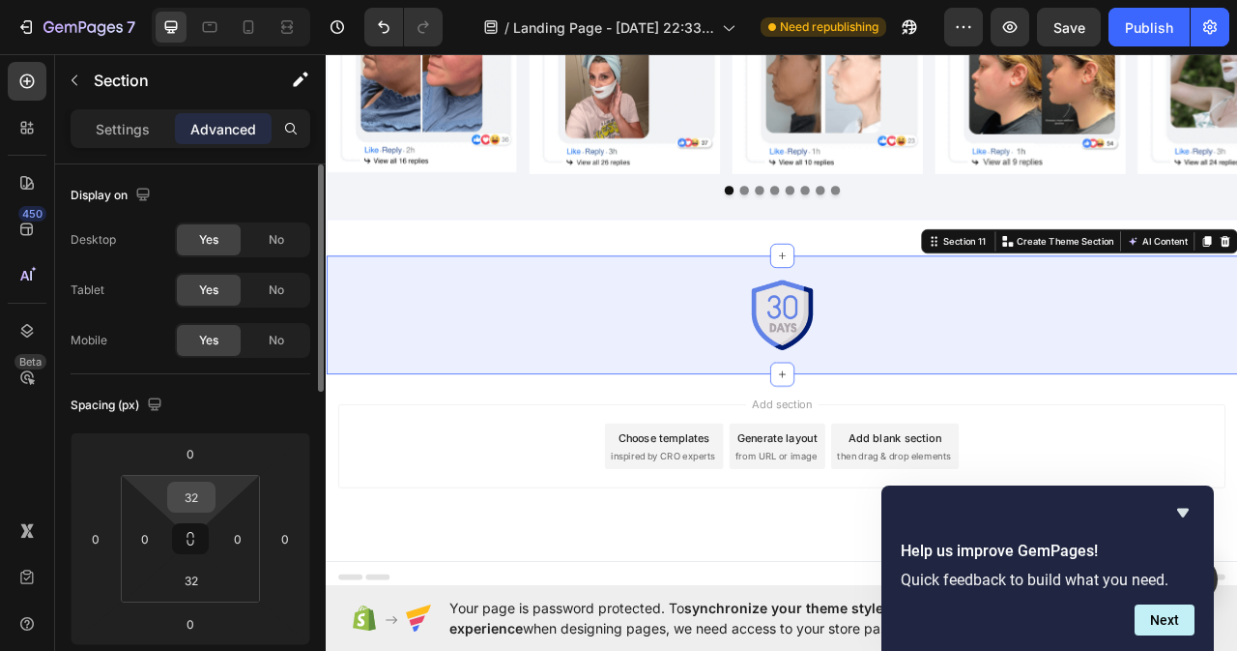
click at [209, 497] on input "32" at bounding box center [191, 496] width 39 height 29
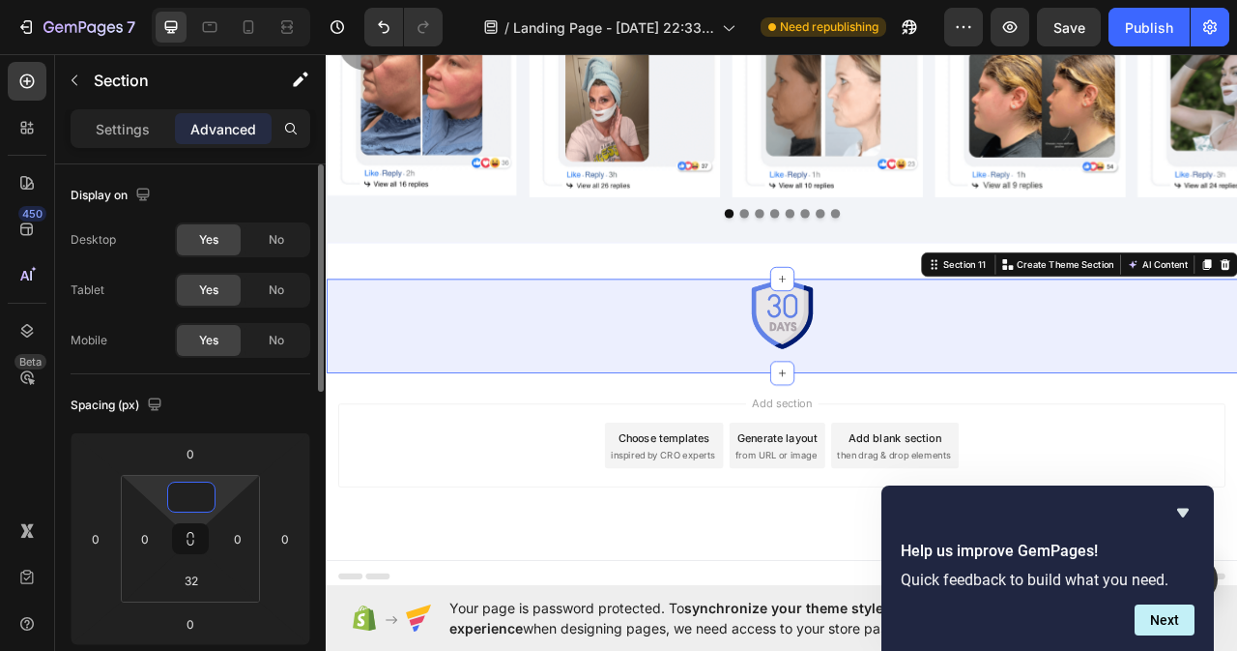
scroll to position [8310, 0]
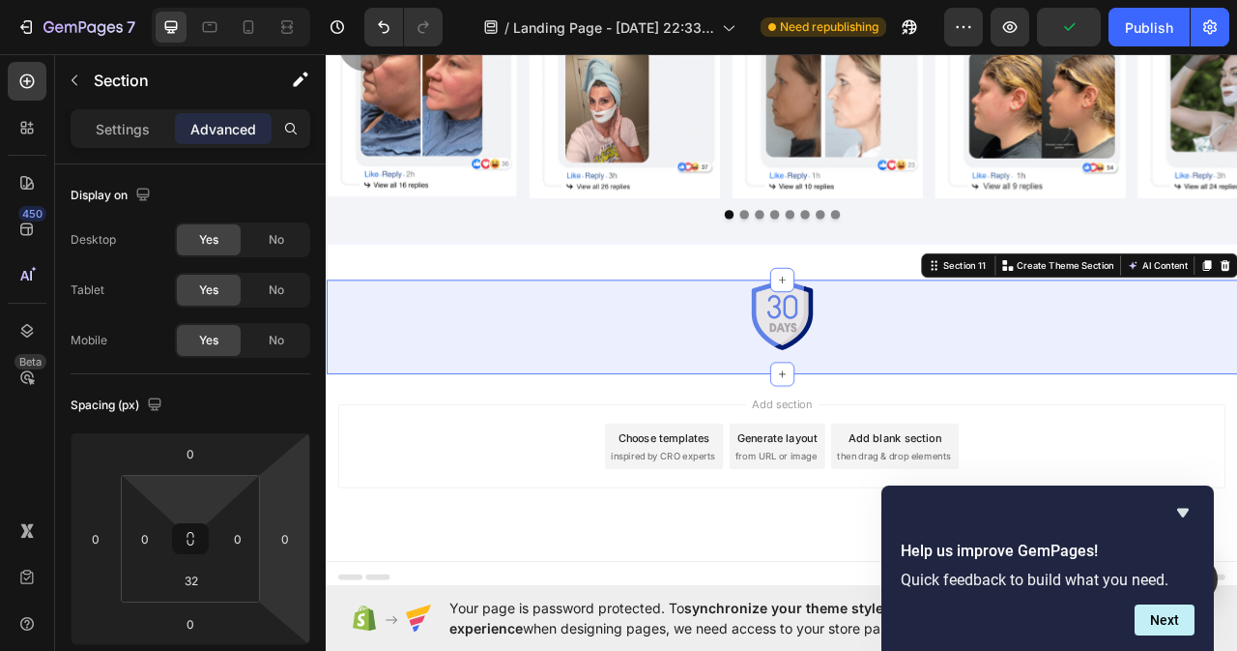
type input "0"
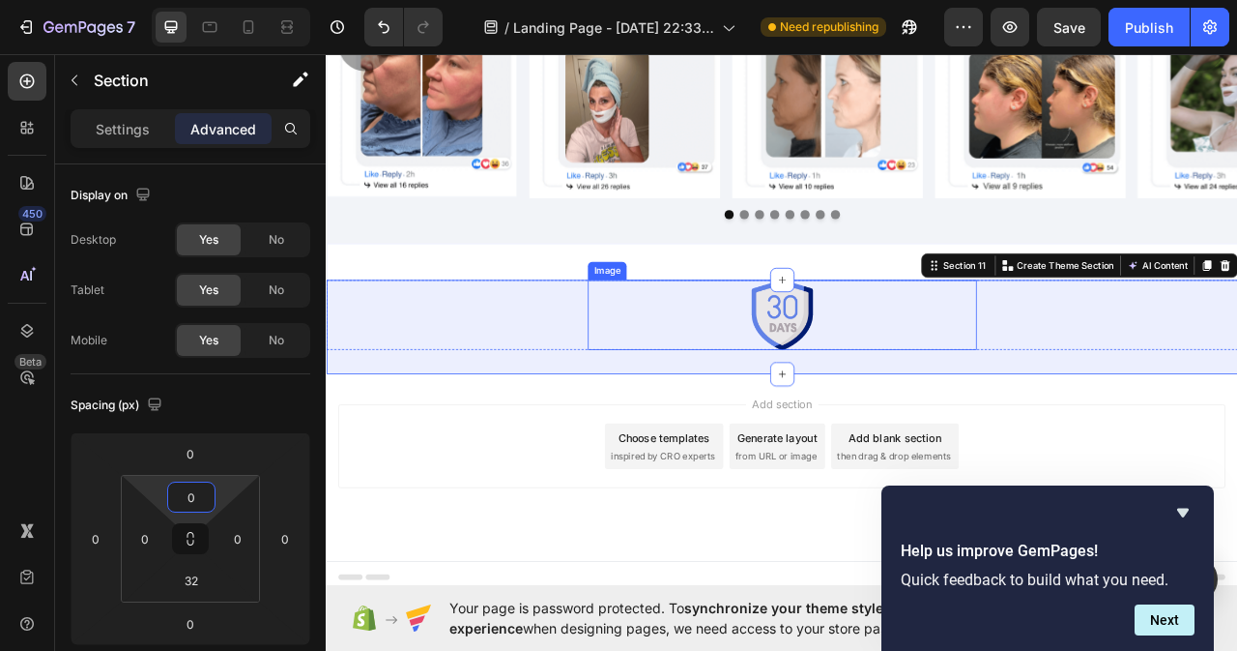
click at [947, 392] on div at bounding box center [905, 386] width 495 height 89
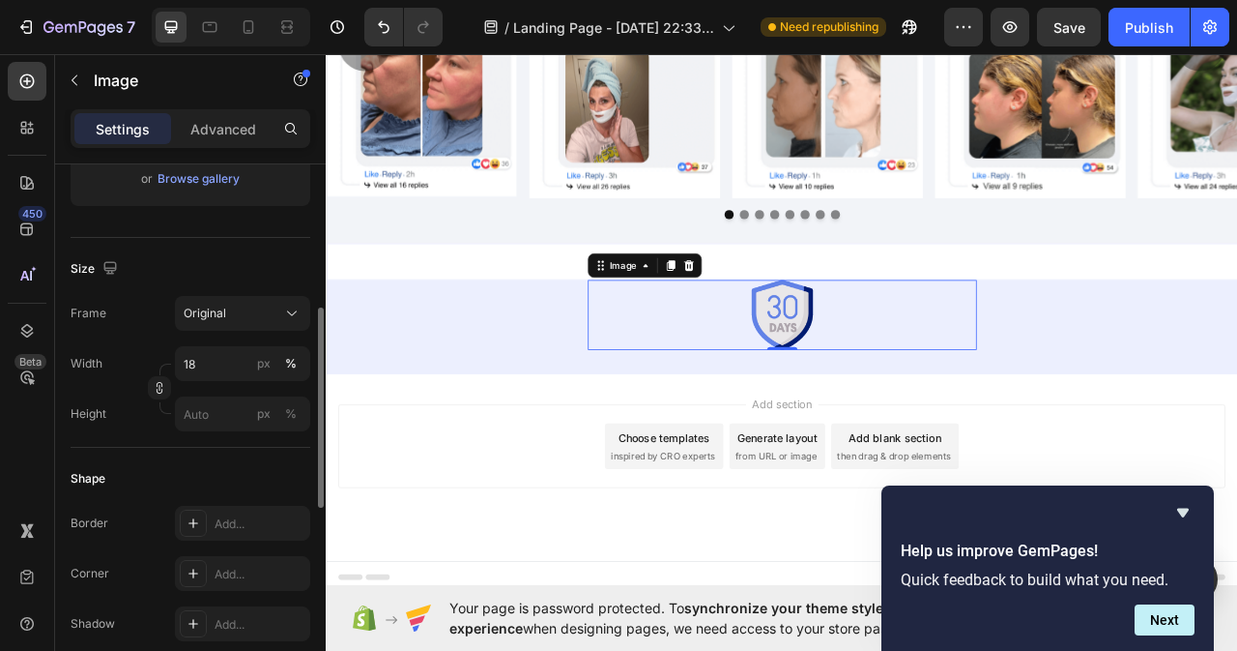
scroll to position [483, 0]
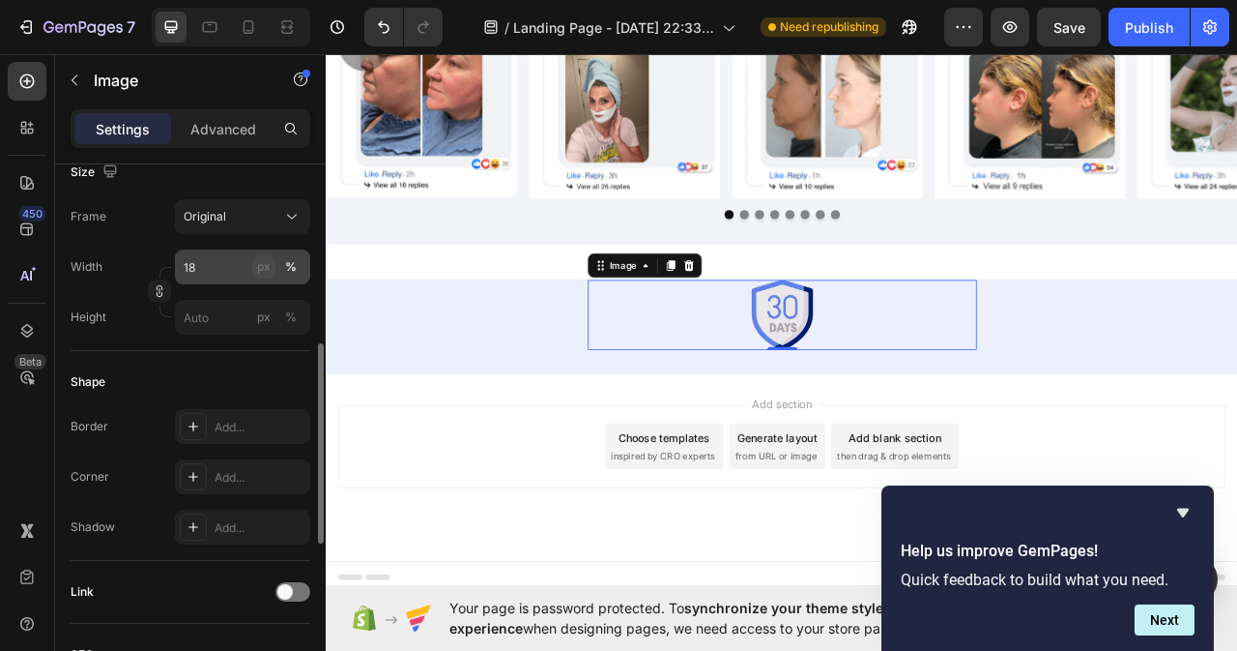
click at [267, 269] on div "px" at bounding box center [264, 266] width 14 height 17
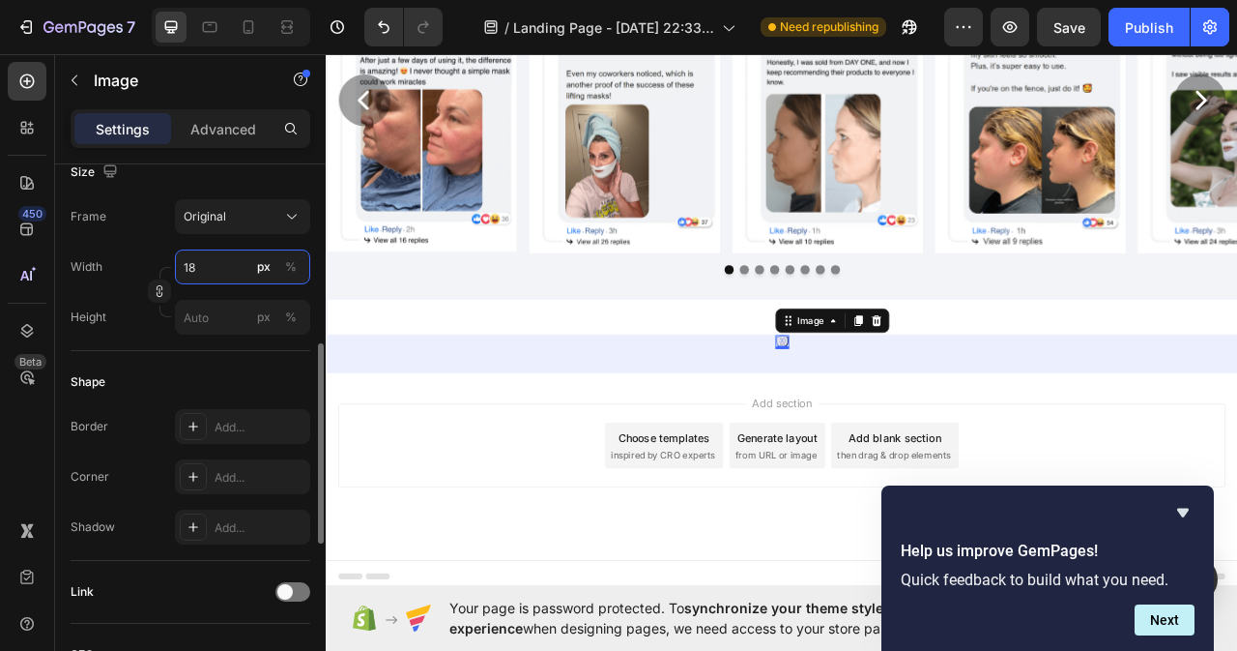
scroll to position [8238, 0]
click at [203, 267] on input "18" at bounding box center [242, 266] width 135 height 35
type input "1"
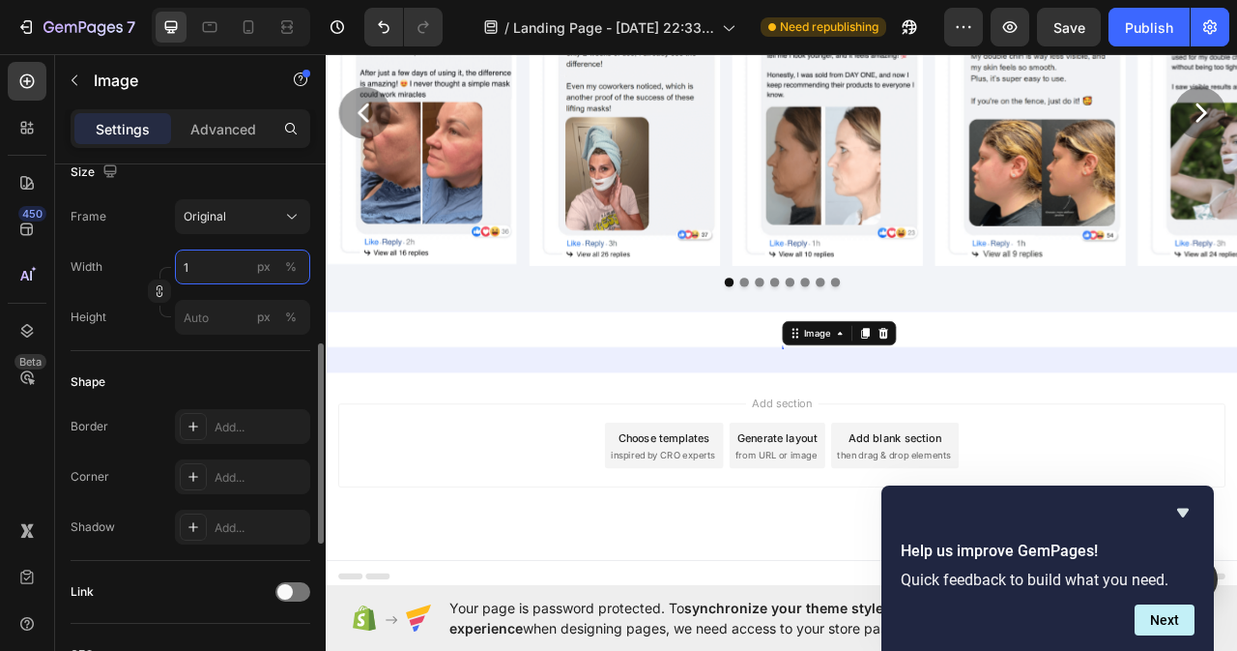
scroll to position [8222, 0]
type input "1"
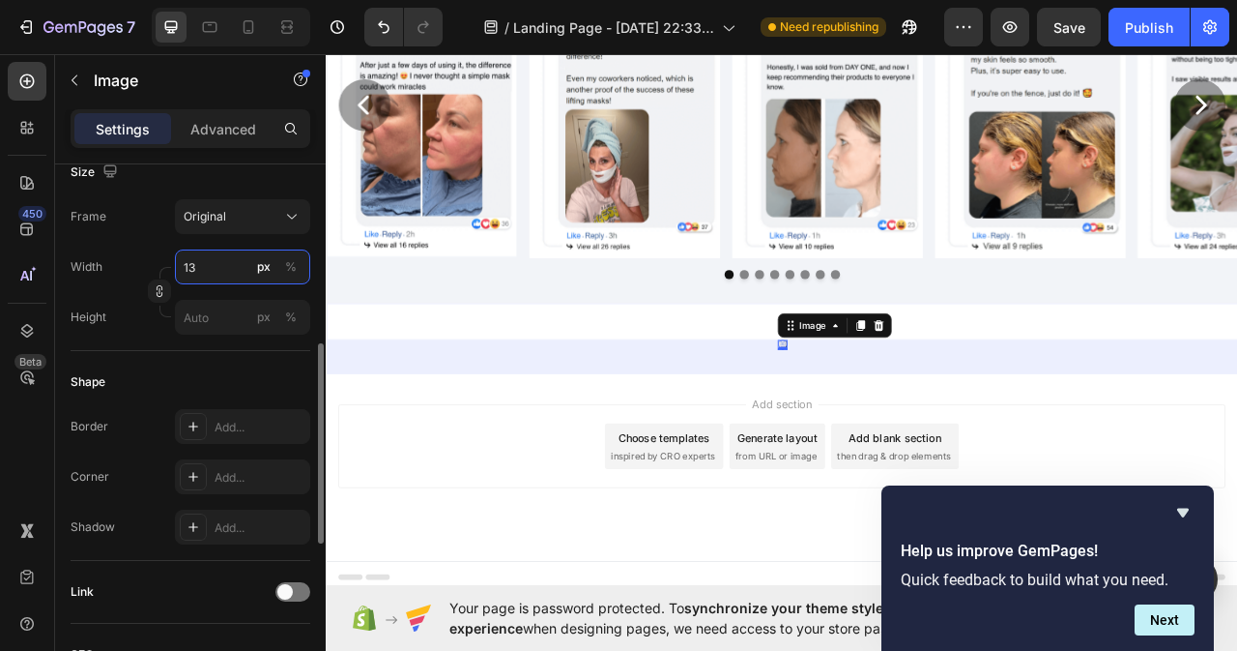
type input "130"
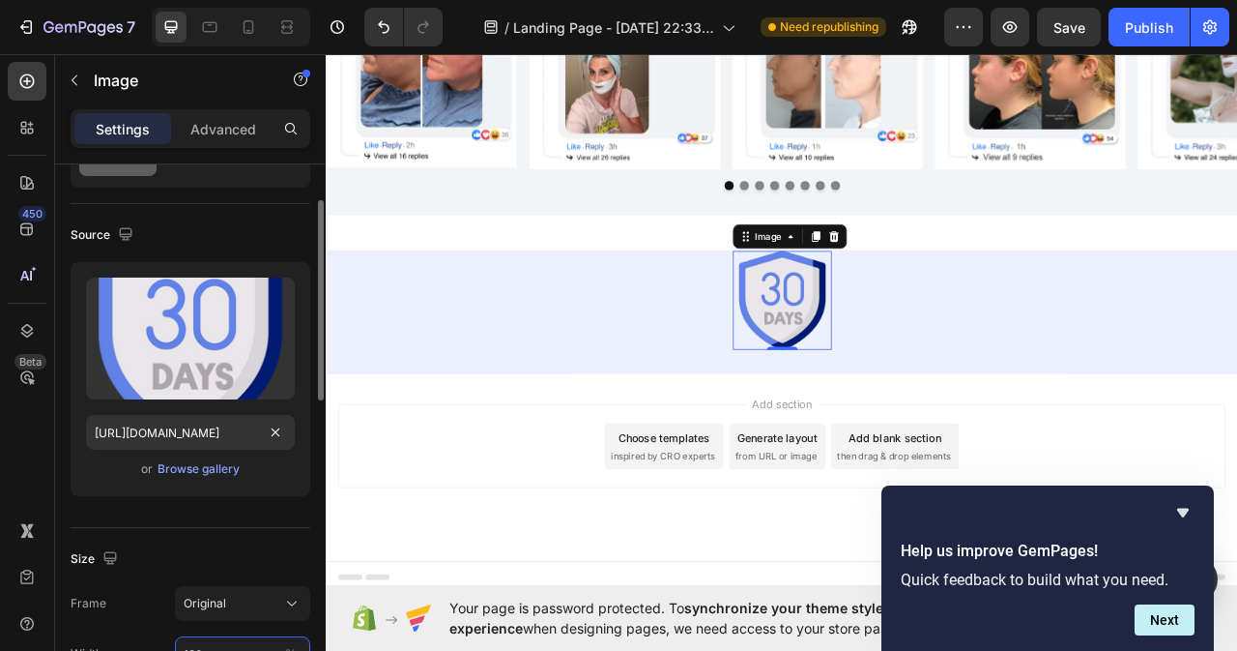
scroll to position [0, 0]
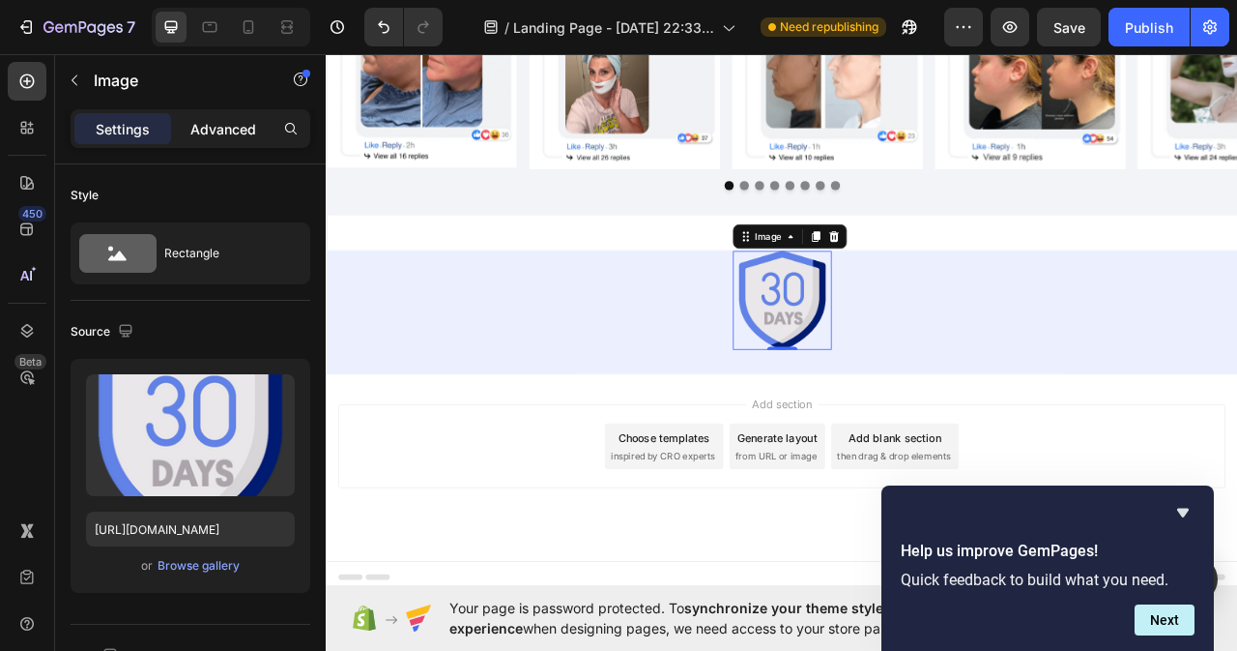
click at [240, 126] on p "Advanced" at bounding box center [223, 129] width 66 height 20
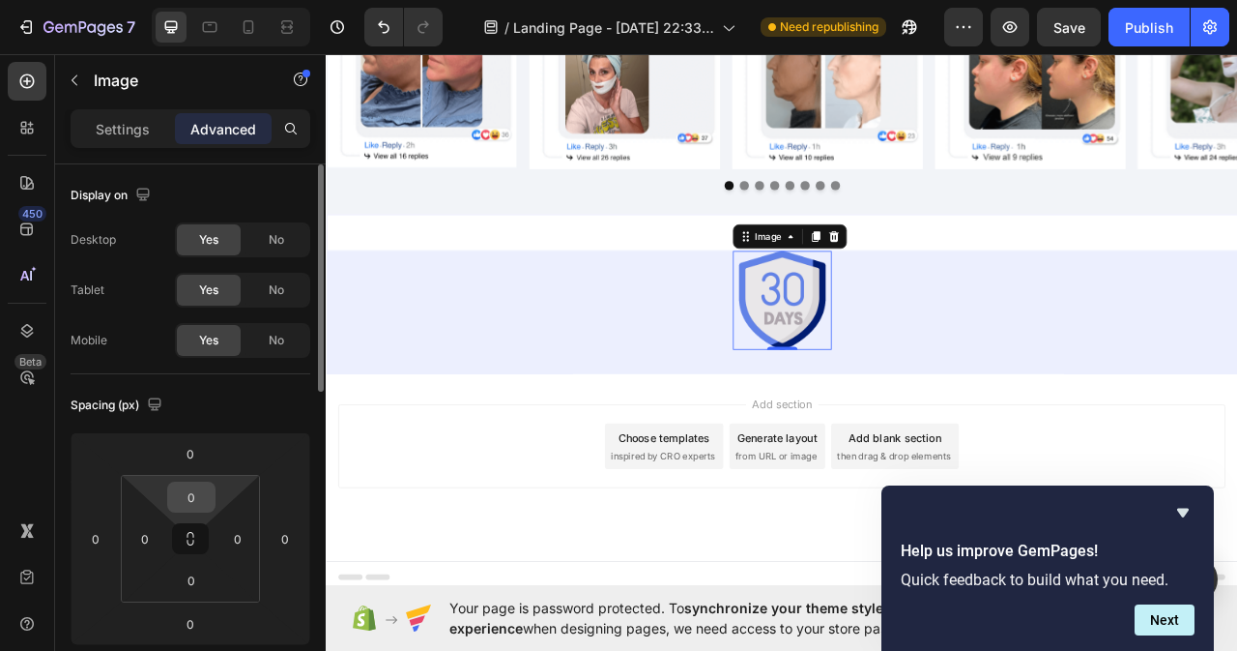
click at [204, 493] on input "0" at bounding box center [191, 496] width 39 height 29
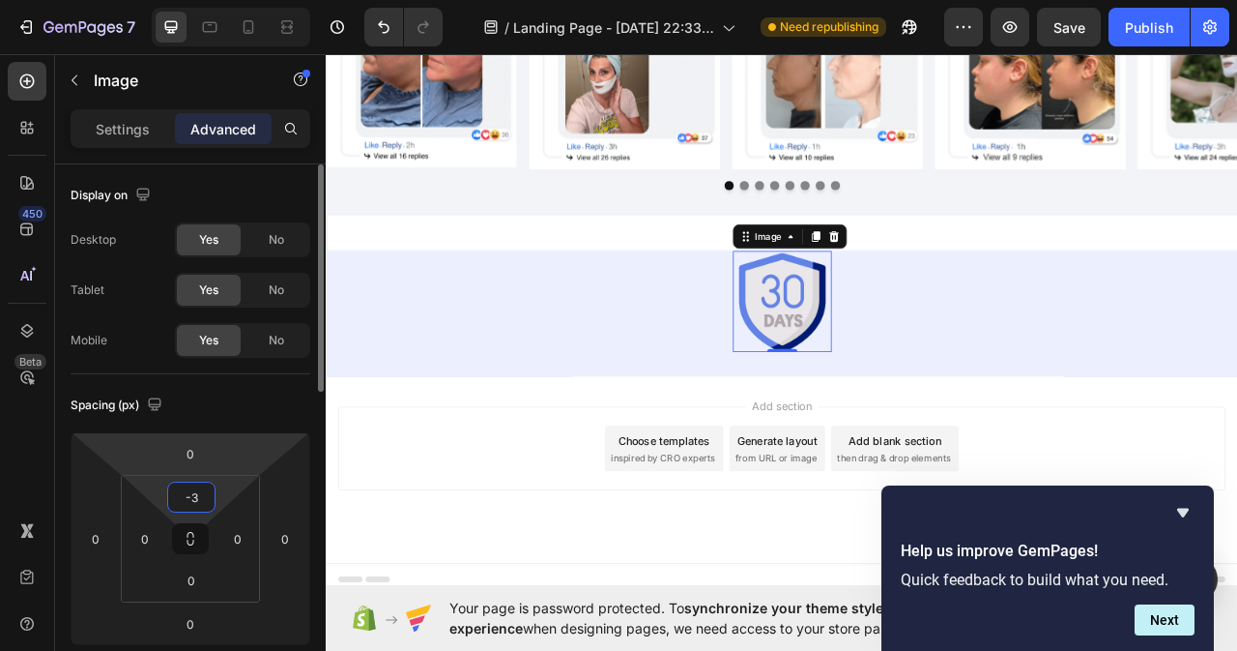
scroll to position [8349, 0]
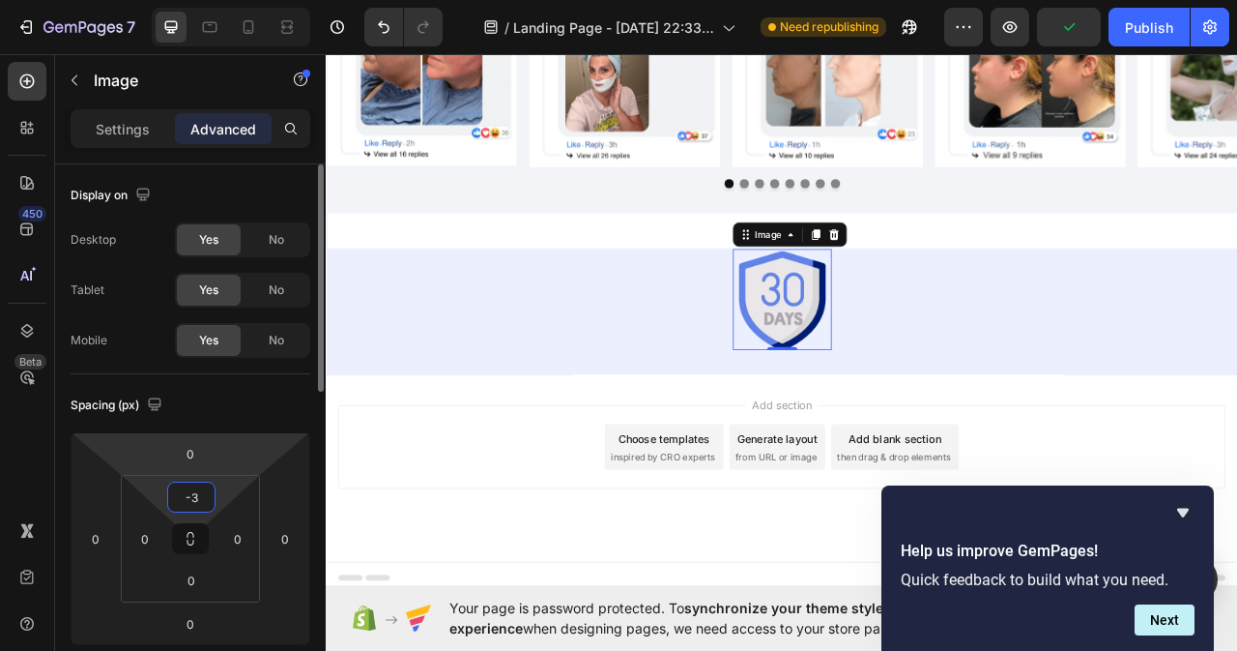
type input "-"
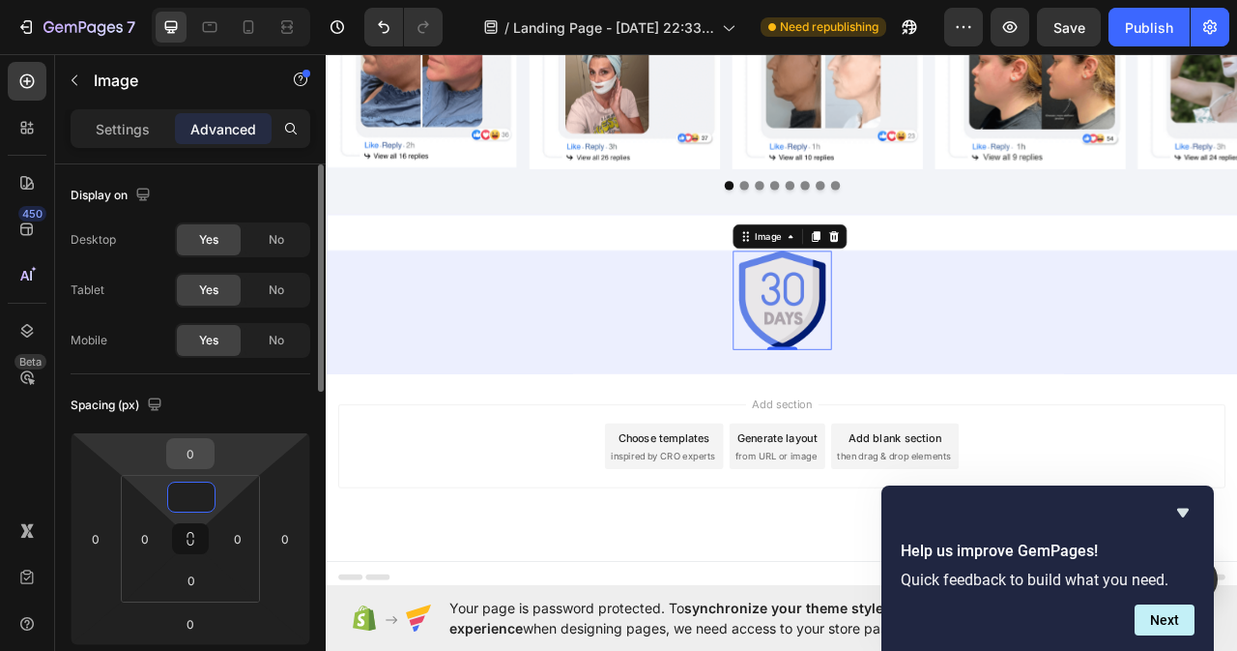
click at [197, 457] on input "0" at bounding box center [190, 453] width 39 height 29
type input "0"
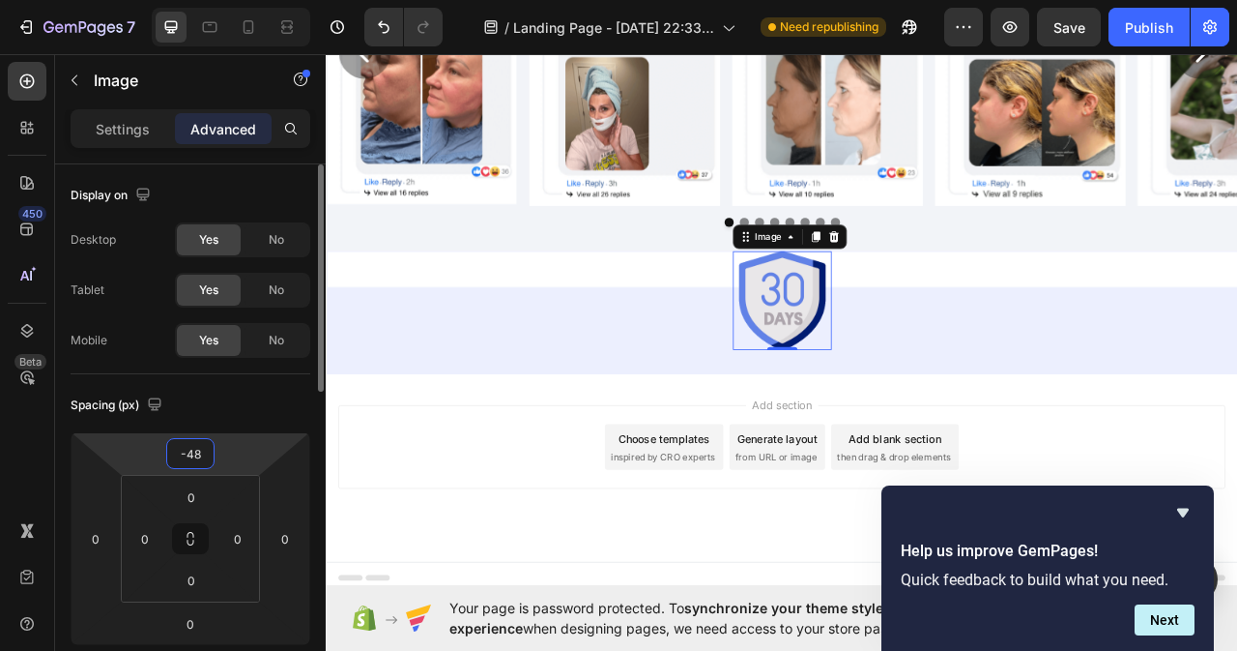
scroll to position [8300, 0]
type input "-46"
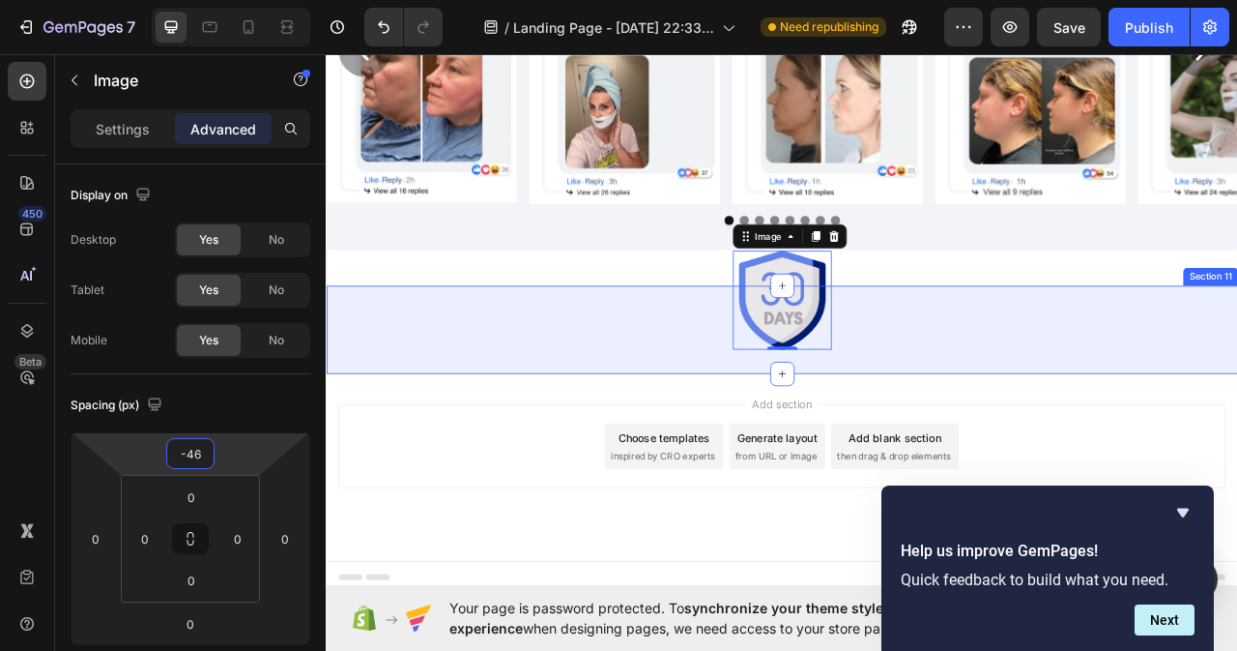
click at [799, 443] on div "Image 0 Row Section 11" at bounding box center [906, 406] width 1160 height 112
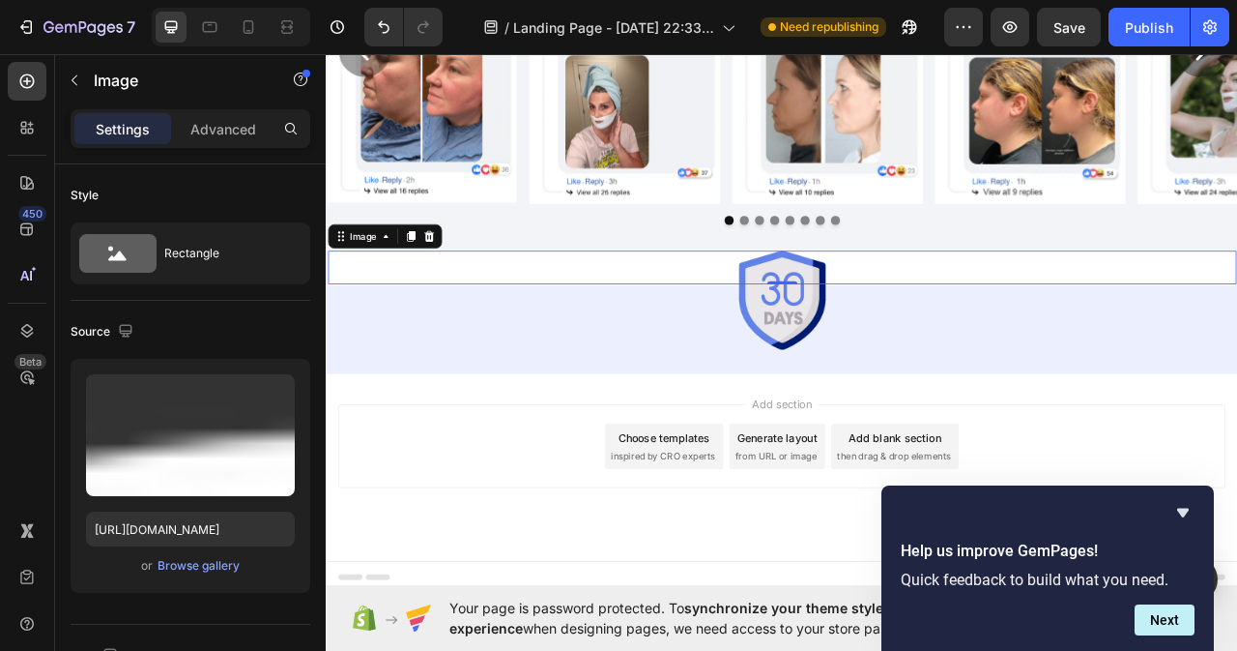
click at [961, 334] on img at bounding box center [906, 326] width 1156 height 43
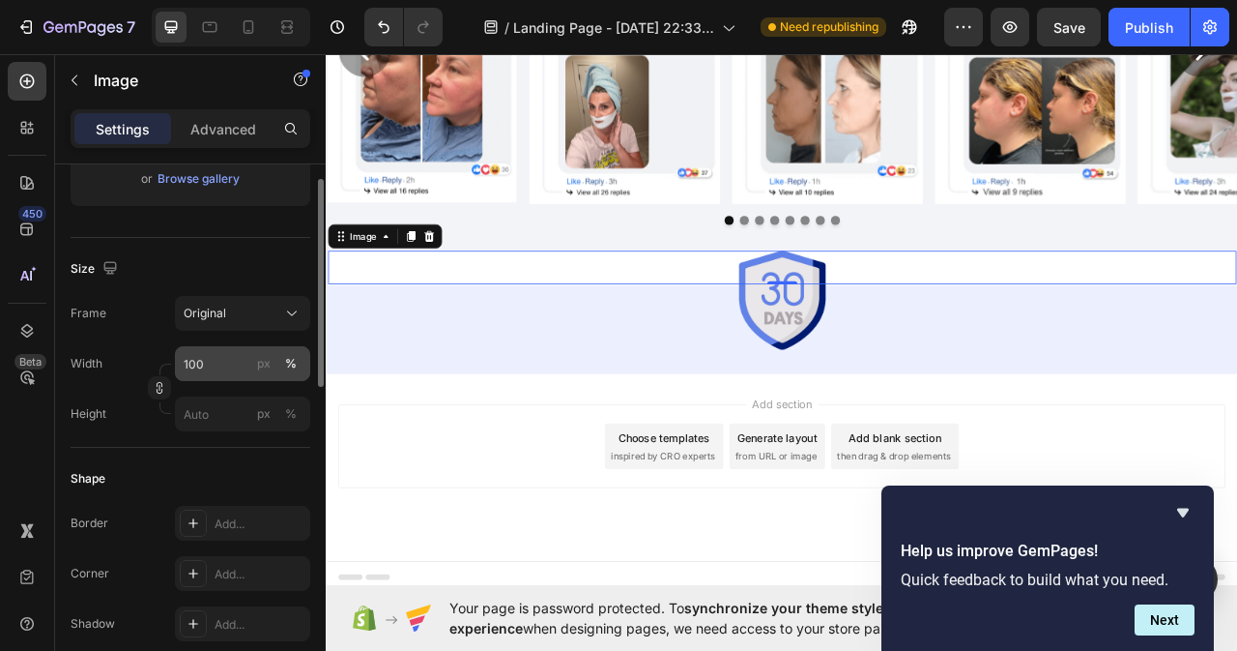
scroll to position [290, 0]
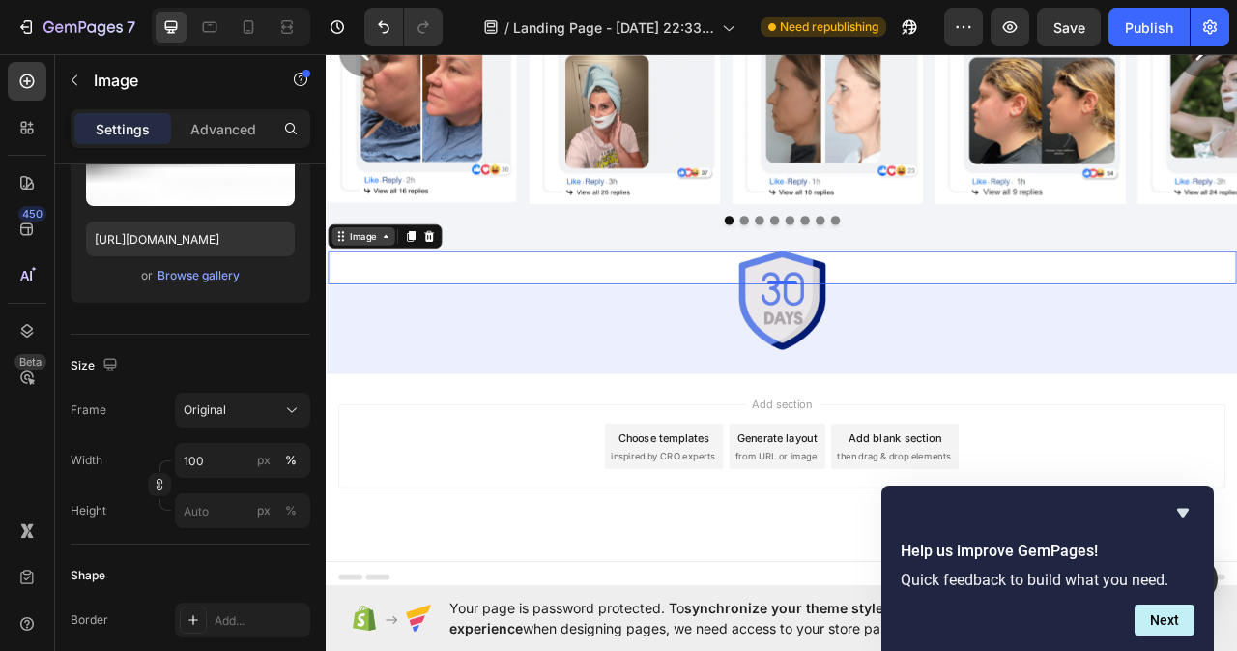
click at [393, 292] on icon at bounding box center [400, 286] width 15 height 15
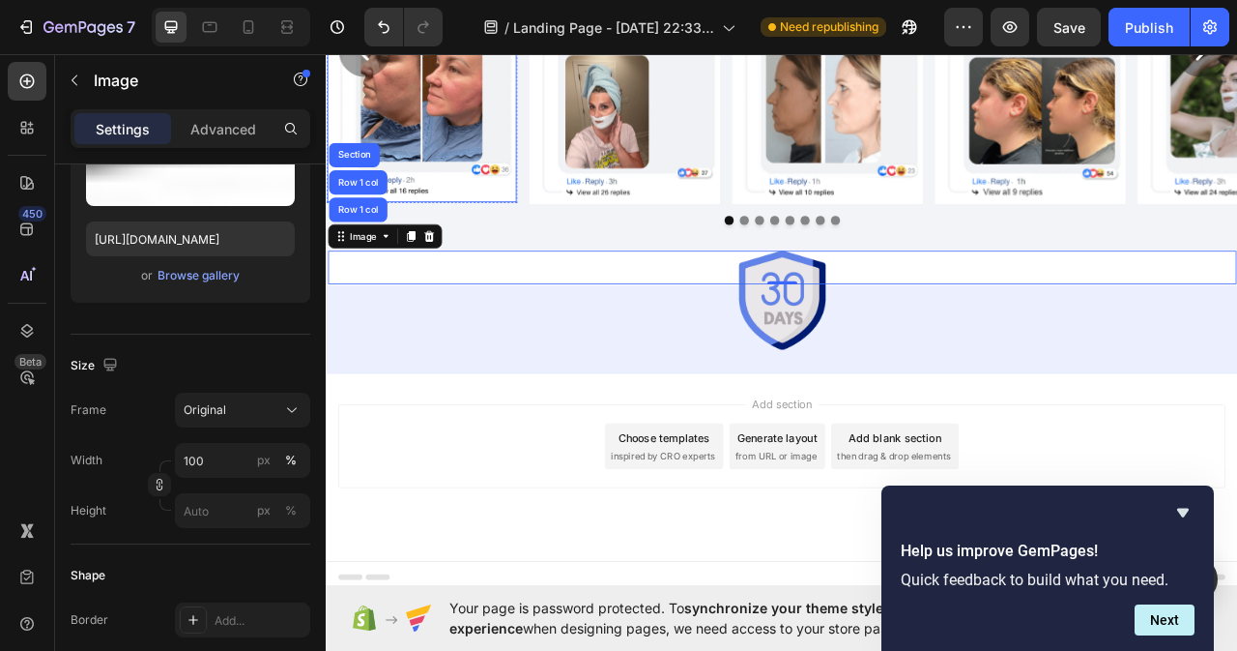
click at [360, 165] on img at bounding box center [447, 50] width 241 height 385
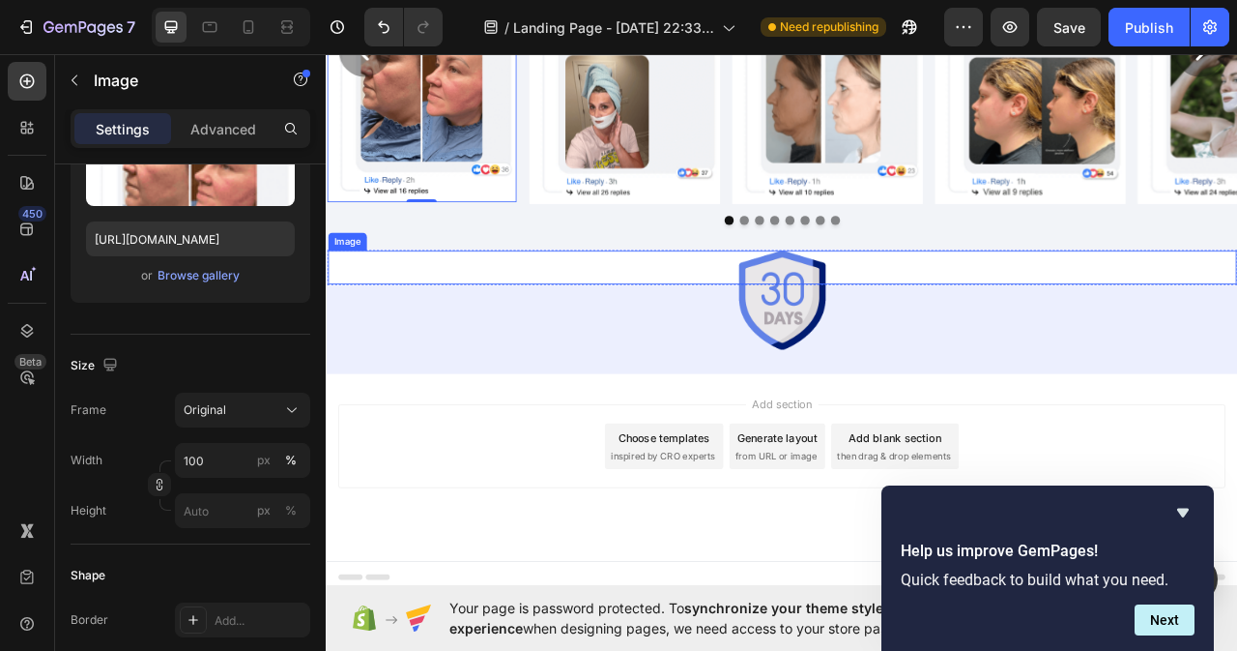
click at [435, 322] on img at bounding box center [906, 326] width 1156 height 43
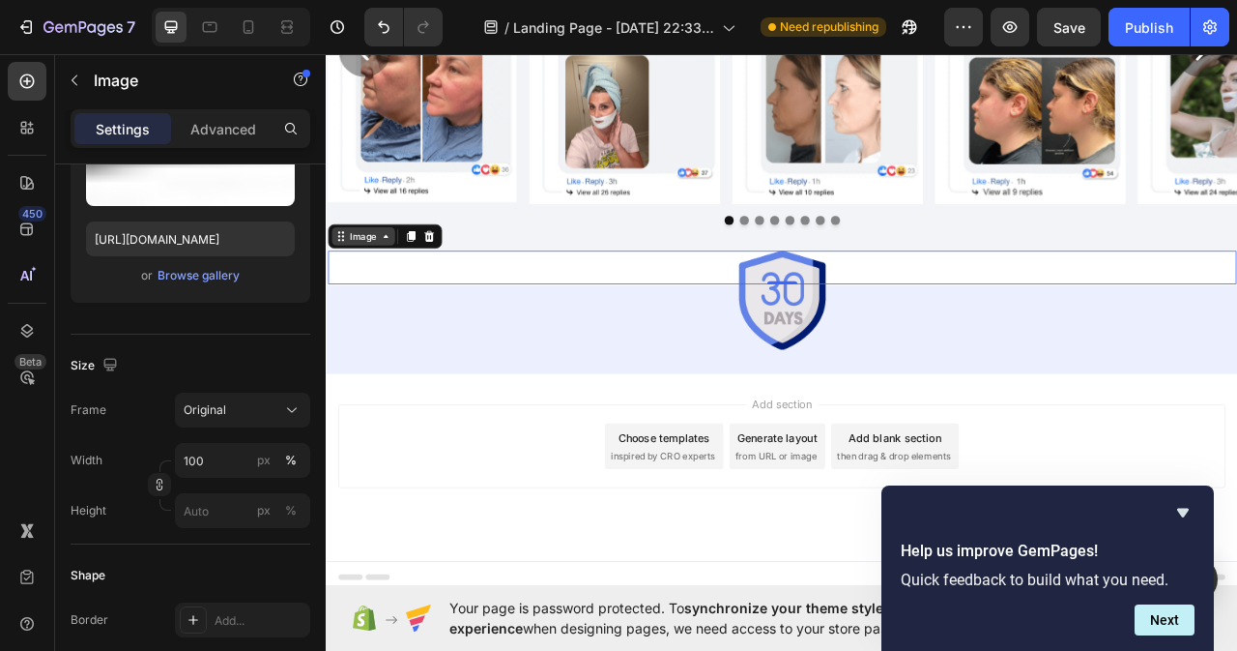
click at [396, 292] on icon at bounding box center [400, 286] width 15 height 15
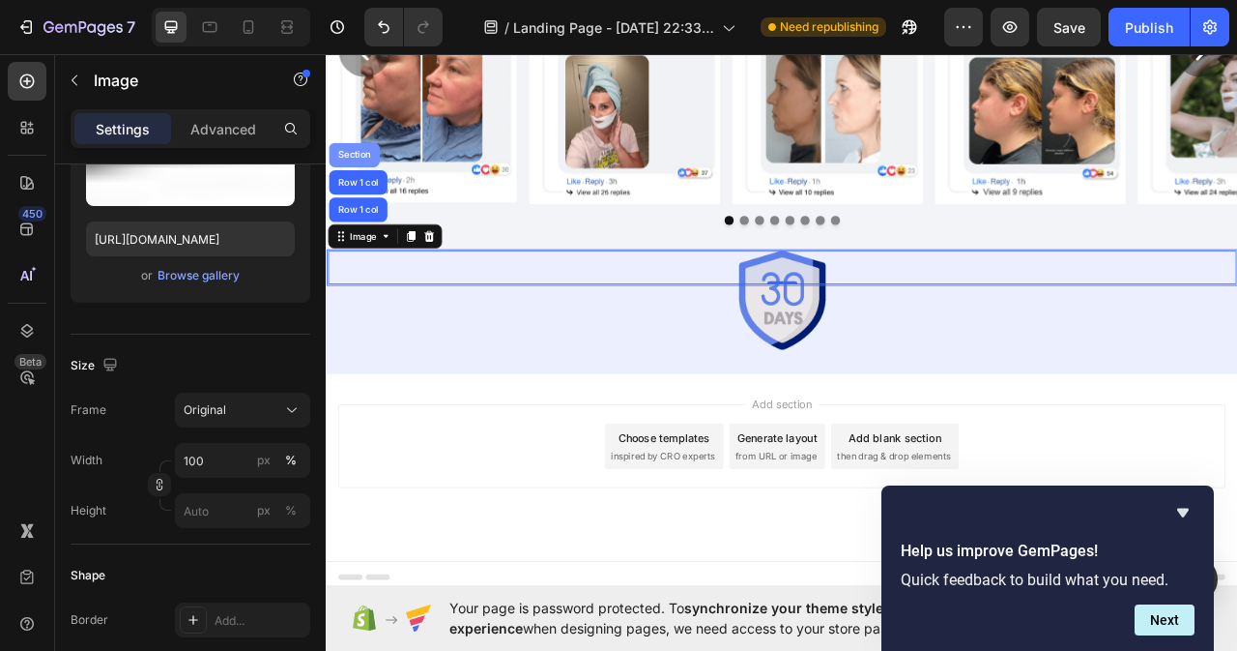
click at [369, 188] on div "Section" at bounding box center [360, 184] width 49 height 12
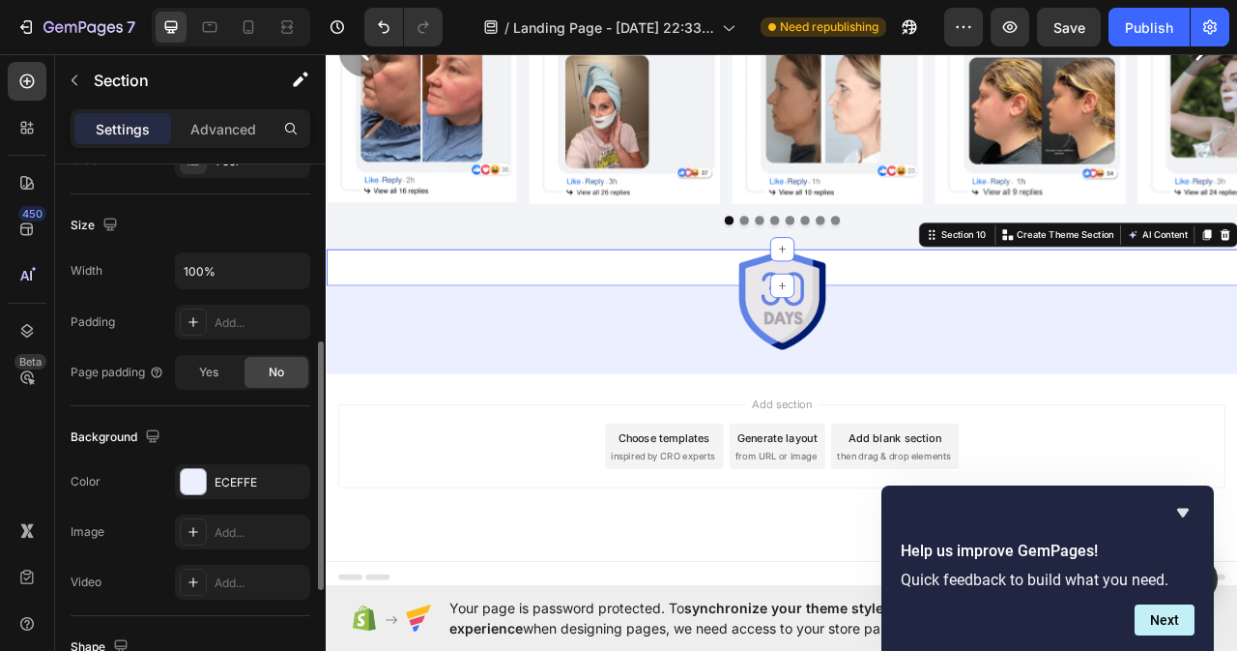
scroll to position [483, 0]
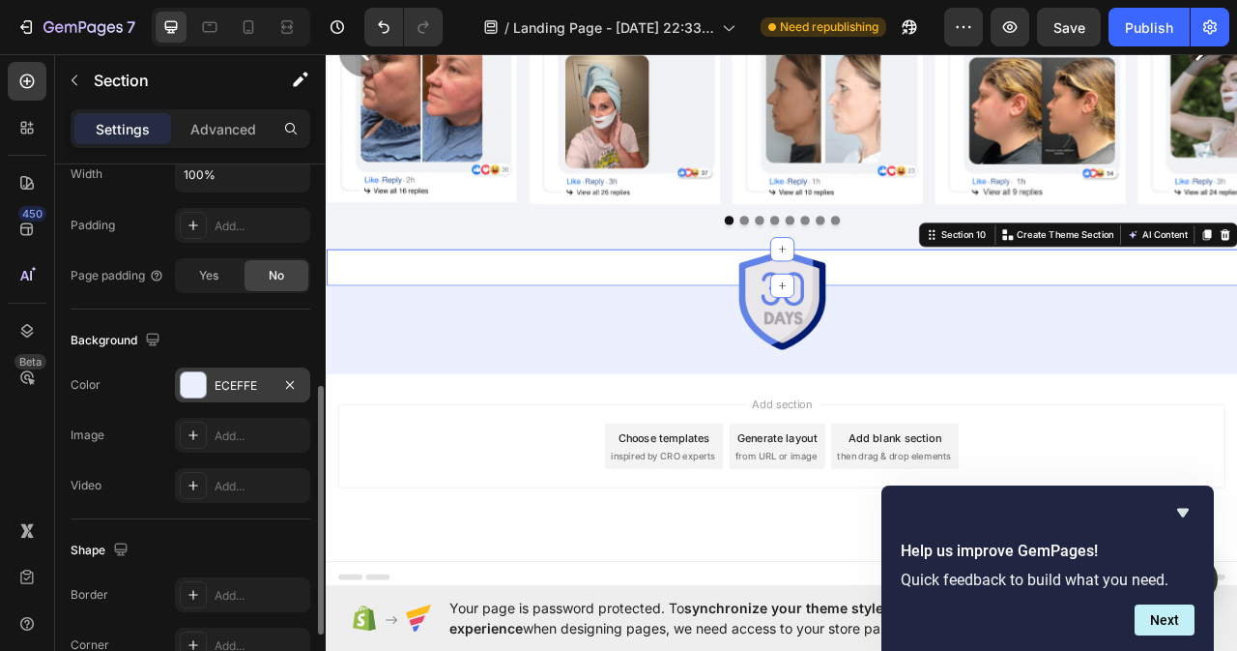
click at [246, 378] on div "ECEFFE" at bounding box center [243, 385] width 56 height 17
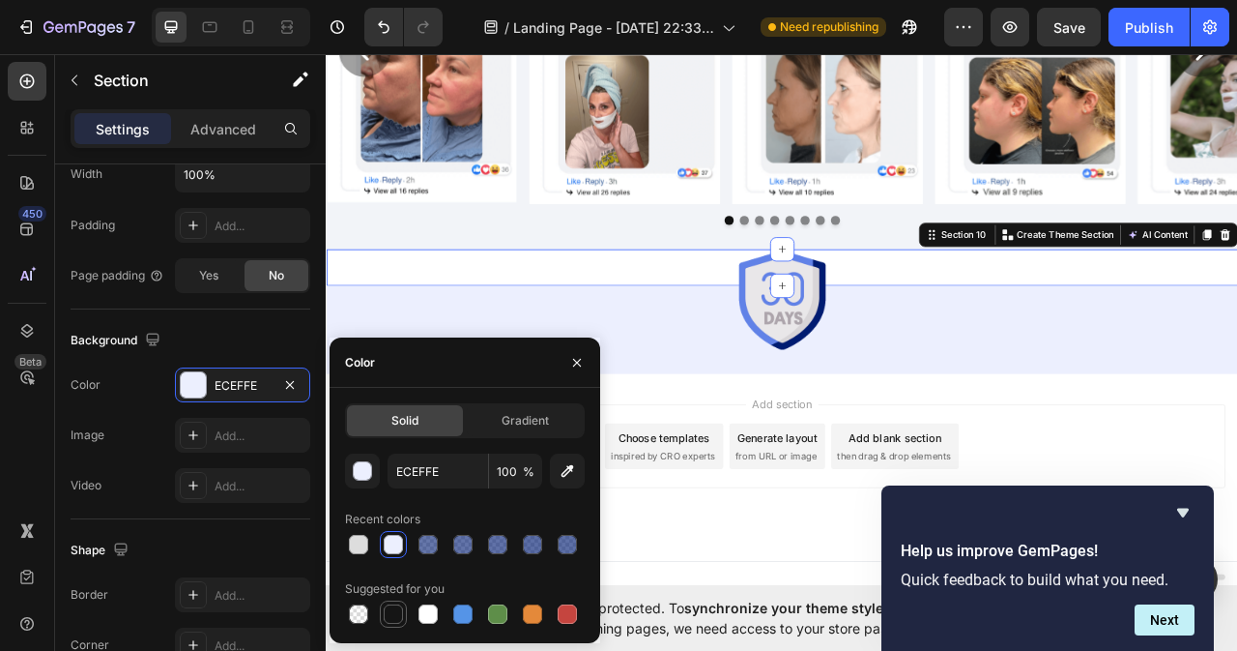
click at [398, 617] on div at bounding box center [393, 613] width 19 height 19
click at [392, 548] on div at bounding box center [393, 544] width 19 height 19
click at [360, 548] on div at bounding box center [358, 544] width 19 height 19
click at [394, 550] on div at bounding box center [393, 544] width 19 height 19
type input "ECEFFE"
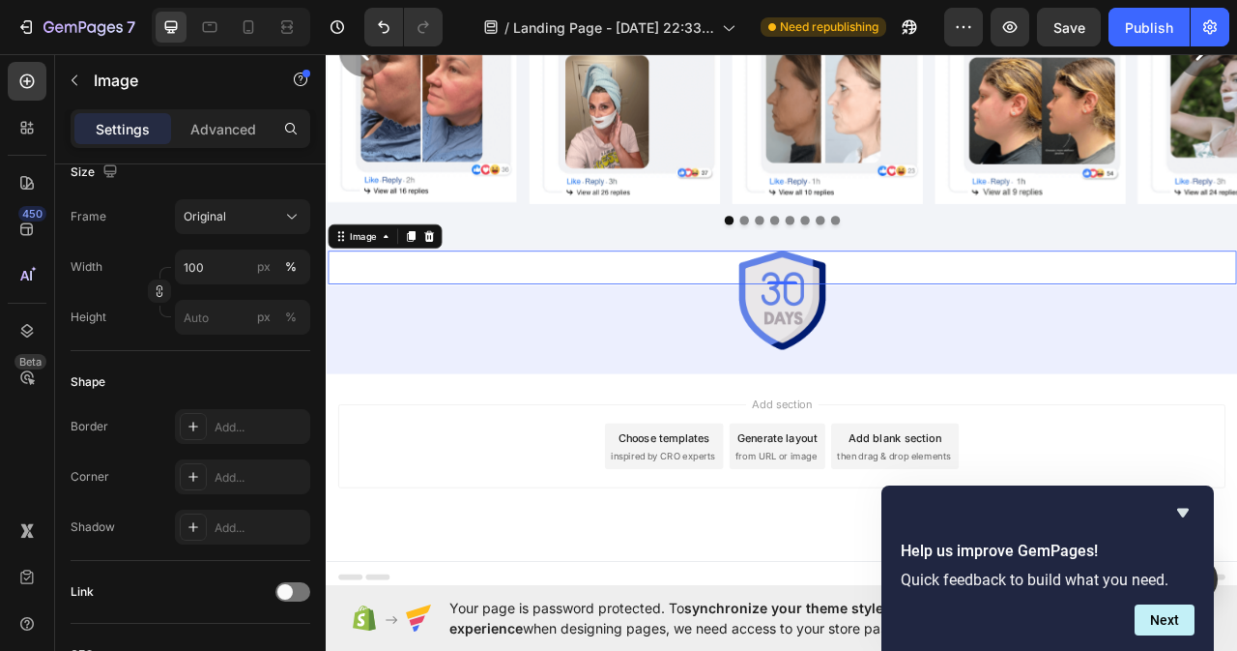
click at [338, 312] on img at bounding box center [906, 326] width 1156 height 43
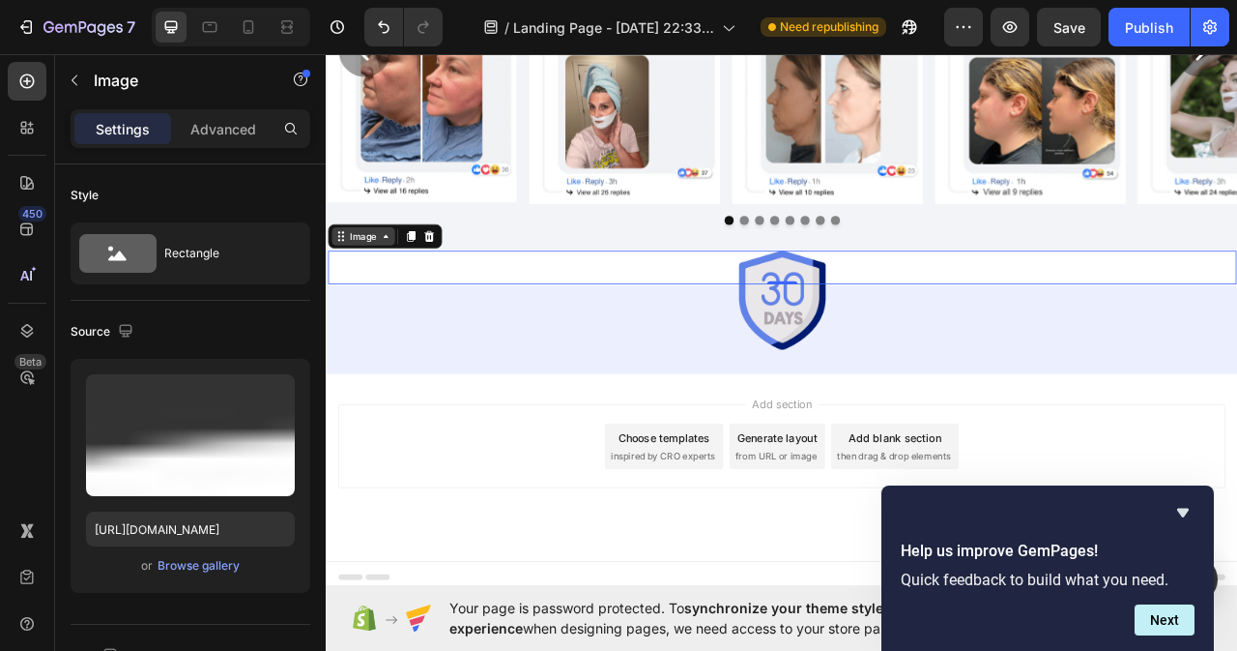
click at [401, 297] on div "Image" at bounding box center [373, 287] width 80 height 23
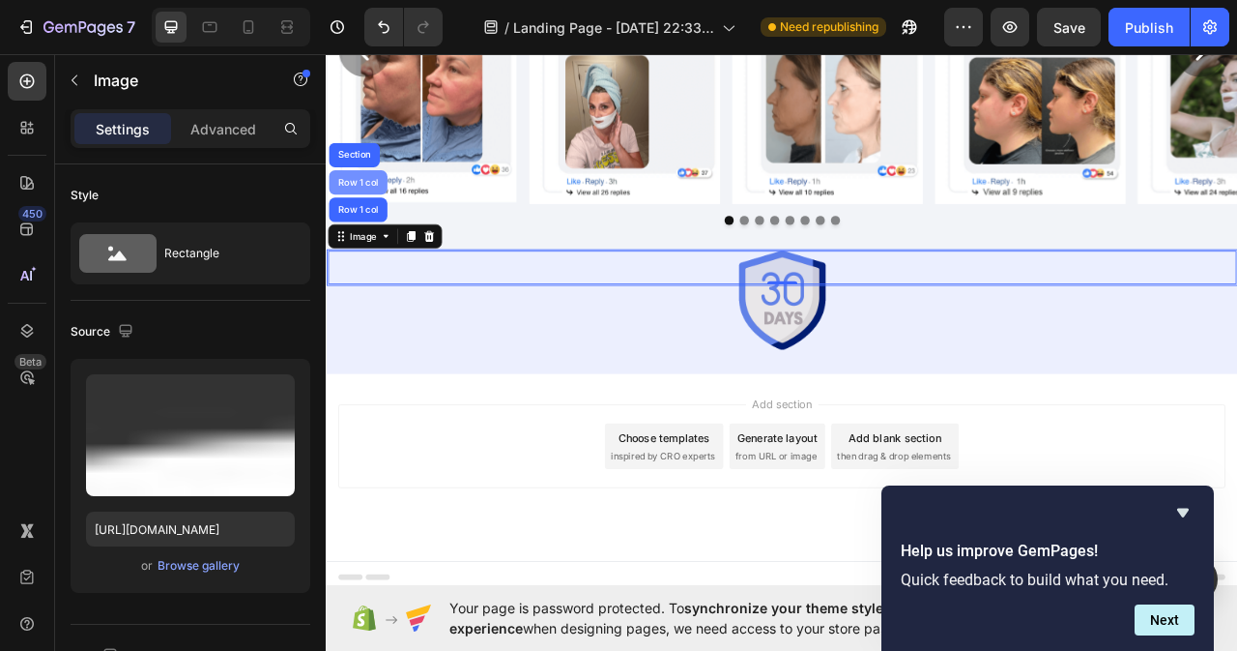
click at [377, 234] on div "Row 1 col" at bounding box center [366, 218] width 74 height 31
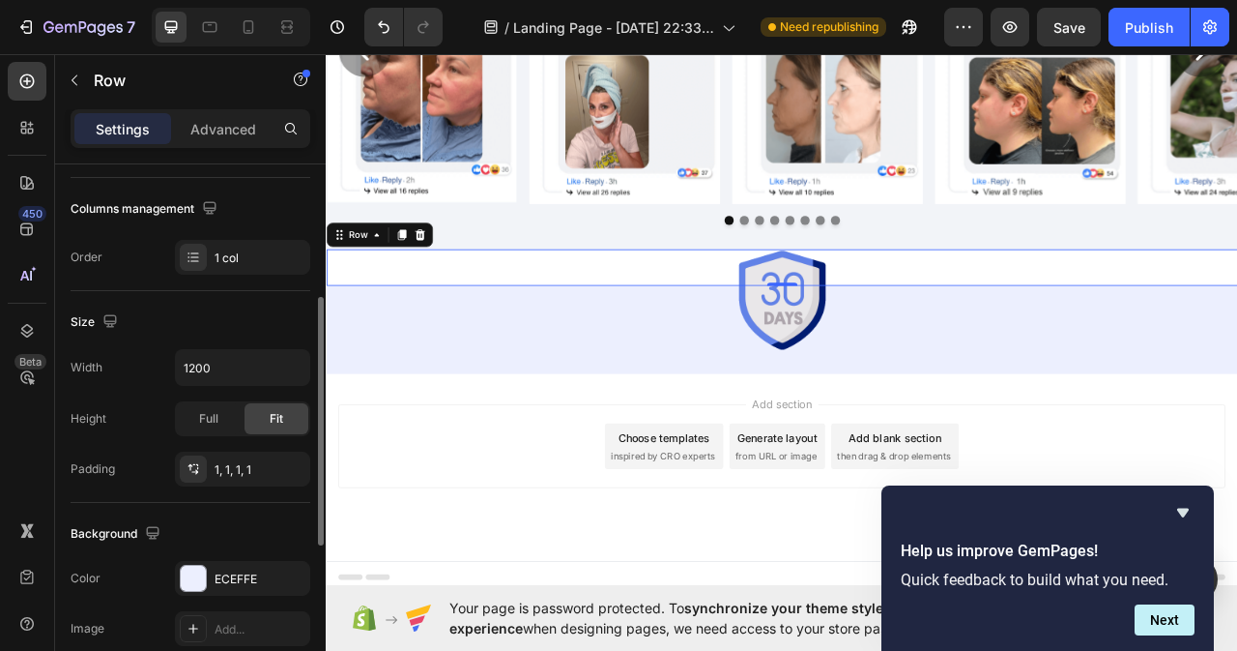
scroll to position [387, 0]
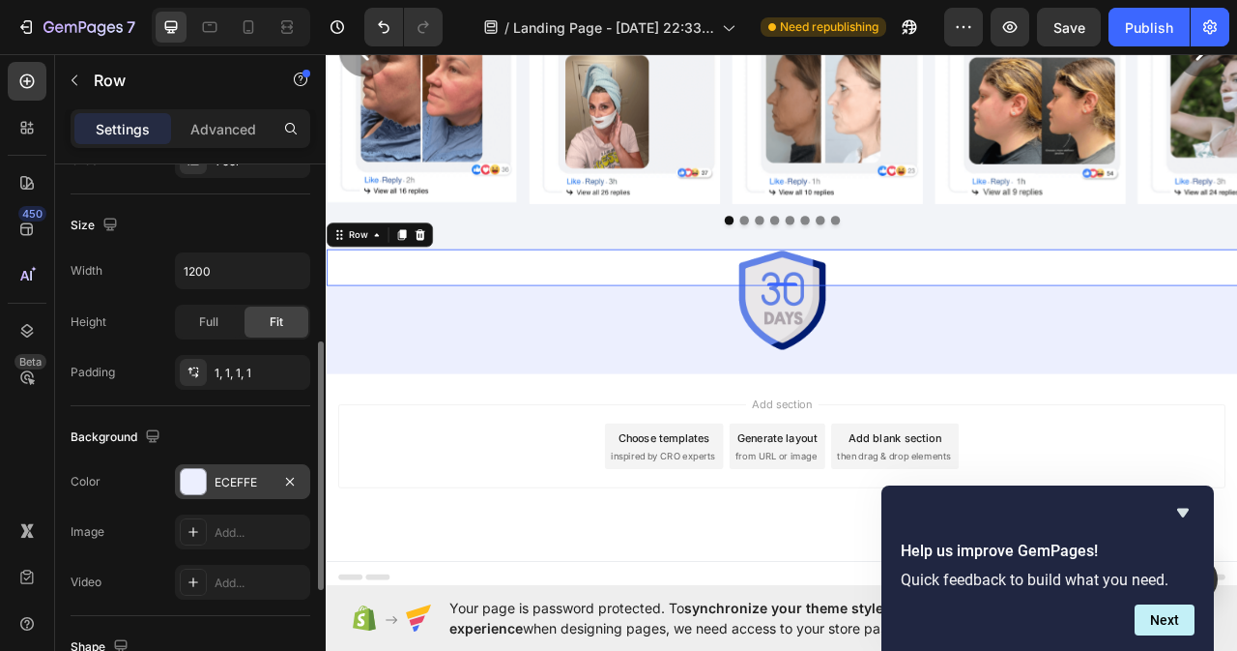
click at [257, 481] on div "ECEFFE" at bounding box center [243, 482] width 56 height 17
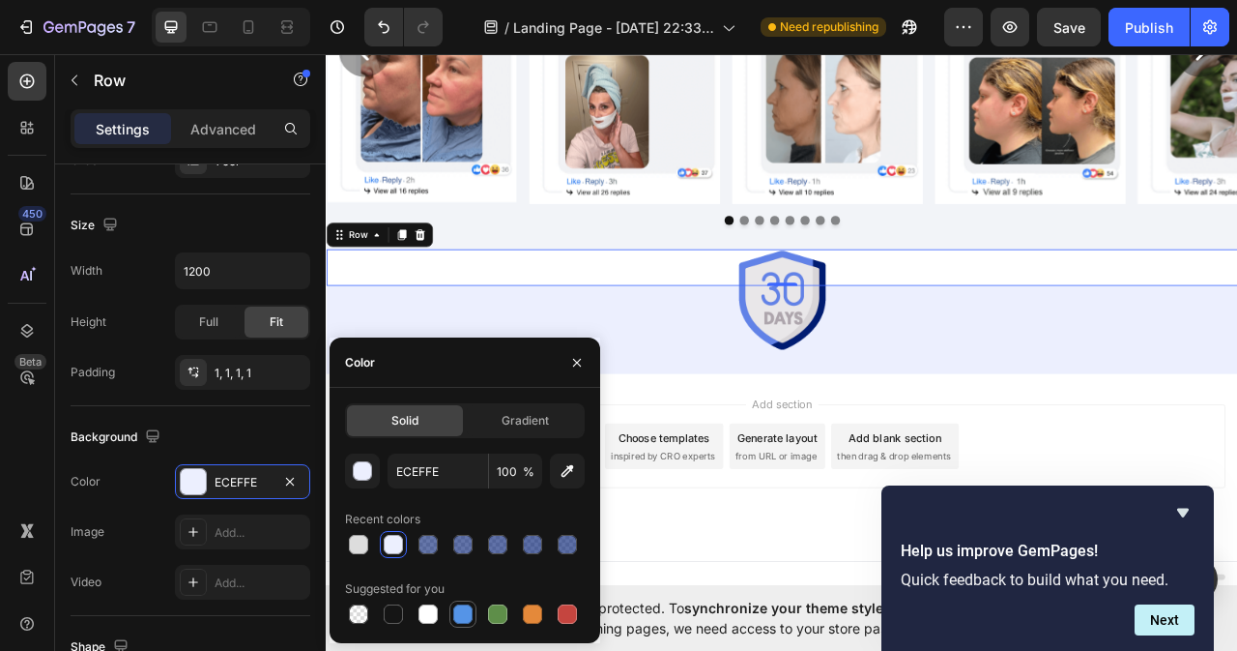
click at [460, 619] on div at bounding box center [462, 613] width 19 height 19
type input "5594E7"
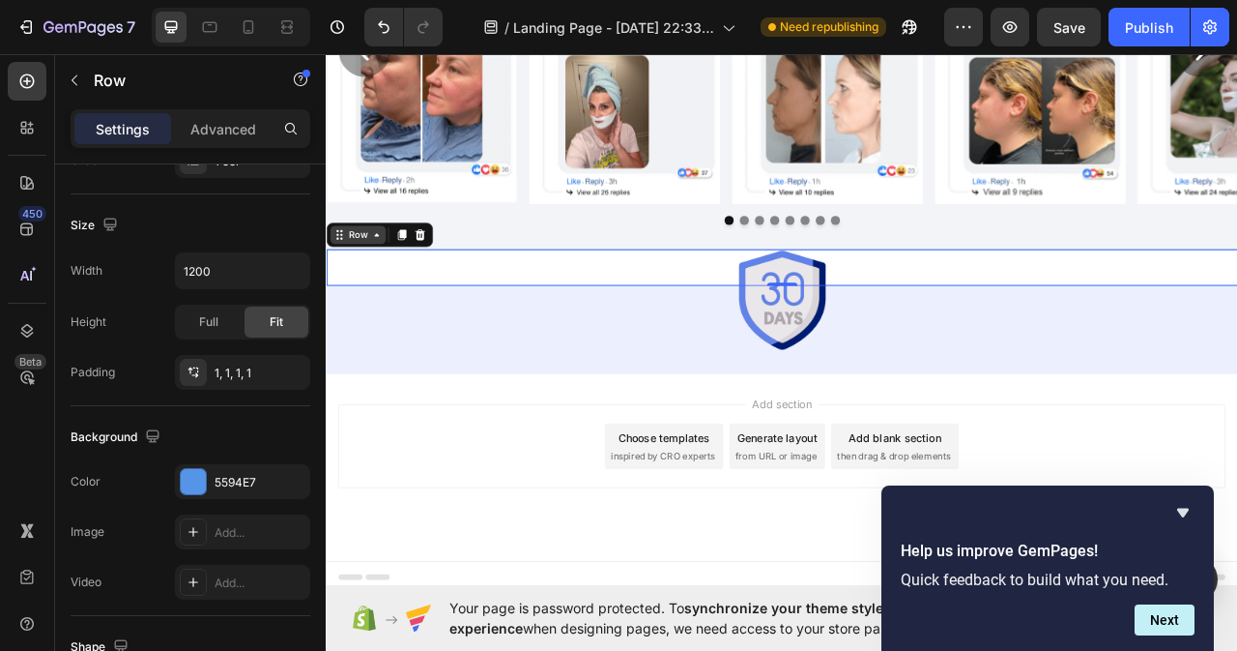
click at [391, 290] on icon at bounding box center [389, 284] width 15 height 15
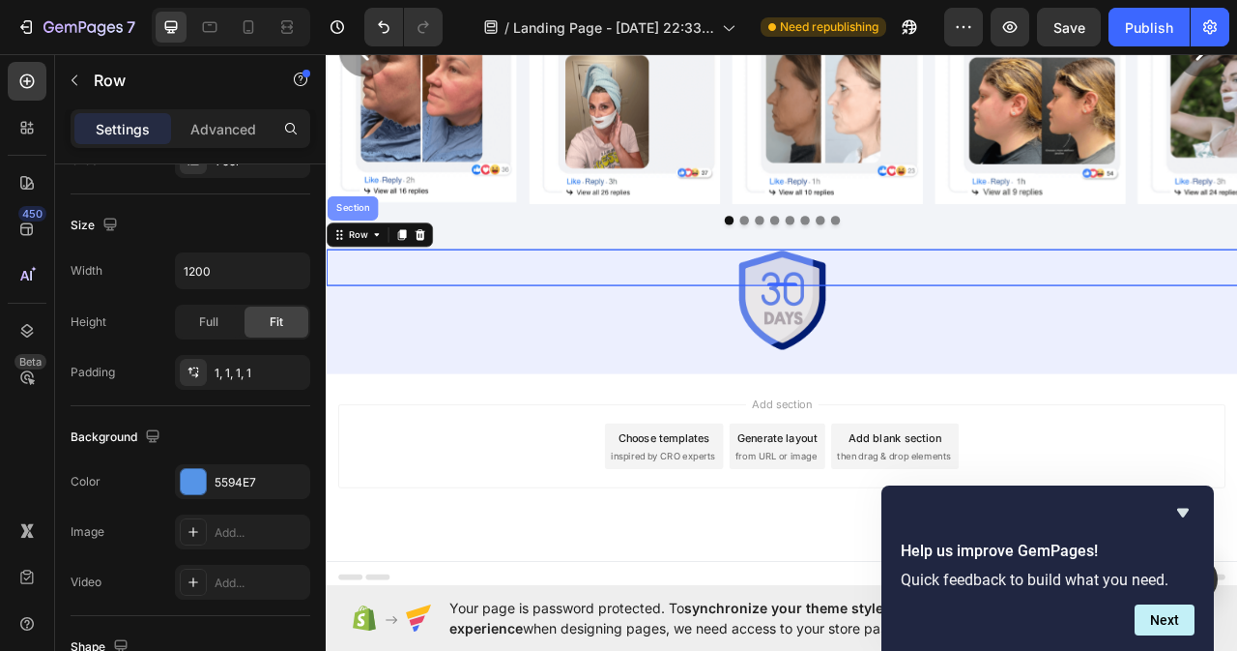
click at [367, 248] on div "Section" at bounding box center [358, 252] width 49 height 12
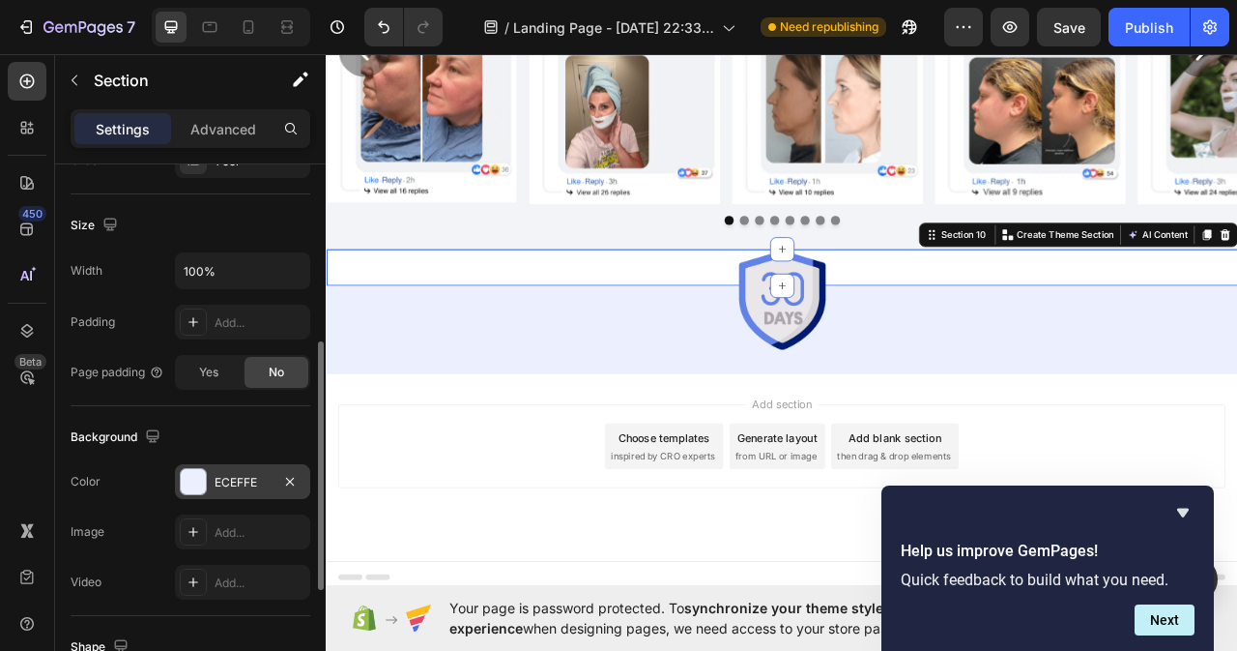
click at [265, 479] on div "ECEFFE" at bounding box center [243, 482] width 56 height 17
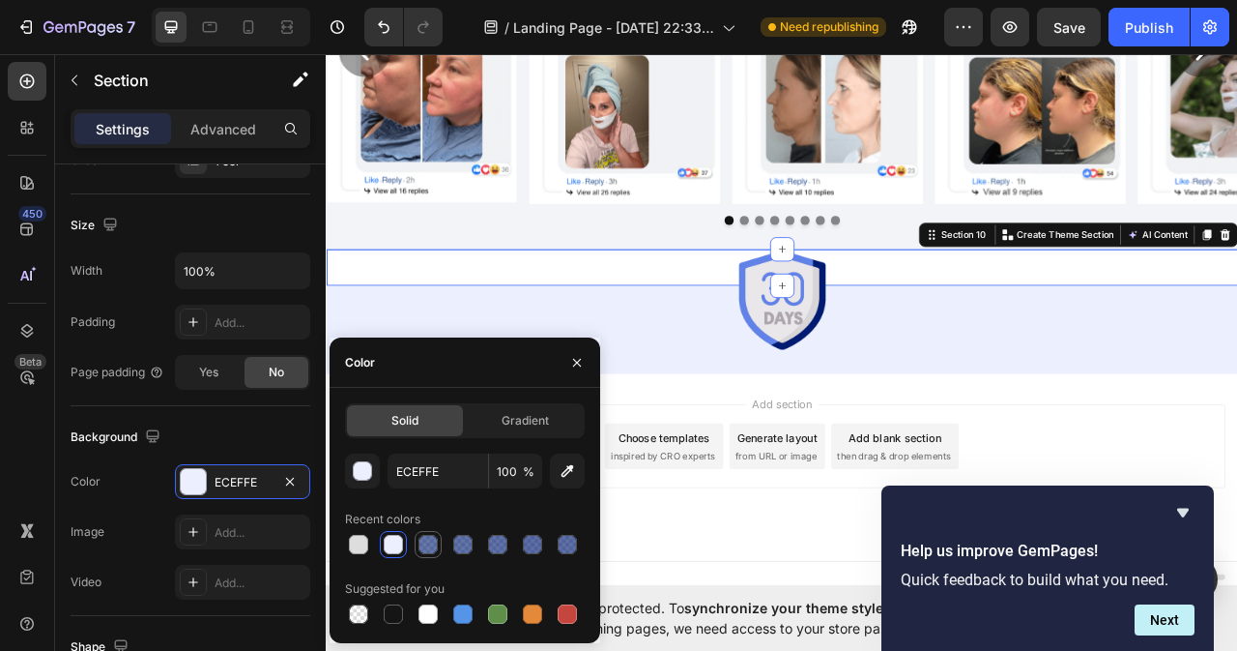
click at [432, 550] on div at bounding box center [428, 544] width 19 height 19
type input "001C72"
type input "60"
click at [393, 551] on div at bounding box center [393, 544] width 19 height 19
type input "DDDDDD"
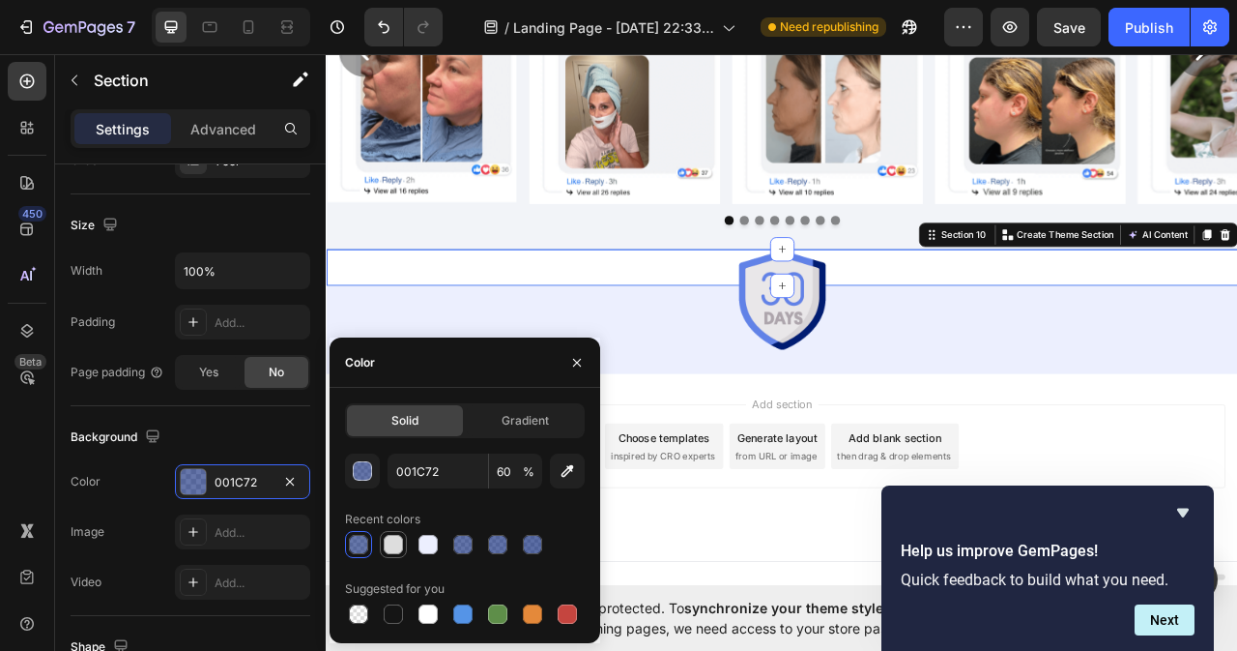
type input "100"
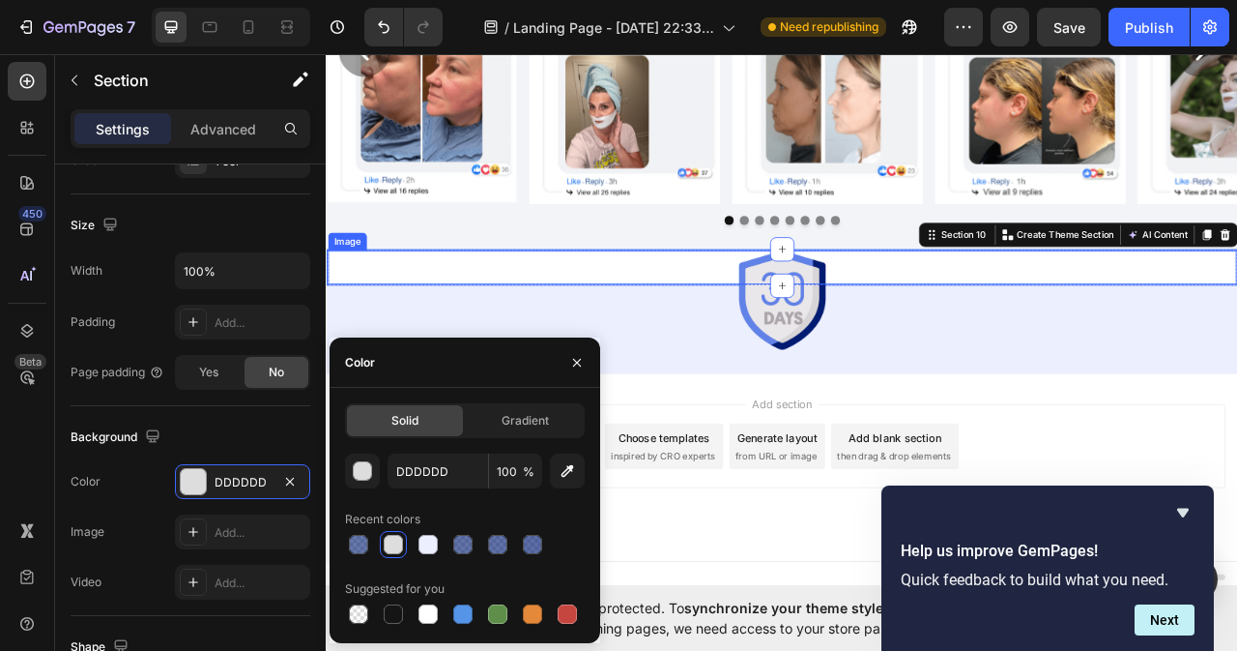
click at [540, 318] on img at bounding box center [906, 326] width 1156 height 43
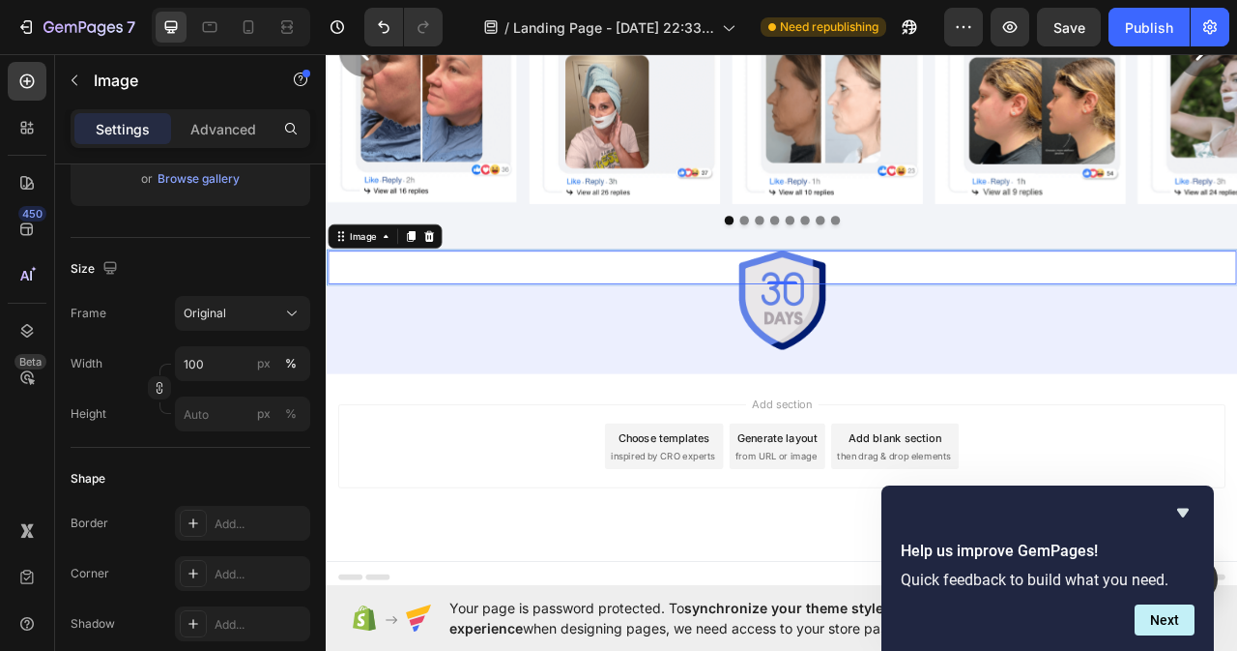
scroll to position [0, 0]
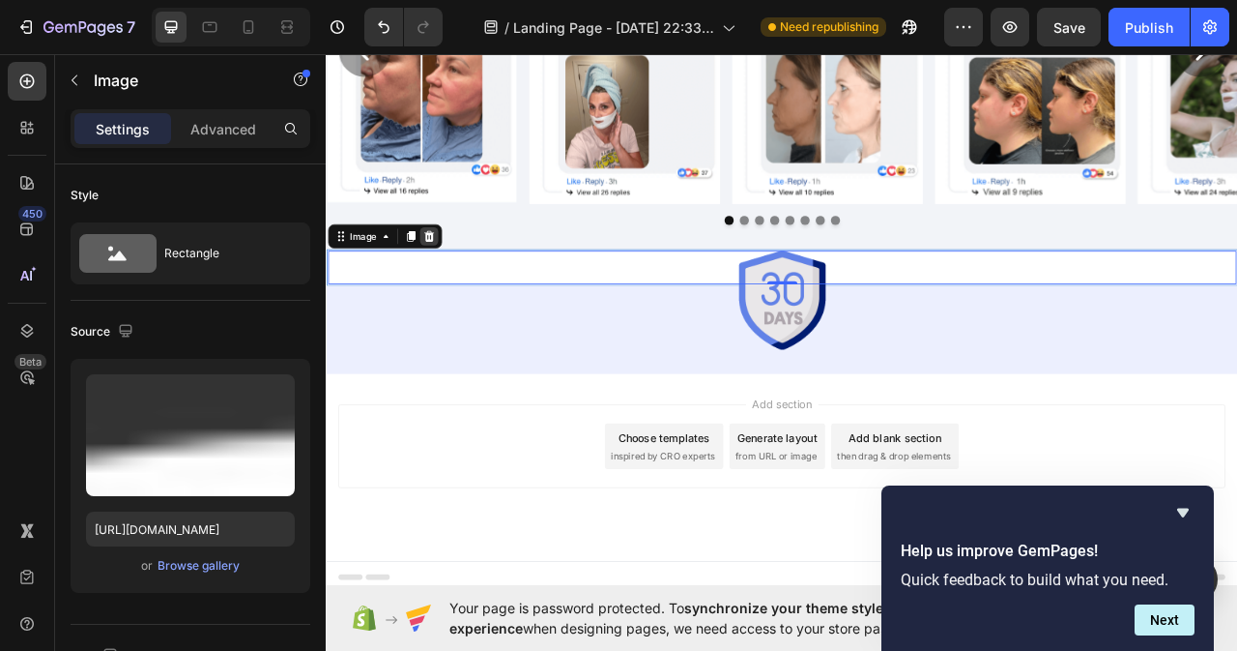
click at [452, 283] on icon at bounding box center [456, 287] width 13 height 14
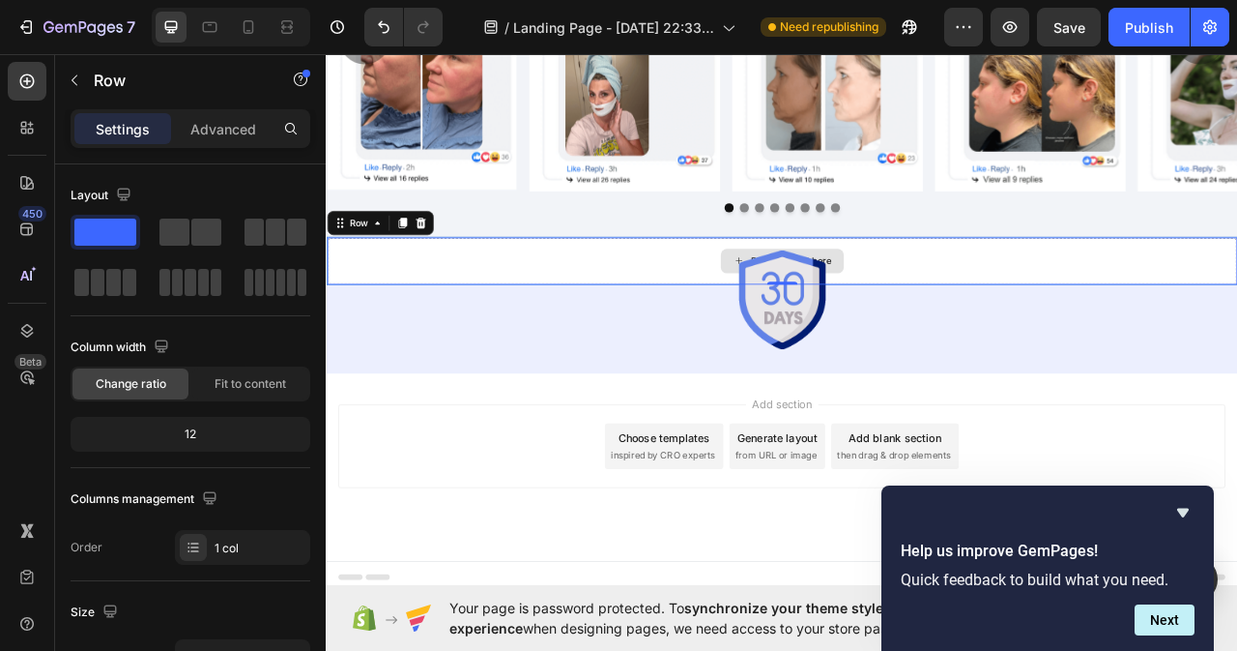
click at [794, 309] on div "Drop element here" at bounding box center [906, 319] width 1156 height 58
click at [386, 277] on div "Row" at bounding box center [367, 270] width 71 height 23
click at [442, 269] on icon at bounding box center [446, 271] width 13 height 14
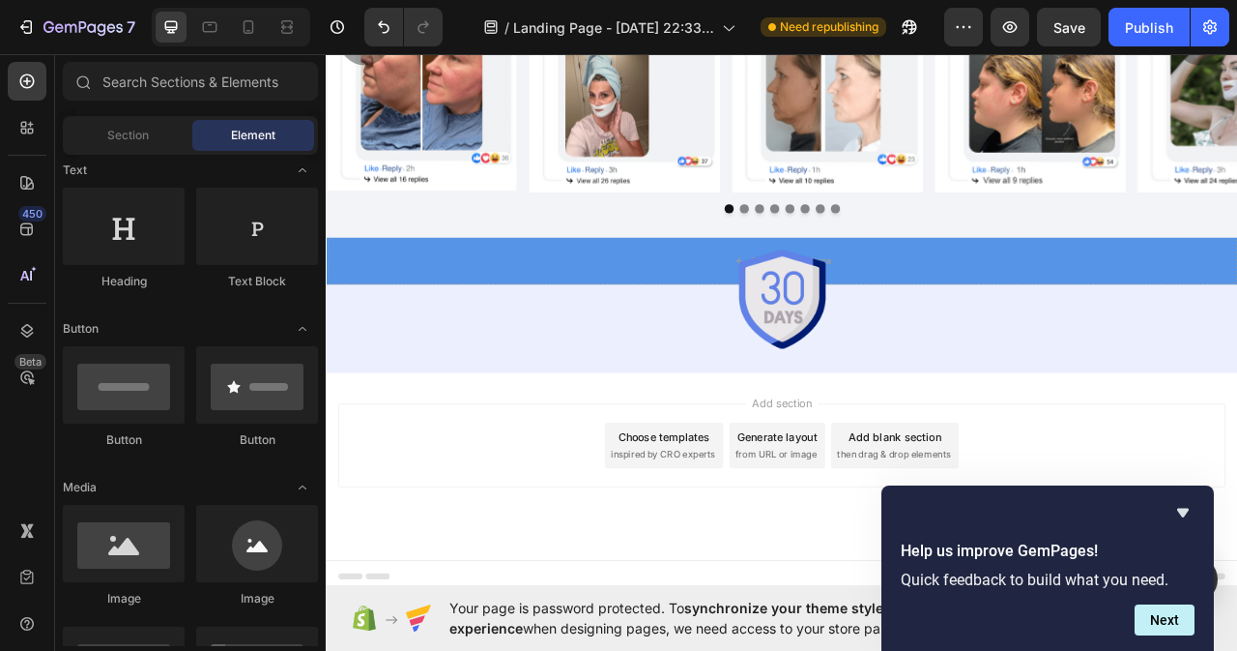
scroll to position [8316, 0]
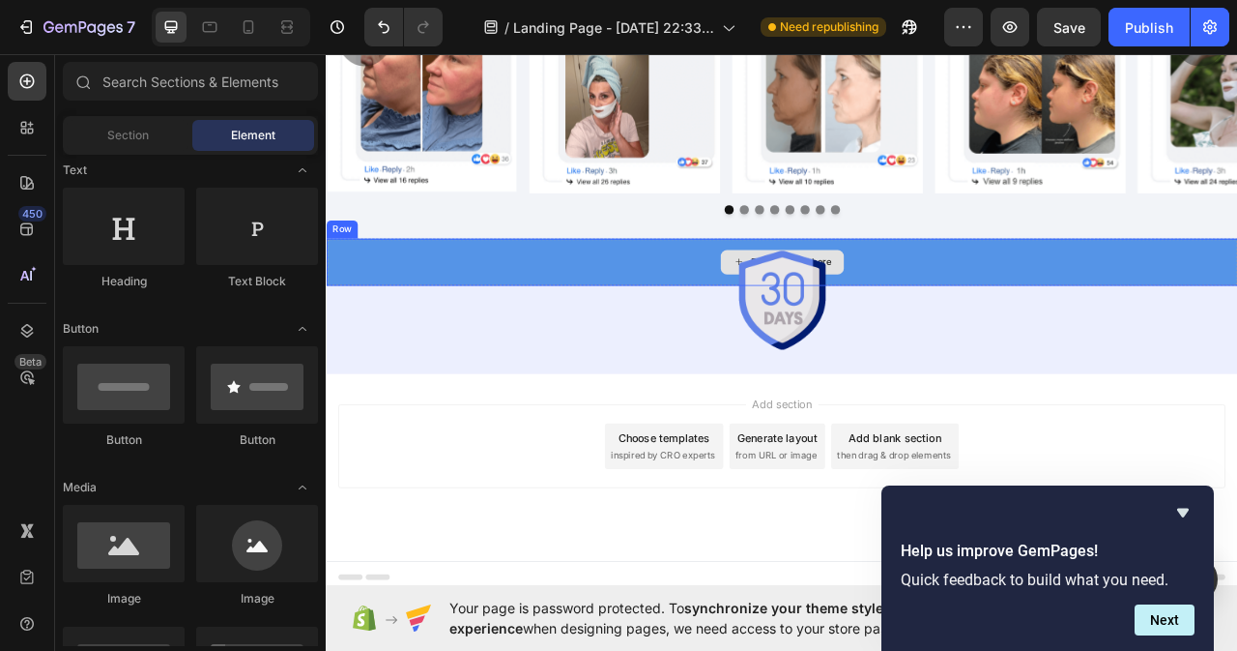
click at [522, 305] on div "Drop element here" at bounding box center [906, 320] width 1158 height 58
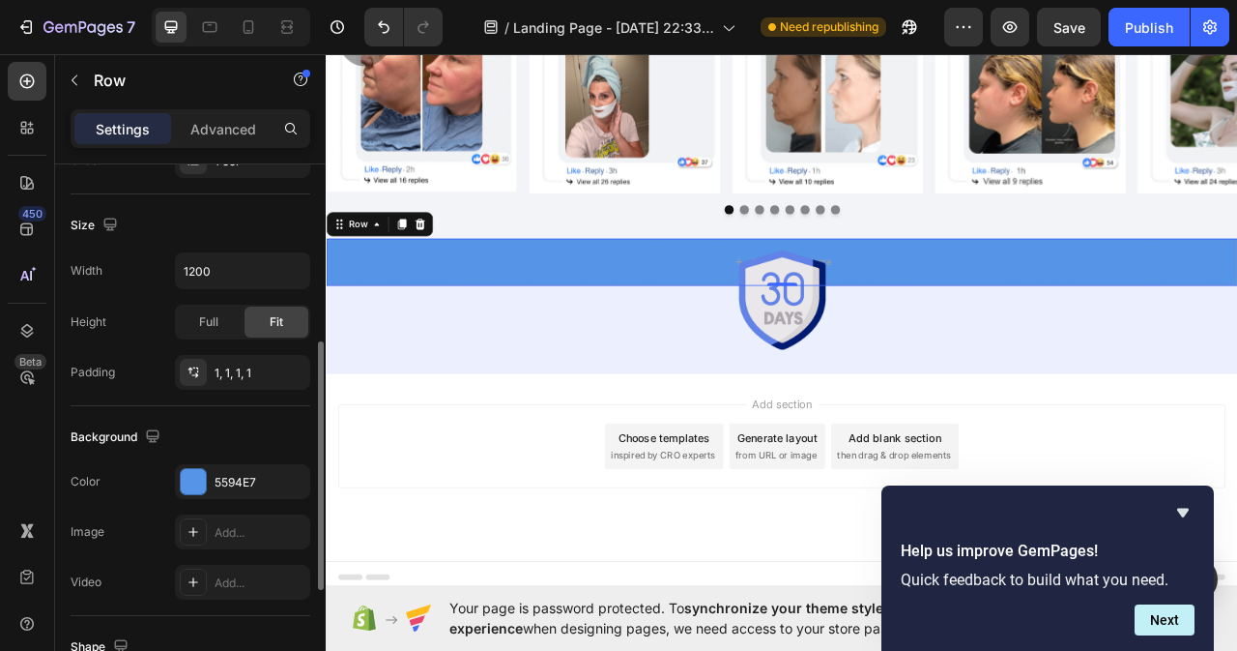
scroll to position [483, 0]
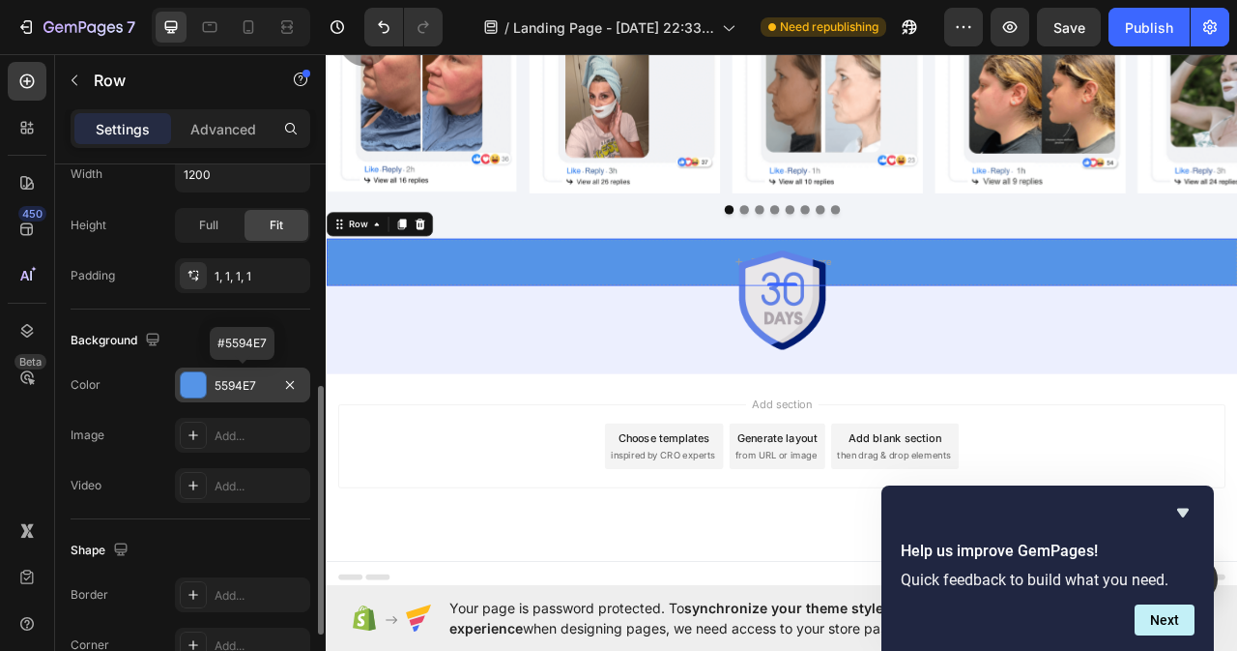
click at [247, 379] on div "5594E7" at bounding box center [243, 385] width 56 height 17
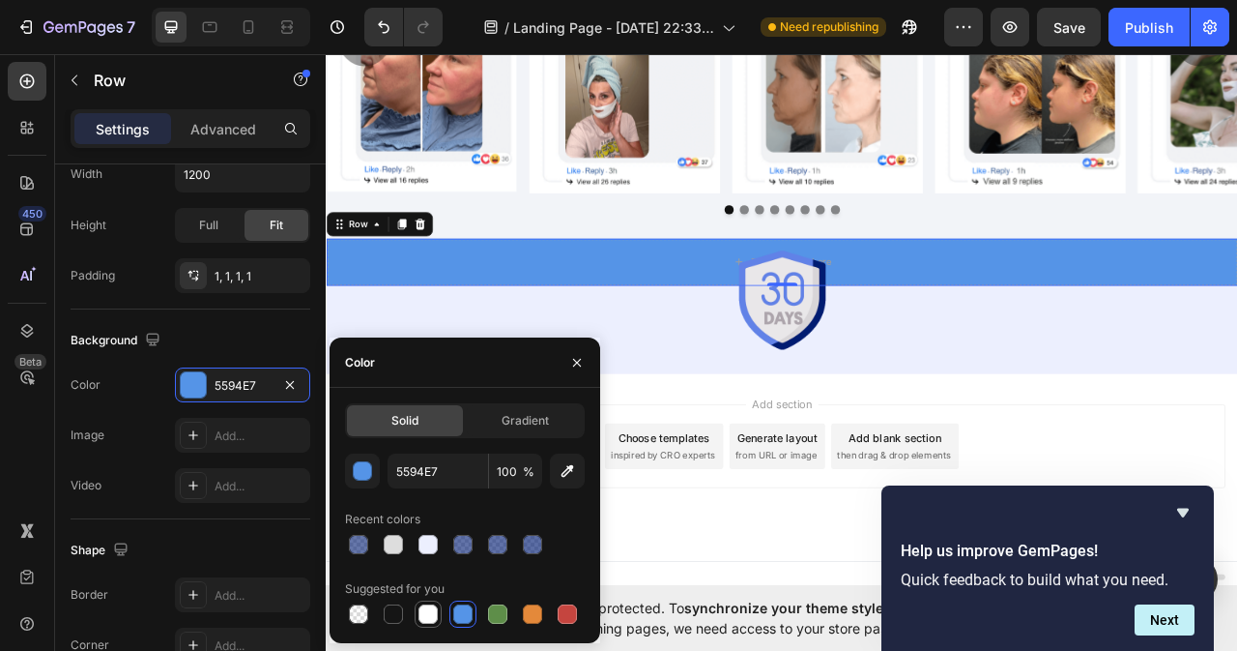
click at [427, 618] on div at bounding box center [428, 613] width 19 height 19
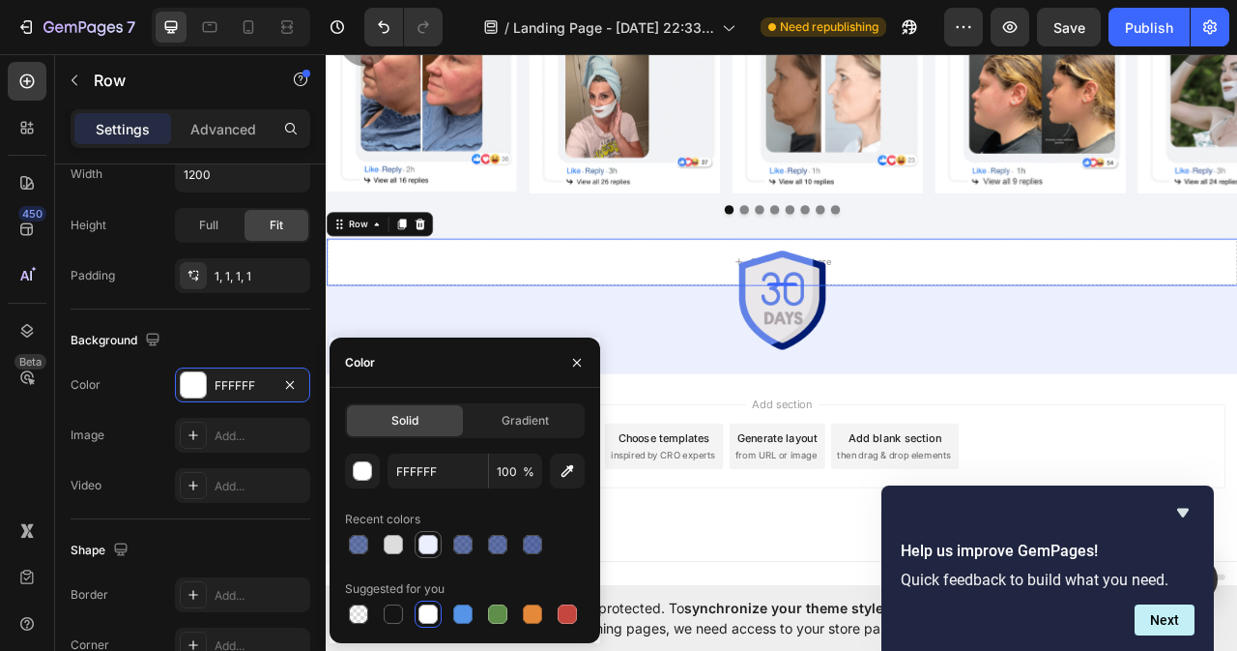
click at [424, 544] on div at bounding box center [428, 544] width 19 height 19
type input "ECEFFE"
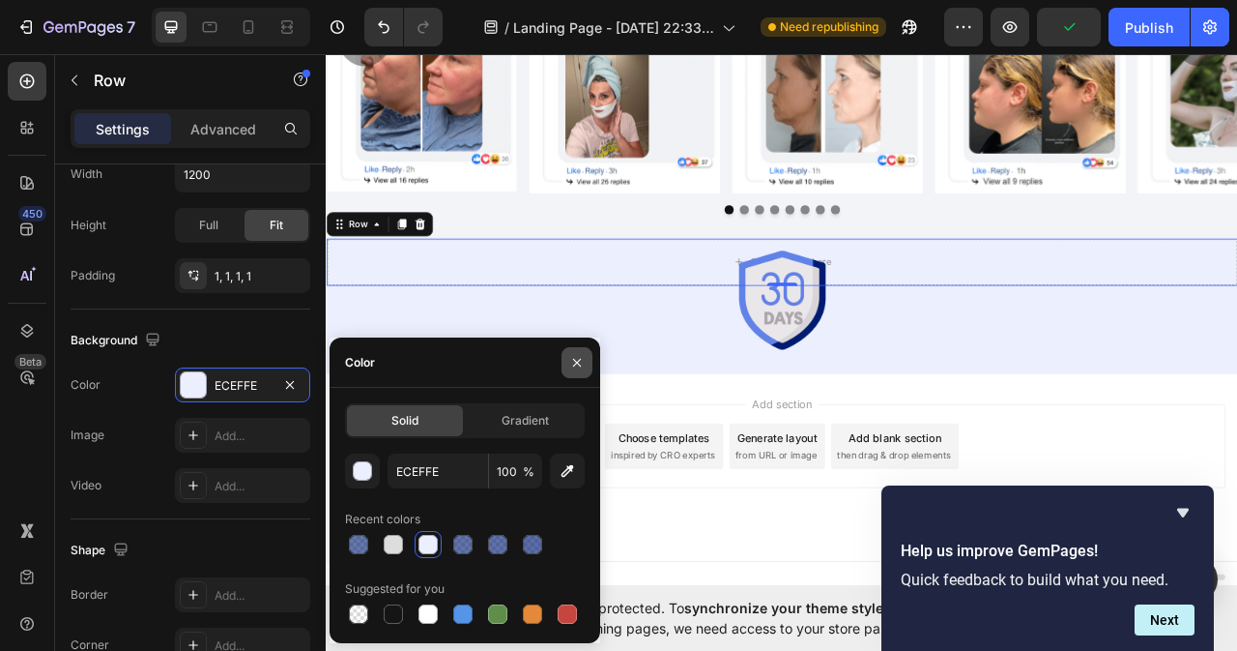
click at [578, 365] on icon "button" at bounding box center [576, 362] width 15 height 15
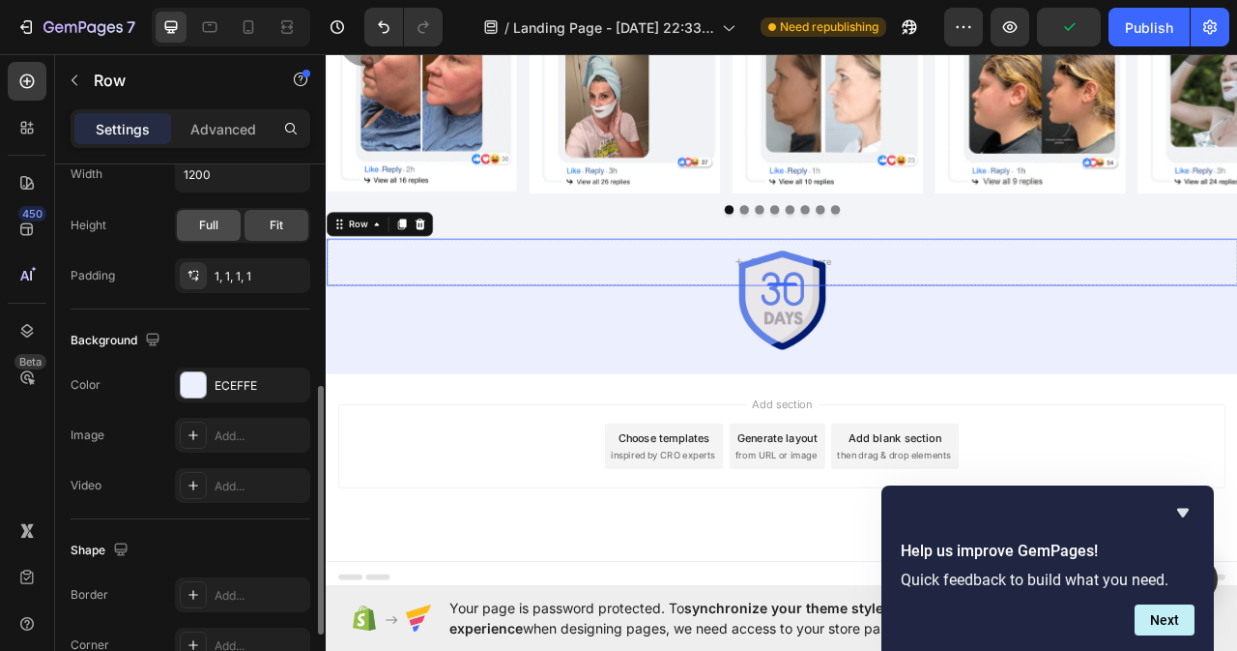
scroll to position [193, 0]
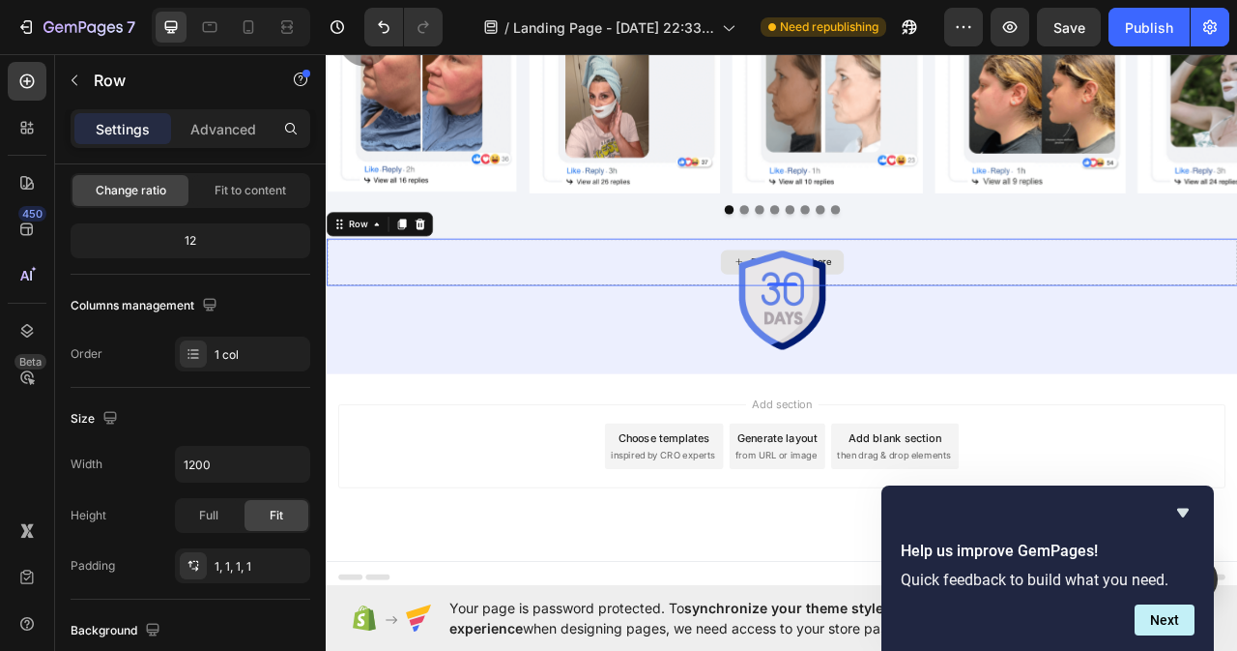
click at [815, 303] on div "Drop element here" at bounding box center [906, 320] width 1158 height 58
click at [811, 331] on div "Drop element here" at bounding box center [906, 320] width 1158 height 58
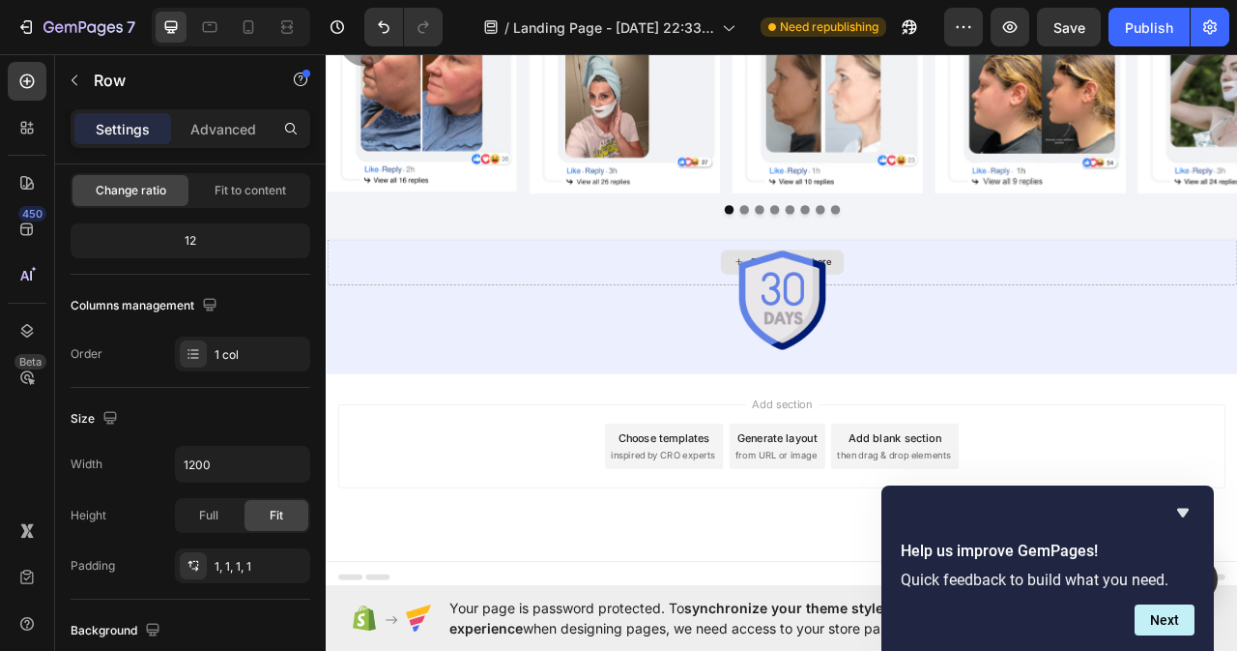
click at [831, 317] on div "Drop element here" at bounding box center [906, 320] width 157 height 31
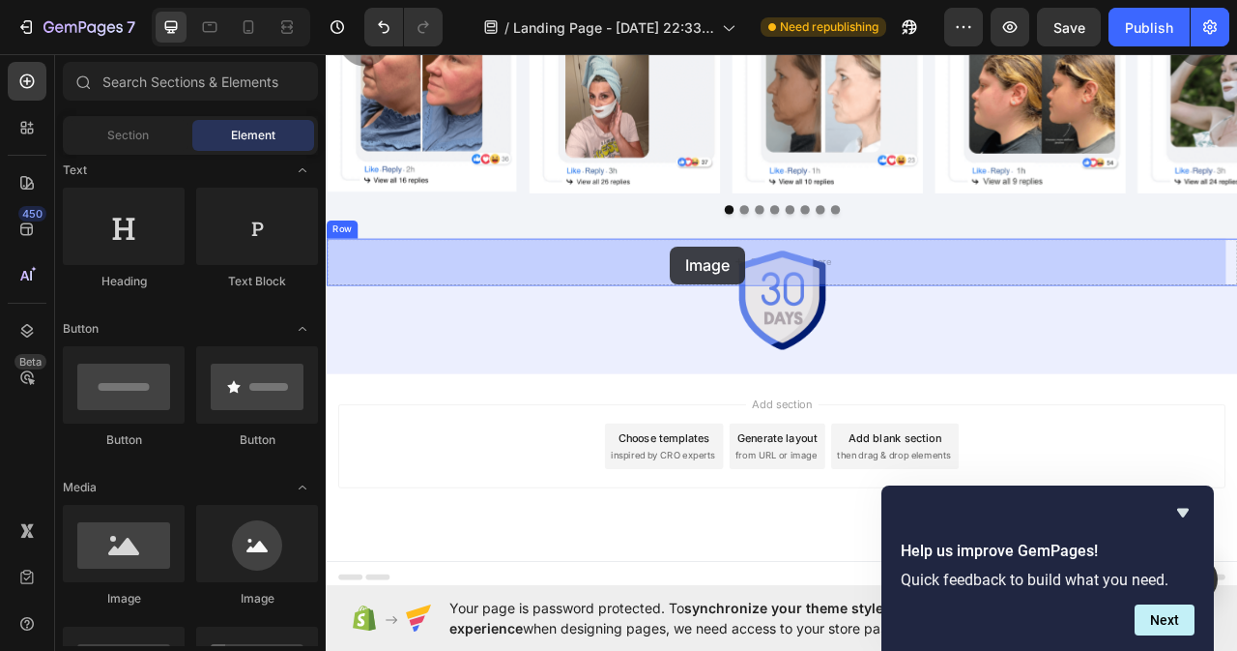
drag, startPoint x: 448, startPoint y: 612, endPoint x: 764, endPoint y: 296, distance: 447.1
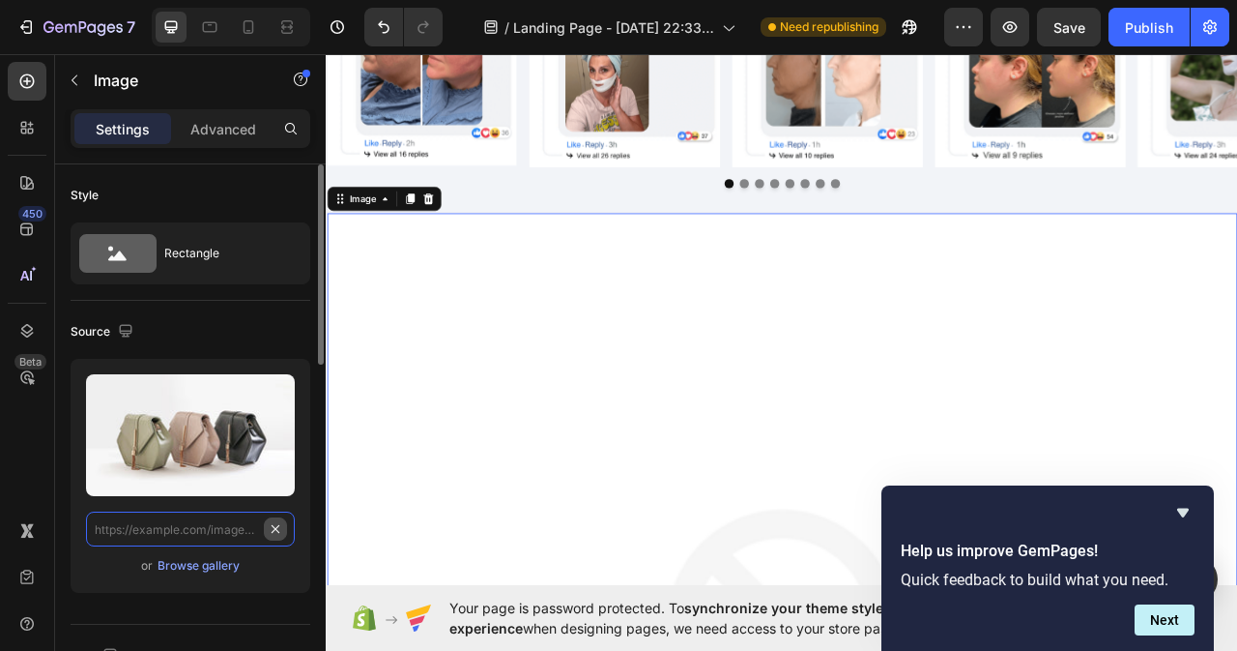
scroll to position [0, 0]
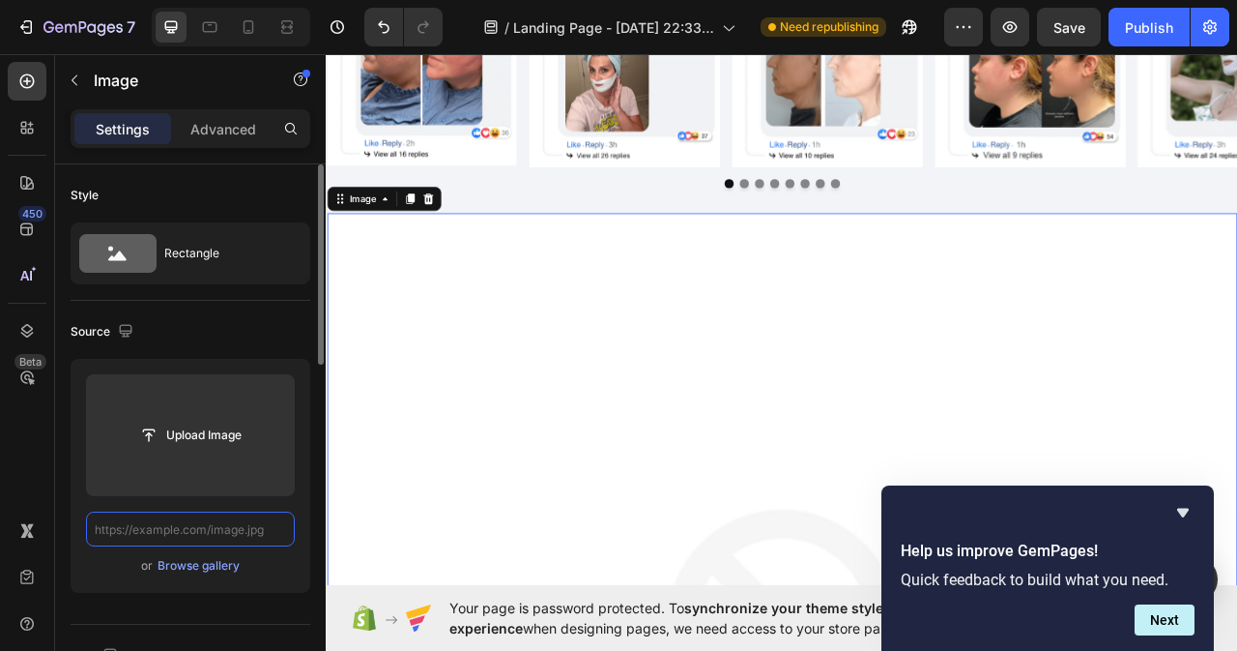
click at [245, 532] on input "text" at bounding box center [190, 528] width 209 height 35
paste input "[URL][DOMAIN_NAME]"
type input "[URL][DOMAIN_NAME]"
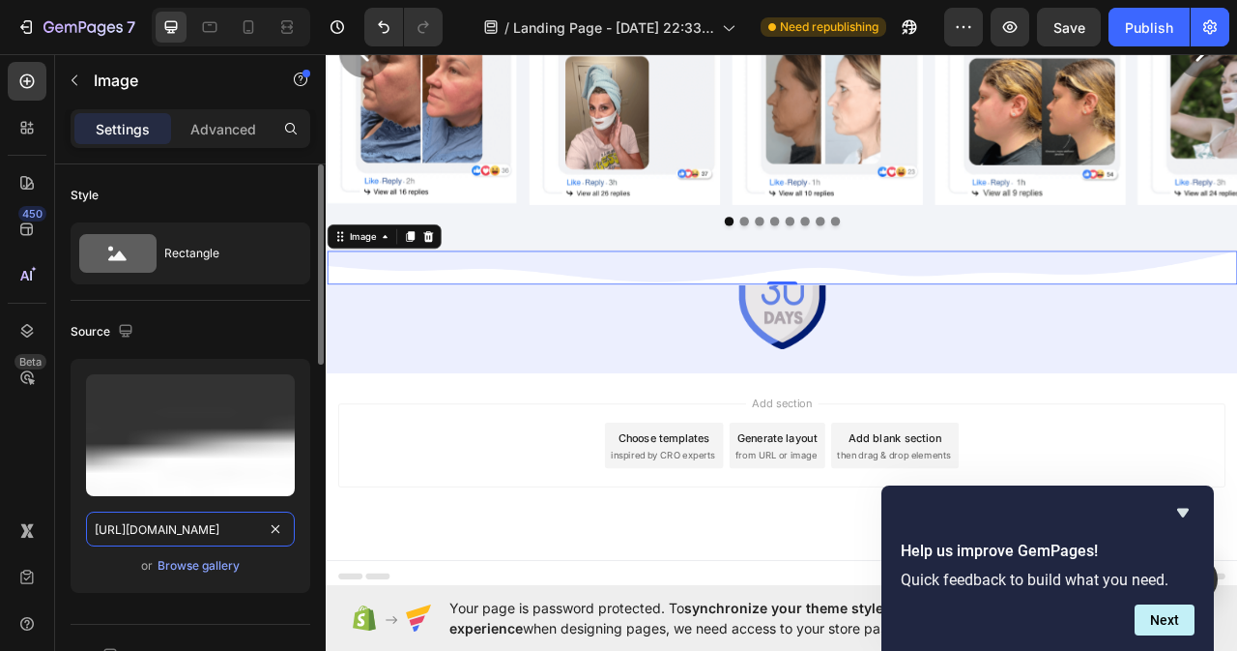
scroll to position [8300, 0]
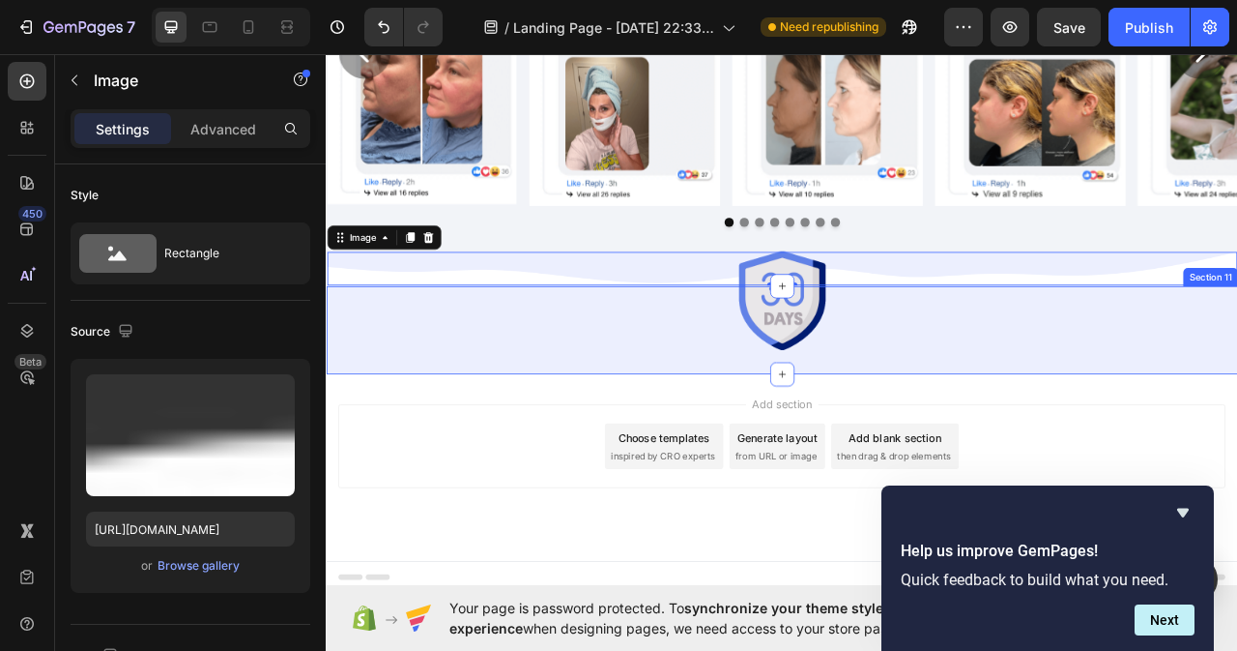
click at [653, 453] on div "Image Row Section 11" at bounding box center [906, 406] width 1160 height 112
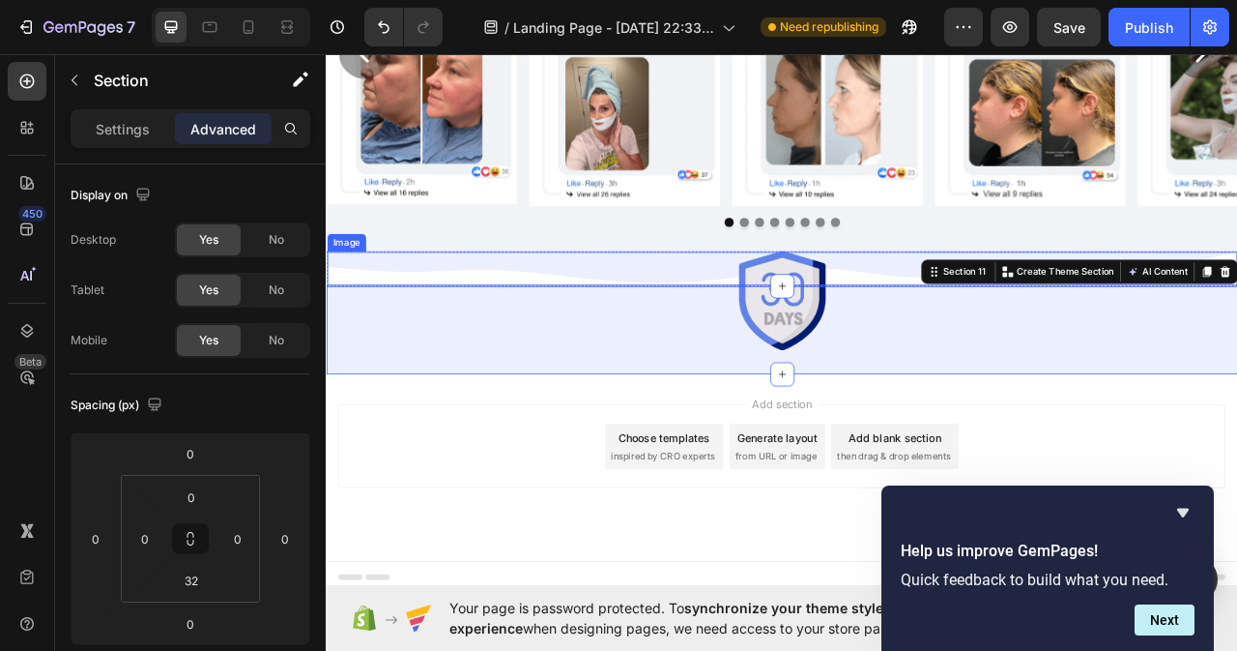
click at [767, 328] on img at bounding box center [906, 327] width 1158 height 43
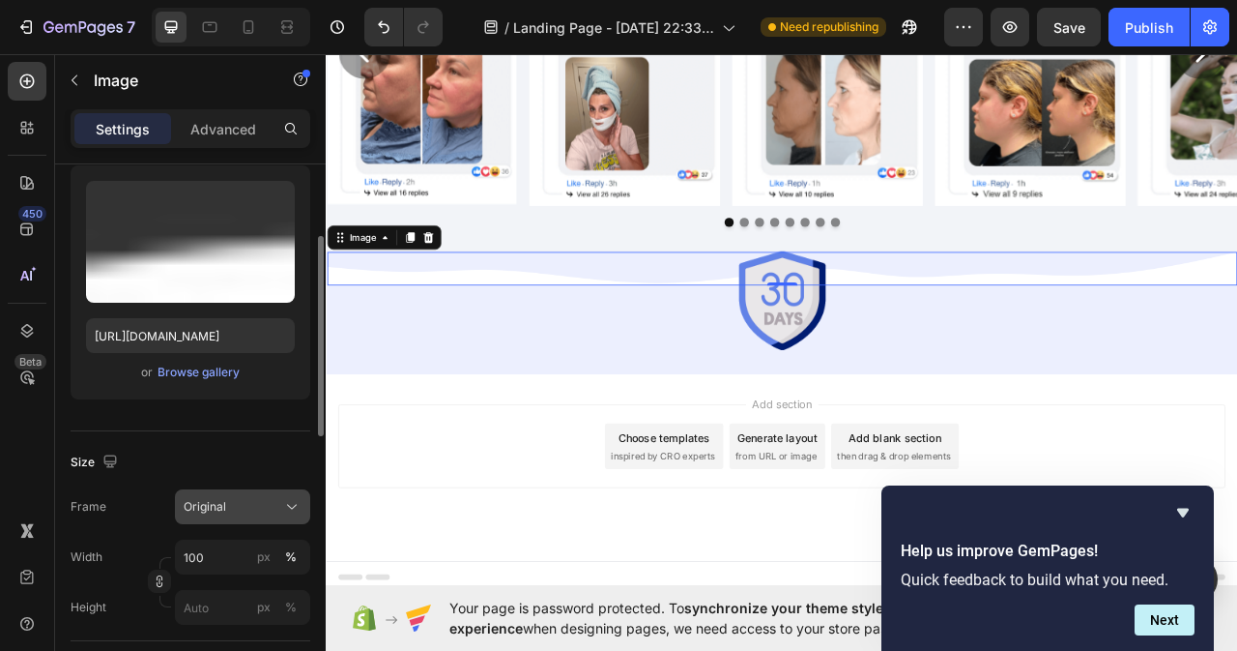
scroll to position [0, 0]
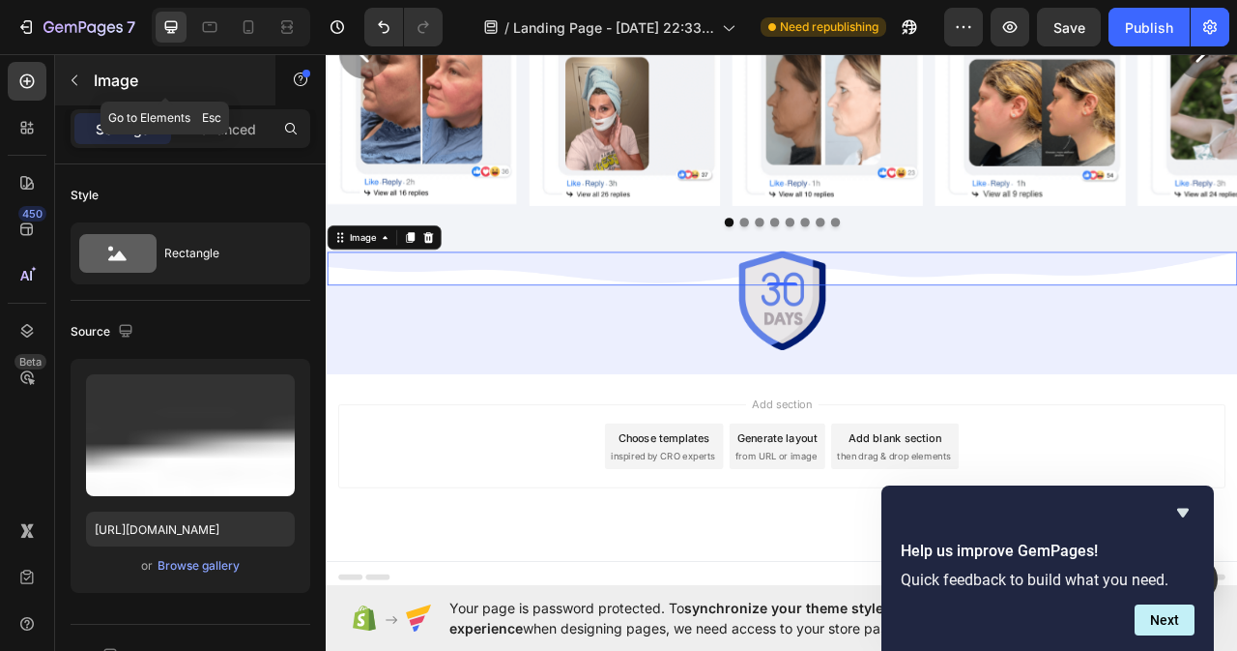
click at [75, 74] on icon "button" at bounding box center [74, 80] width 15 height 15
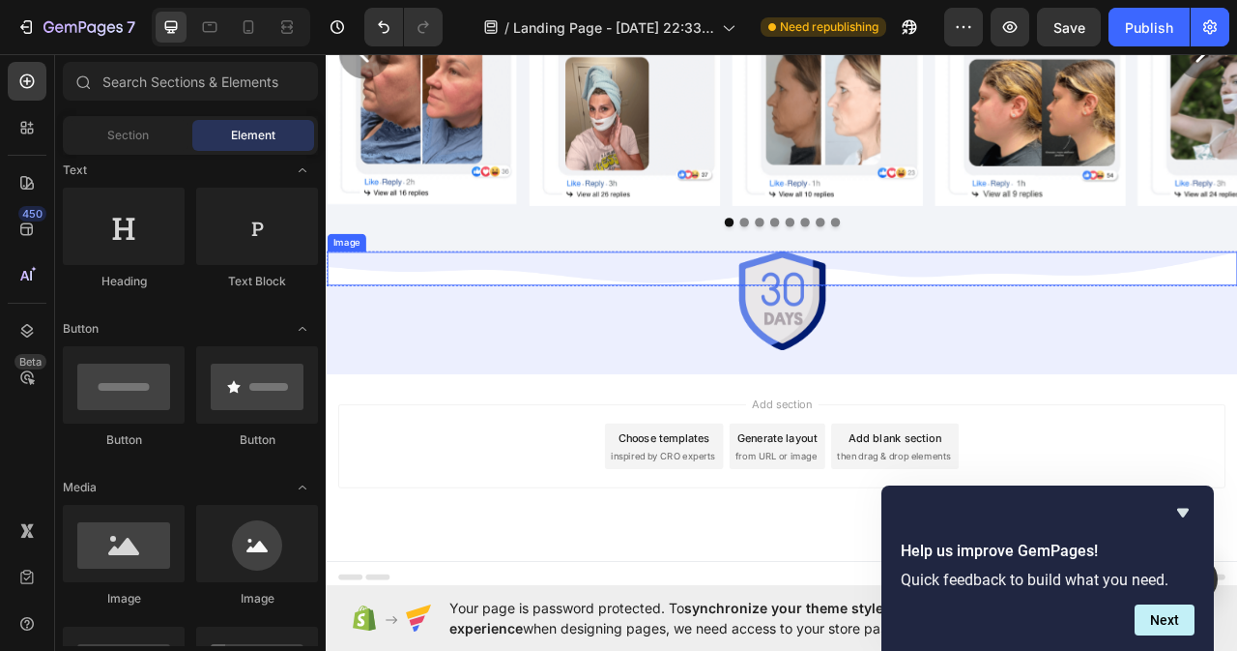
click at [595, 337] on img at bounding box center [906, 327] width 1158 height 43
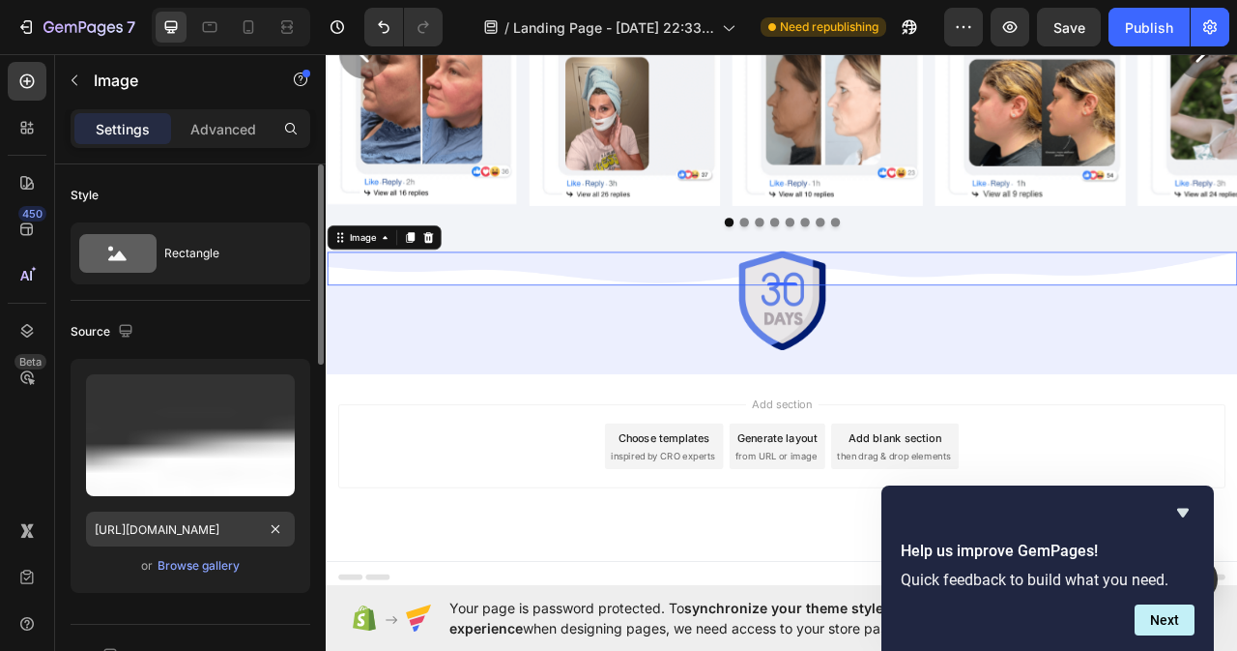
scroll to position [290, 0]
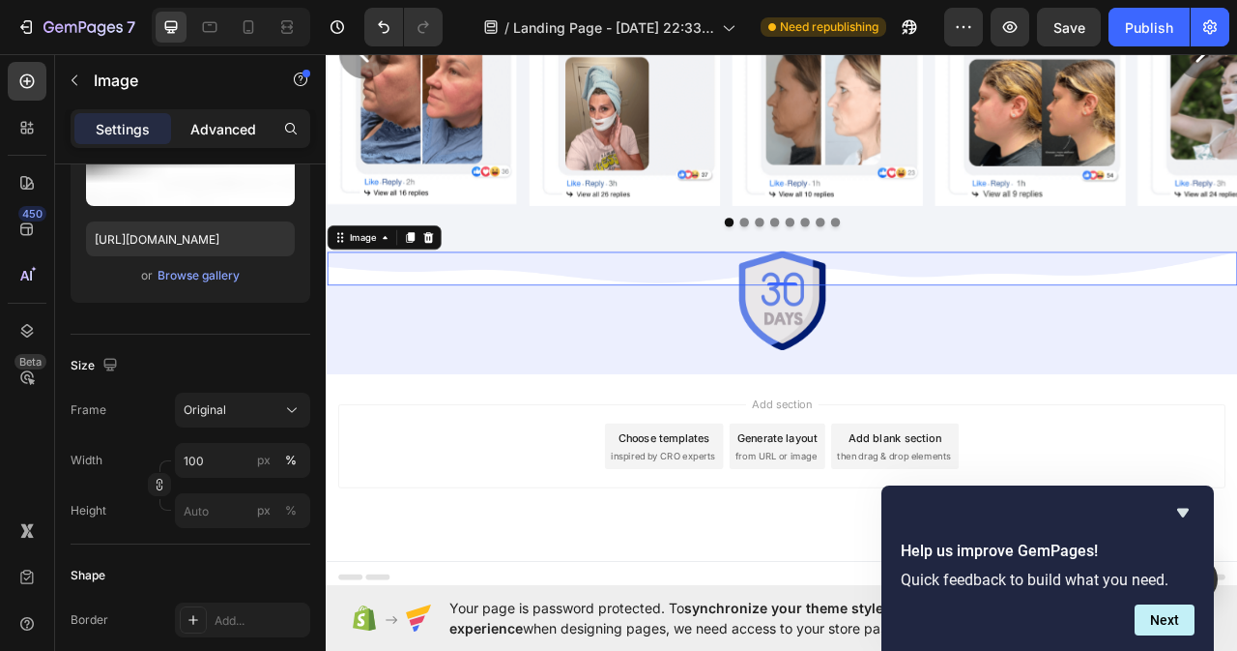
click at [227, 125] on p "Advanced" at bounding box center [223, 129] width 66 height 20
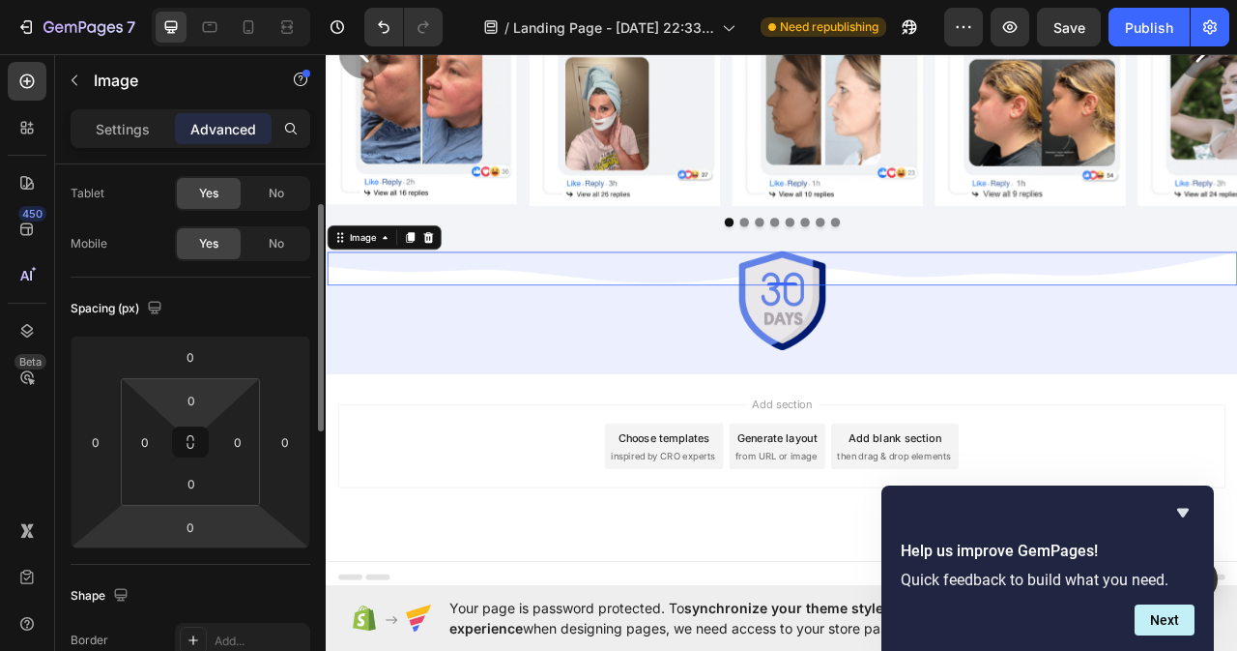
scroll to position [193, 0]
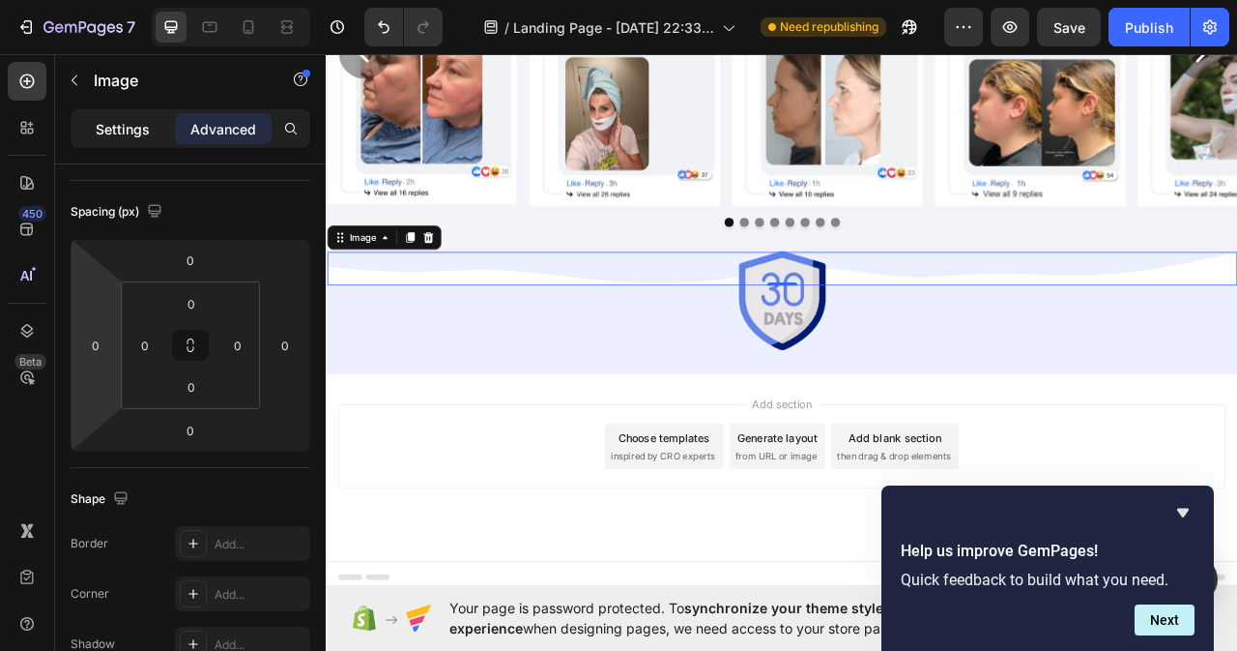
click at [124, 122] on p "Settings" at bounding box center [123, 129] width 54 height 20
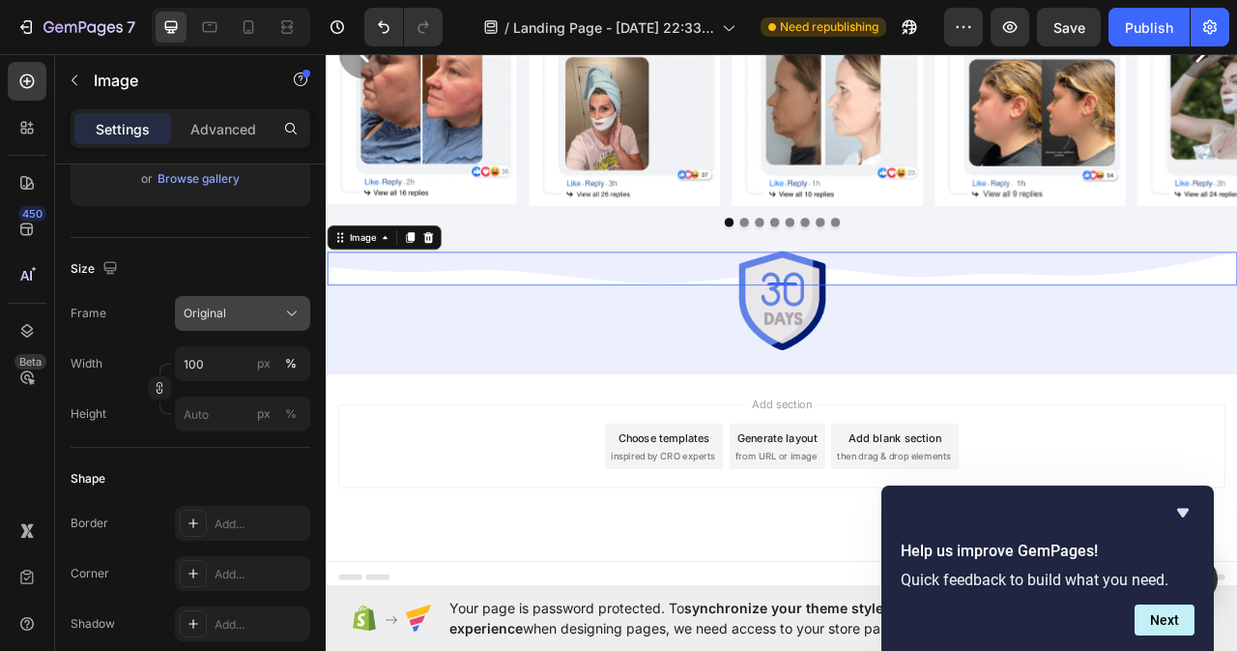
scroll to position [0, 0]
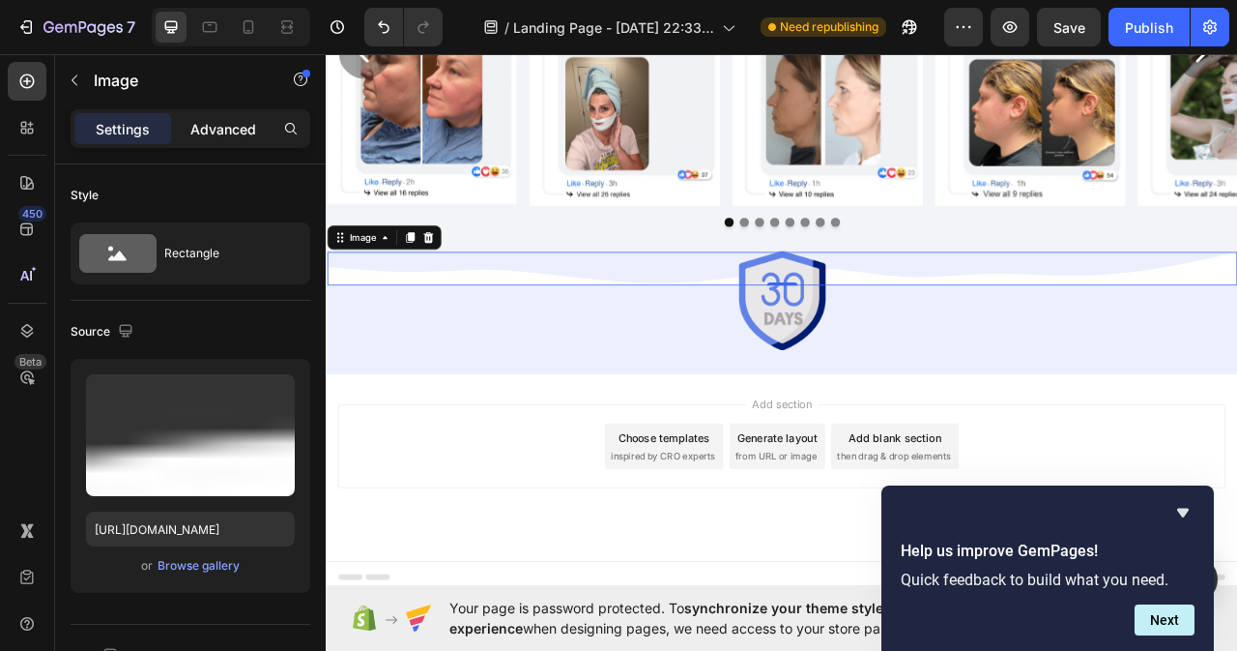
click at [218, 119] on p "Advanced" at bounding box center [223, 129] width 66 height 20
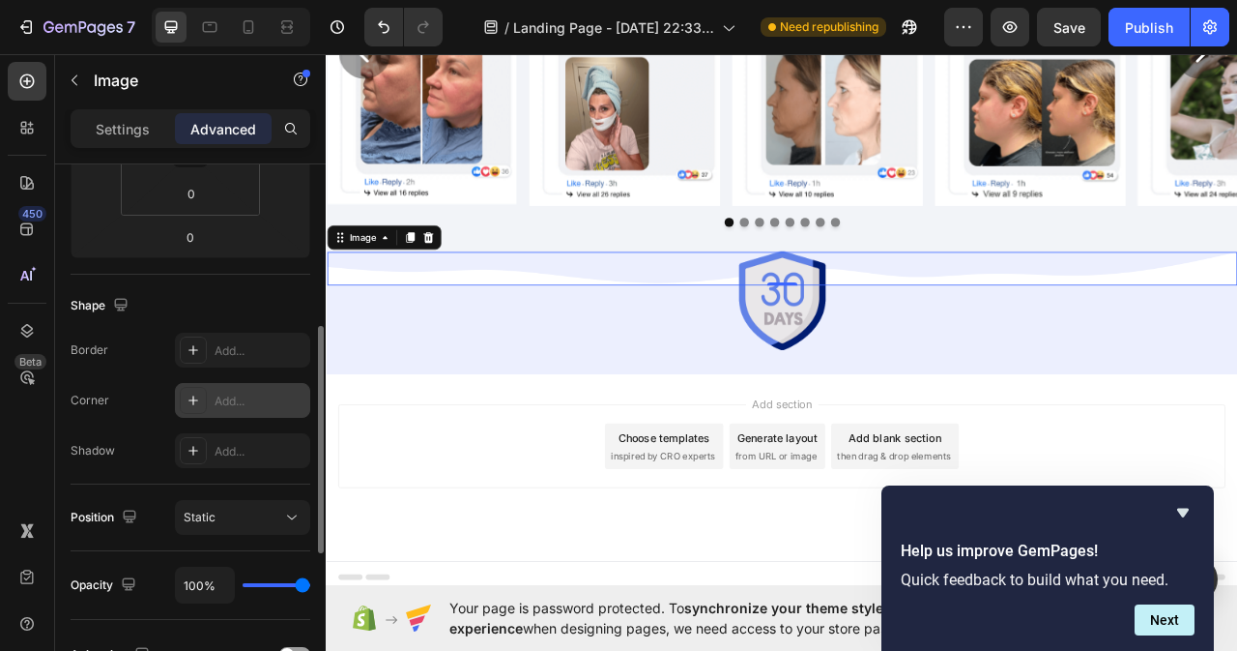
scroll to position [483, 0]
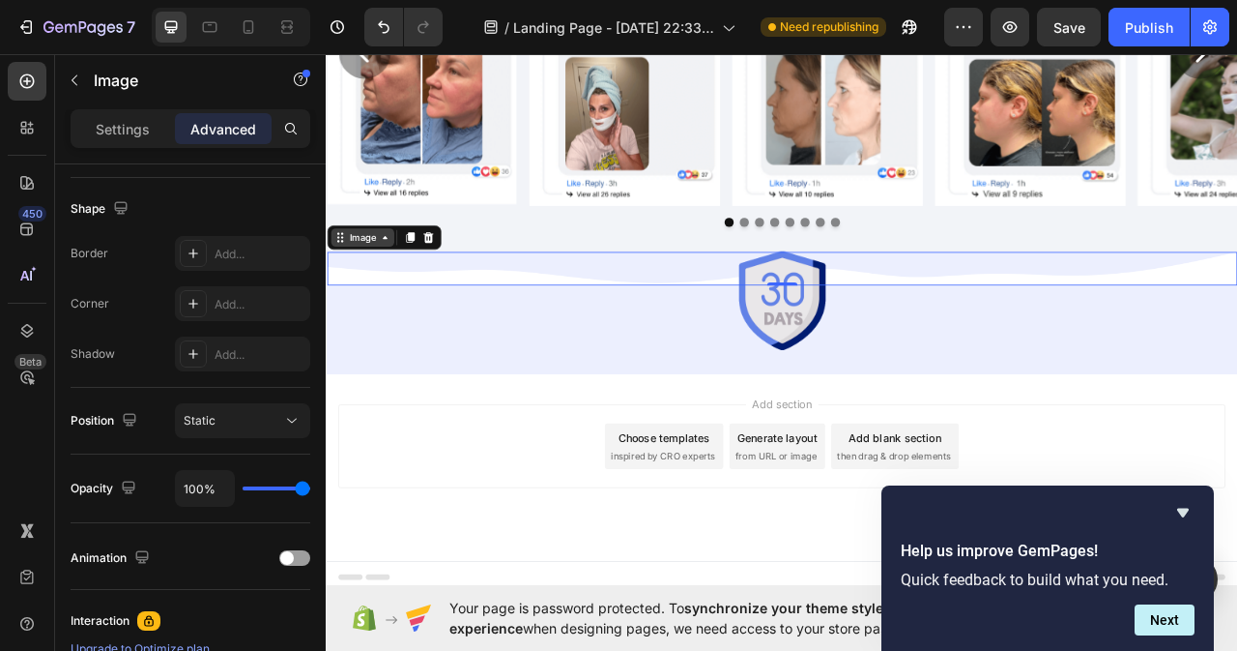
click at [403, 287] on icon at bounding box center [399, 287] width 15 height 15
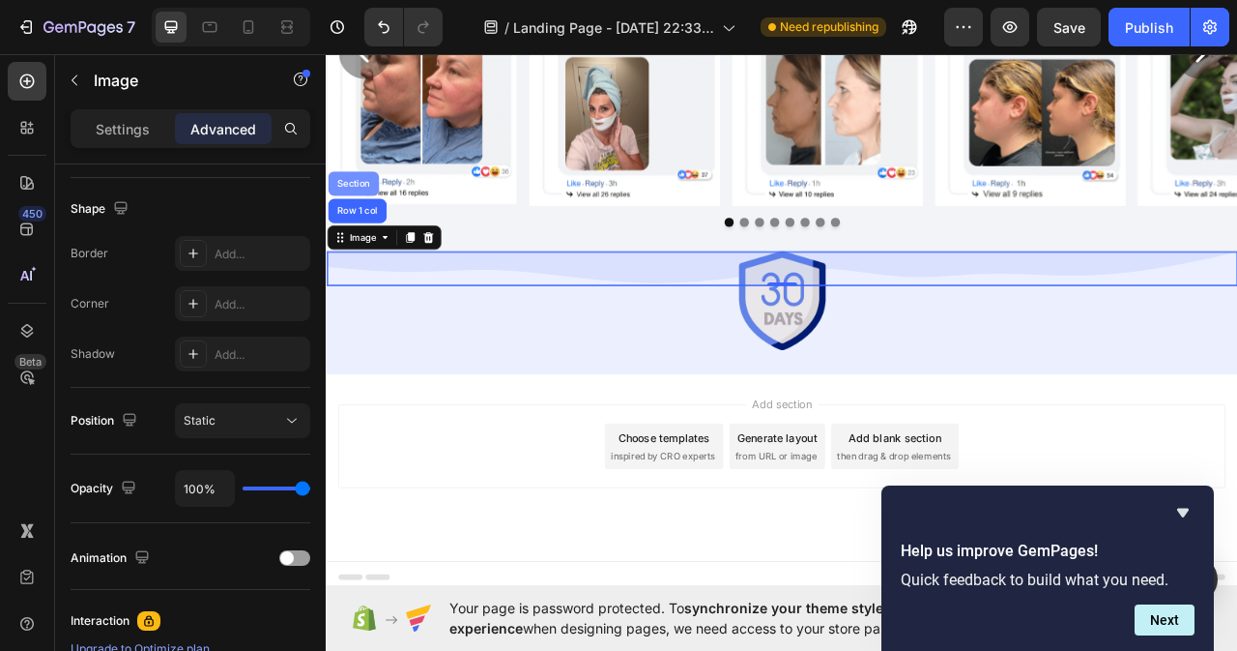
click at [378, 206] on div "Section" at bounding box center [360, 219] width 65 height 31
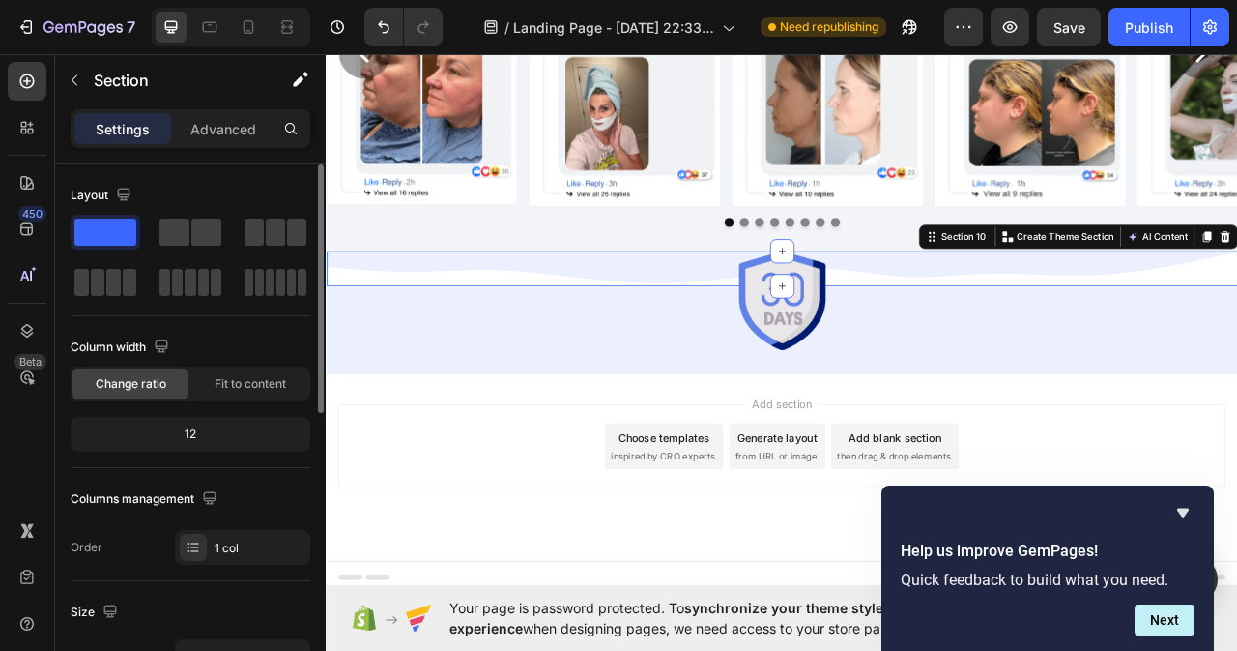
scroll to position [290, 0]
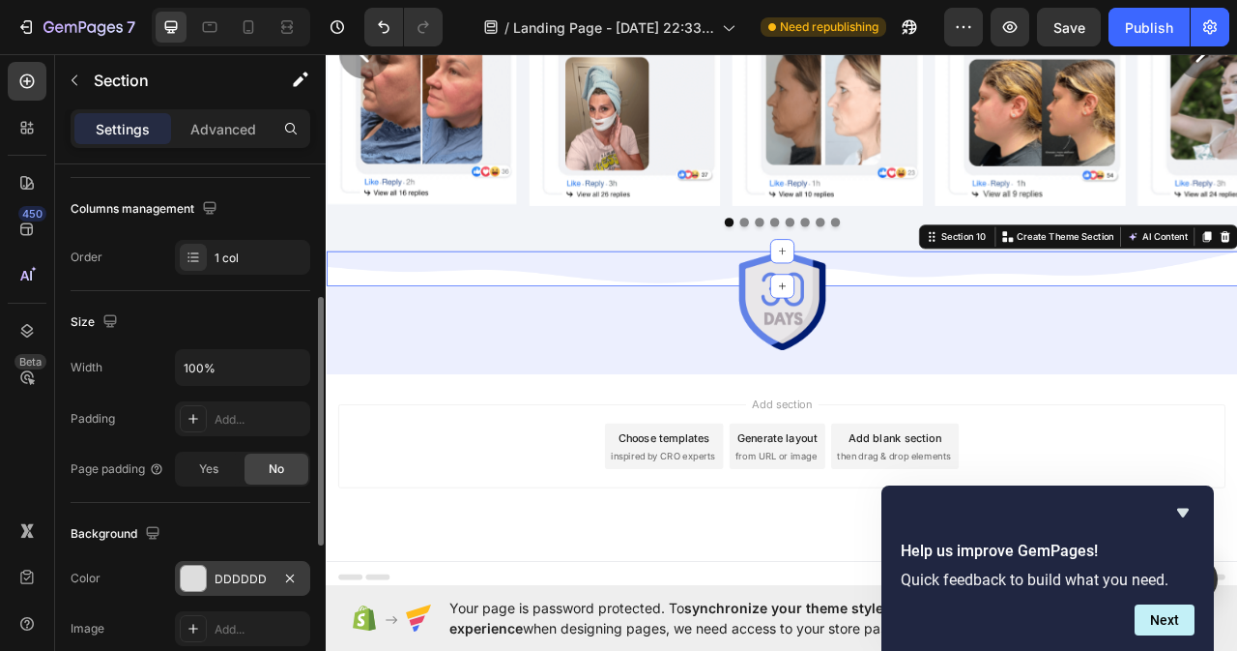
click at [233, 580] on div "DDDDDD" at bounding box center [243, 578] width 56 height 17
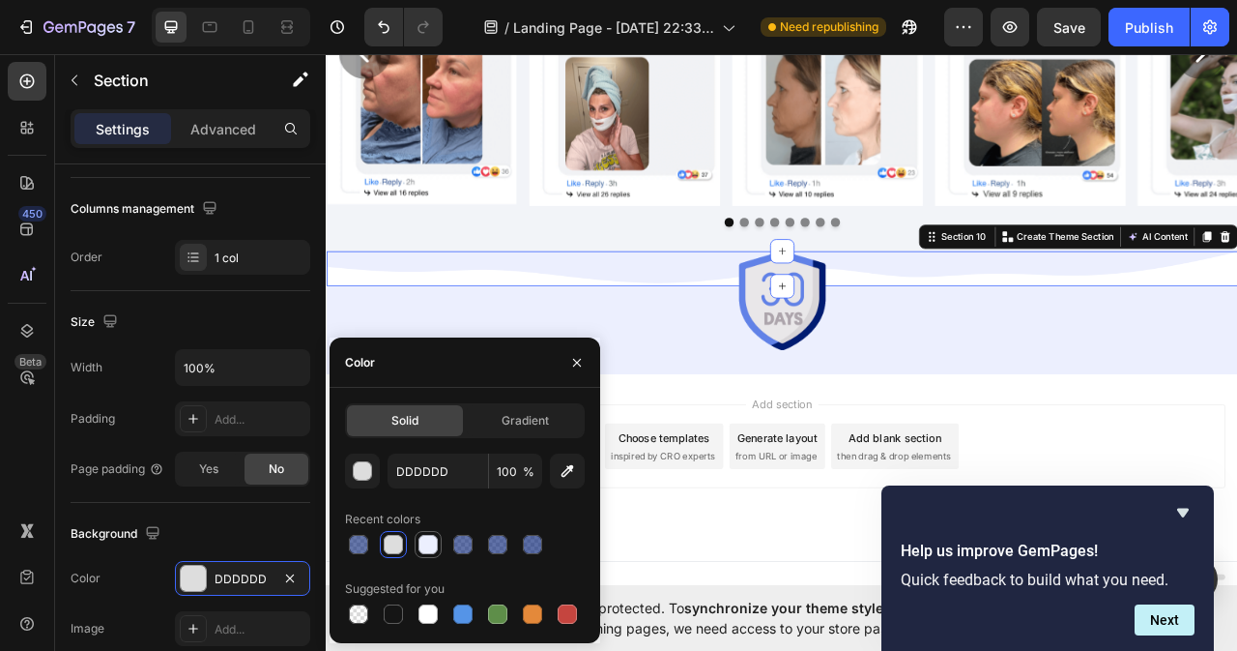
click at [429, 549] on div at bounding box center [428, 544] width 19 height 19
type input "ECEFFE"
click at [453, 321] on img at bounding box center [906, 327] width 1158 height 43
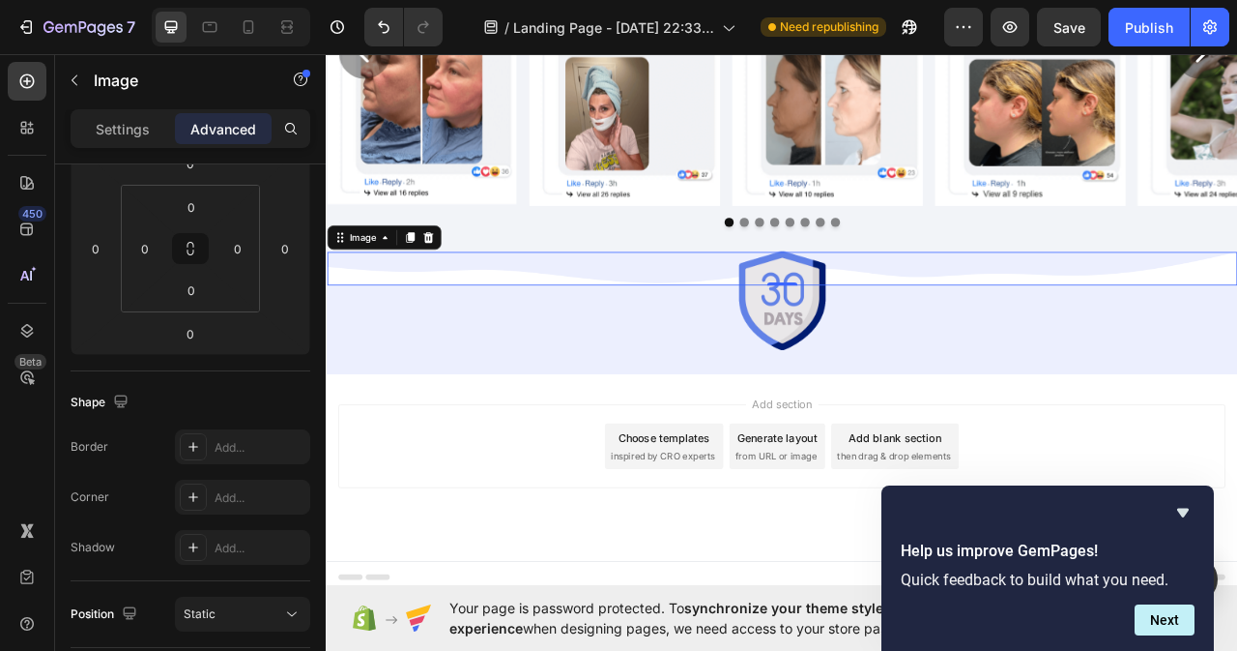
scroll to position [0, 0]
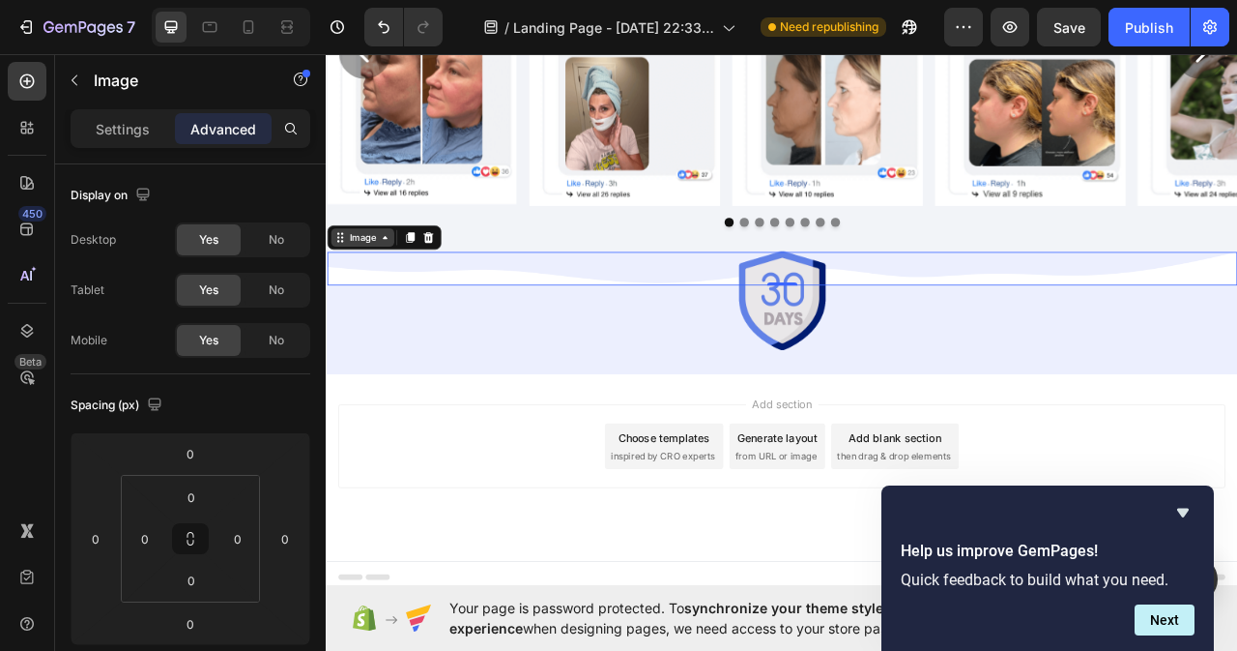
click at [403, 290] on icon at bounding box center [399, 287] width 15 height 15
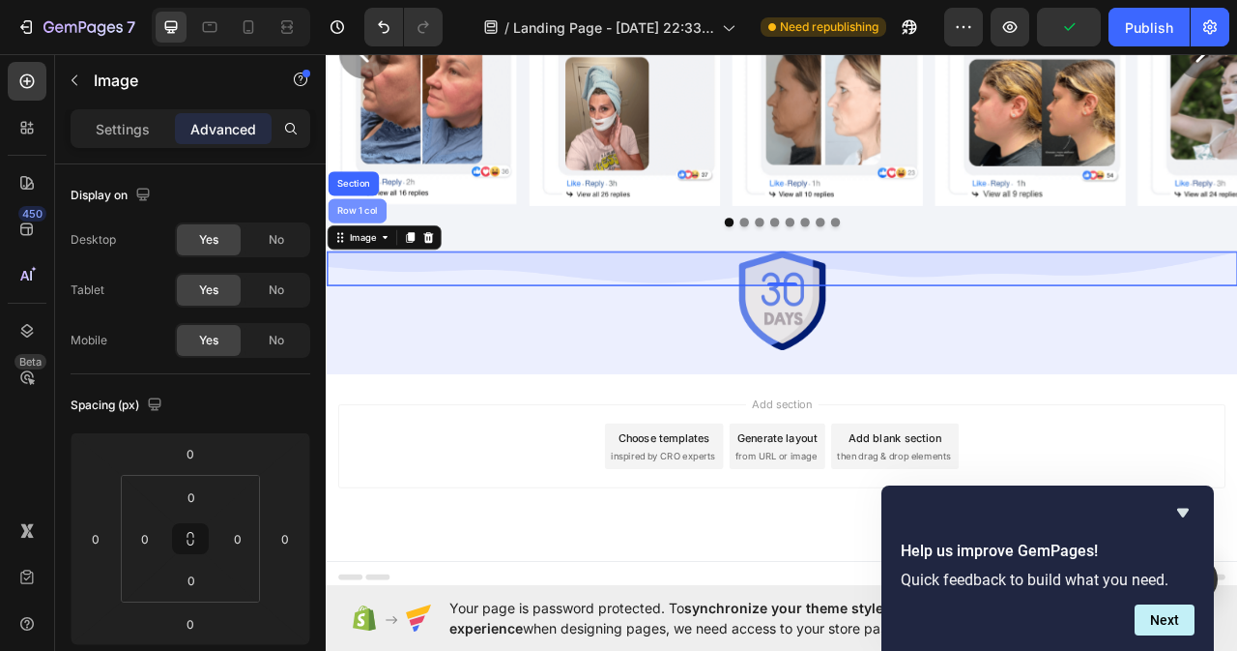
click at [373, 246] on div "Row 1 col" at bounding box center [365, 254] width 74 height 31
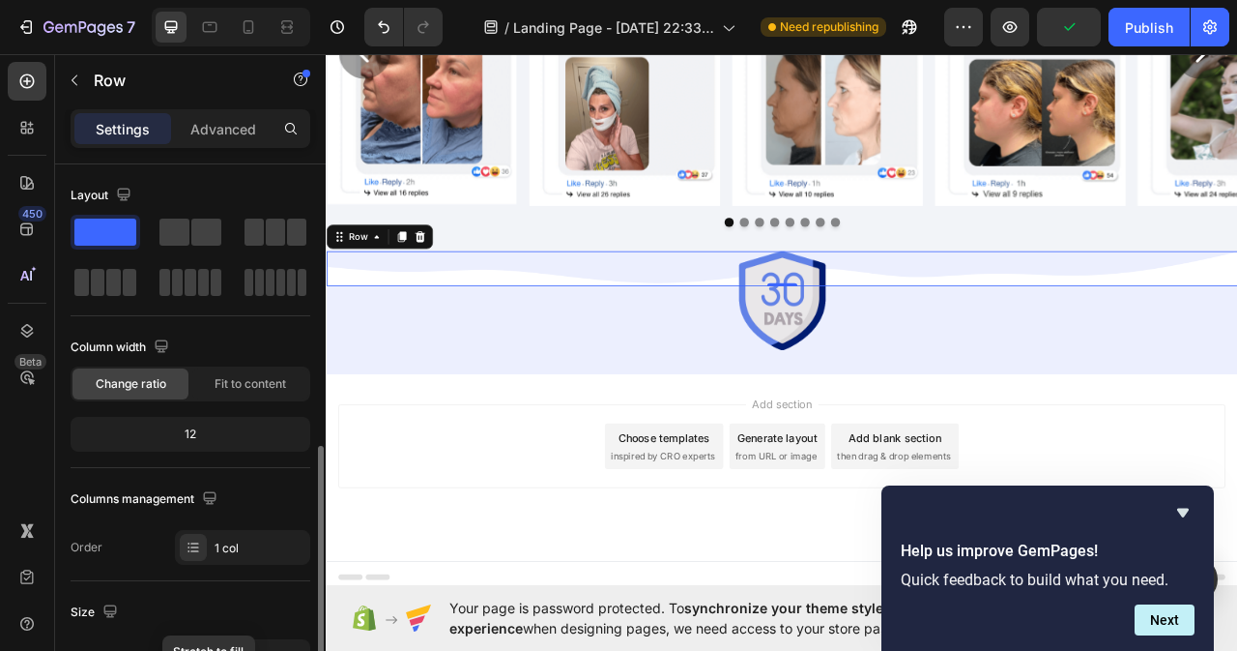
scroll to position [290, 0]
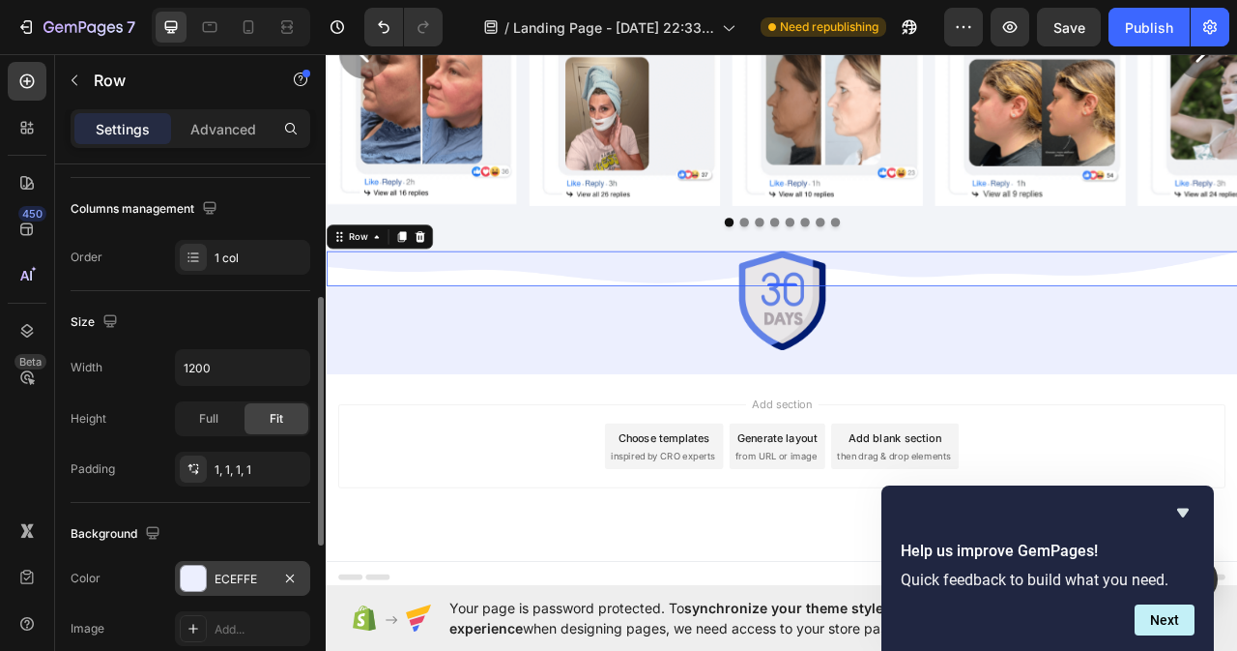
click at [248, 571] on div "ECEFFE" at bounding box center [243, 578] width 56 height 17
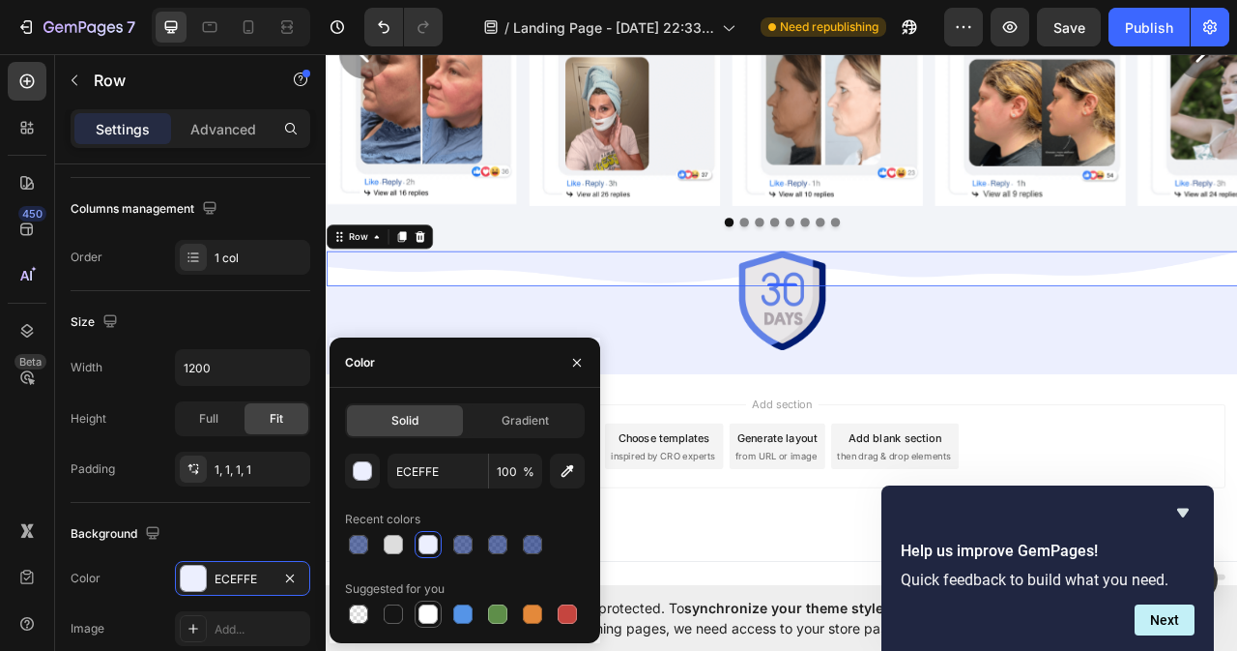
click at [429, 618] on div at bounding box center [428, 613] width 19 height 19
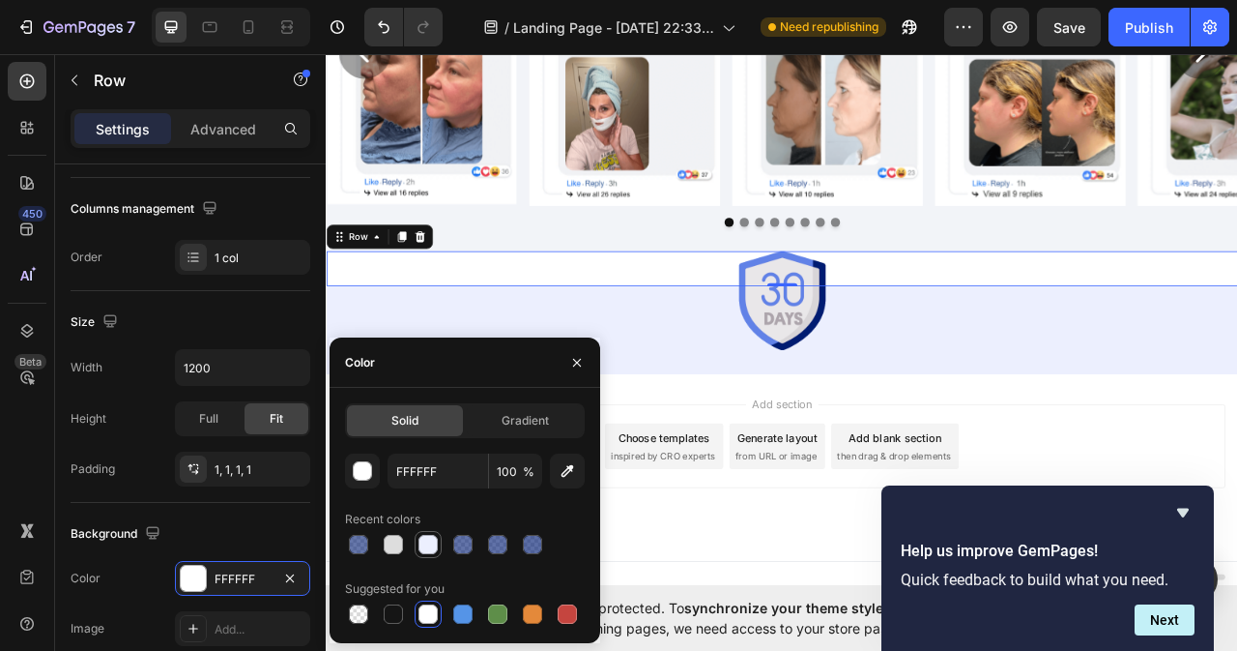
click at [427, 543] on div at bounding box center [428, 544] width 19 height 19
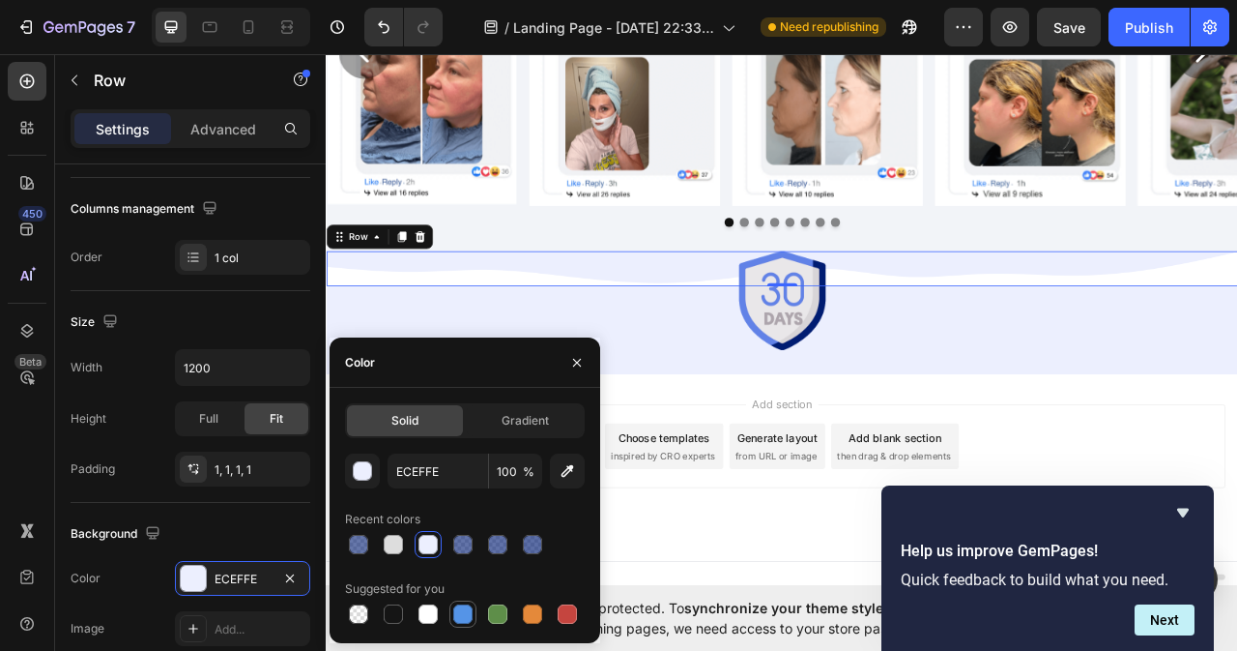
click at [464, 618] on div at bounding box center [462, 613] width 19 height 19
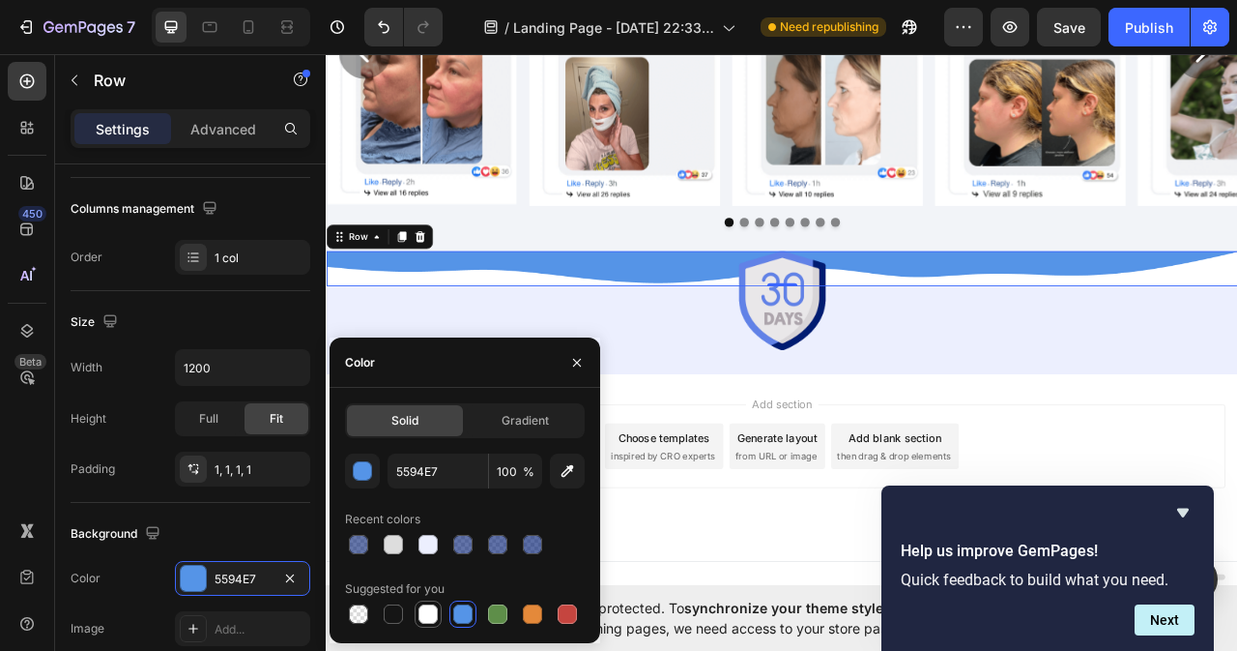
click at [427, 623] on div at bounding box center [428, 613] width 19 height 19
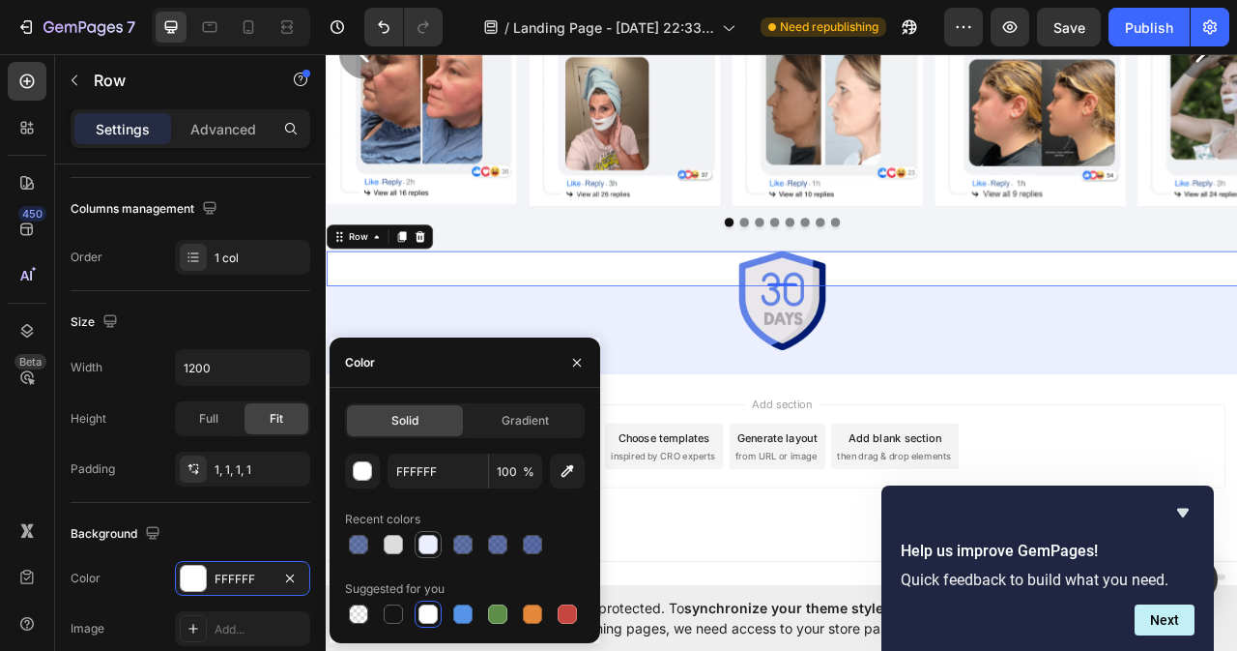
click at [427, 542] on div at bounding box center [428, 544] width 19 height 19
type input "ECEFFE"
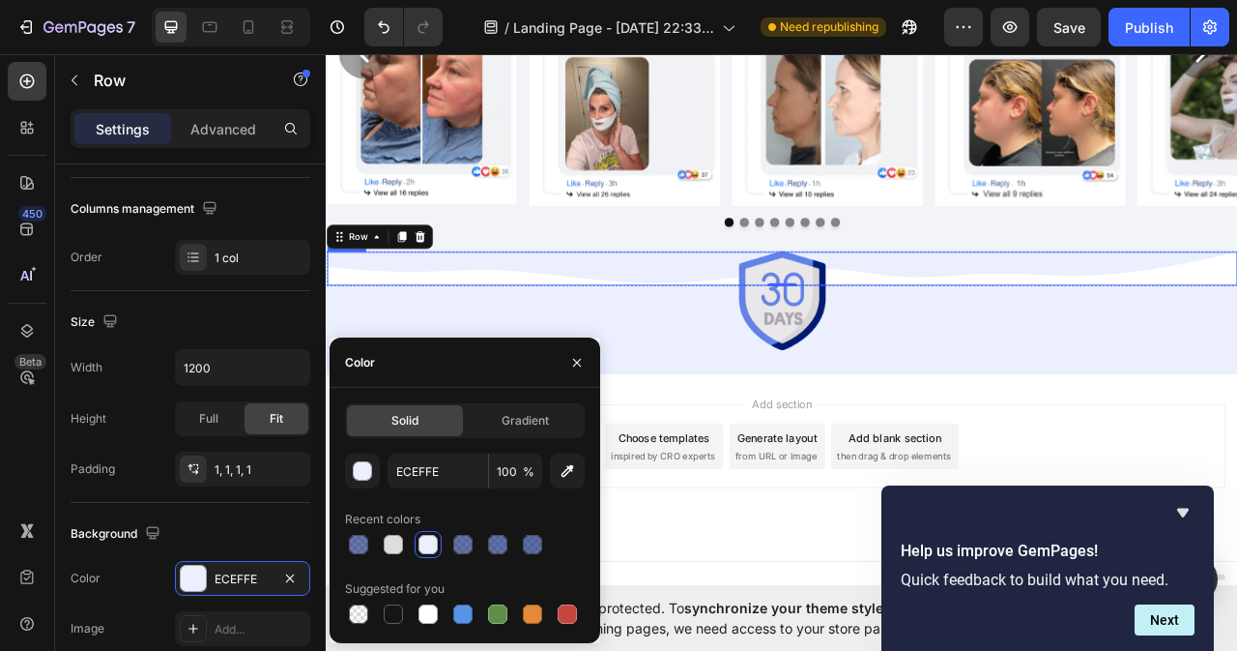
click at [640, 333] on img at bounding box center [906, 327] width 1158 height 43
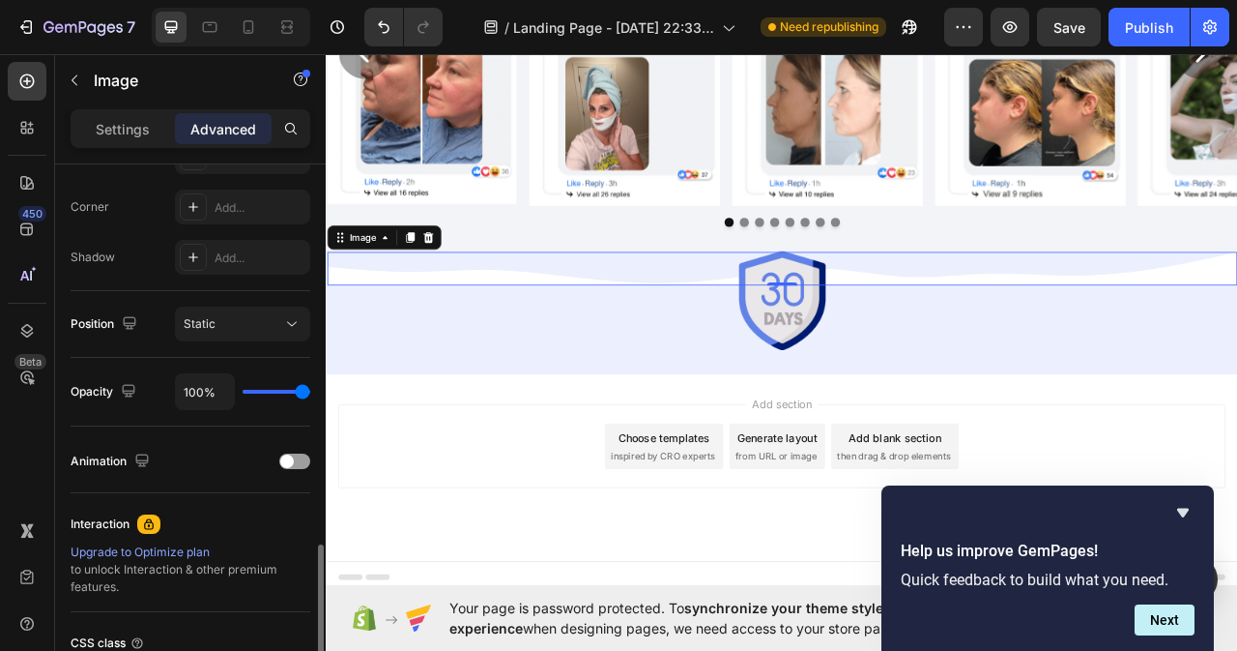
scroll to position [677, 0]
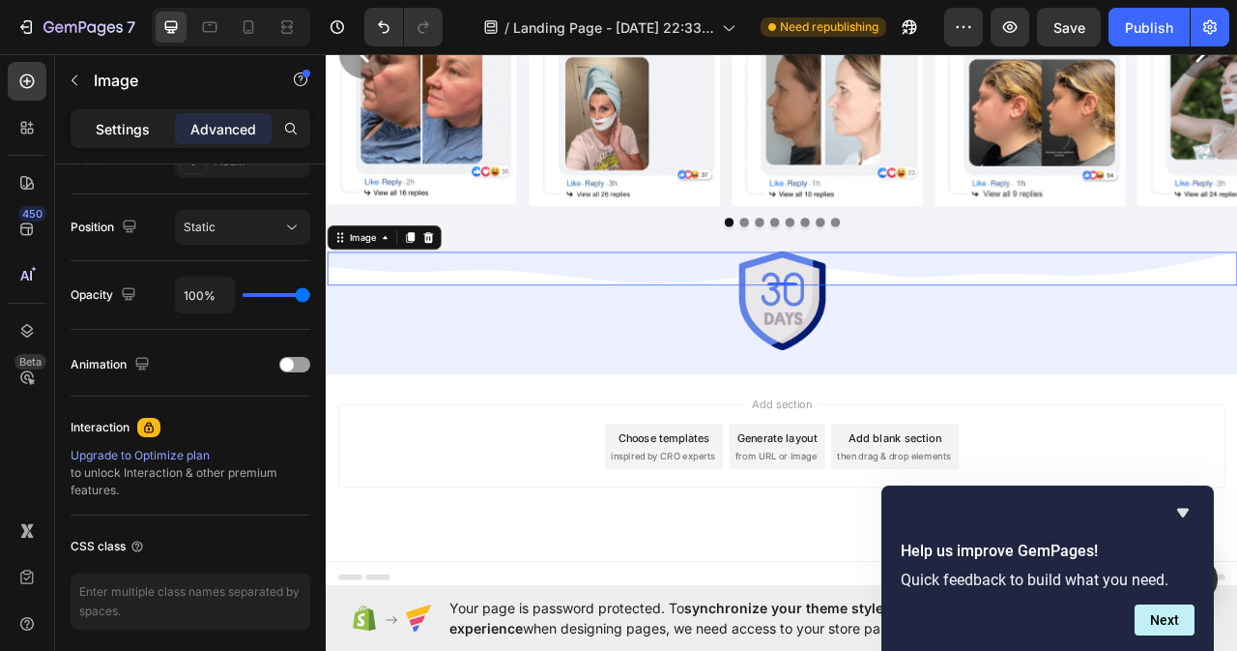
click at [130, 120] on p "Settings" at bounding box center [123, 129] width 54 height 20
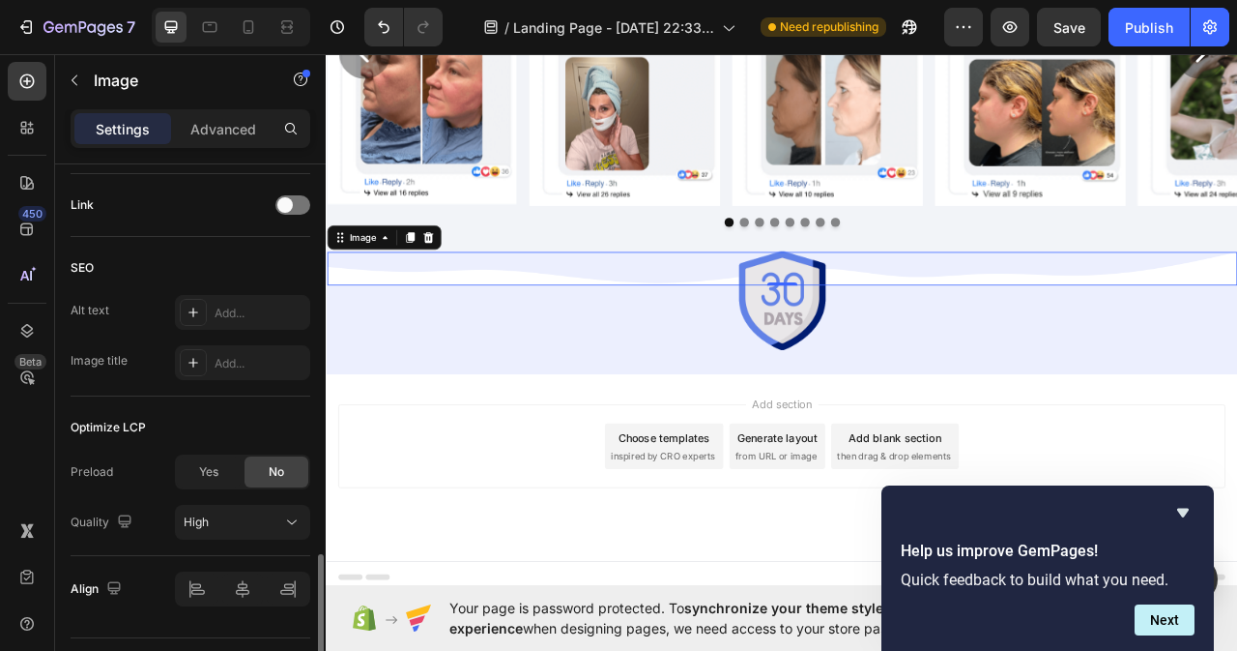
scroll to position [918, 0]
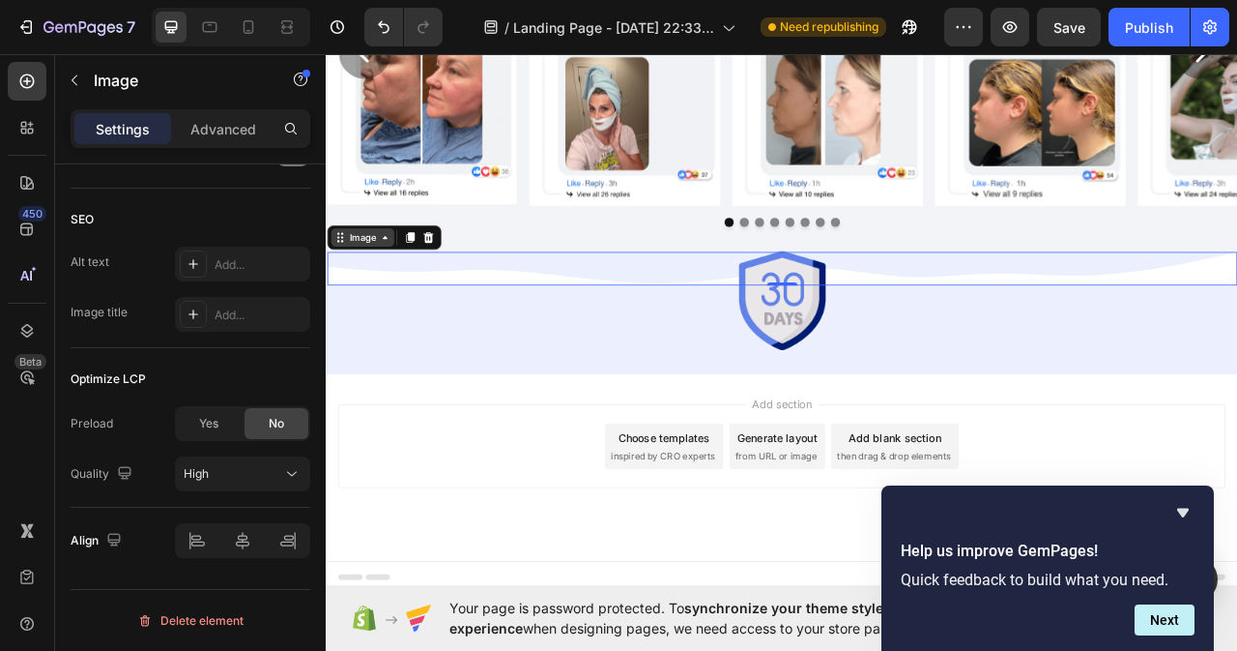
click at [342, 289] on icon at bounding box center [342, 287] width 15 height 15
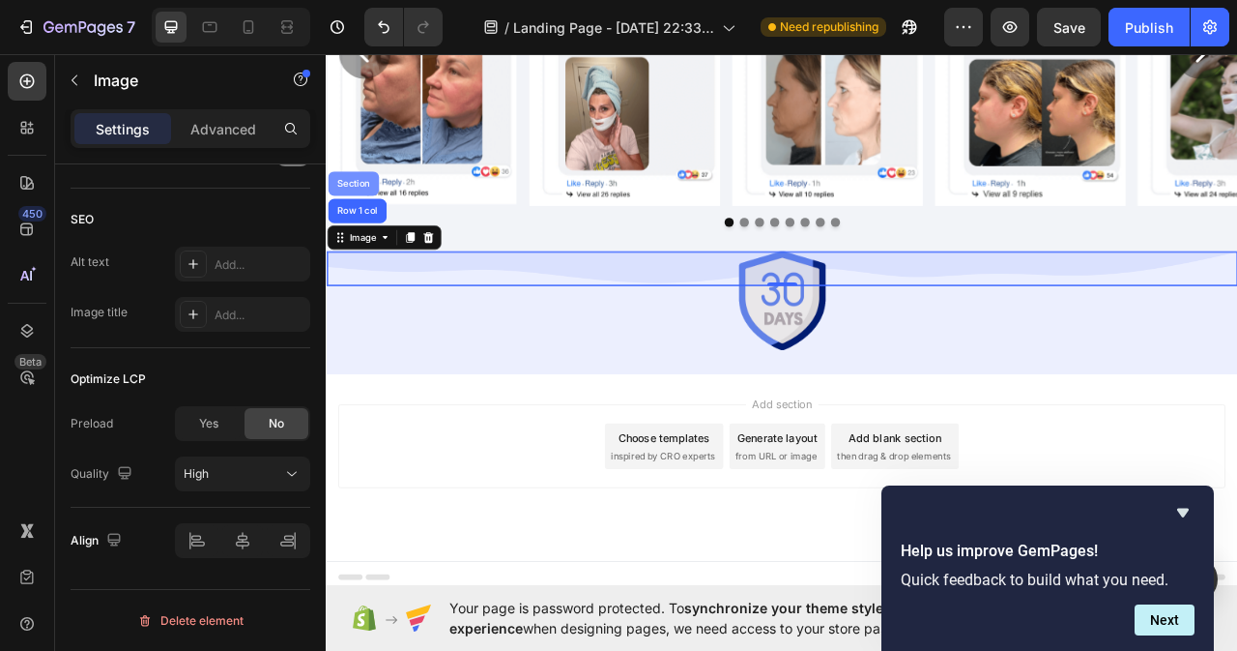
click at [372, 218] on div "Section" at bounding box center [359, 220] width 49 height 12
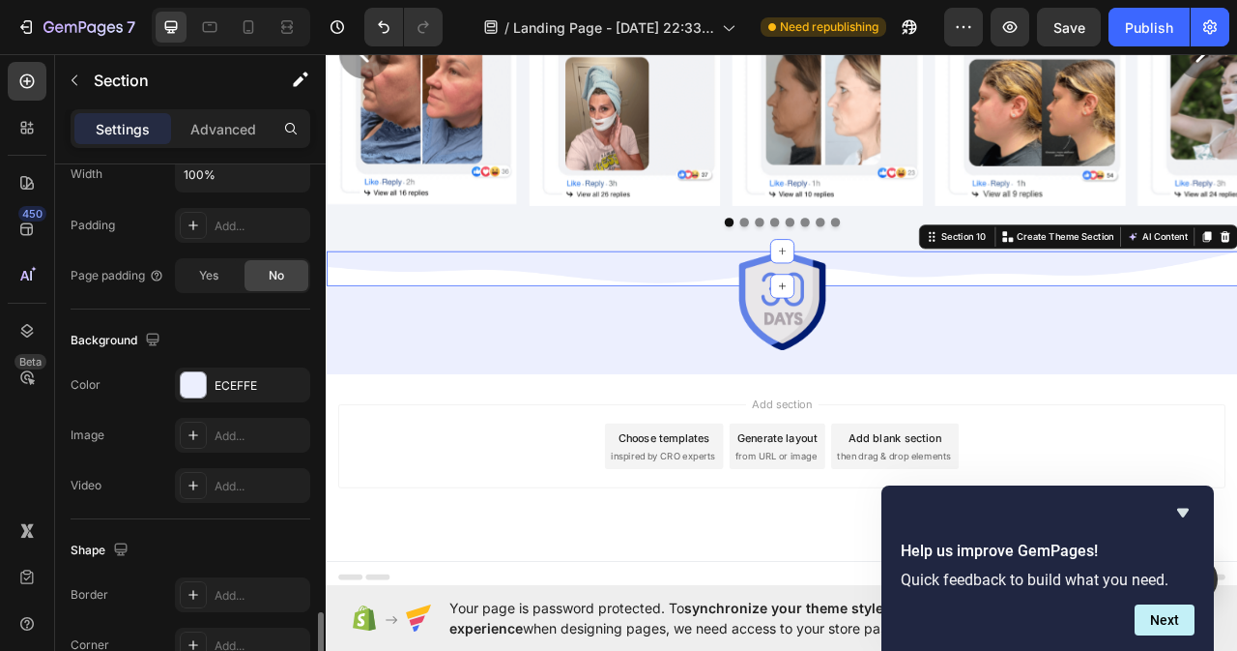
scroll to position [638, 0]
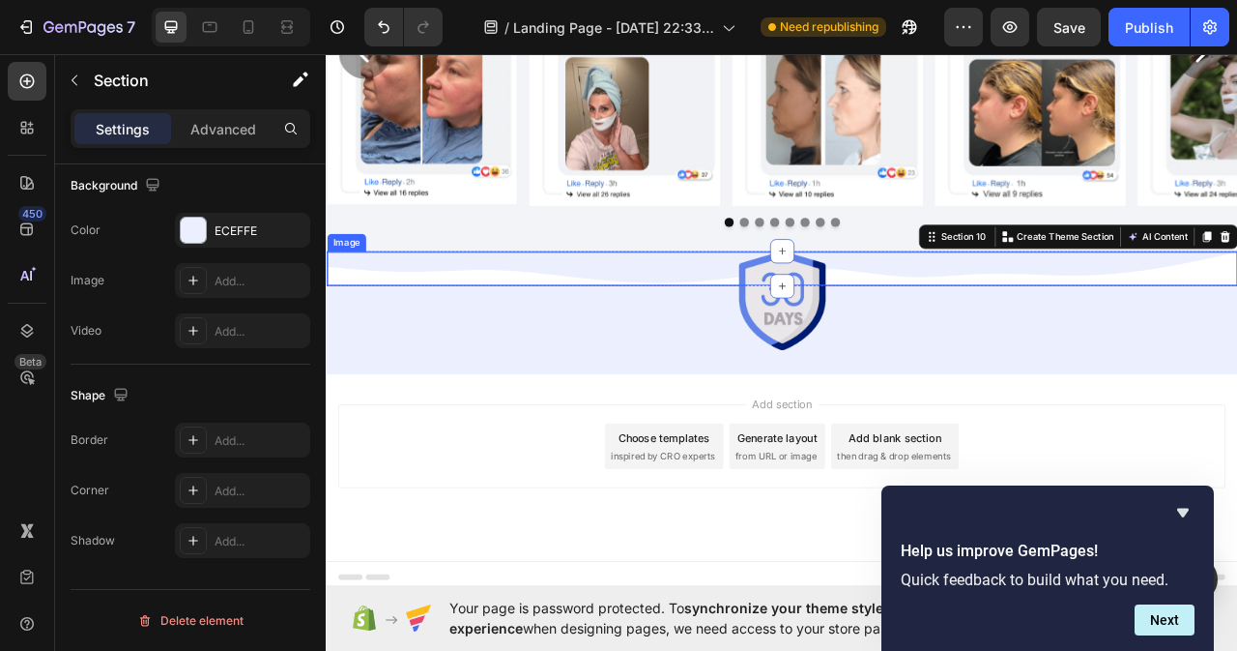
click at [485, 333] on img at bounding box center [906, 327] width 1158 height 43
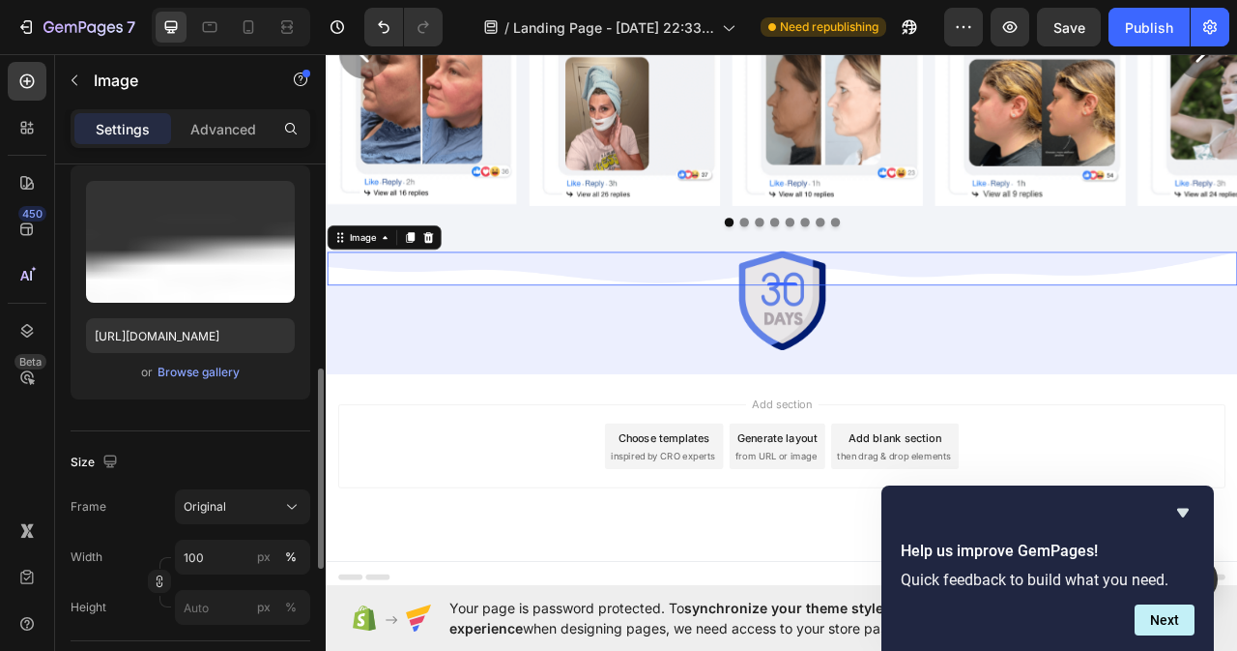
scroll to position [290, 0]
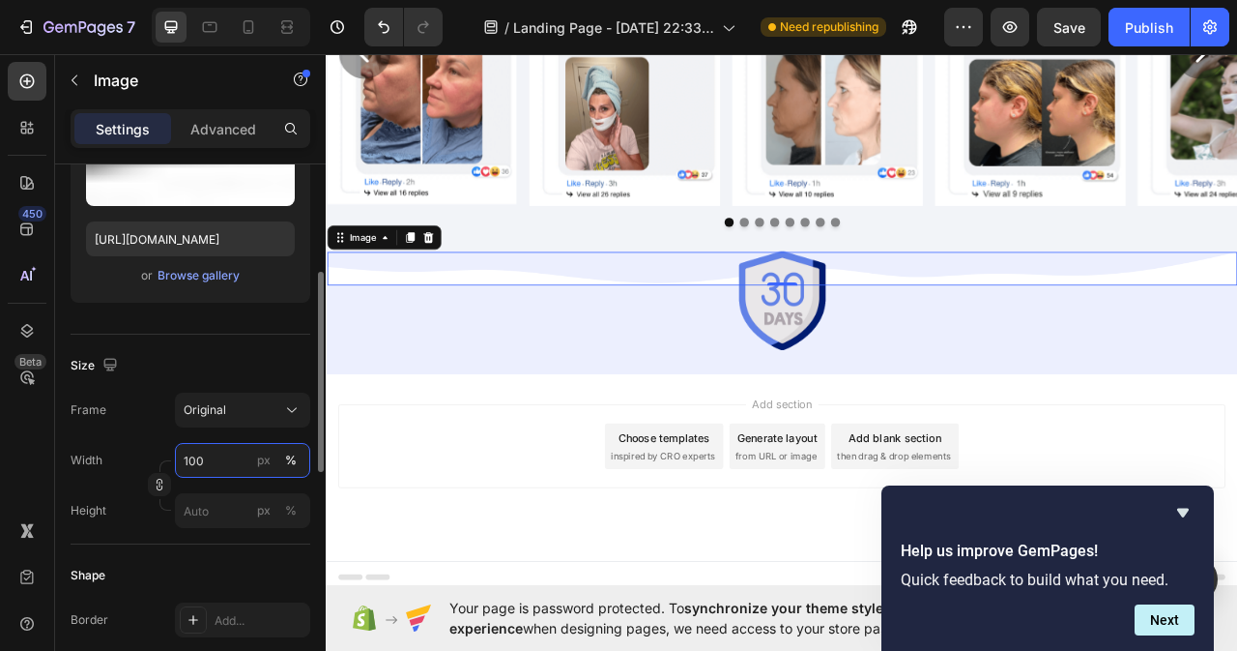
click at [231, 462] on input "100" at bounding box center [242, 460] width 135 height 35
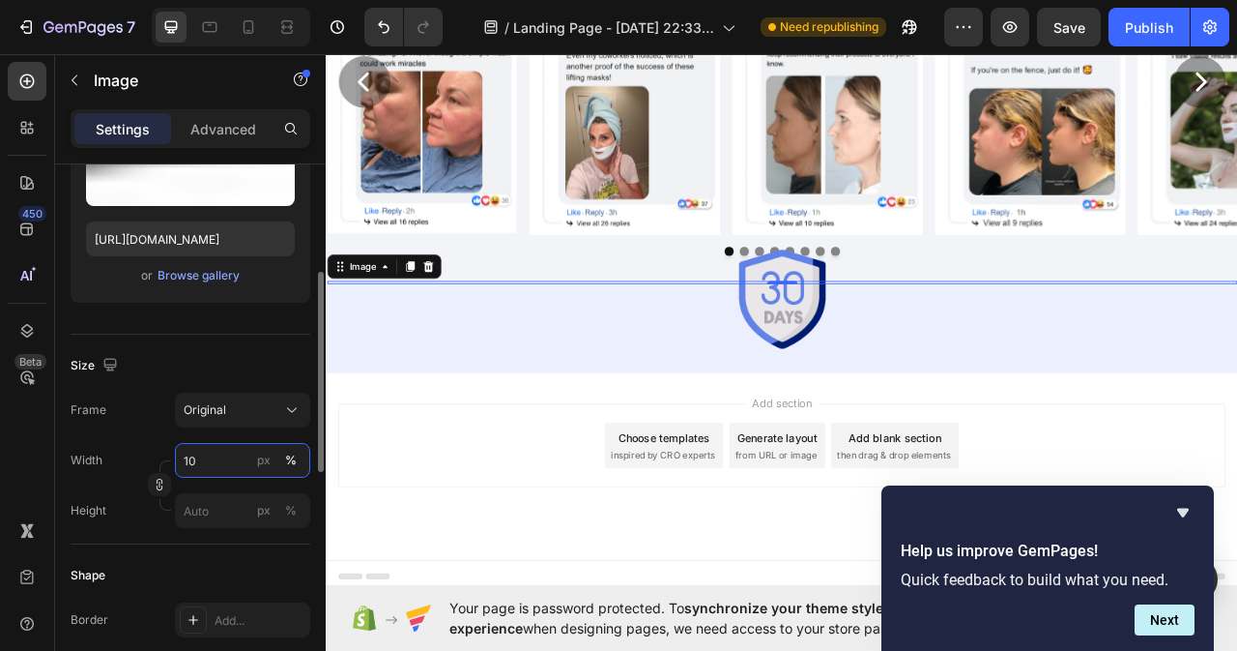
scroll to position [8262, 0]
click at [217, 460] on input "100" at bounding box center [242, 460] width 135 height 35
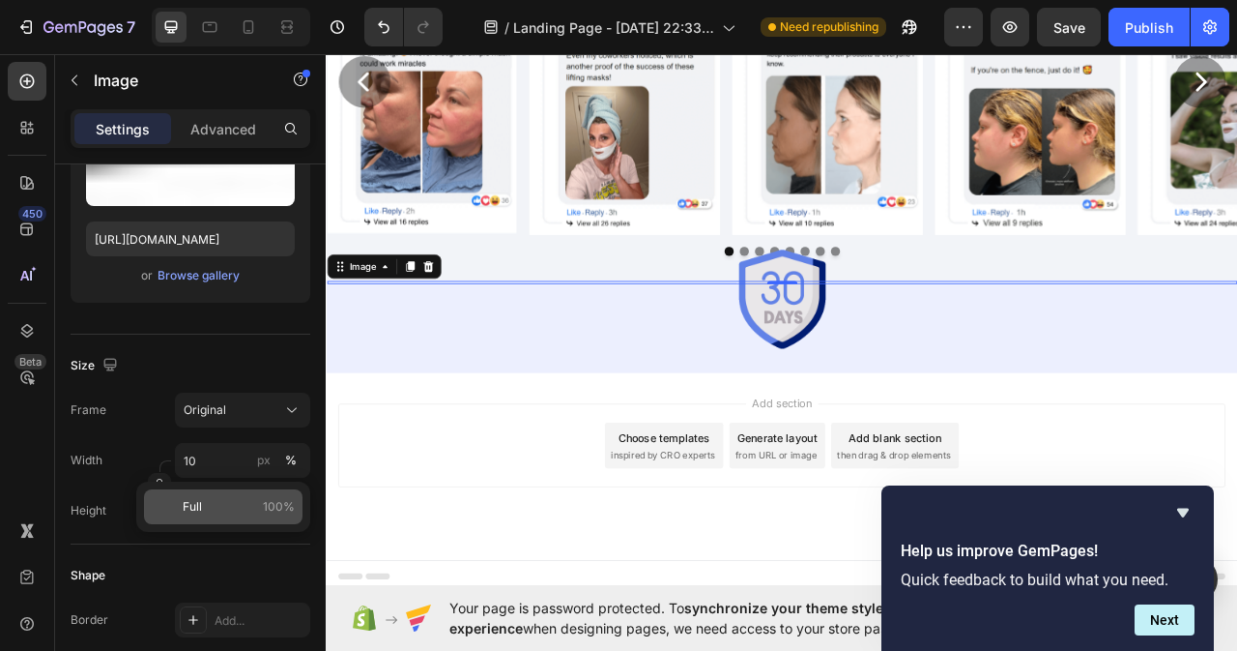
click at [189, 516] on div "Full 100%" at bounding box center [223, 506] width 159 height 35
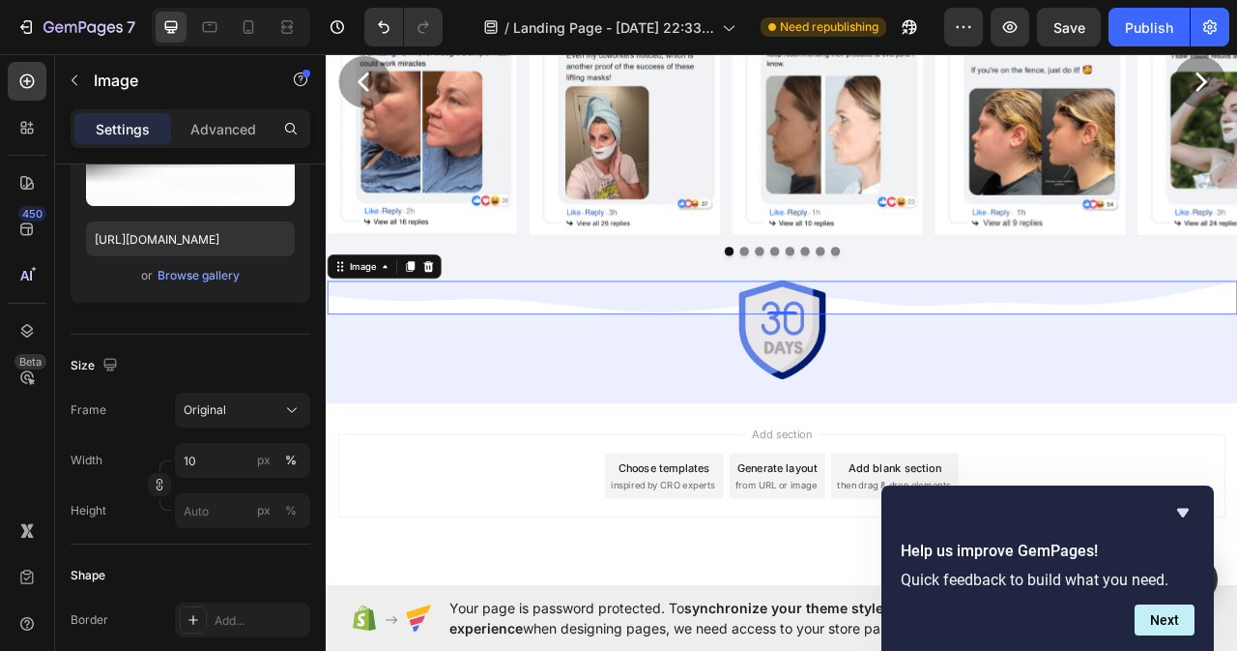
type input "100"
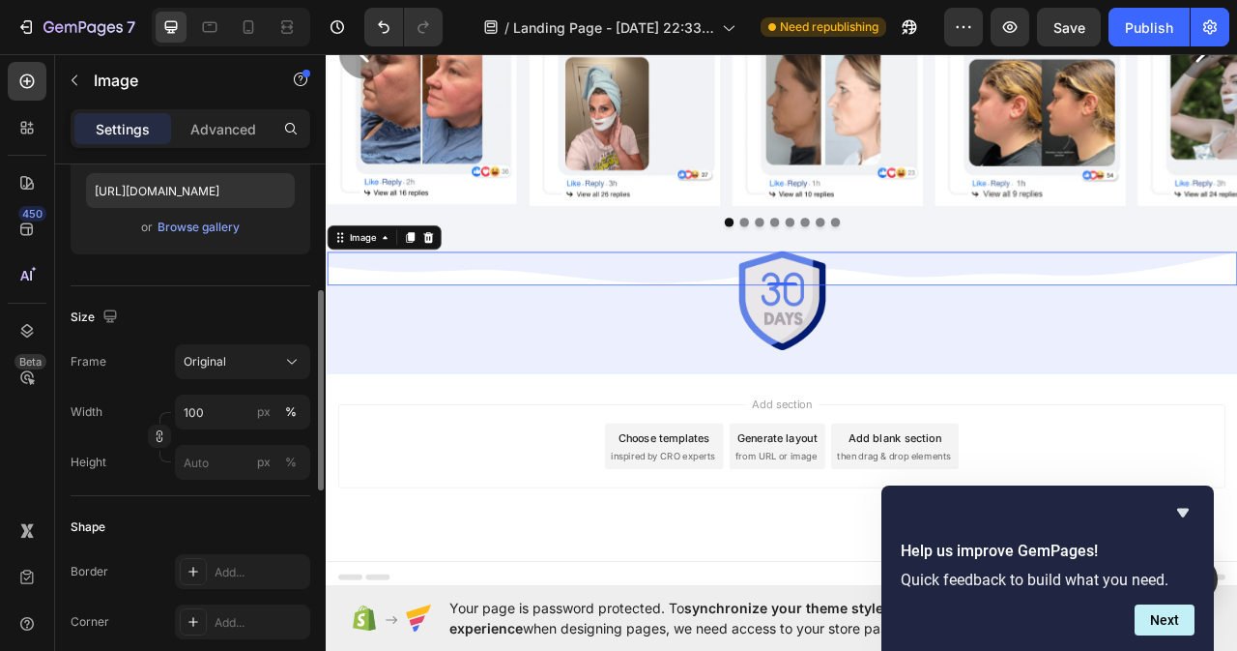
scroll to position [242, 0]
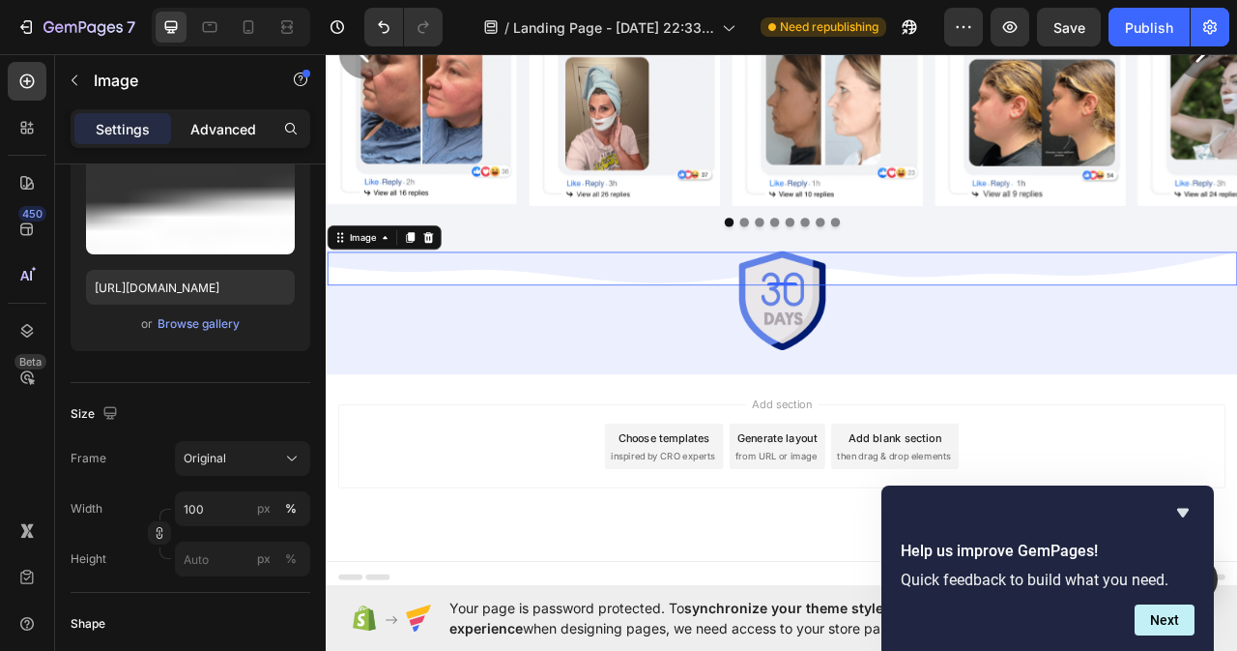
click at [227, 127] on p "Advanced" at bounding box center [223, 129] width 66 height 20
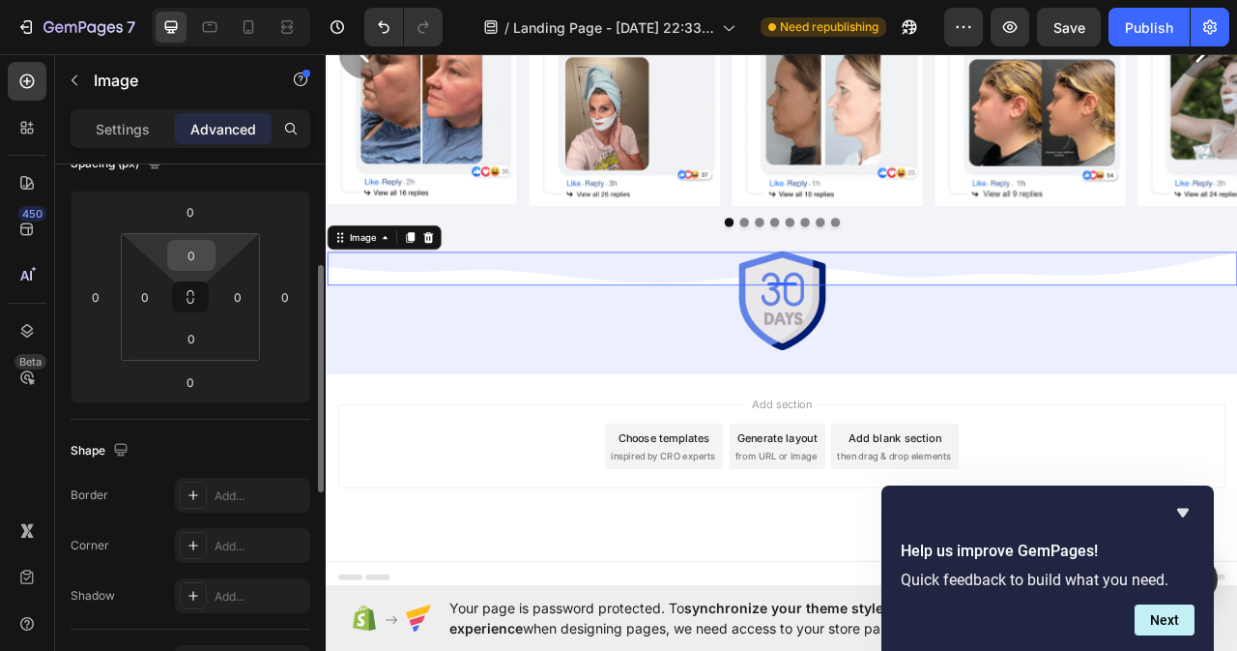
click at [197, 254] on input "0" at bounding box center [191, 255] width 39 height 29
type input "0"
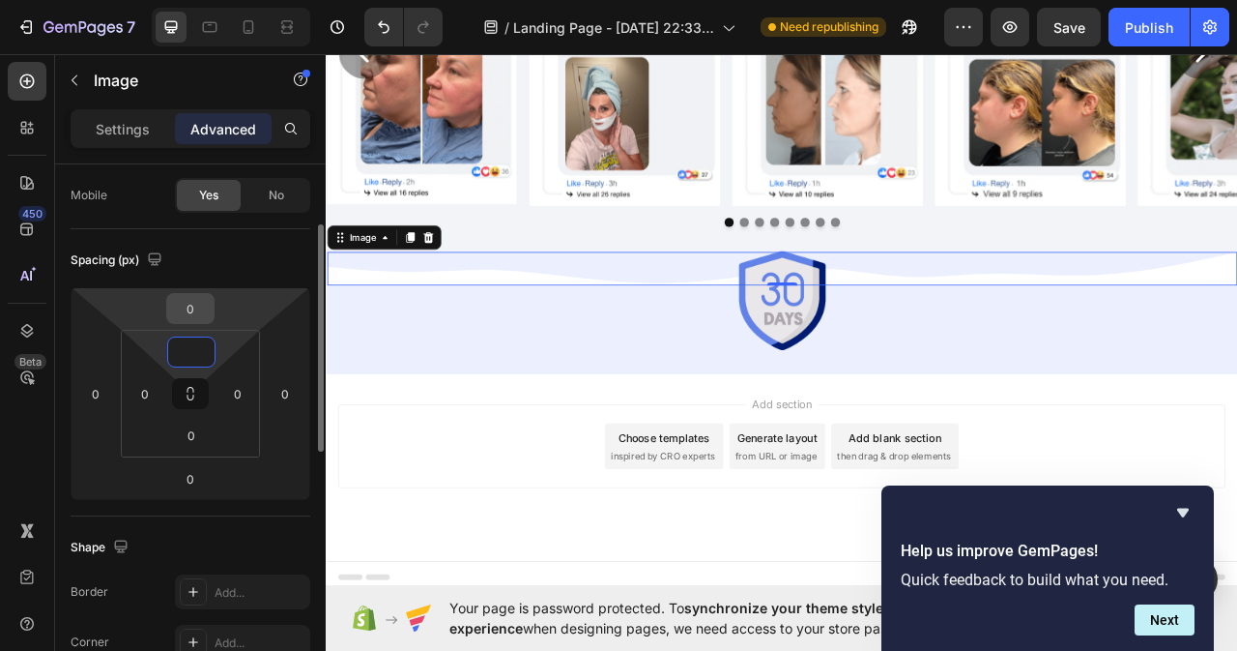
click at [198, 309] on input "0" at bounding box center [190, 308] width 39 height 29
type input "0"
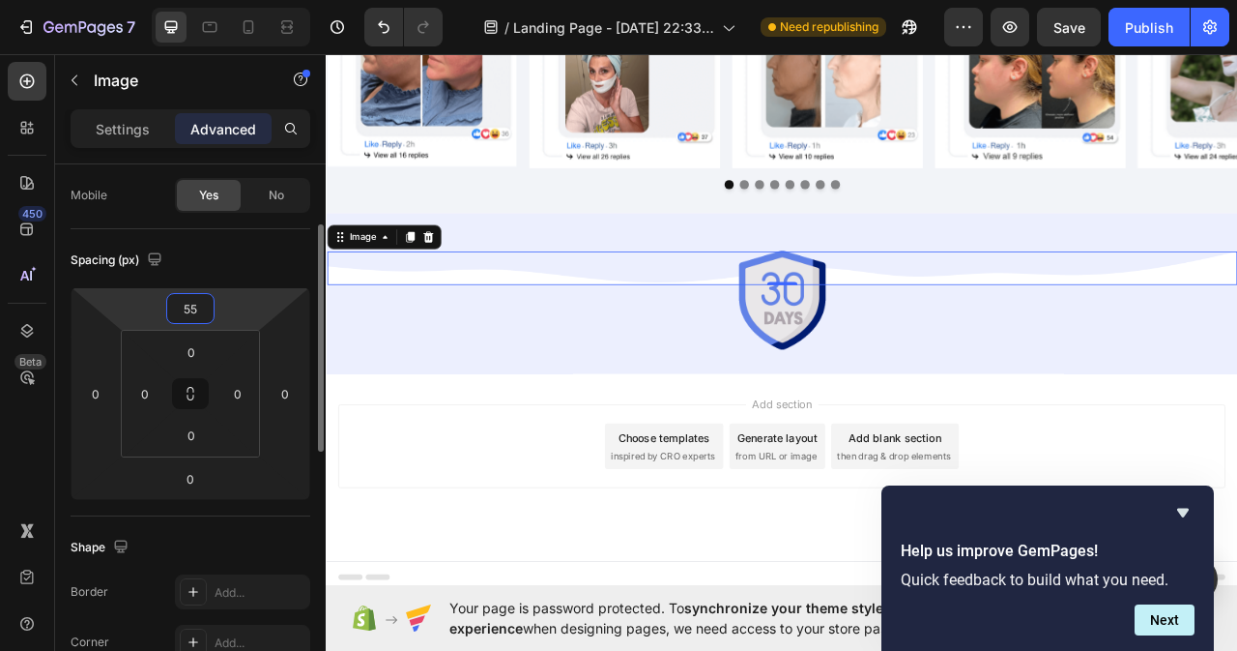
scroll to position [8349, 0]
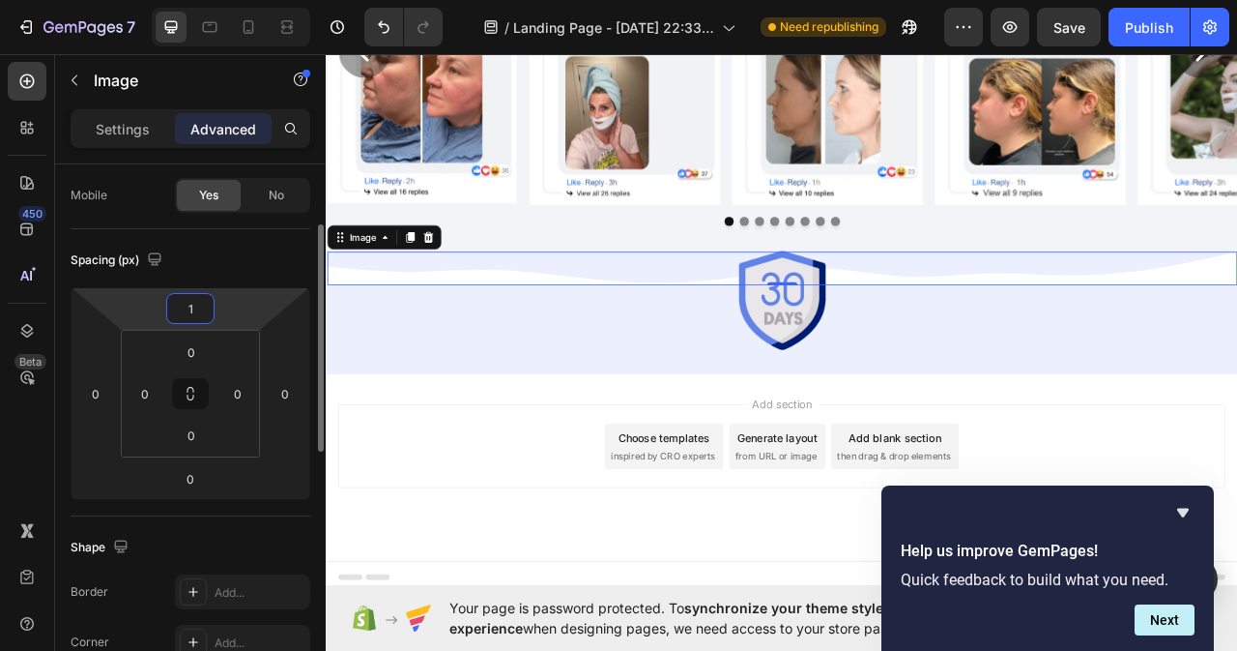
type input "0"
click at [433, 287] on icon at bounding box center [432, 288] width 11 height 14
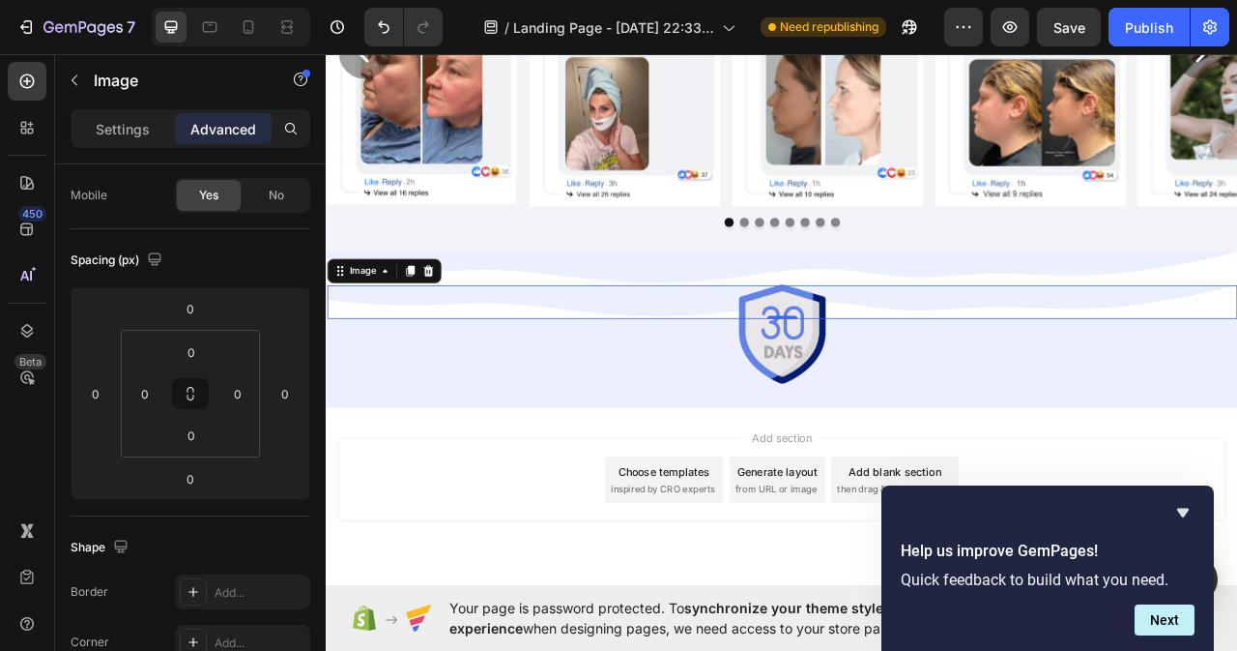
scroll to position [8343, 0]
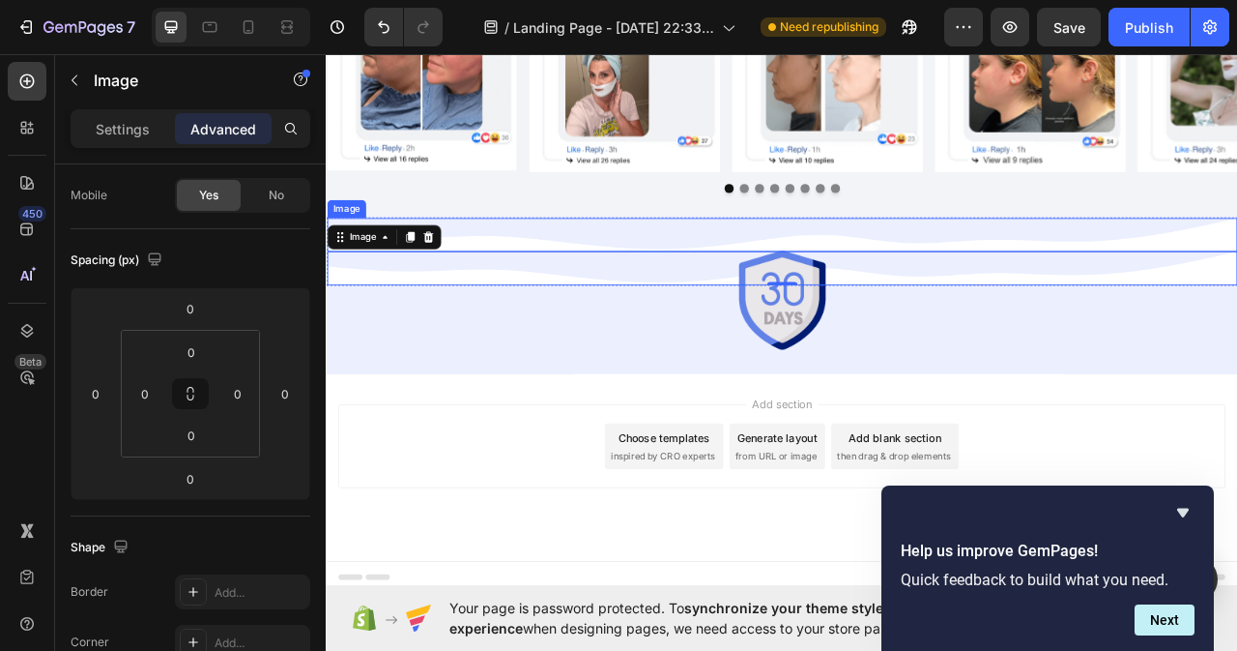
click at [1236, 280] on img at bounding box center [906, 285] width 1158 height 43
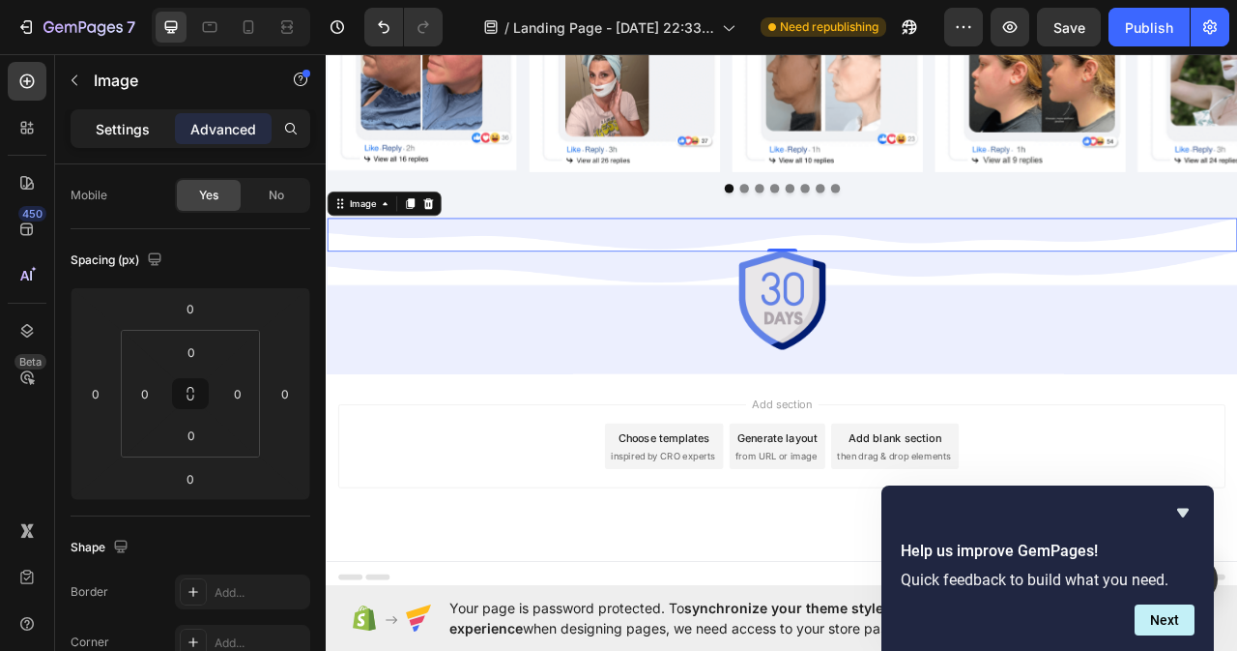
click at [110, 131] on p "Settings" at bounding box center [123, 129] width 54 height 20
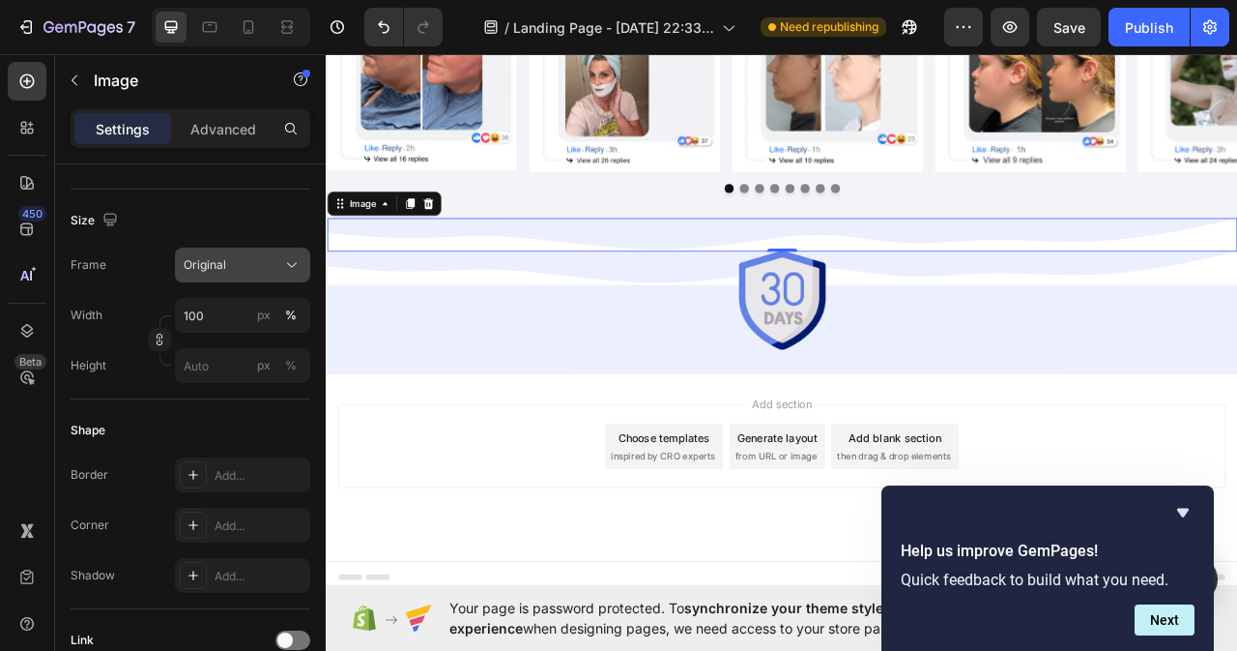
scroll to position [145, 0]
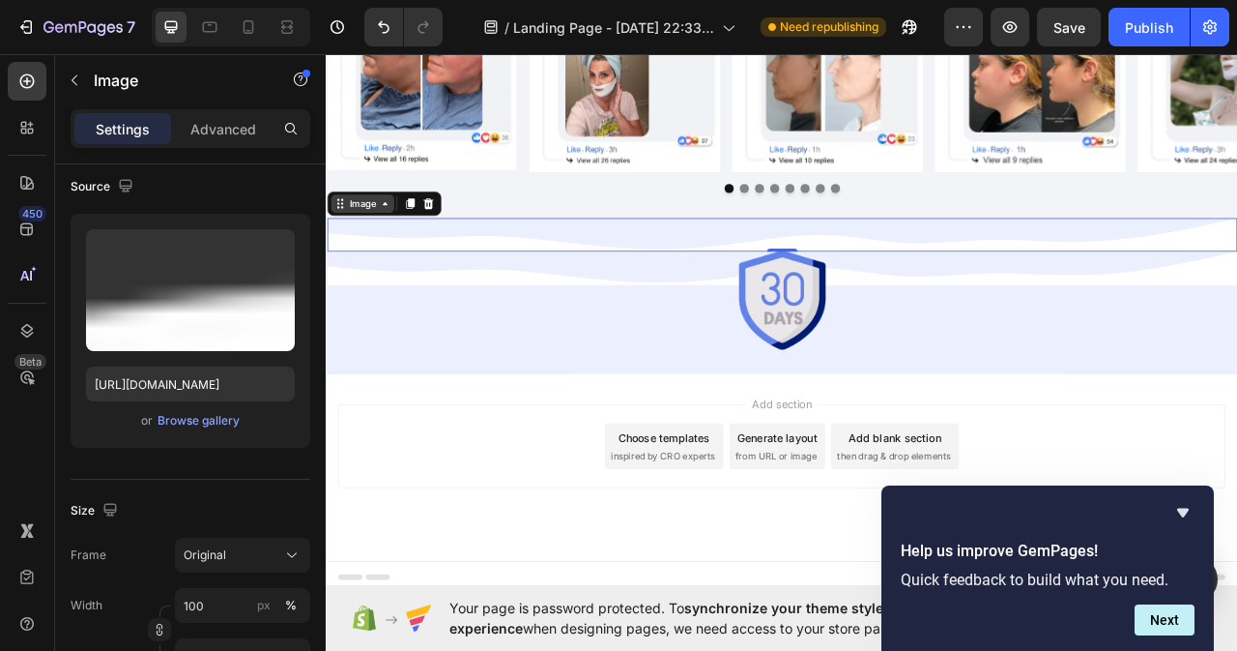
click at [396, 245] on icon at bounding box center [399, 245] width 15 height 15
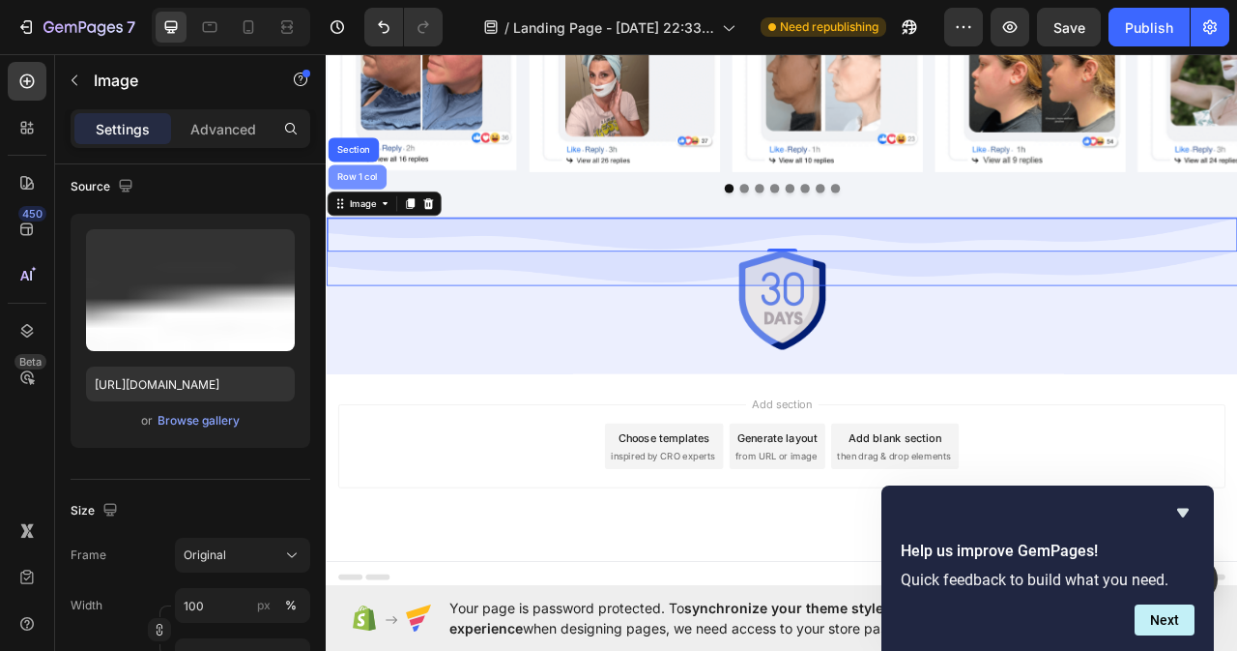
click at [382, 199] on div "Row 1 col" at bounding box center [365, 211] width 74 height 31
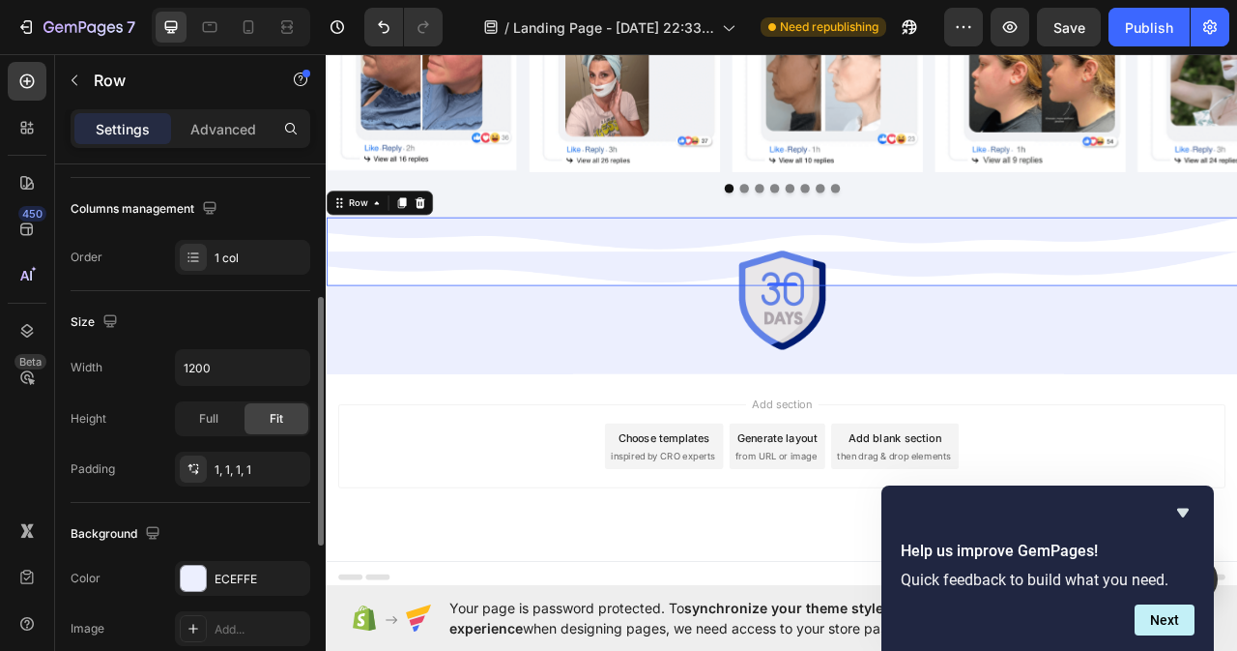
scroll to position [387, 0]
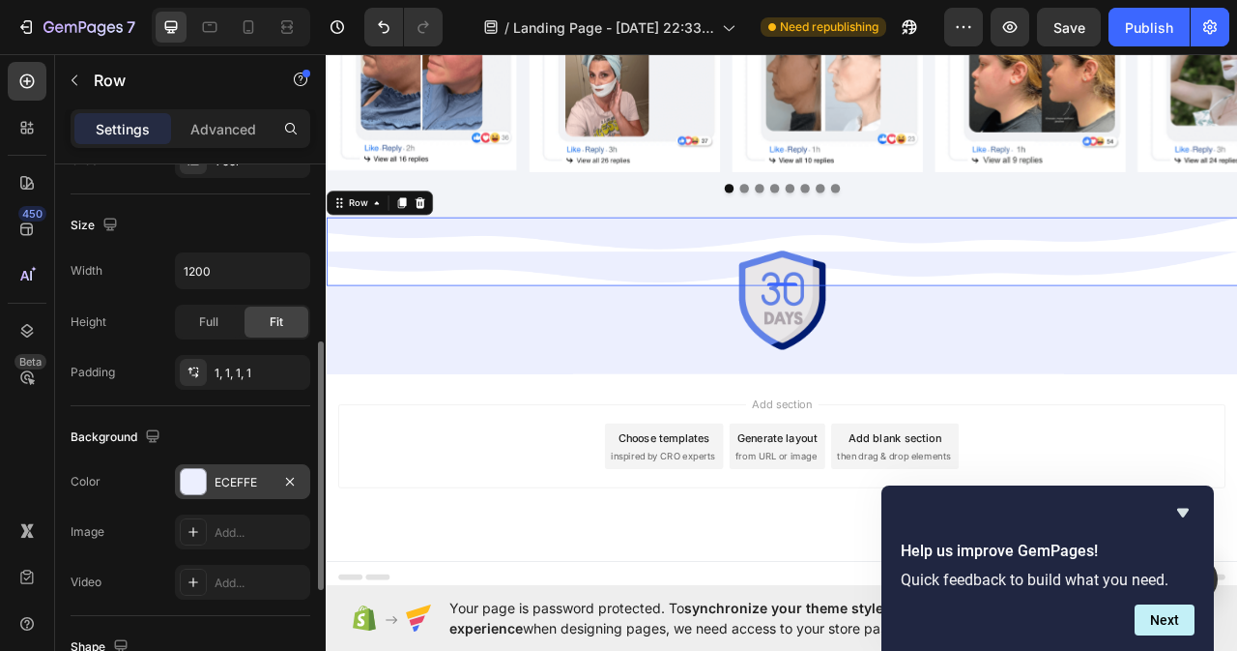
click at [257, 478] on div "ECEFFE" at bounding box center [243, 482] width 56 height 17
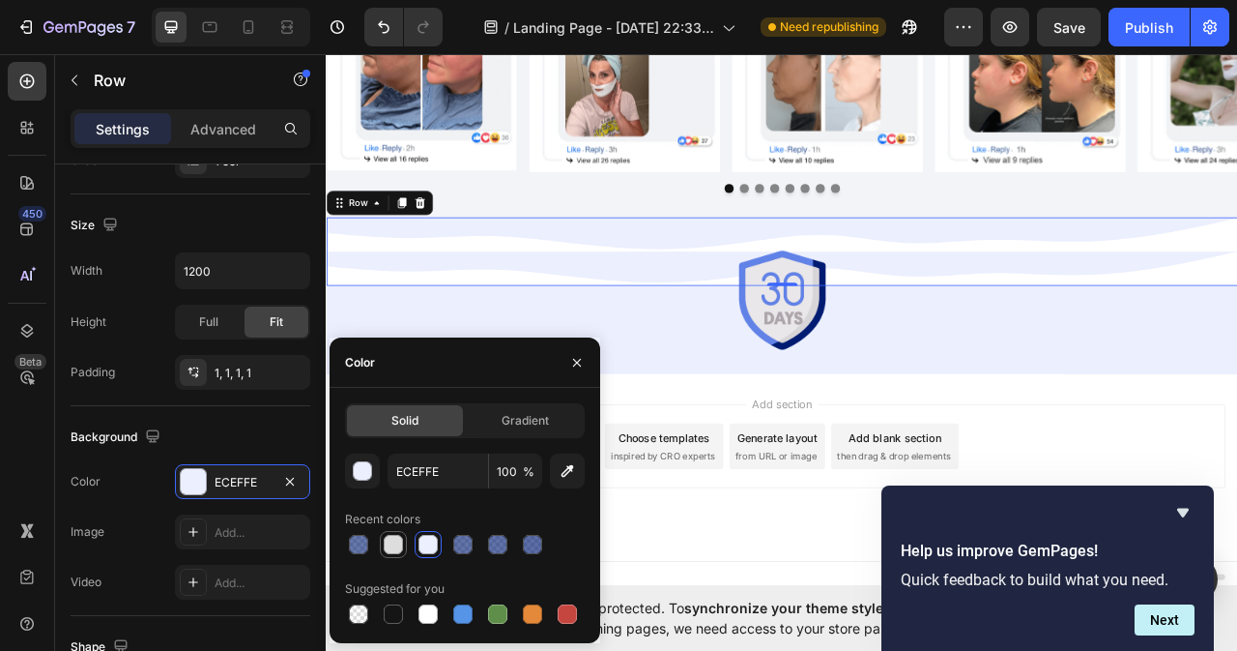
click at [395, 545] on div at bounding box center [393, 544] width 19 height 19
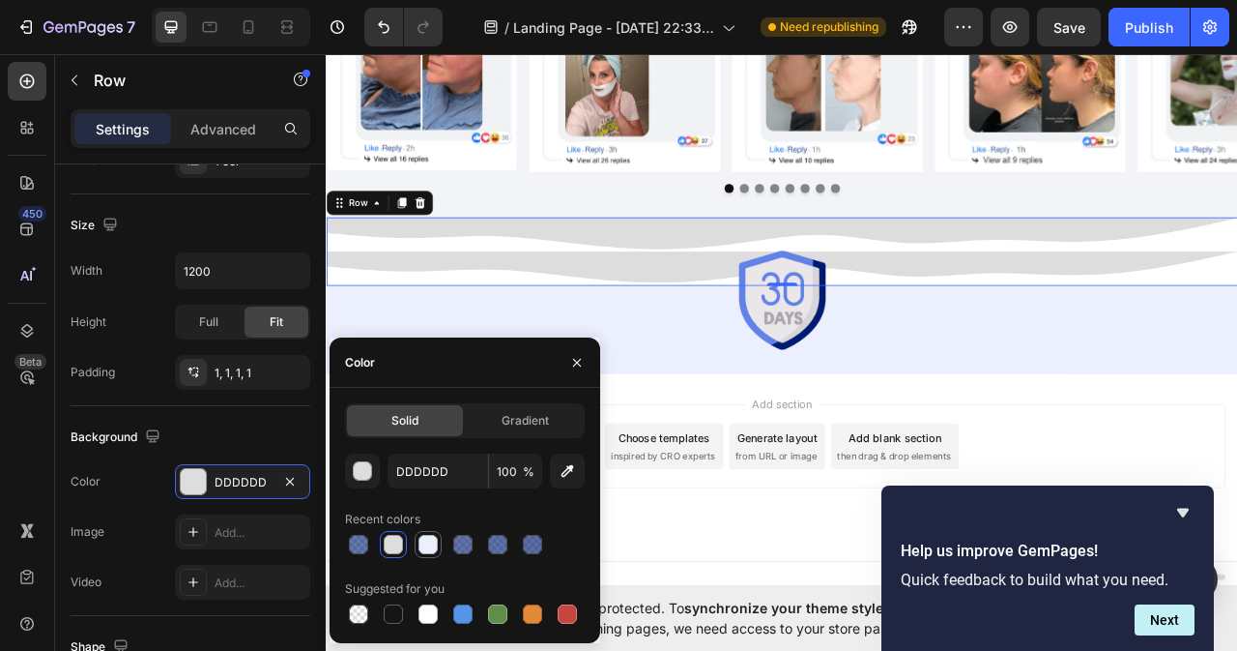
click at [431, 546] on div at bounding box center [428, 544] width 19 height 19
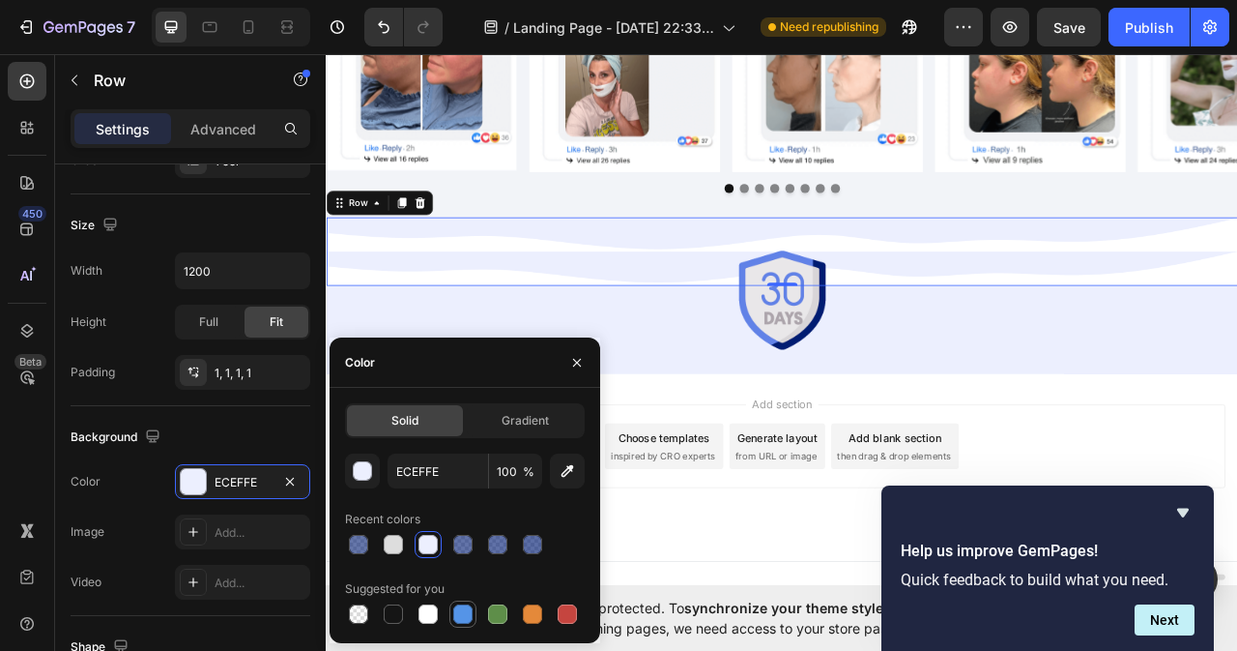
click at [471, 621] on div at bounding box center [462, 613] width 19 height 19
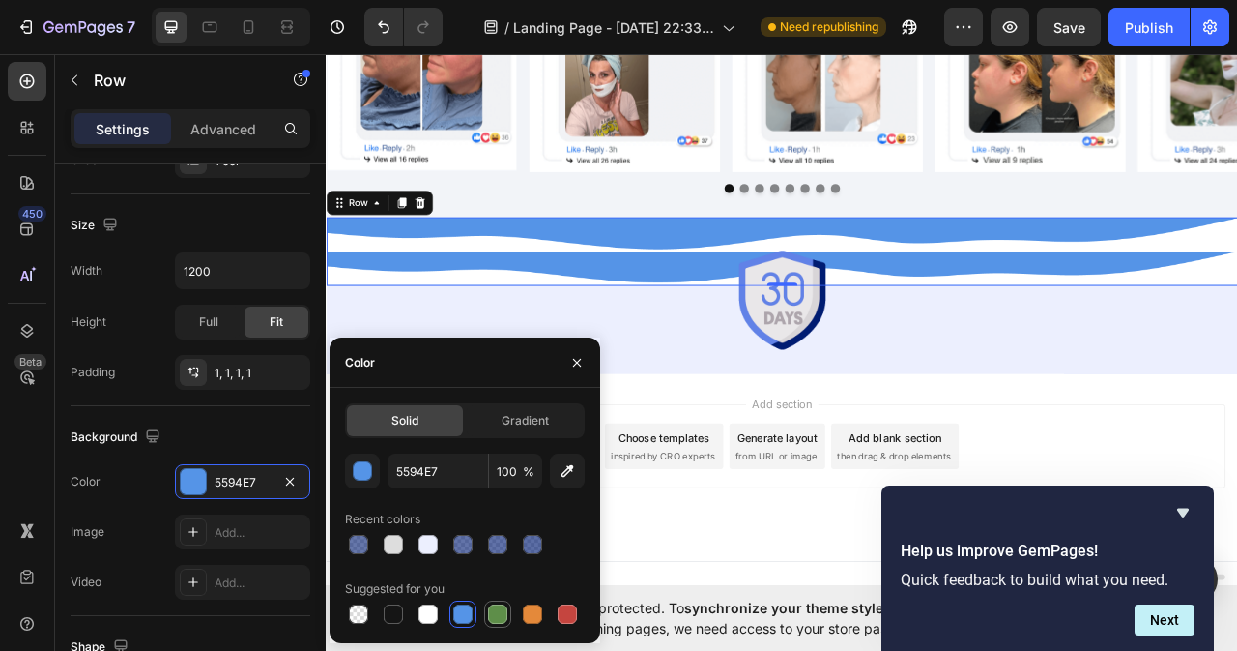
click at [491, 622] on div at bounding box center [497, 613] width 19 height 19
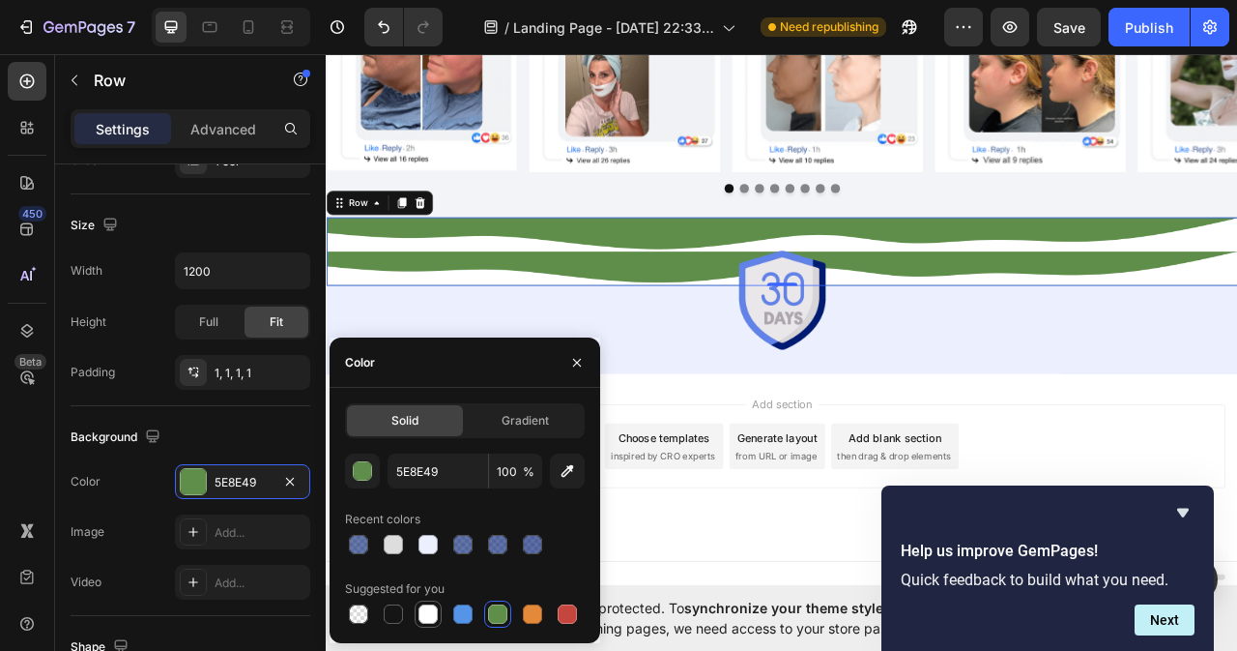
click at [420, 618] on div at bounding box center [428, 613] width 19 height 19
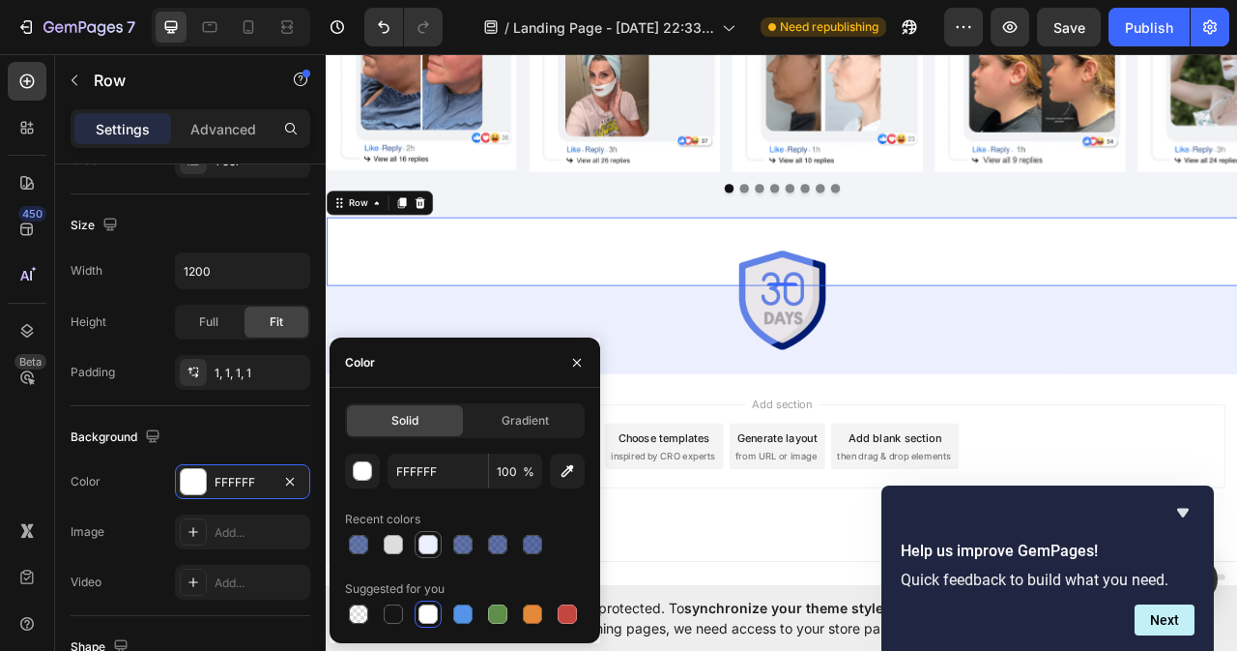
click at [434, 544] on div at bounding box center [428, 544] width 19 height 19
type input "ECEFFE"
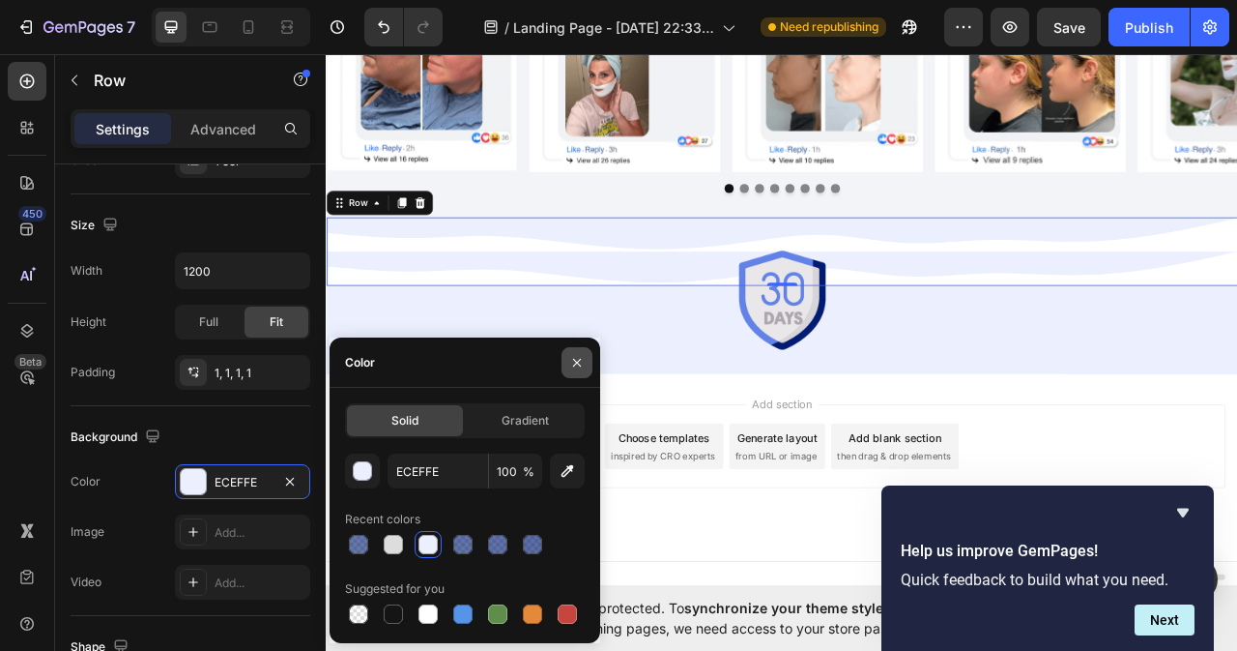
click at [583, 363] on icon "button" at bounding box center [576, 362] width 15 height 15
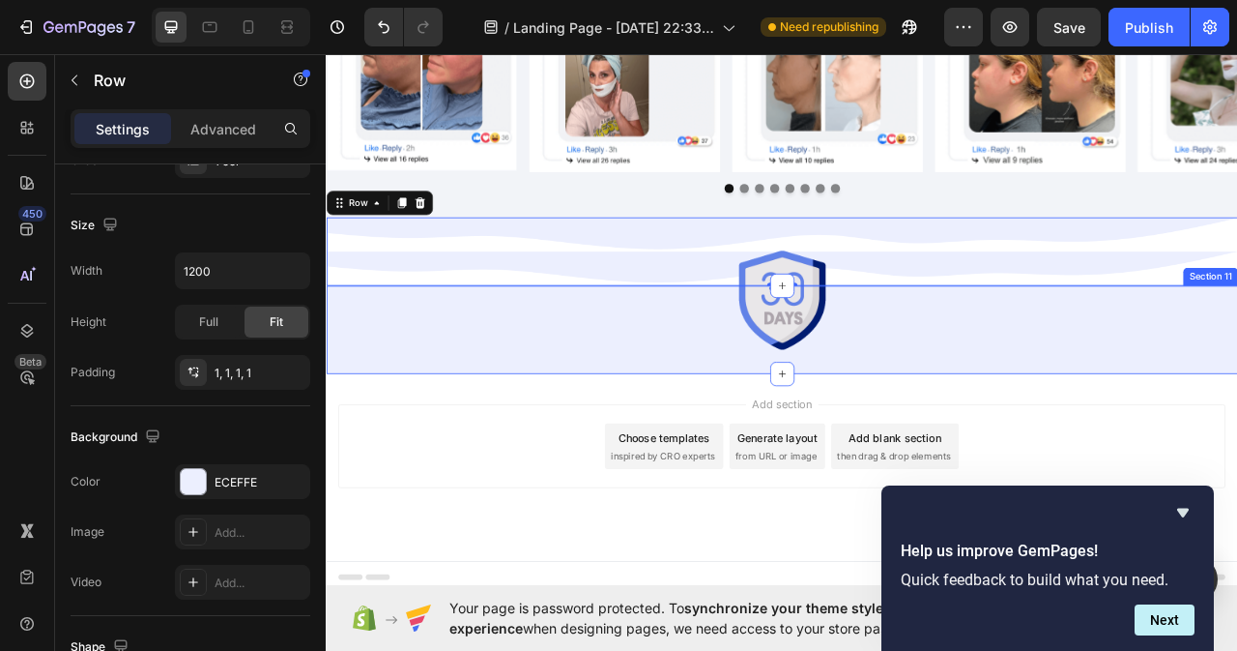
click at [702, 444] on div "Image Row Section 11" at bounding box center [906, 406] width 1160 height 112
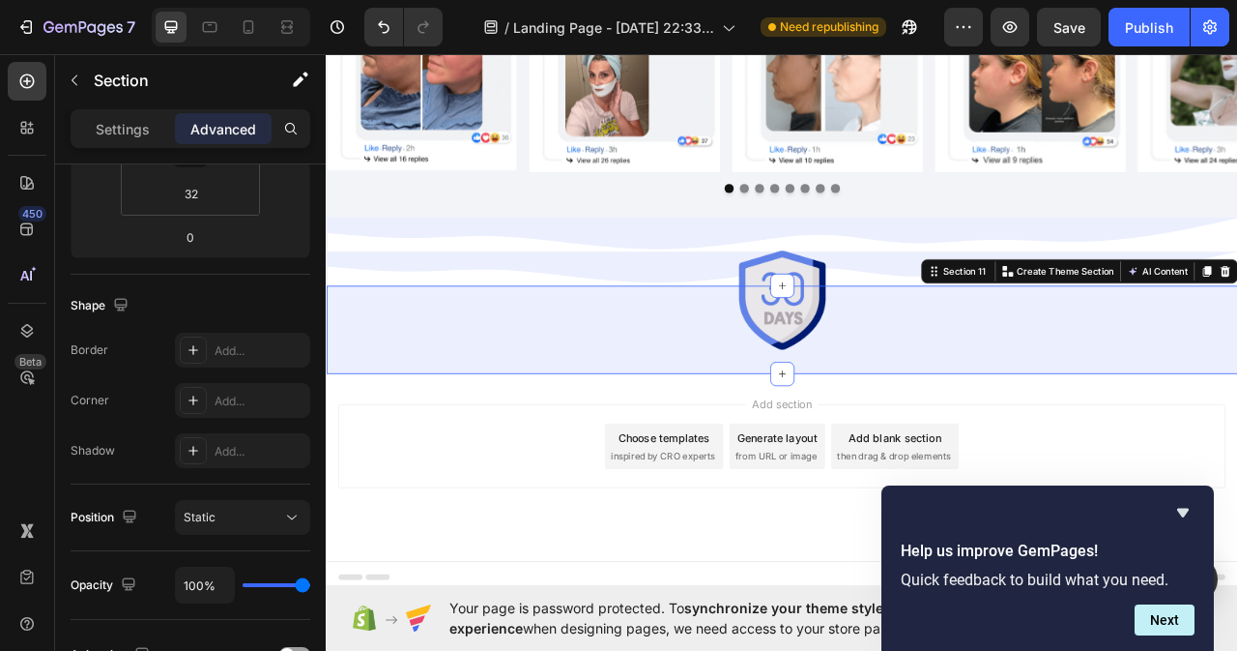
scroll to position [0, 0]
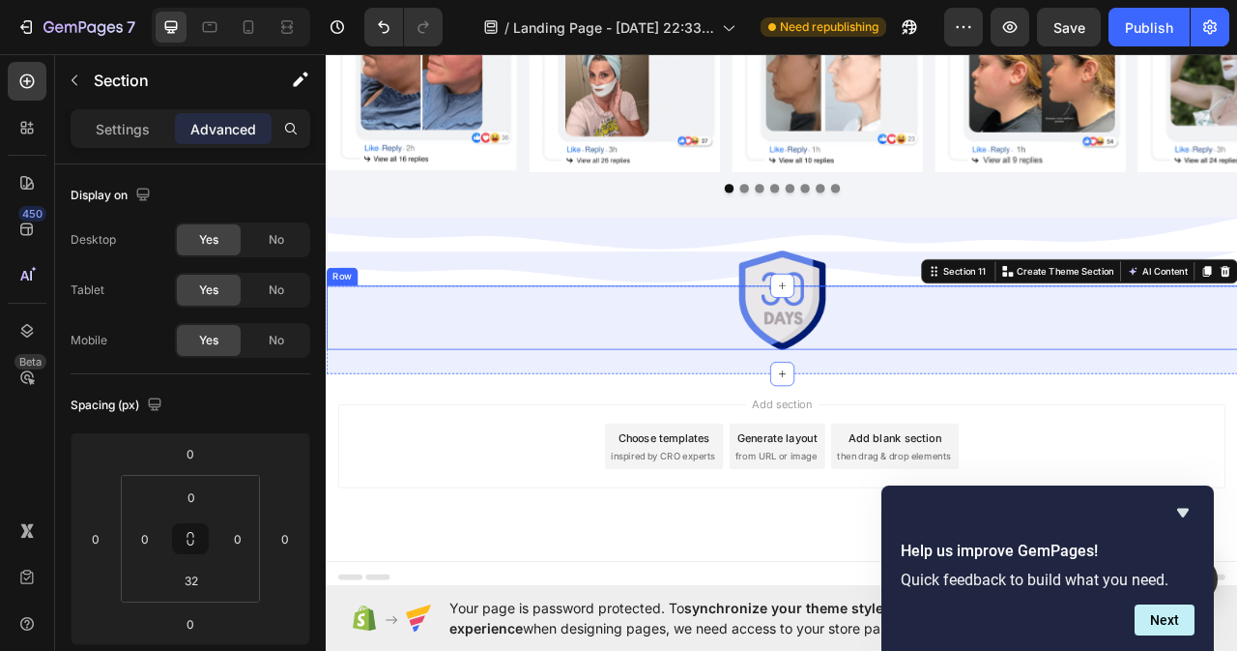
click at [995, 421] on div "Image Row" at bounding box center [906, 390] width 1160 height 81
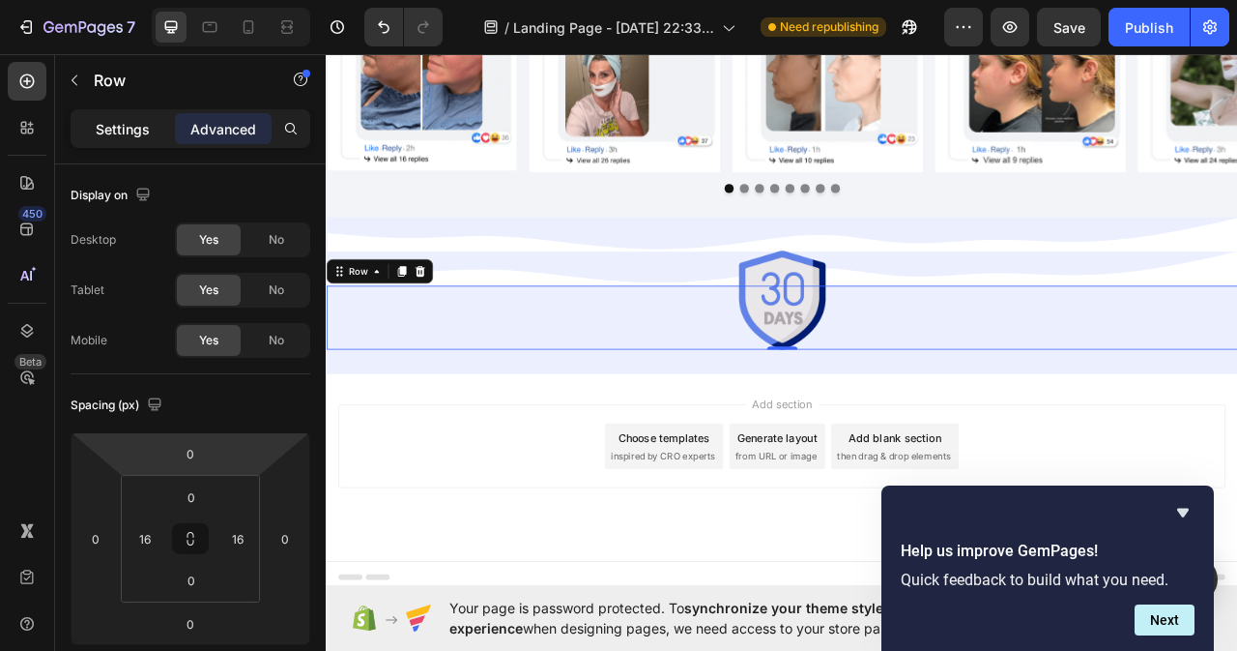
click at [102, 131] on p "Settings" at bounding box center [123, 129] width 54 height 20
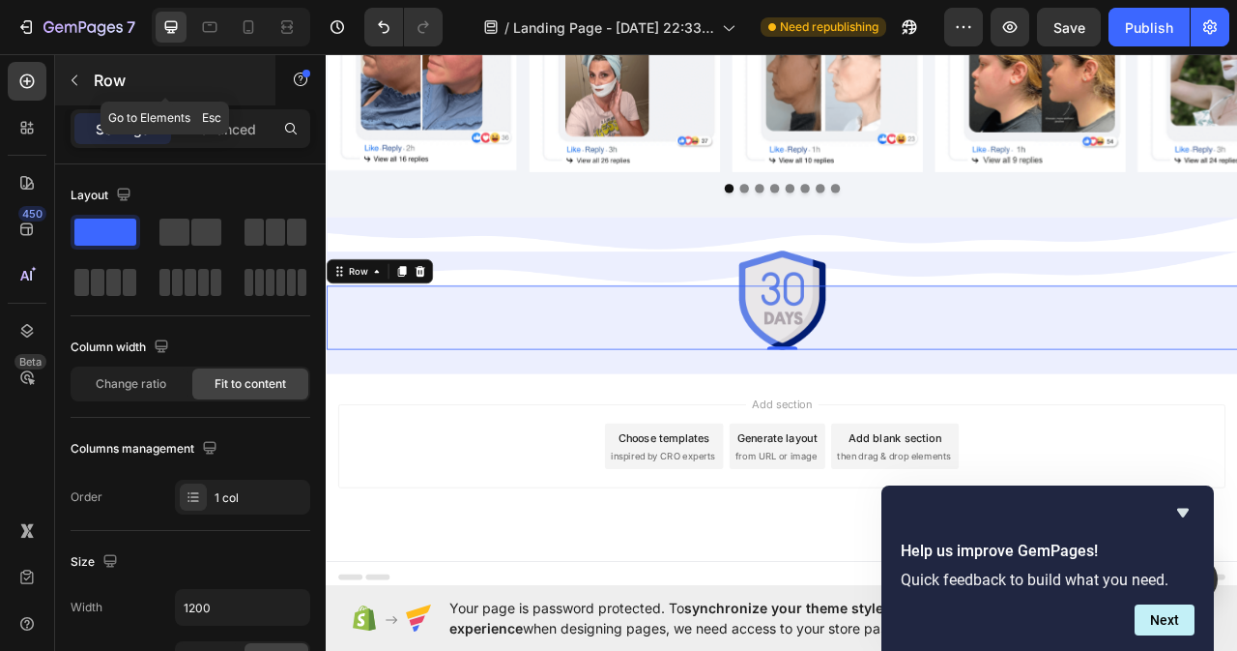
click at [76, 80] on icon "button" at bounding box center [74, 80] width 15 height 15
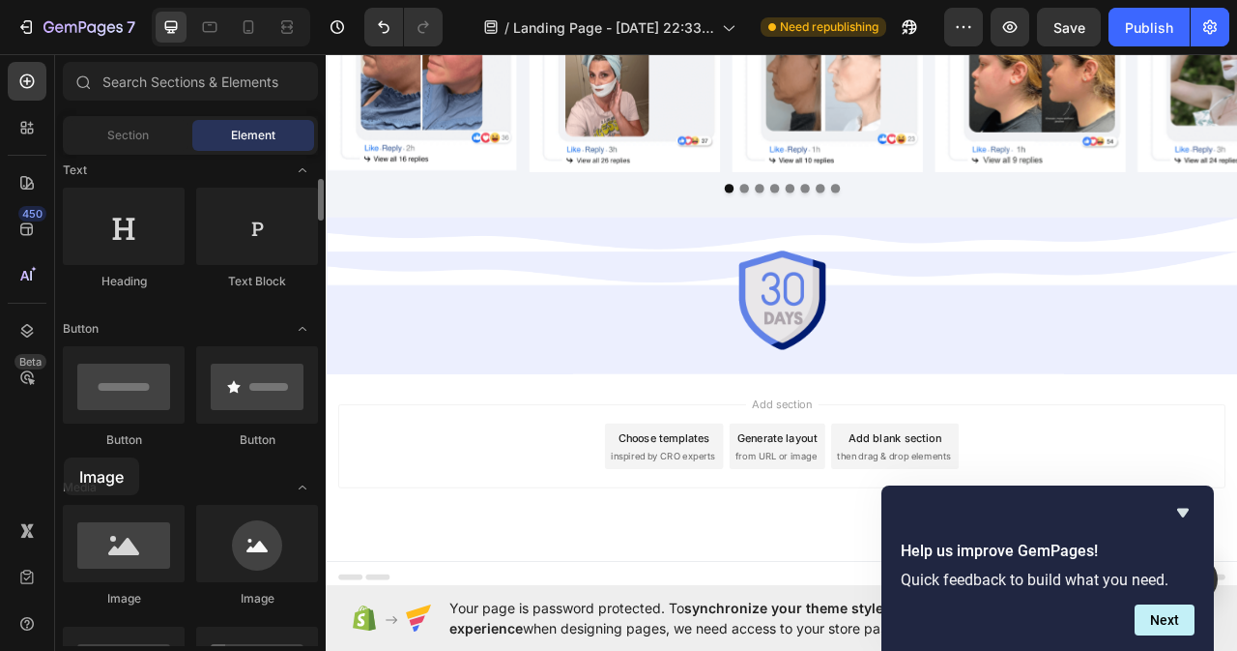
drag, startPoint x: 687, startPoint y: 401, endPoint x: 64, endPoint y: 457, distance: 626.0
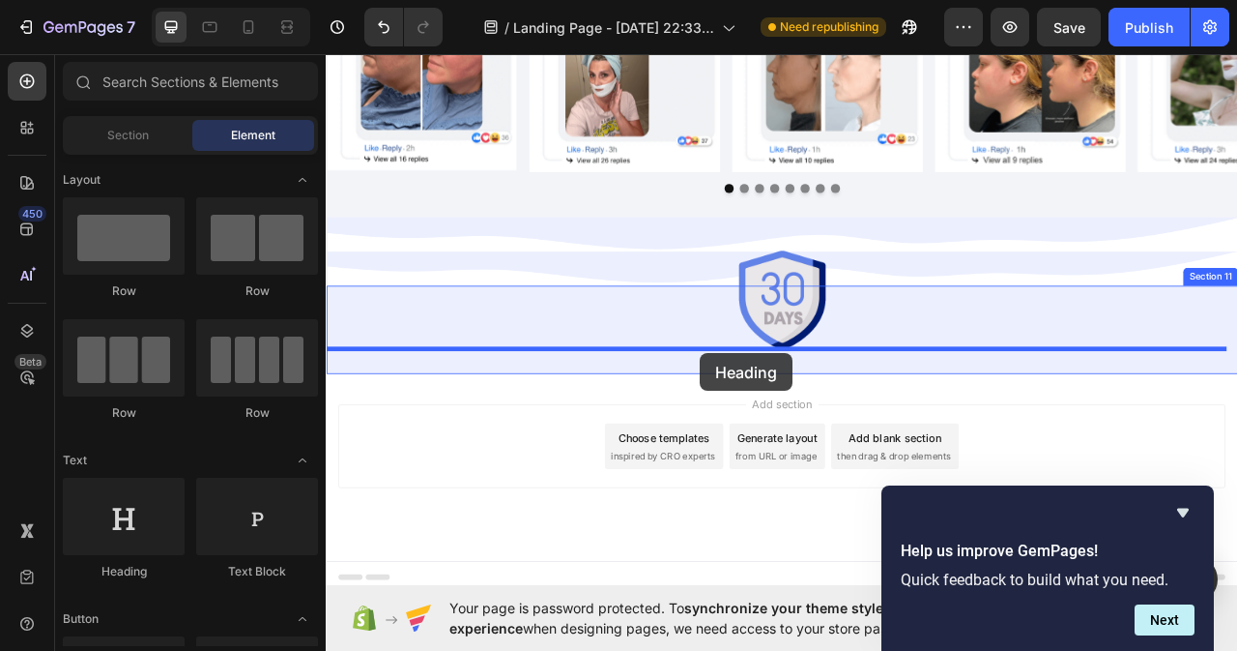
drag, startPoint x: 836, startPoint y: 419, endPoint x: 801, endPoint y: 436, distance: 38.9
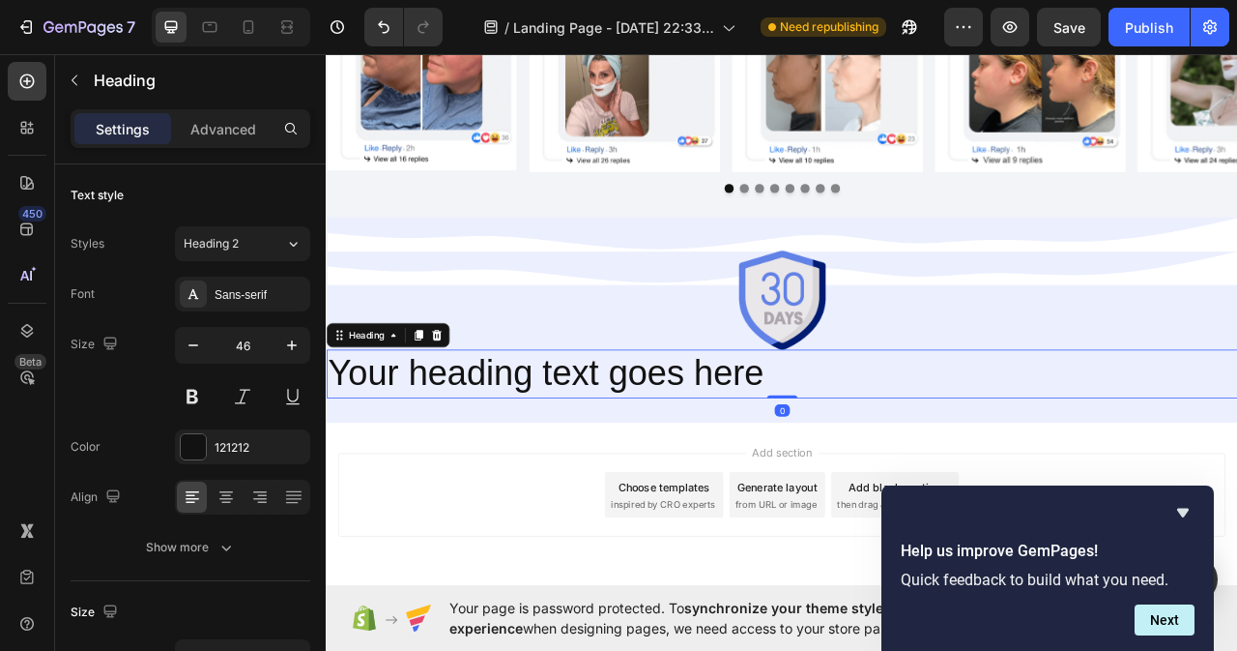
scroll to position [8349, 0]
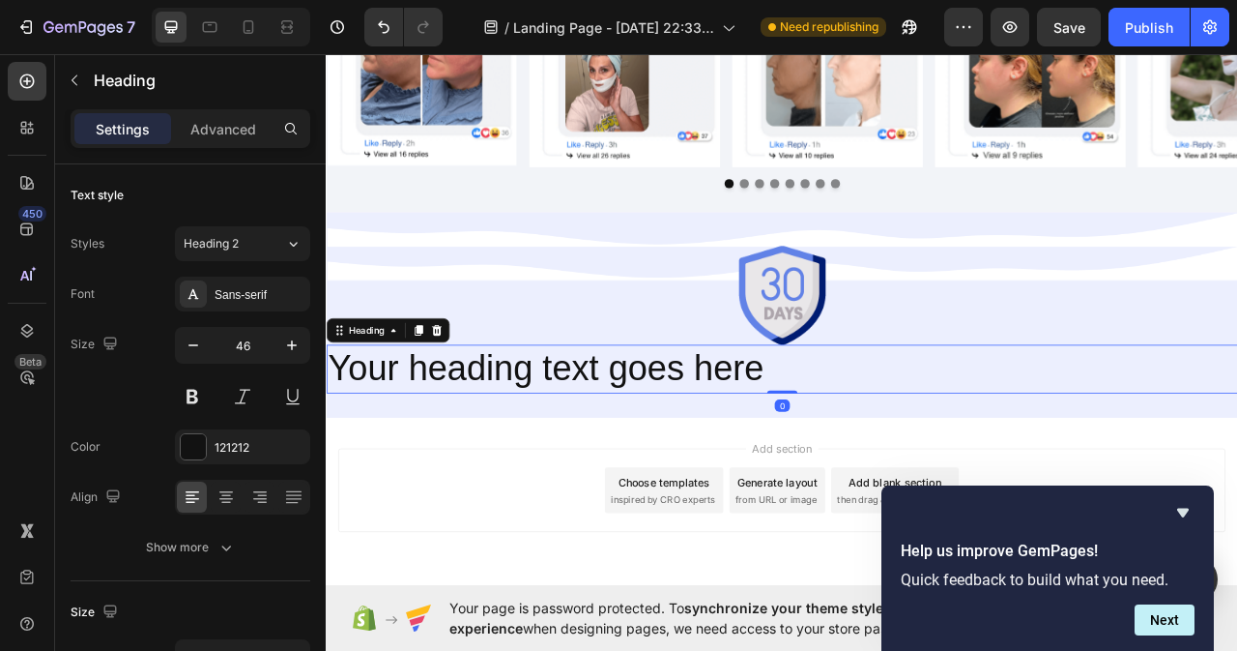
click at [941, 450] on h2 "Your heading text goes here" at bounding box center [906, 456] width 1160 height 62
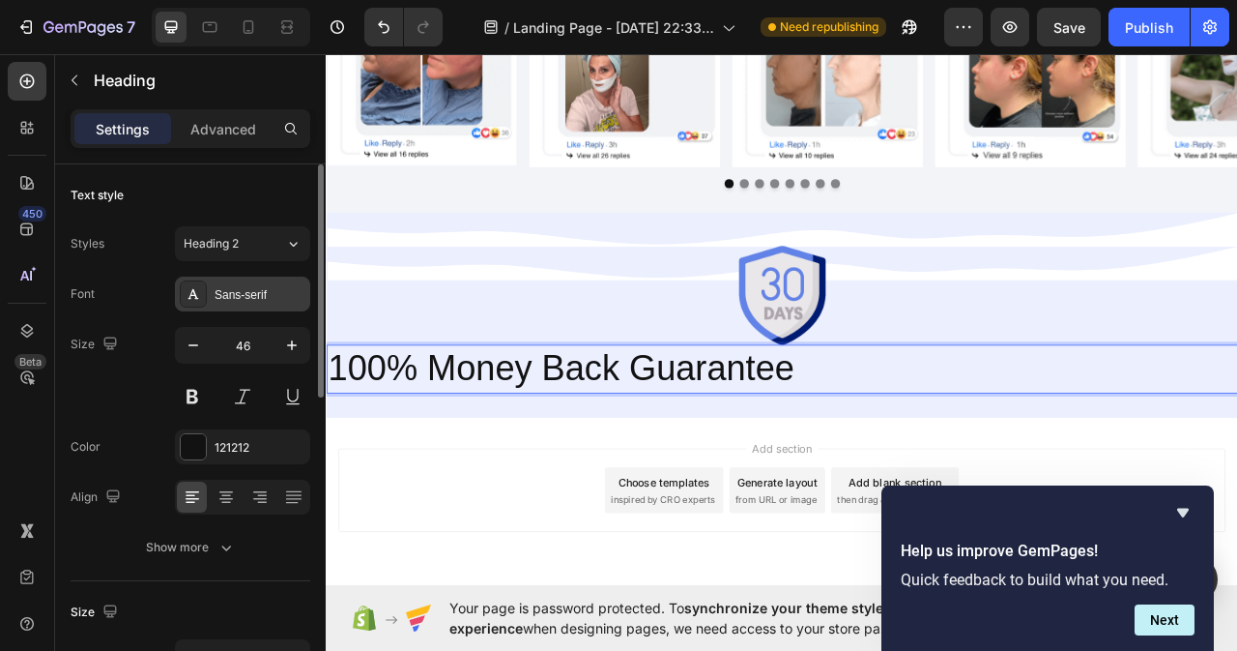
click at [266, 293] on div "Sans-serif" at bounding box center [260, 294] width 91 height 17
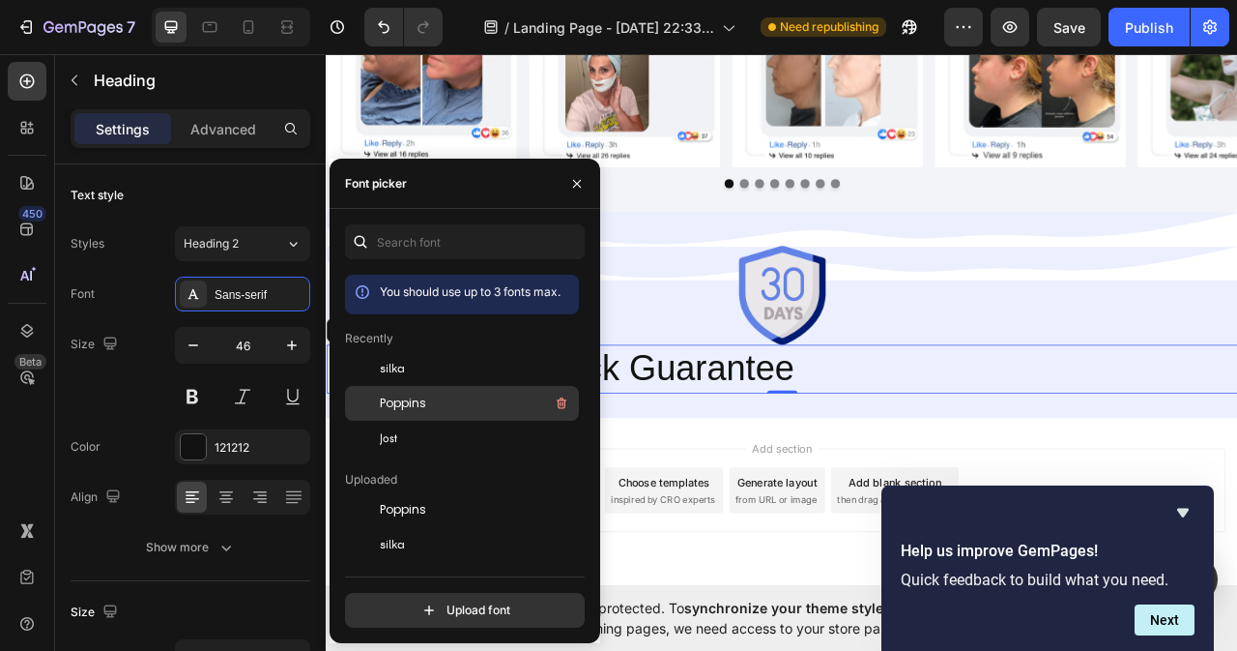
click at [415, 395] on span "Poppins" at bounding box center [403, 402] width 46 height 17
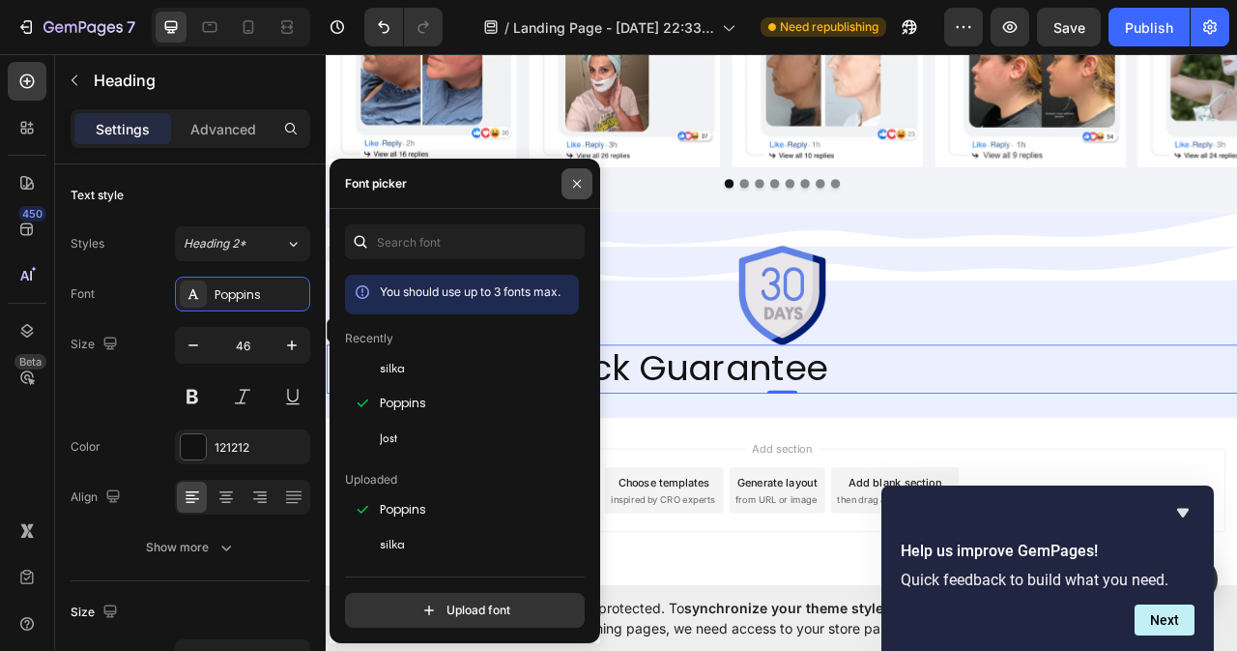
drag, startPoint x: 581, startPoint y: 182, endPoint x: 345, endPoint y: 176, distance: 235.9
click at [581, 182] on icon "button" at bounding box center [576, 183] width 15 height 15
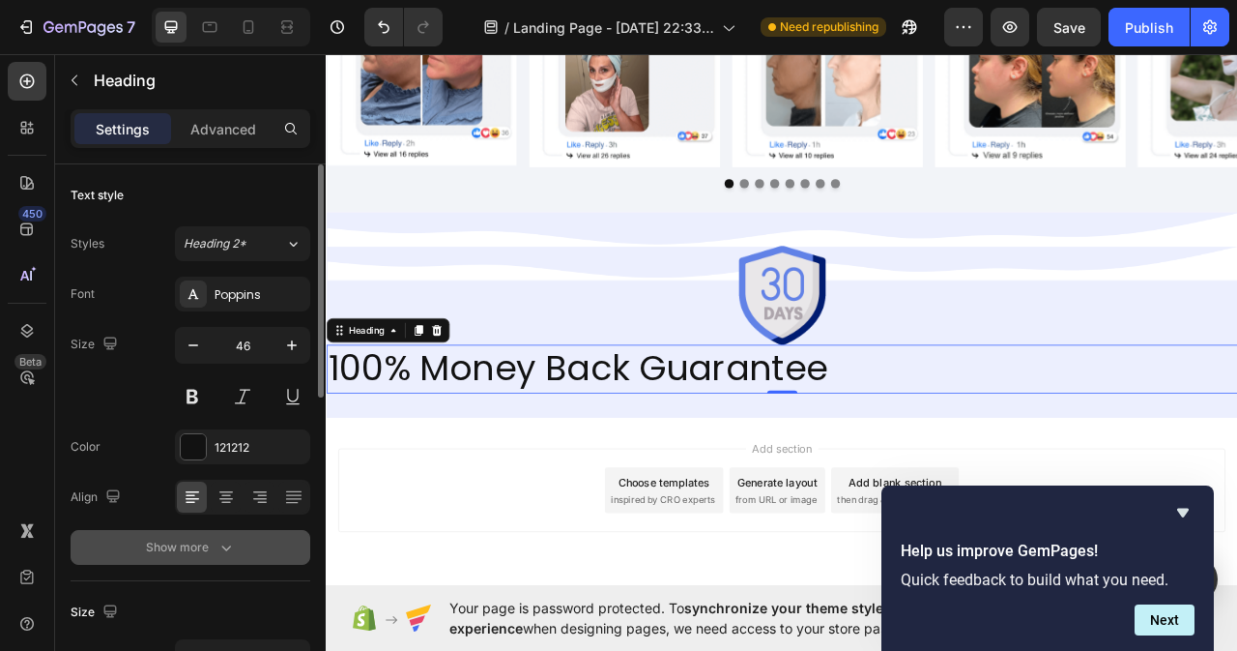
click at [223, 545] on icon "button" at bounding box center [226, 546] width 19 height 19
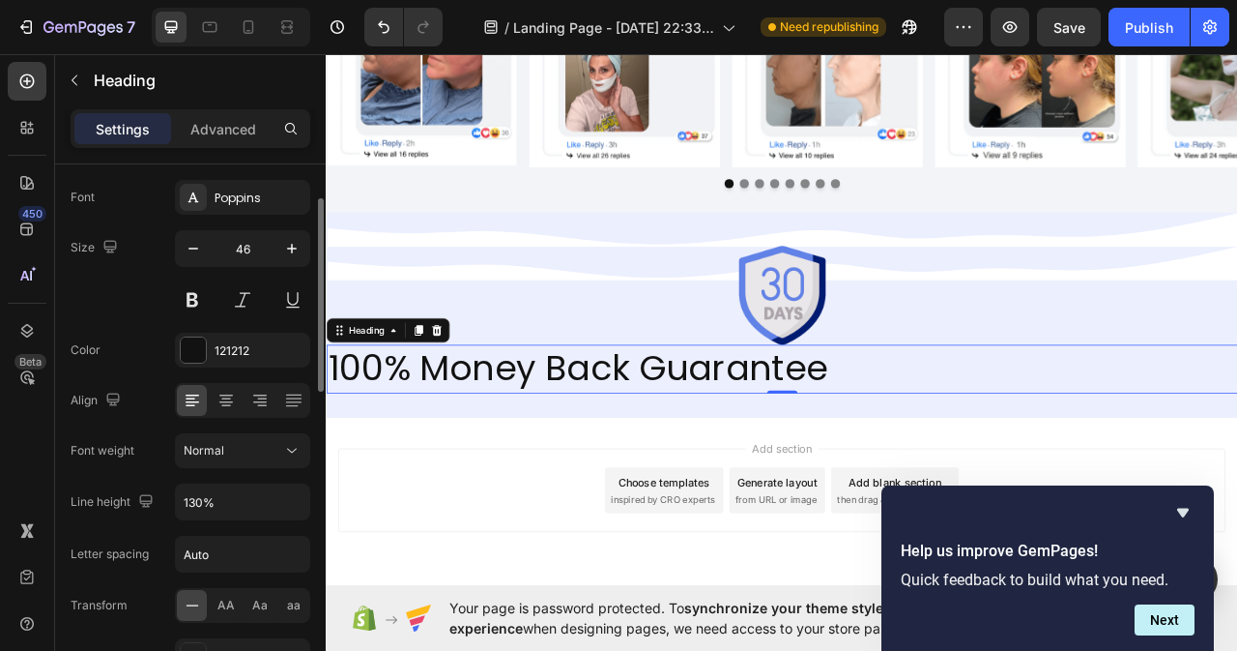
scroll to position [193, 0]
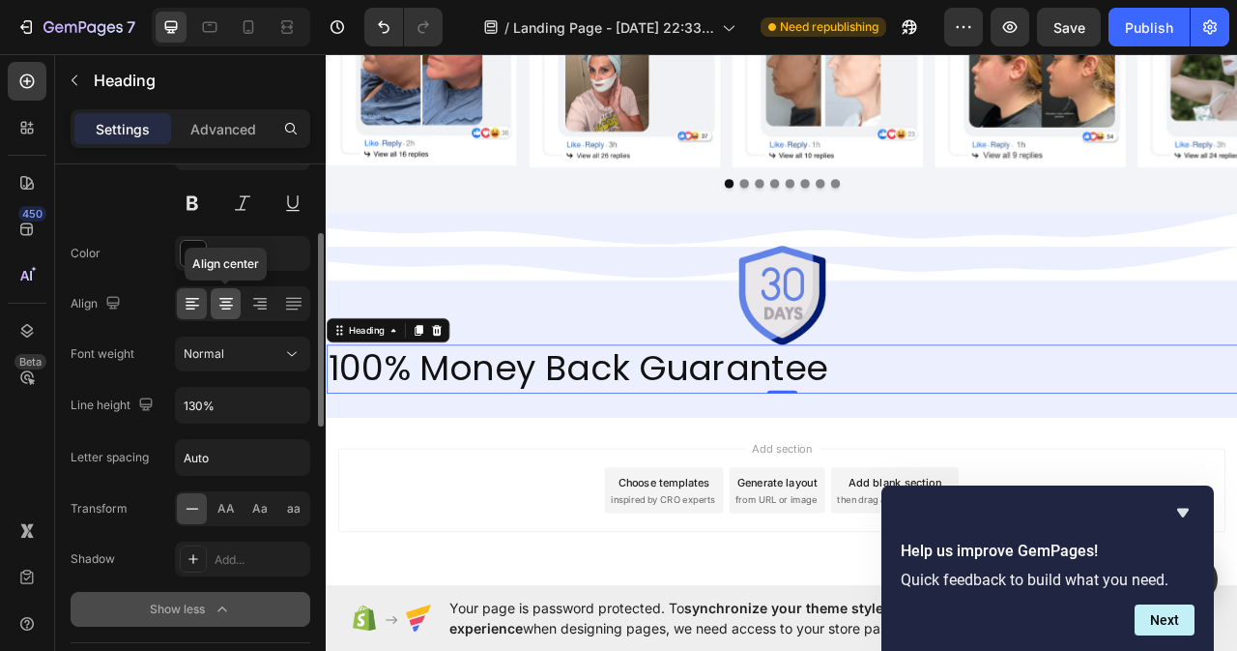
click at [231, 309] on icon at bounding box center [226, 303] width 19 height 19
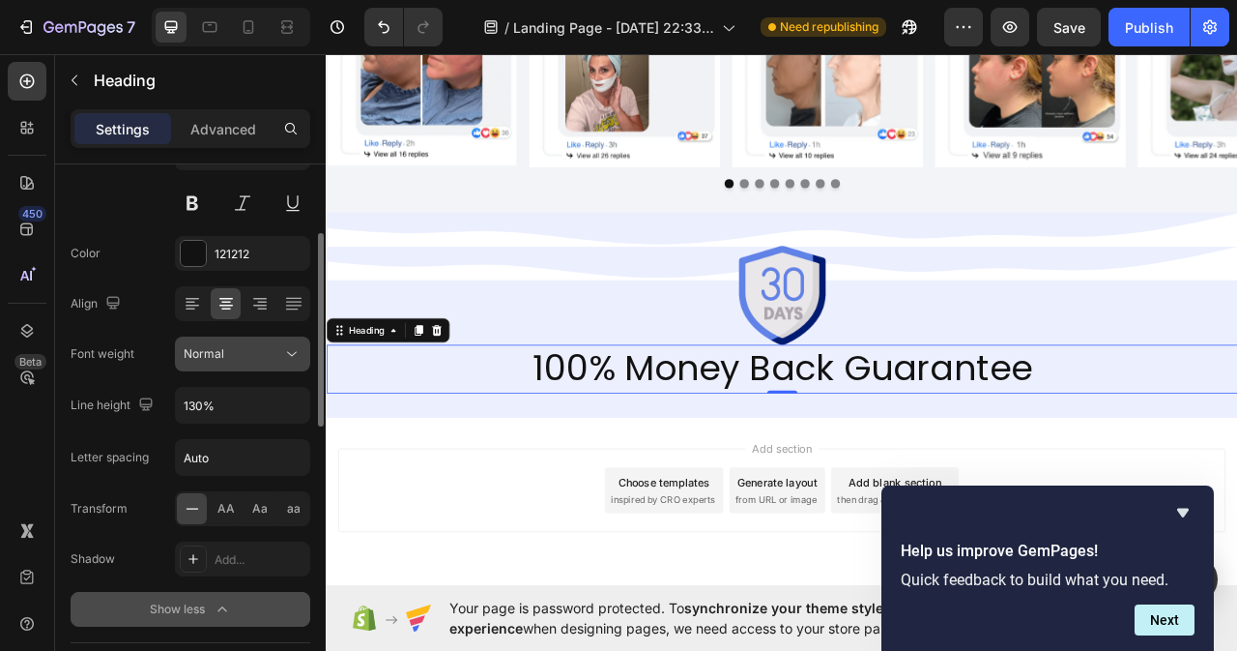
click at [295, 356] on icon at bounding box center [291, 353] width 19 height 19
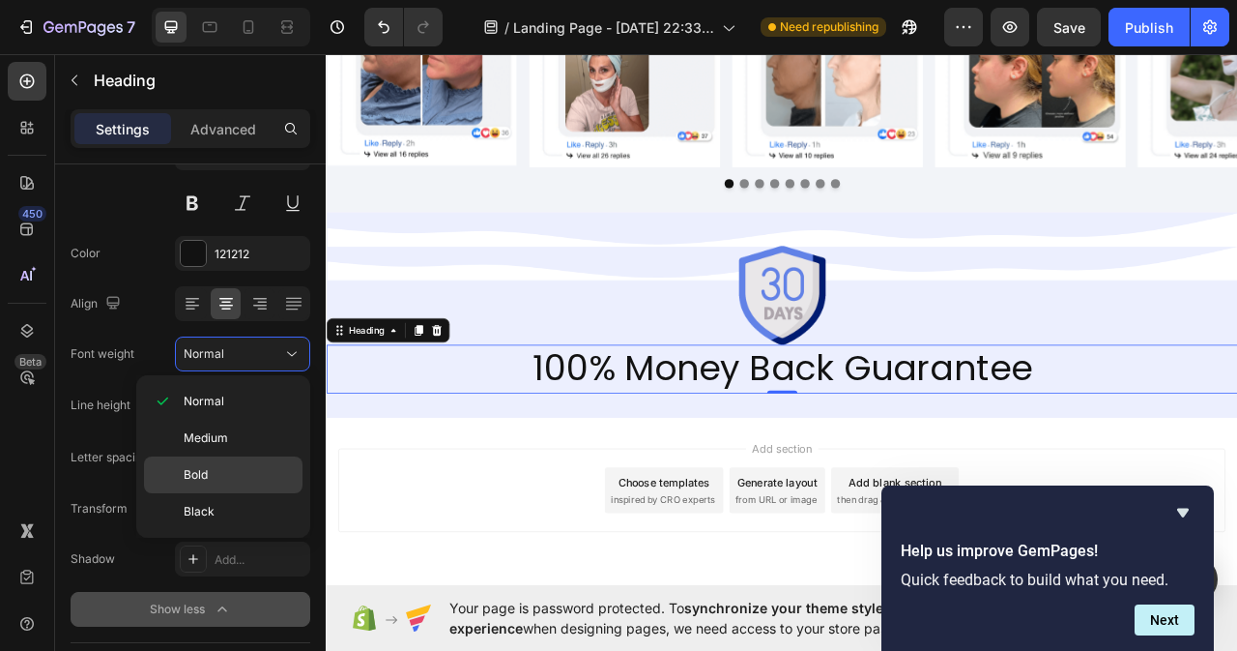
click at [195, 479] on span "Bold" at bounding box center [196, 474] width 24 height 17
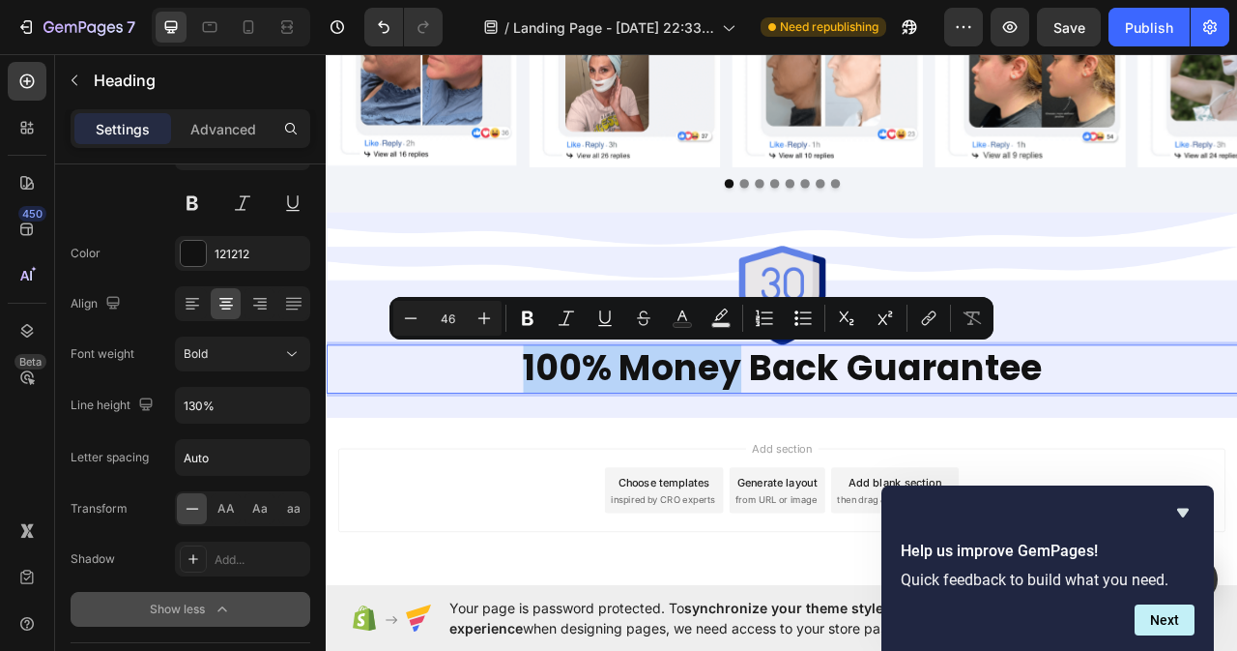
drag, startPoint x: 571, startPoint y: 440, endPoint x: 843, endPoint y: 443, distance: 271.7
click at [684, 319] on icon "Editor contextual toolbar" at bounding box center [682, 317] width 19 height 19
type input "121212"
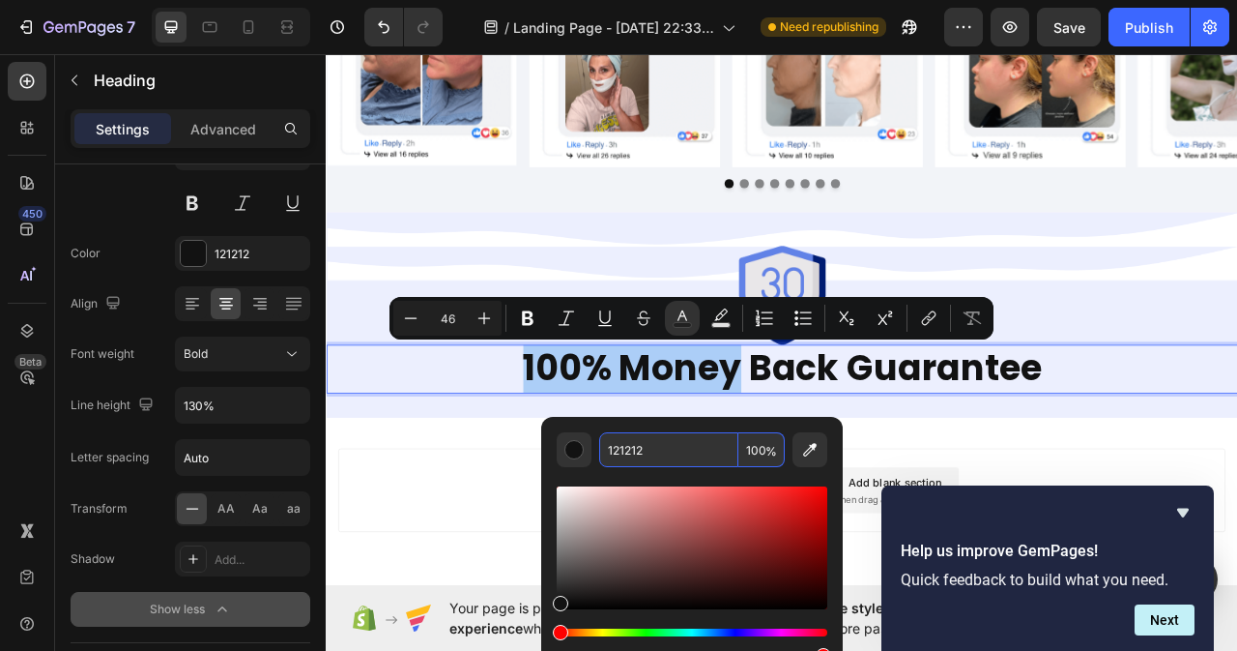
click at [651, 450] on input "121212" at bounding box center [668, 449] width 139 height 35
paste input "#001C72"
type input "001C72"
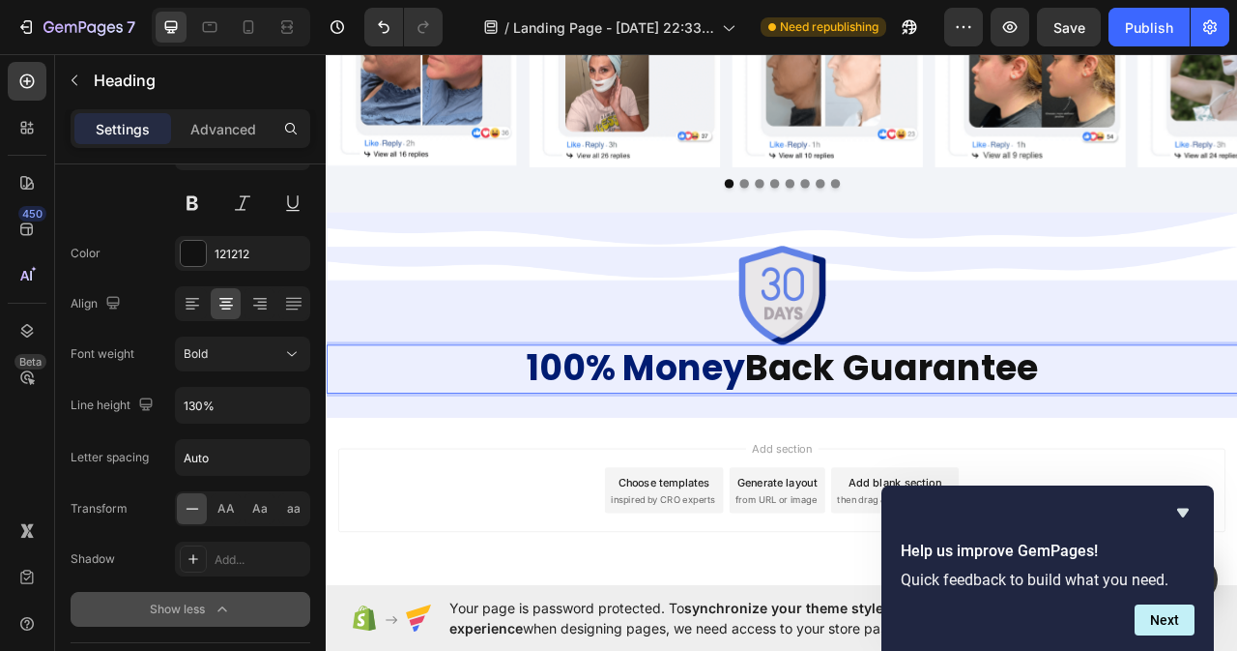
click at [1236, 459] on p "100% Money Back Guarantee" at bounding box center [906, 456] width 1156 height 58
click at [544, 479] on p "100% Money Back Guarantee" at bounding box center [906, 456] width 1156 height 58
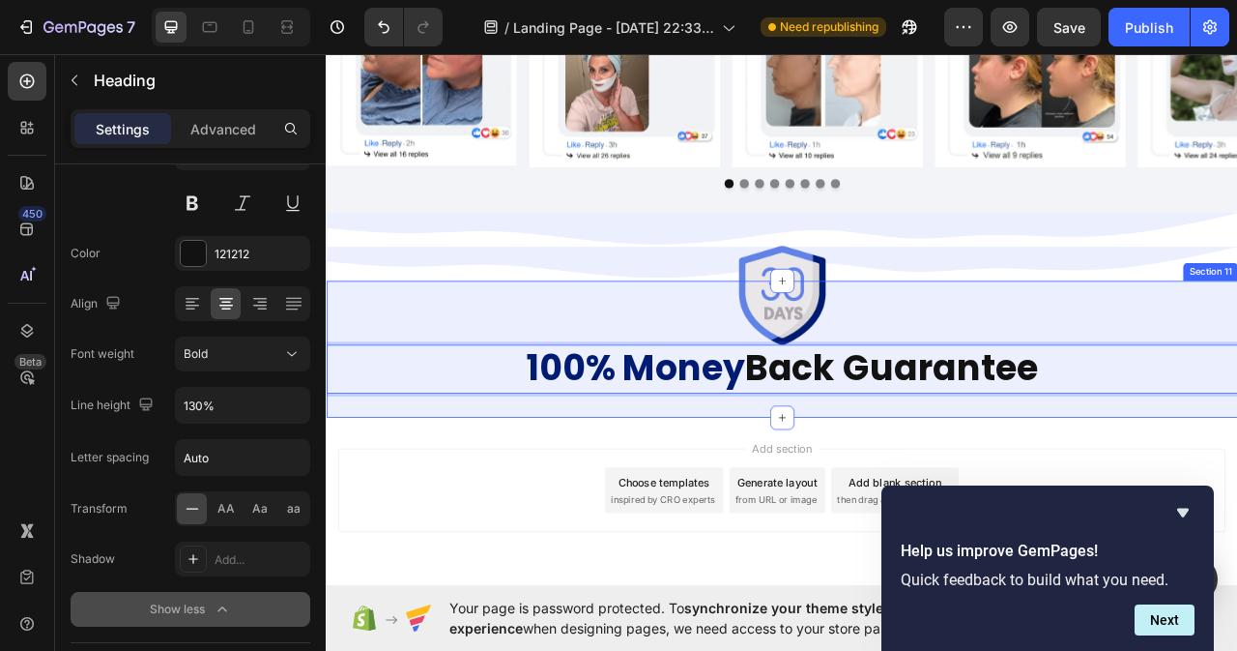
click at [568, 500] on div "Image Row 100% Money Back Guarantee Heading 0 Section 11" at bounding box center [906, 431] width 1160 height 174
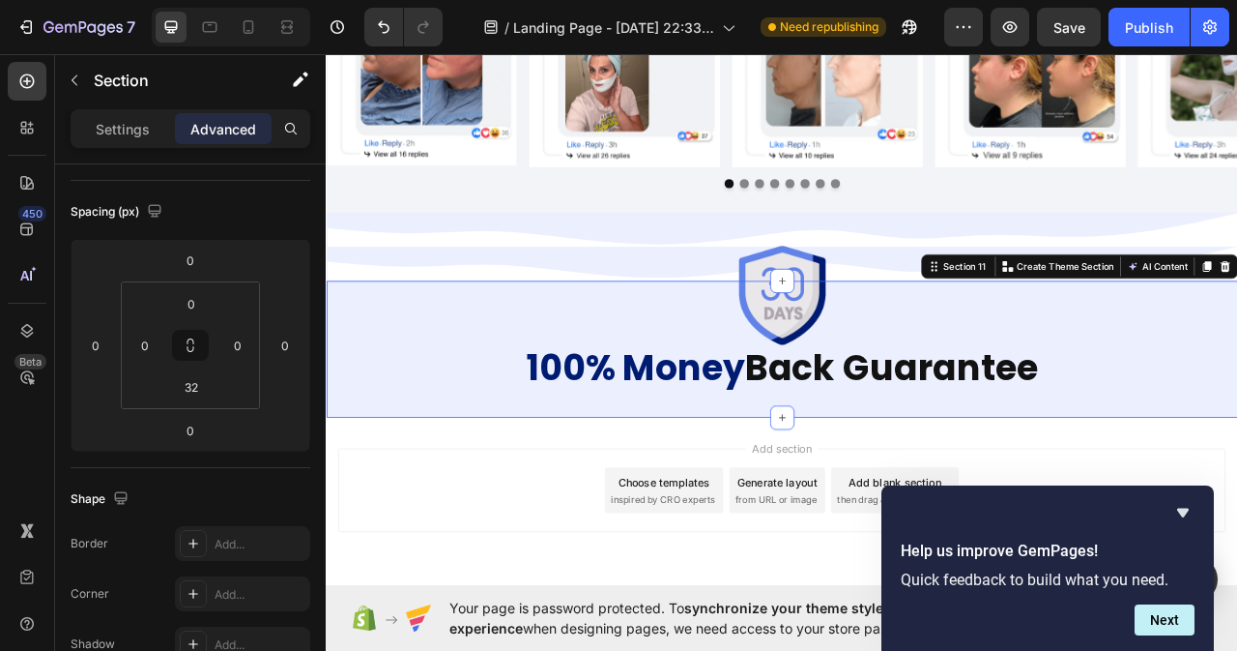
scroll to position [0, 0]
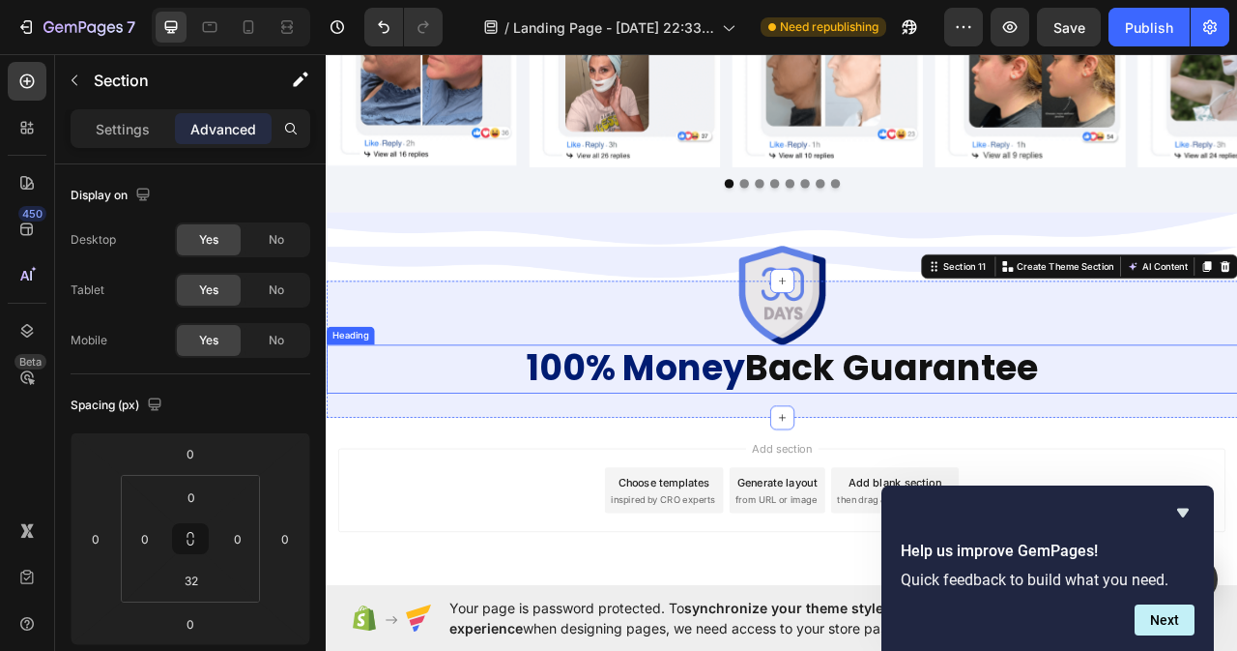
click at [507, 461] on p "⁠⁠⁠⁠⁠⁠⁠ 100% Money Back Guarantee" at bounding box center [906, 456] width 1156 height 58
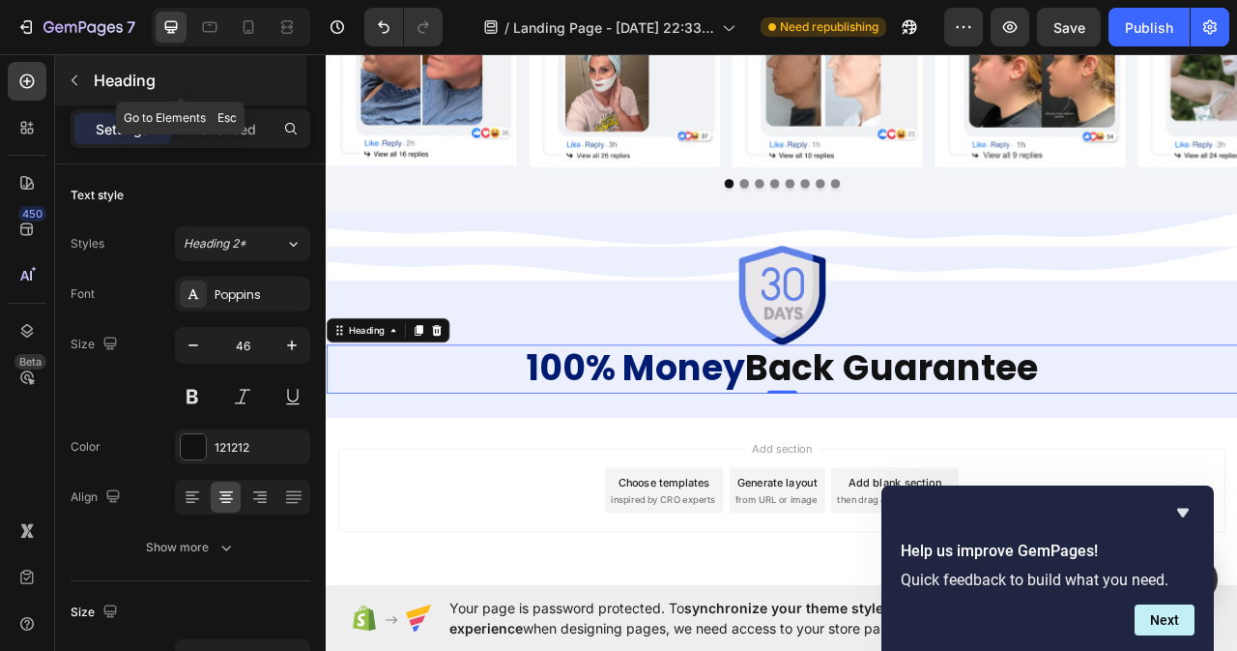
click at [78, 83] on icon "button" at bounding box center [74, 80] width 15 height 15
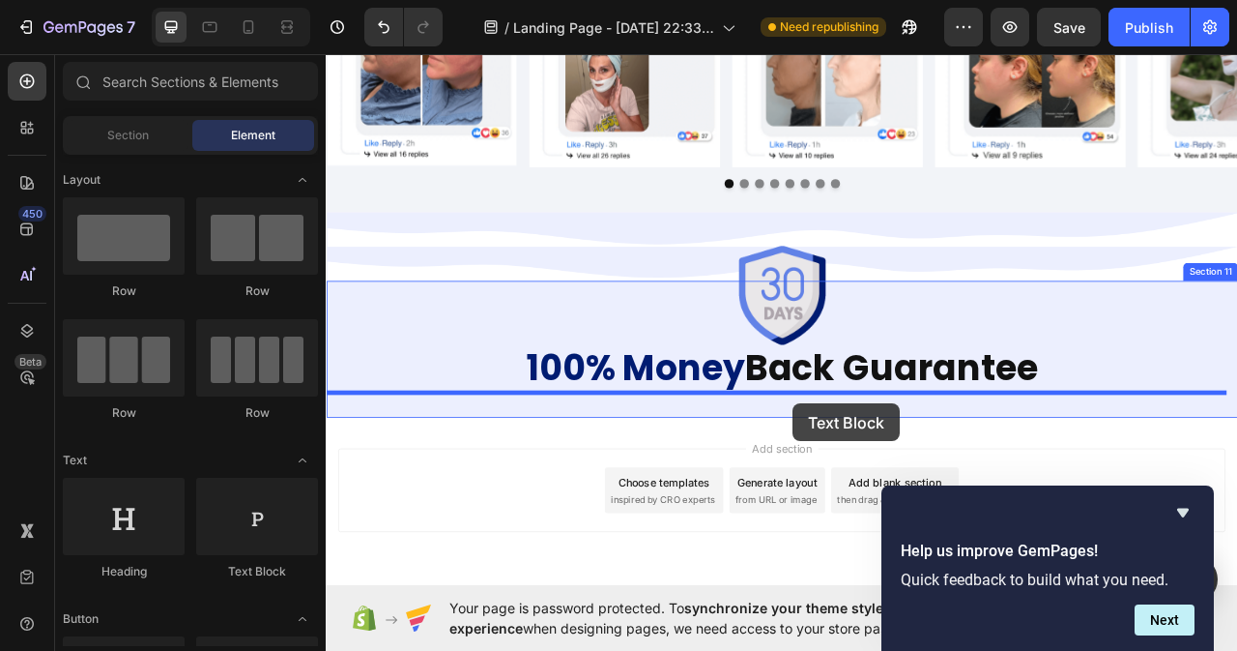
drag, startPoint x: 770, startPoint y: 534, endPoint x: 917, endPoint y: 503, distance: 150.2
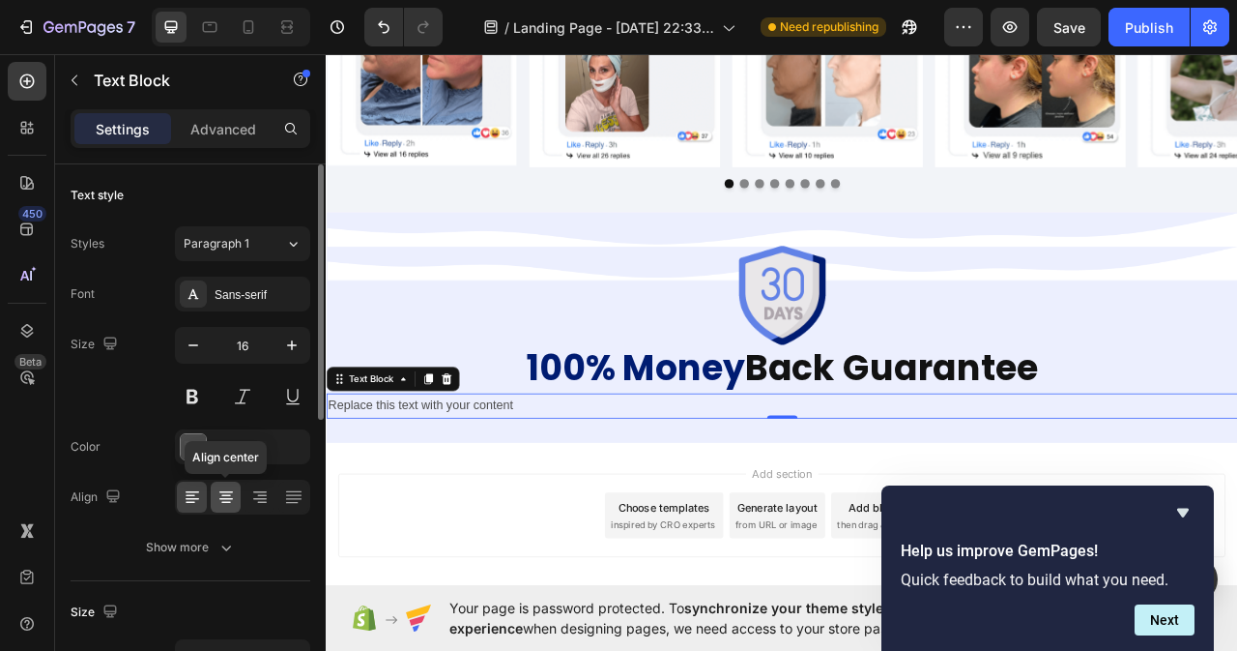
click at [217, 502] on icon at bounding box center [226, 496] width 19 height 19
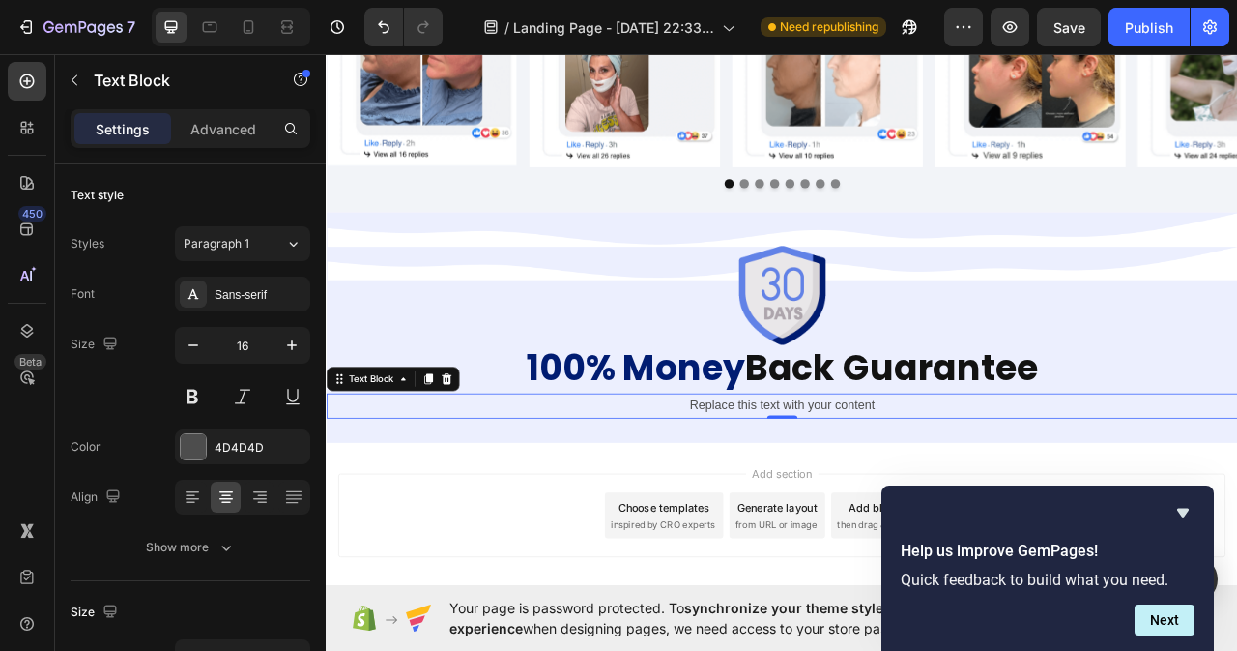
click at [1024, 504] on div "Replace this text with your content" at bounding box center [906, 503] width 1160 height 32
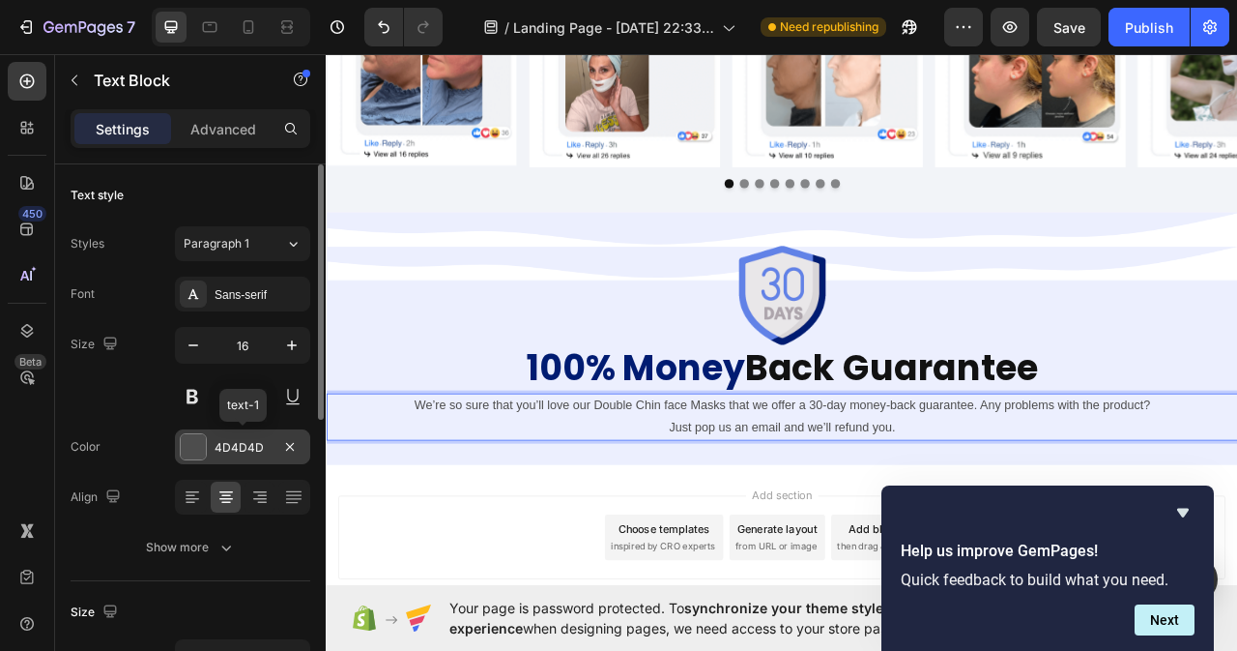
click at [213, 442] on div "4D4D4D" at bounding box center [242, 446] width 135 height 35
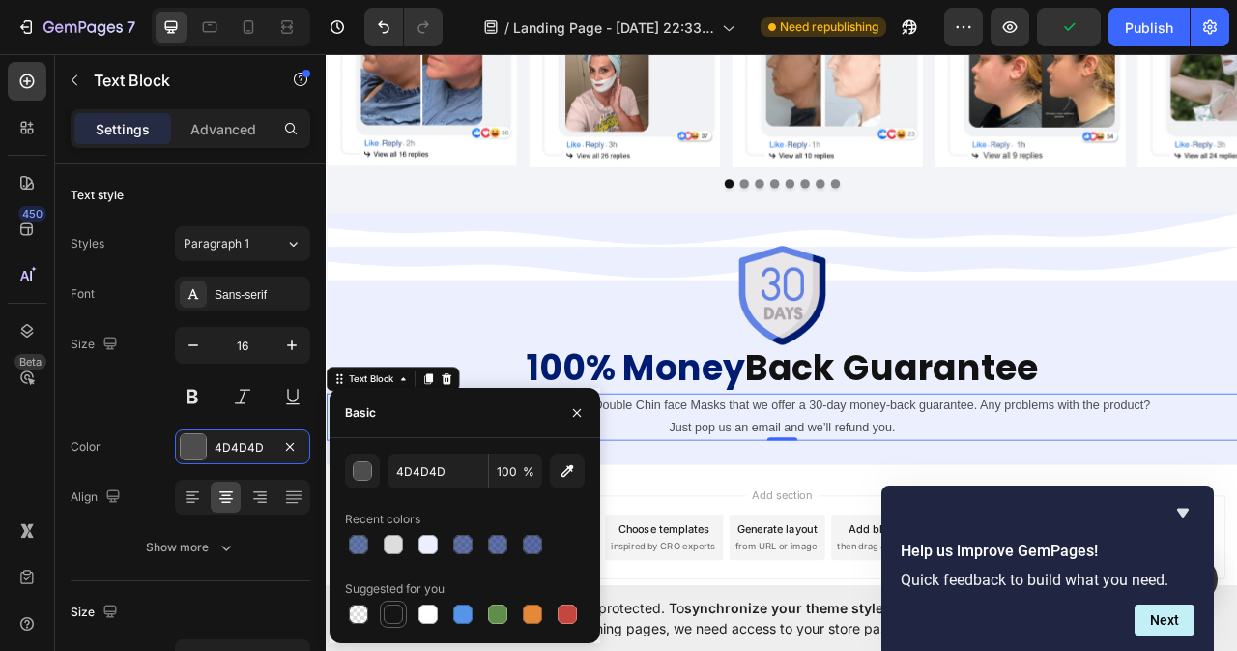
click at [396, 620] on div at bounding box center [393, 613] width 19 height 19
type input "151515"
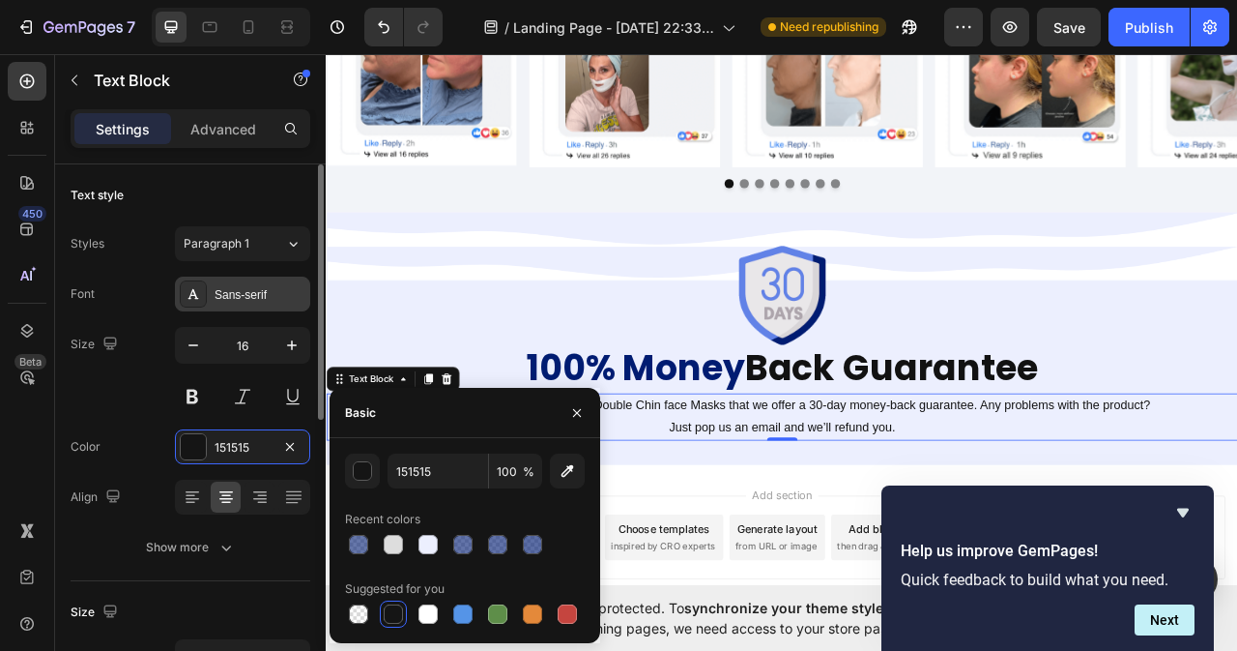
click at [243, 296] on div "Sans-serif" at bounding box center [260, 294] width 91 height 17
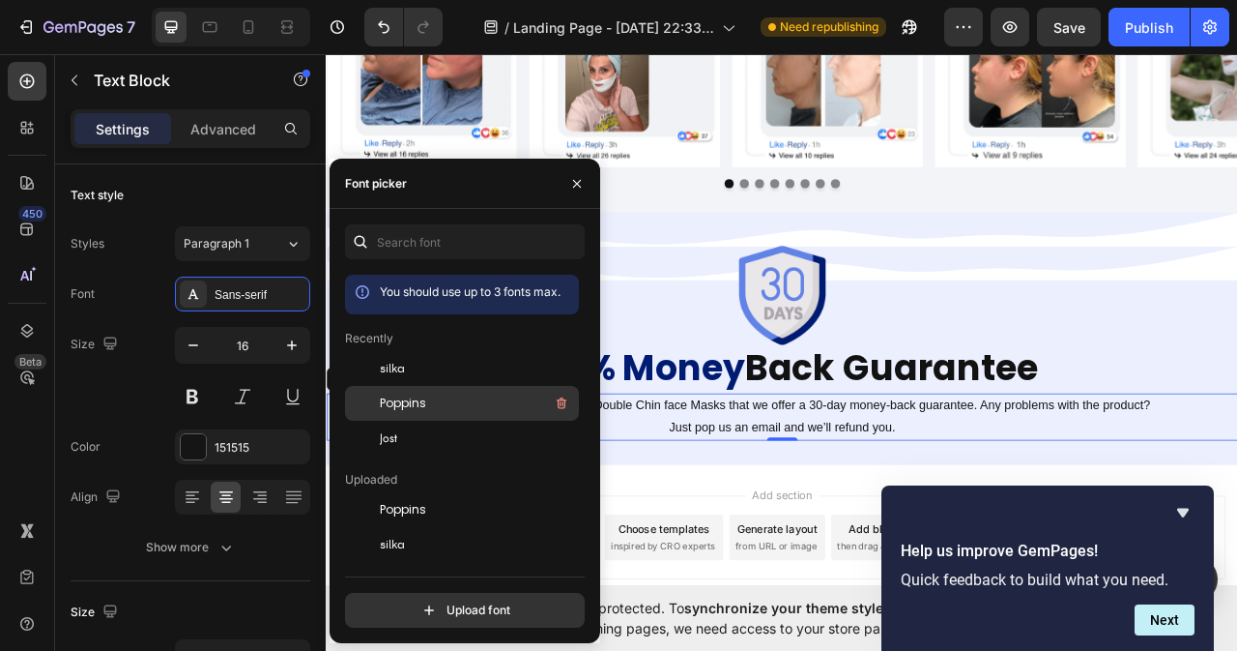
click at [405, 403] on span "Poppins" at bounding box center [403, 402] width 46 height 17
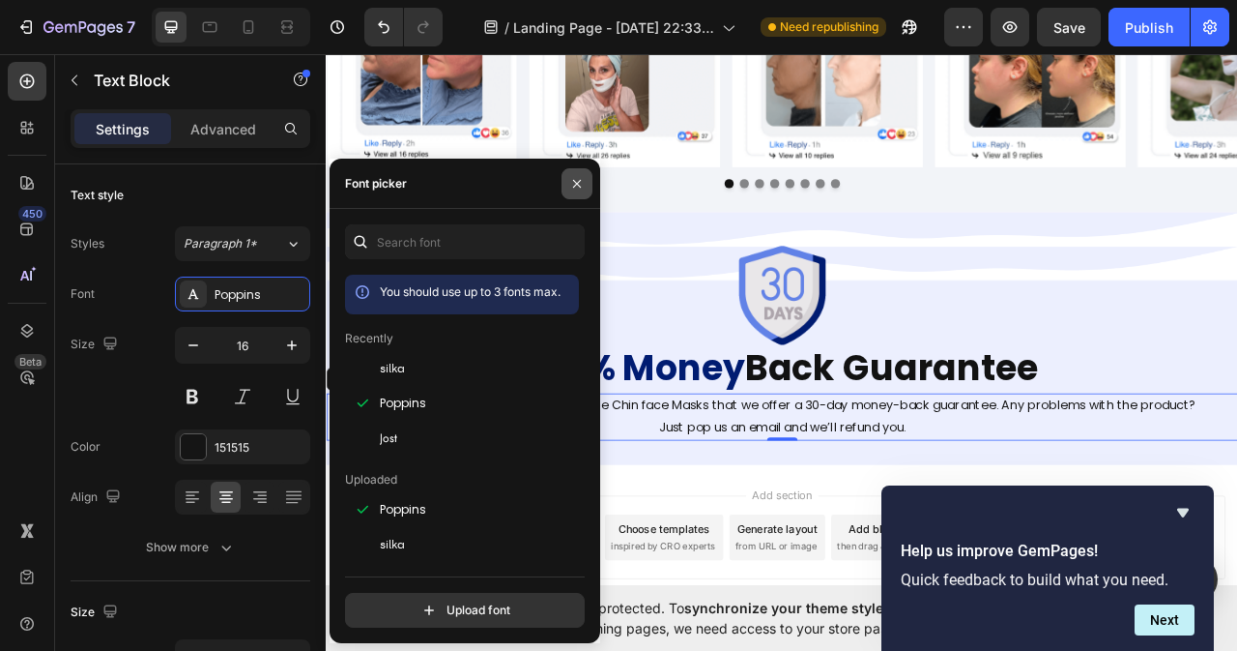
drag, startPoint x: 576, startPoint y: 187, endPoint x: 321, endPoint y: 195, distance: 255.4
click at [576, 187] on icon "button" at bounding box center [576, 183] width 15 height 15
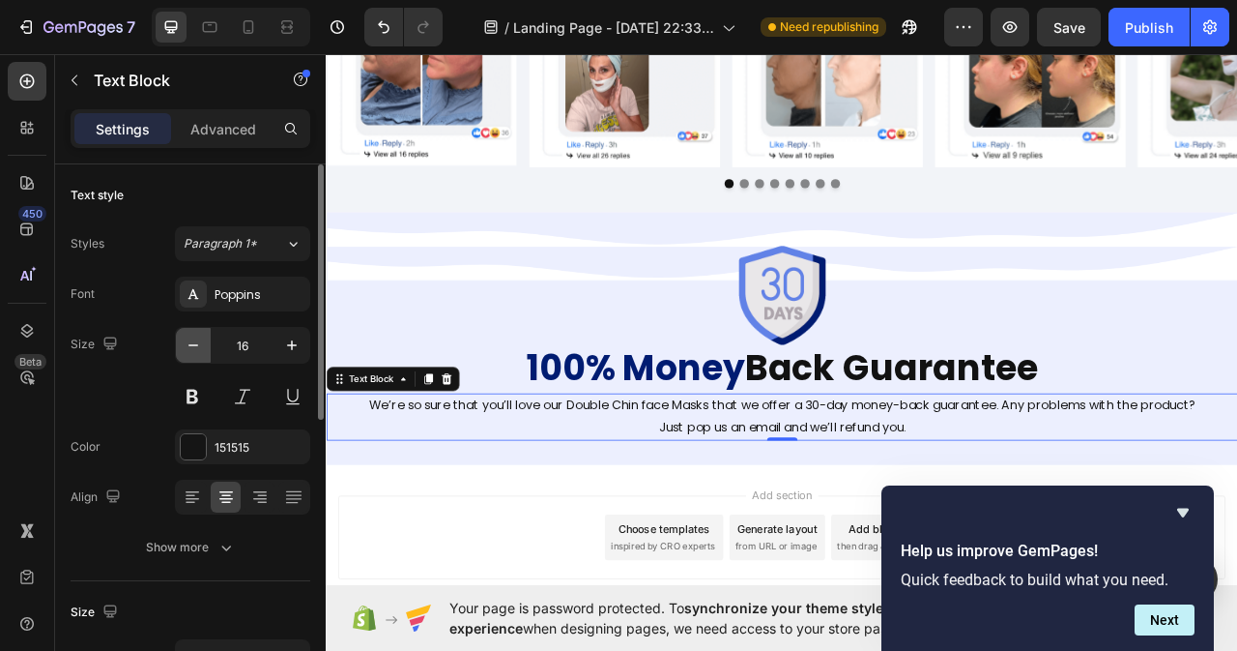
click at [190, 350] on icon "button" at bounding box center [193, 344] width 19 height 19
type input "15"
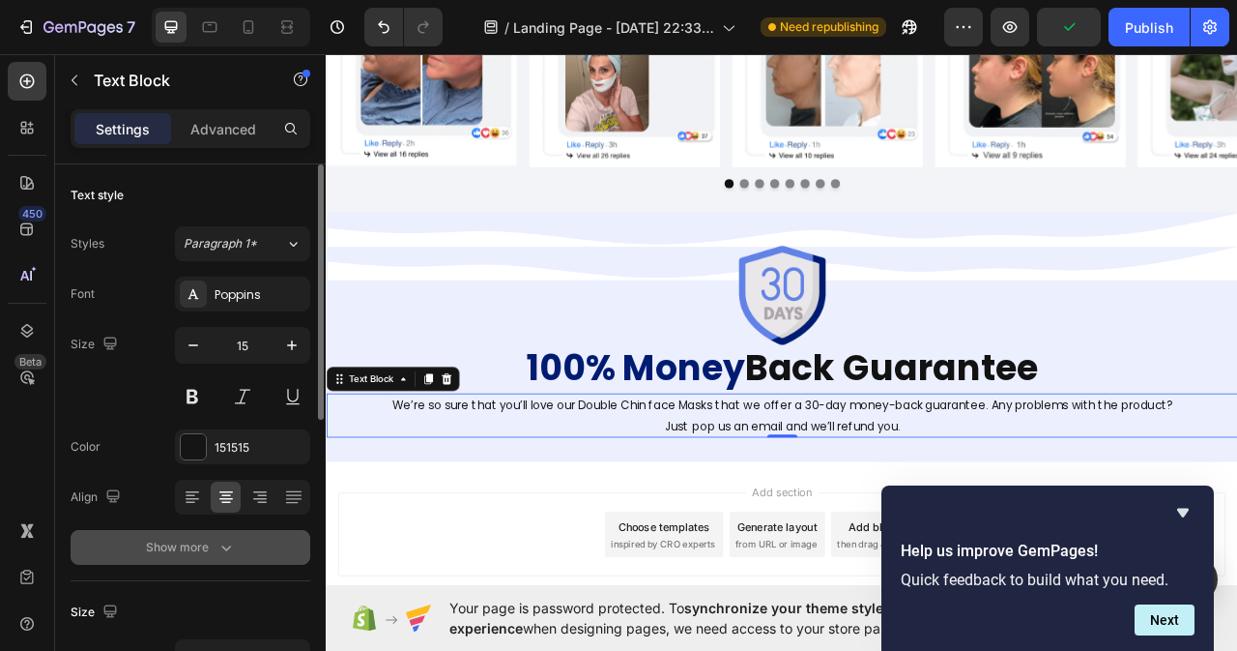
scroll to position [290, 0]
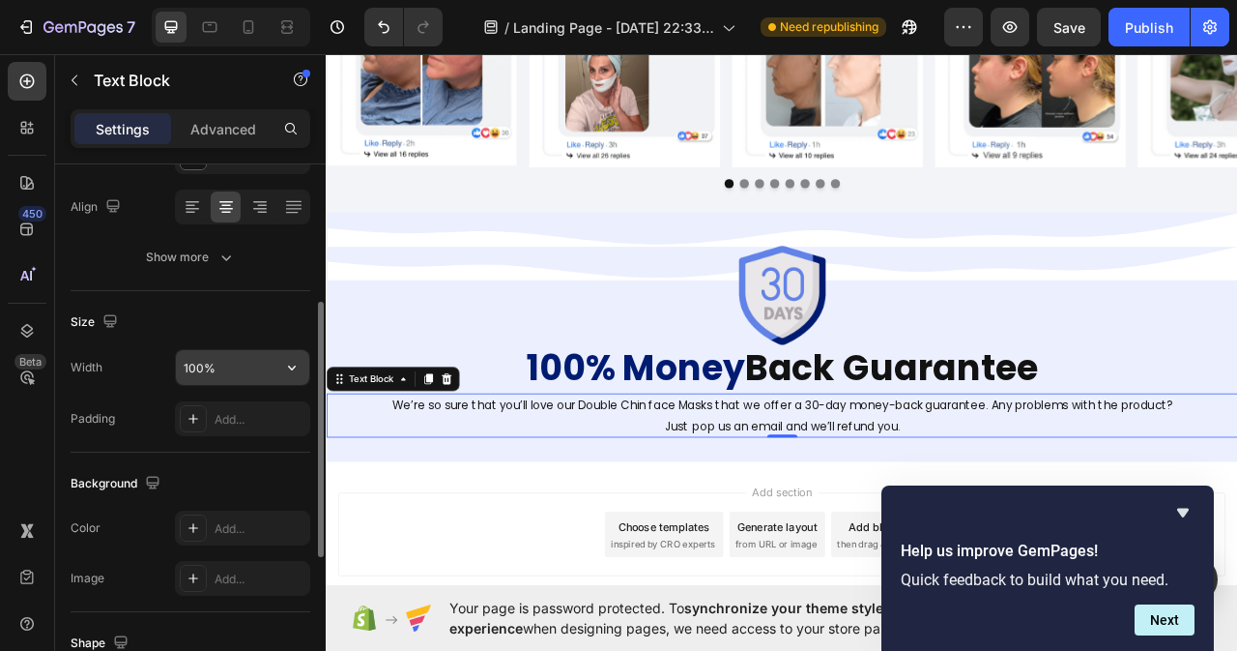
click at [228, 359] on input "100%" at bounding box center [242, 367] width 133 height 35
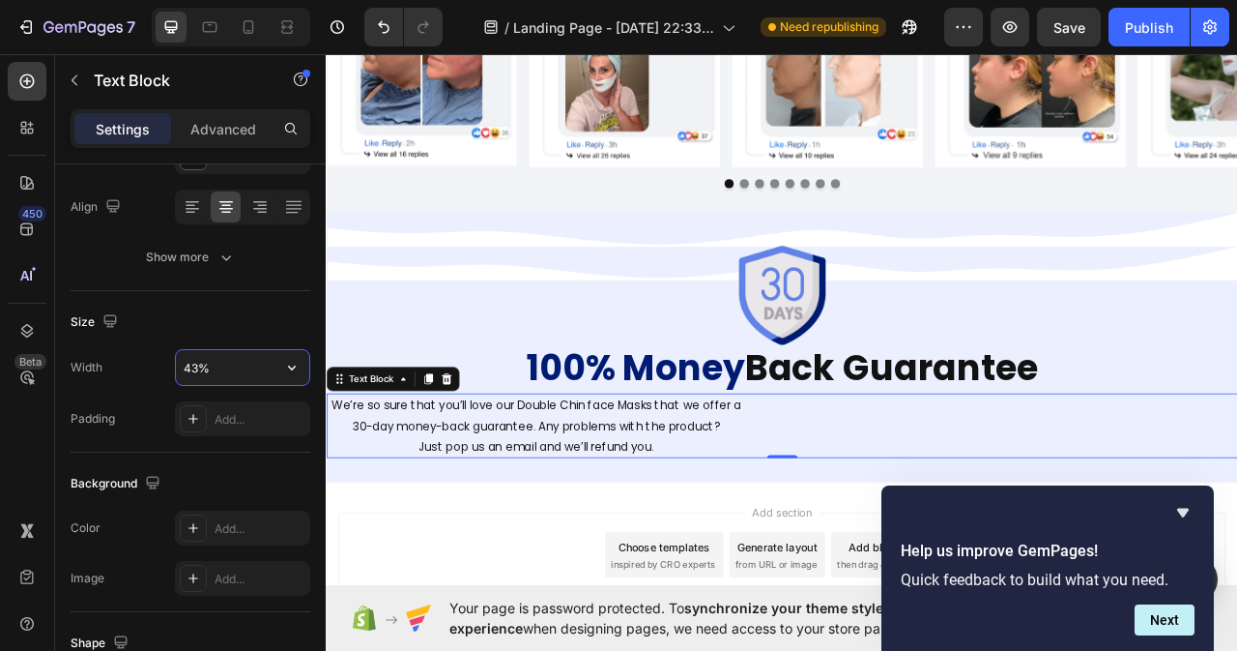
type input "42%"
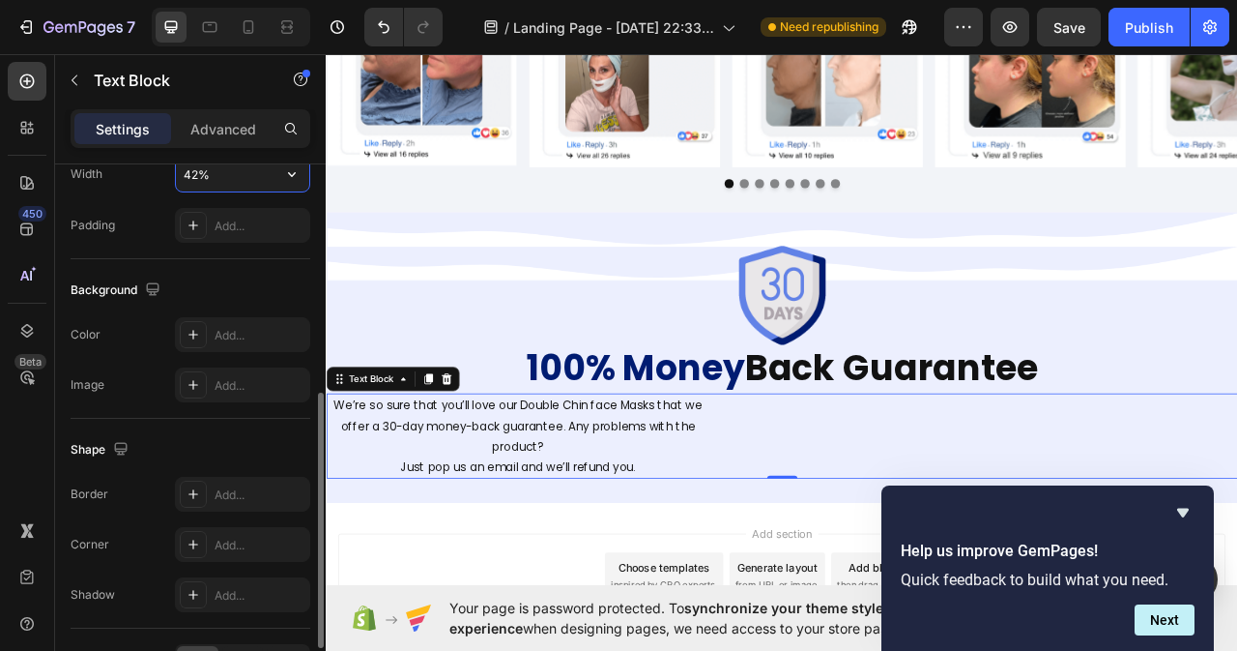
scroll to position [580, 0]
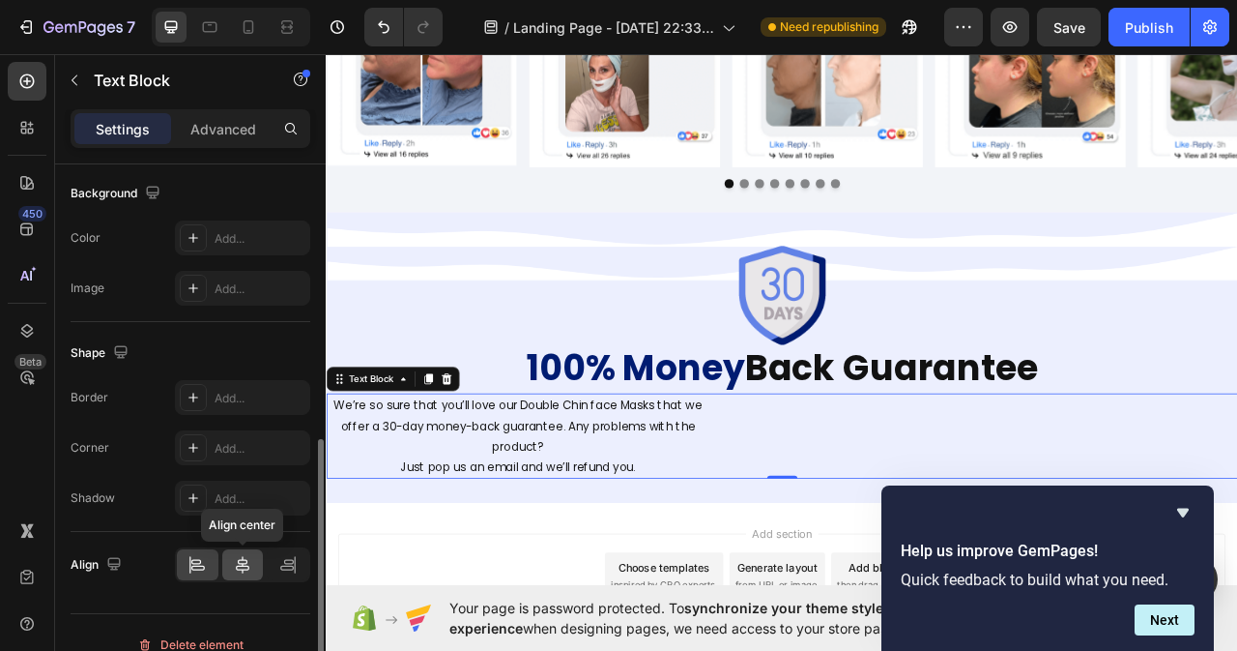
click at [235, 566] on icon at bounding box center [242, 564] width 19 height 19
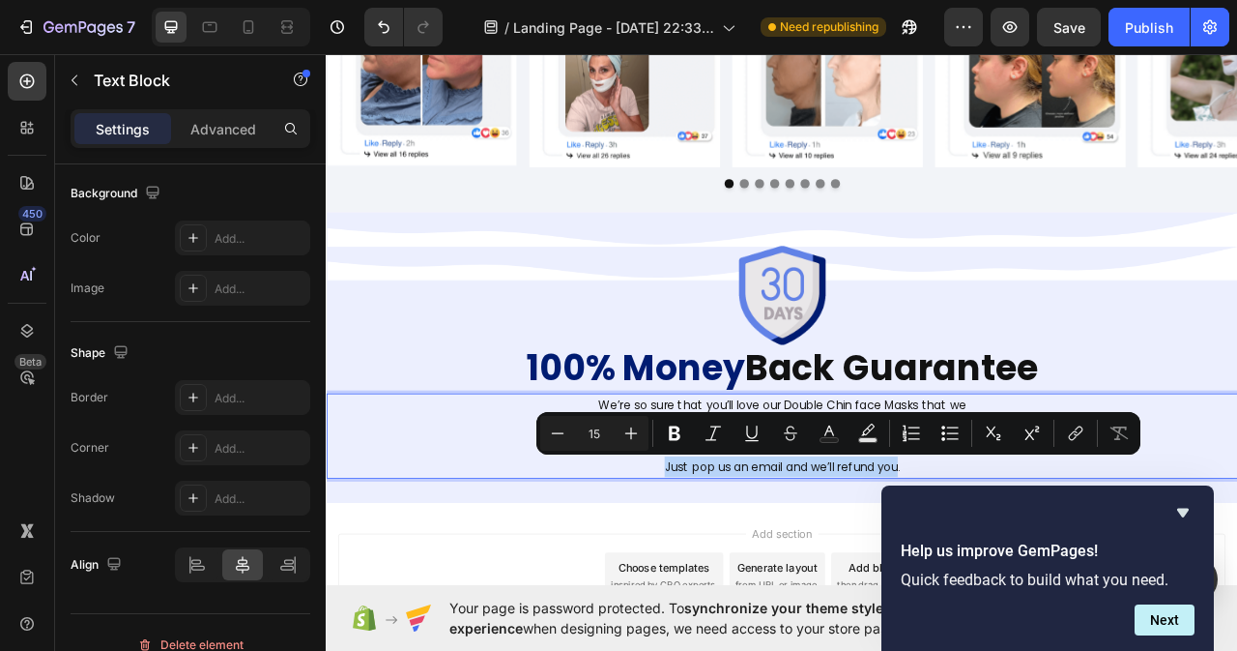
drag, startPoint x: 747, startPoint y: 574, endPoint x: 1047, endPoint y: 578, distance: 299.7
click at [1047, 578] on p "Just pop us an email and we’ll refund you." at bounding box center [905, 580] width 483 height 26
click at [671, 434] on icon "Editor contextual toolbar" at bounding box center [675, 433] width 12 height 15
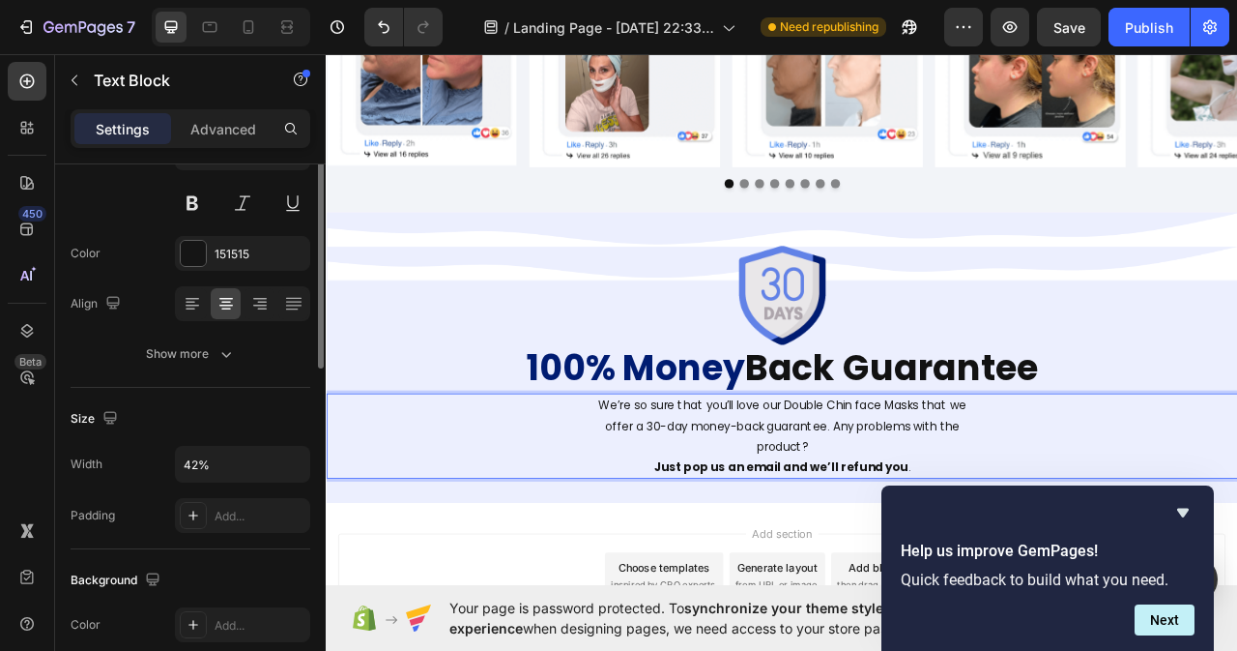
scroll to position [97, 0]
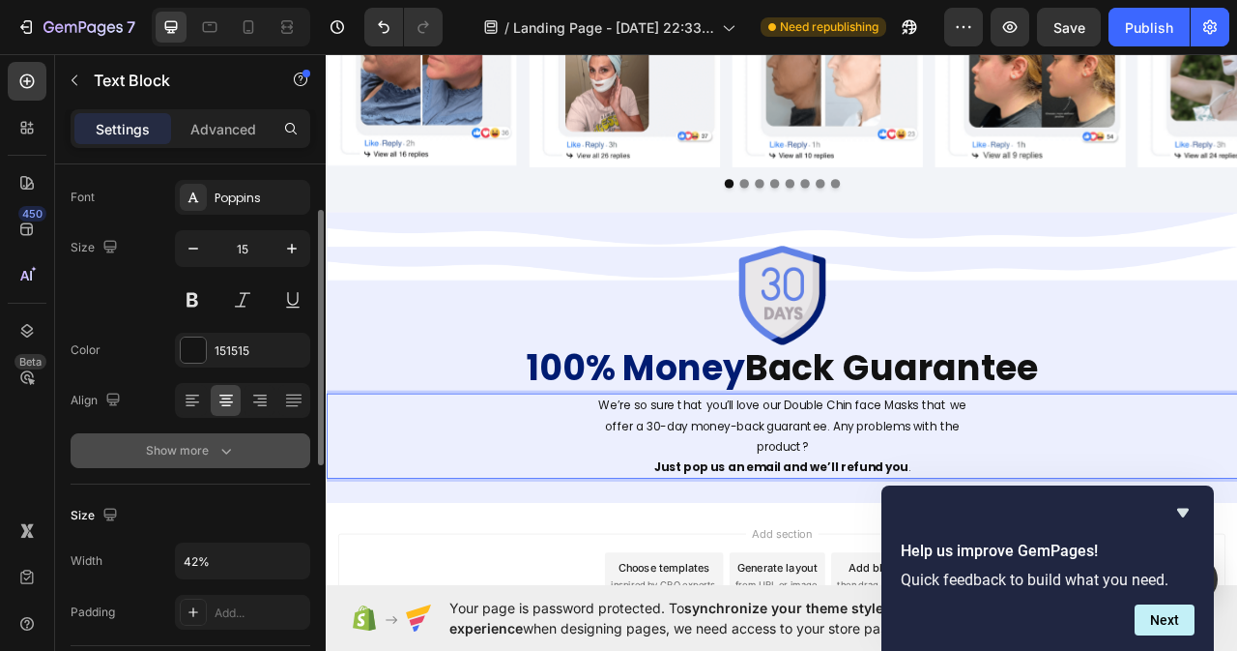
click at [220, 450] on icon "button" at bounding box center [226, 450] width 19 height 19
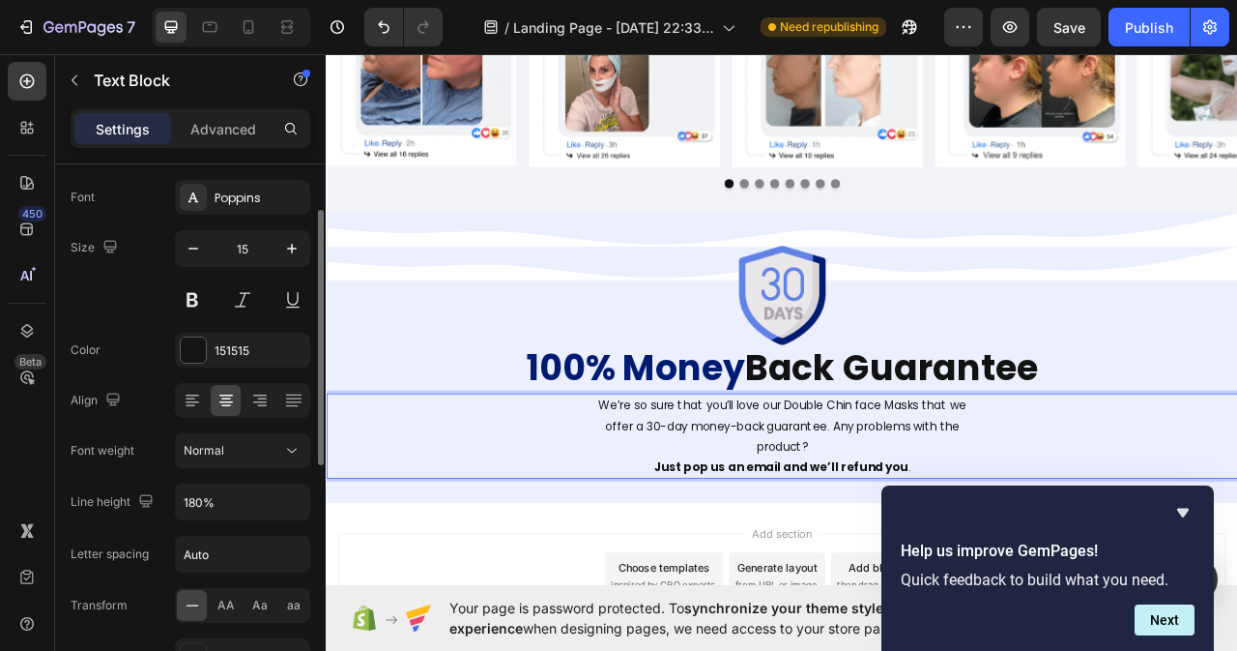
scroll to position [193, 0]
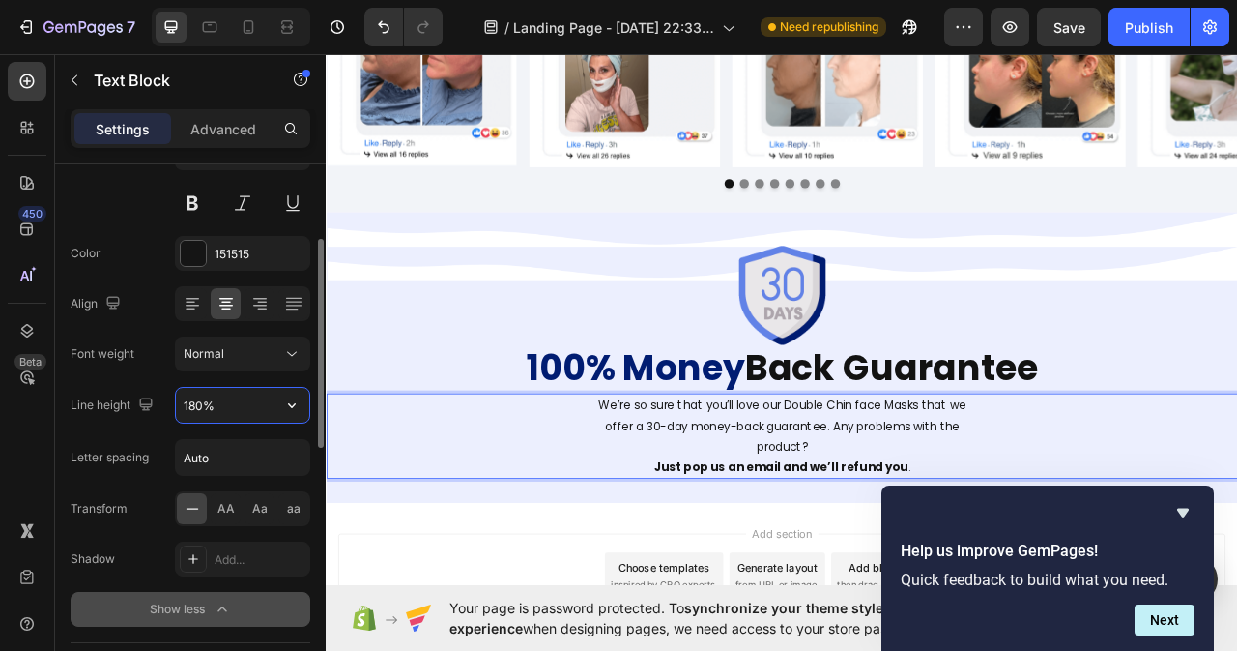
click at [218, 400] on input "180%" at bounding box center [242, 405] width 133 height 35
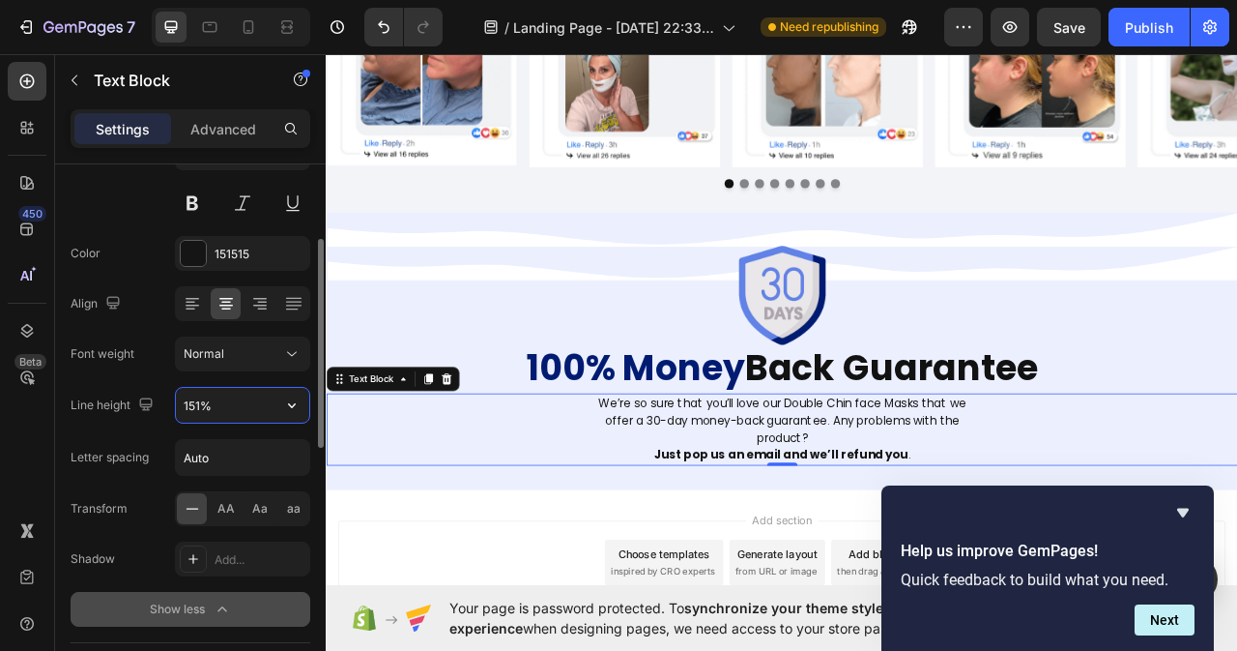
type input "150%"
click at [297, 353] on icon at bounding box center [291, 353] width 19 height 19
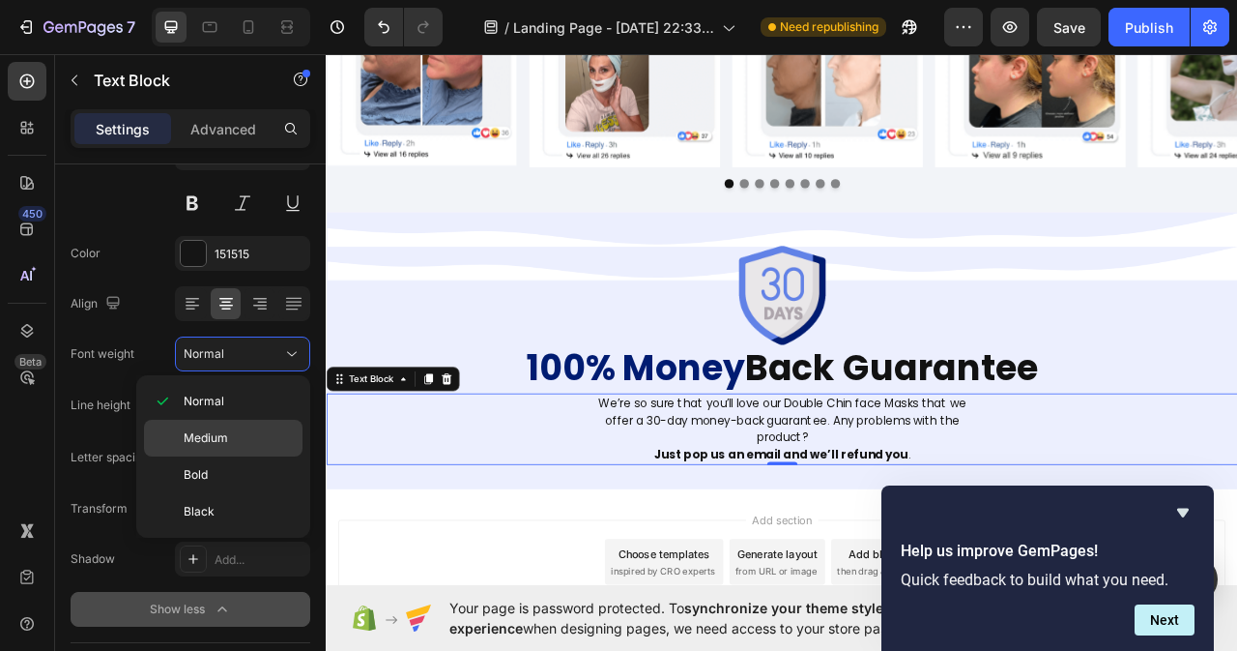
click at [228, 433] on p "Medium" at bounding box center [239, 437] width 110 height 17
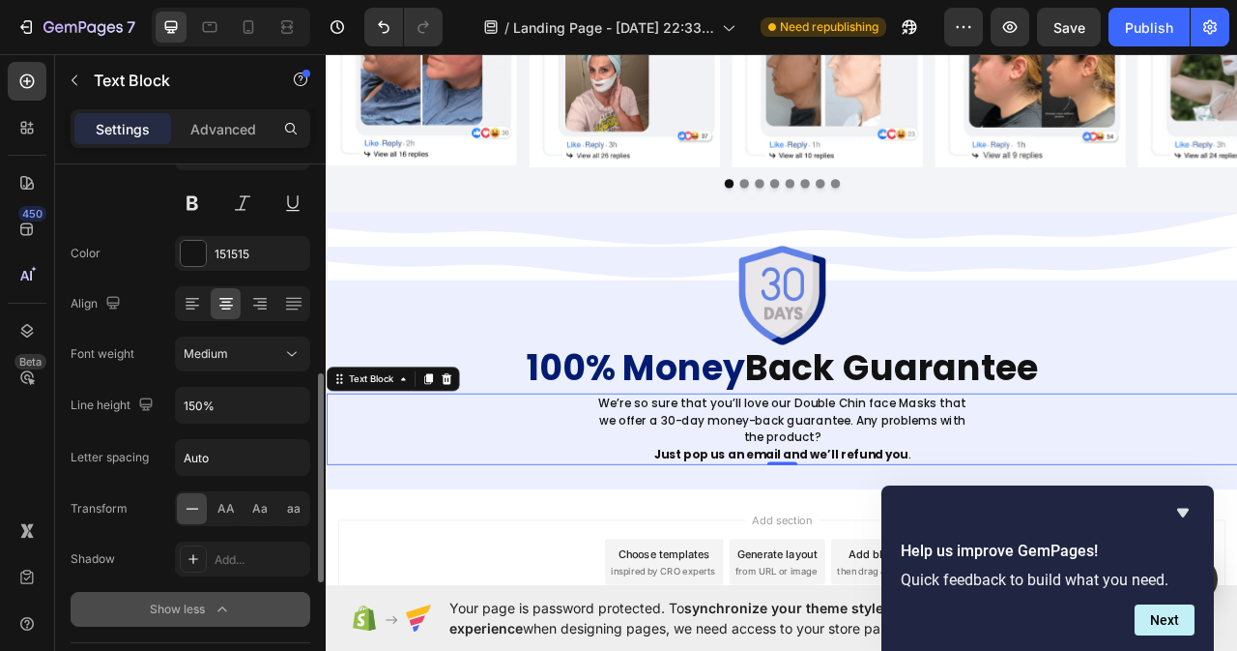
scroll to position [387, 0]
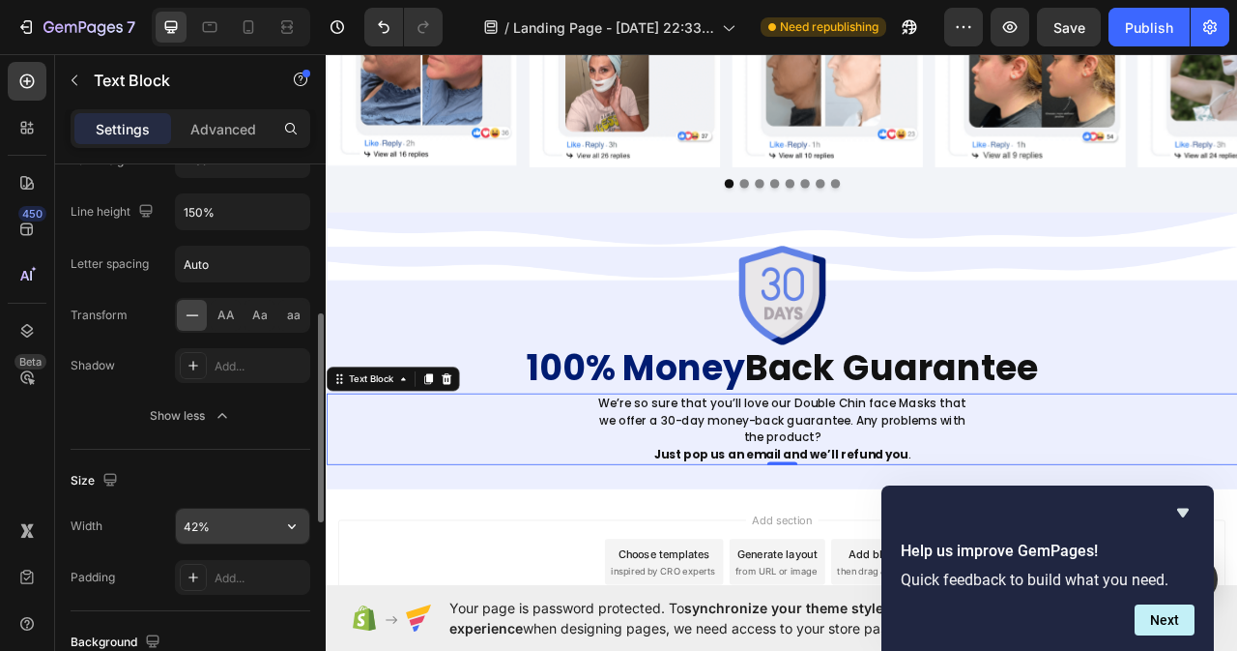
click at [230, 527] on input "42%" at bounding box center [242, 525] width 133 height 35
type input "40%"
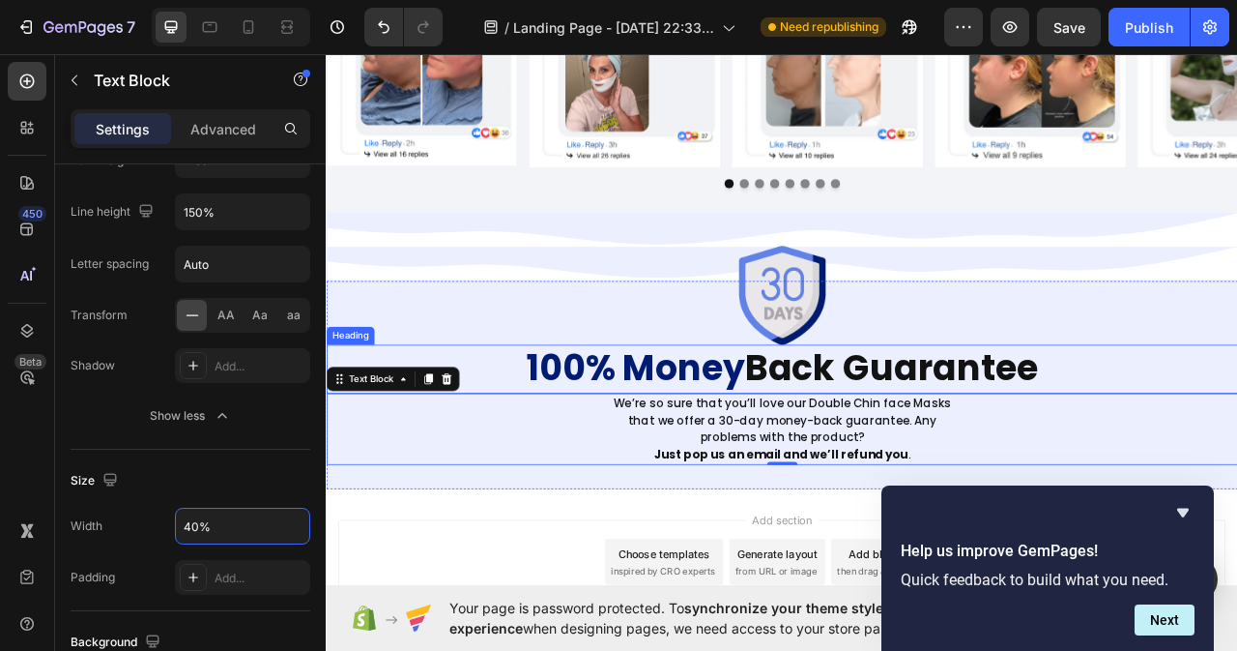
click at [699, 457] on span "100% Money" at bounding box center [719, 455] width 277 height 62
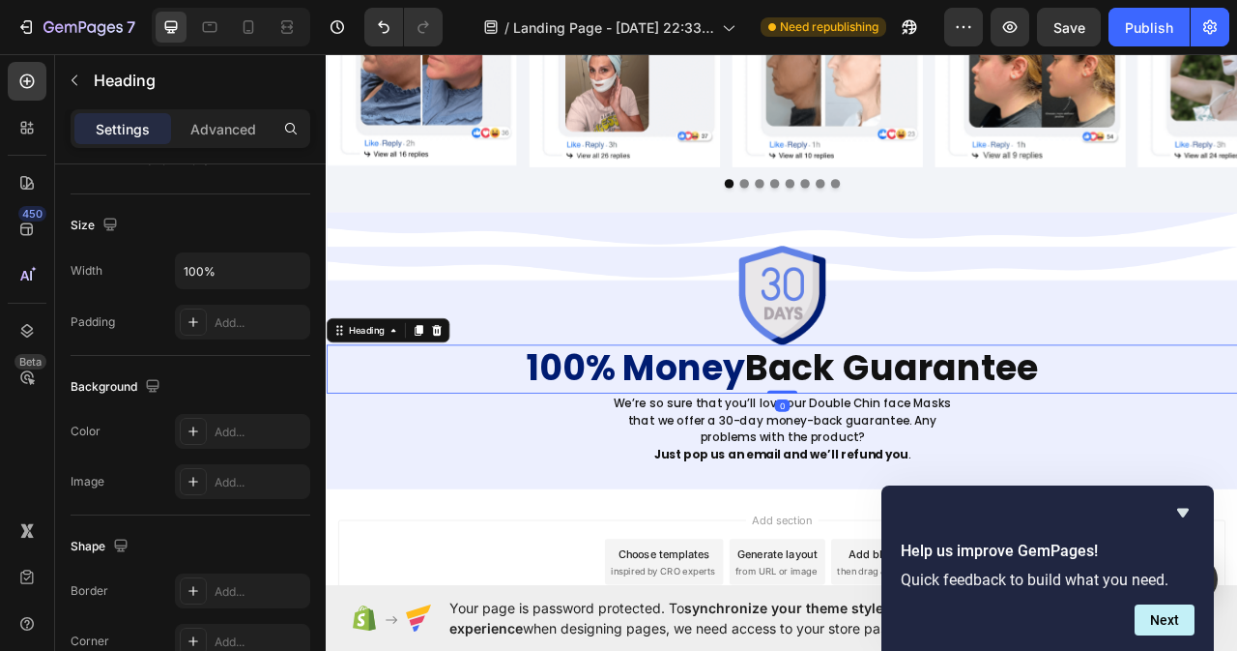
scroll to position [0, 0]
